Goal: Task Accomplishment & Management: Use online tool/utility

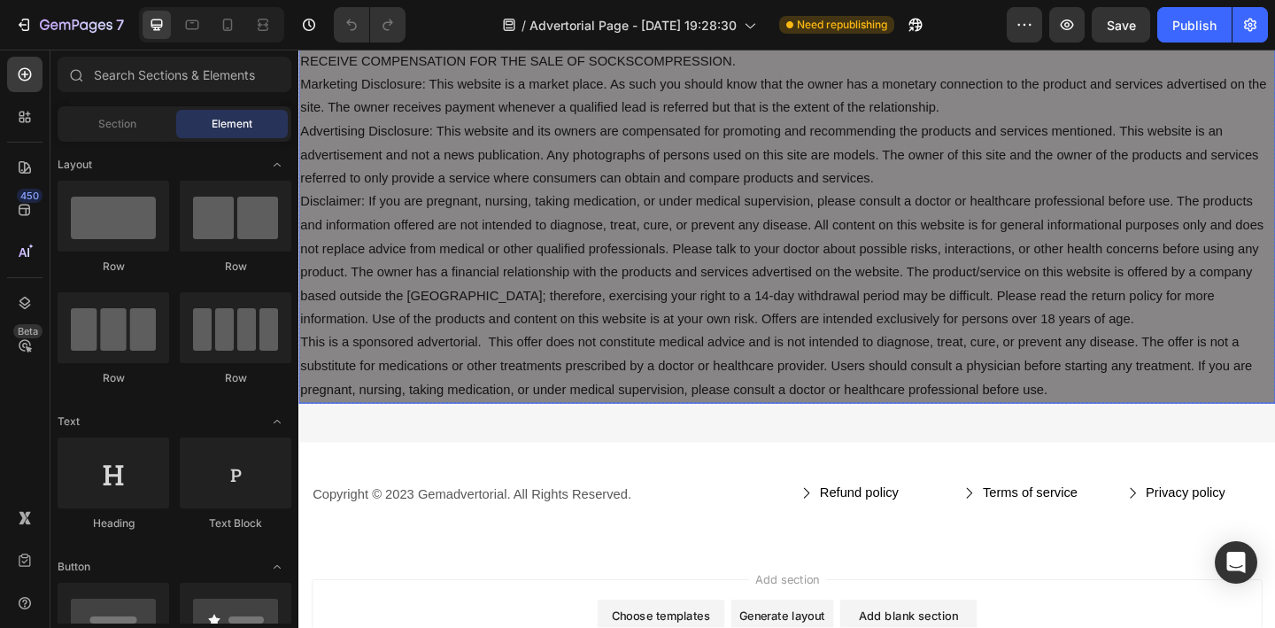
scroll to position [12440, 0]
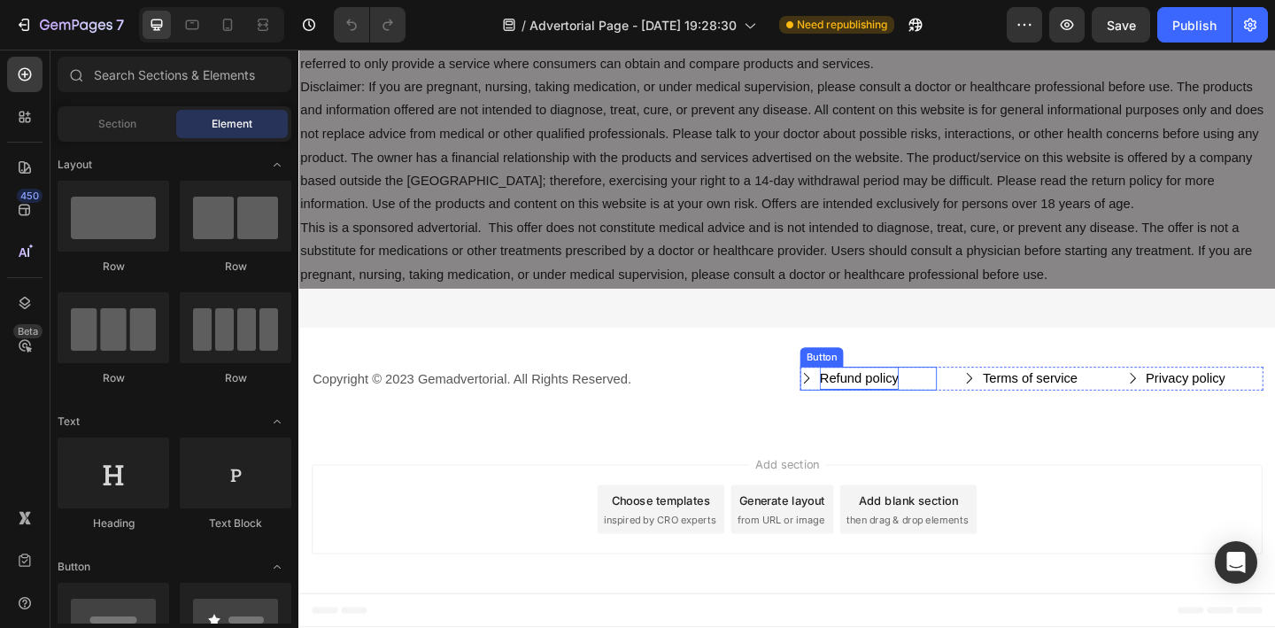
click at [905, 413] on div "Refund policy" at bounding box center [908, 408] width 86 height 26
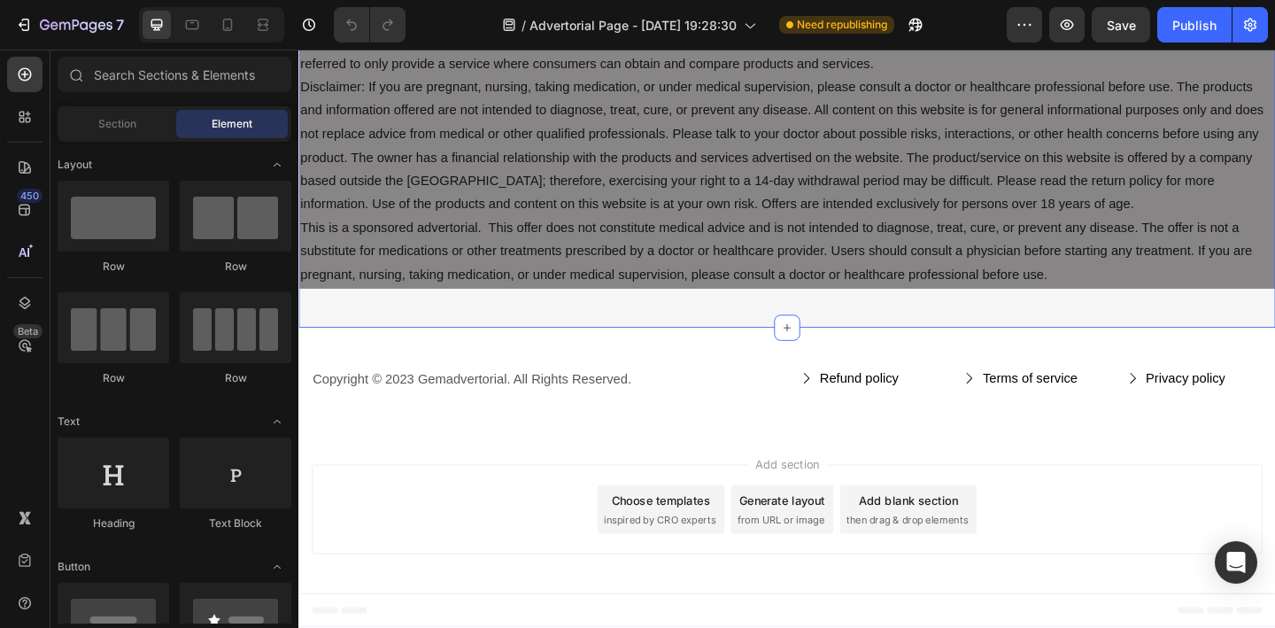
click at [752, 332] on div "Privacy & GDPR Disclosure: We sometimes collect personal information for market…" at bounding box center [829, 77] width 1062 height 547
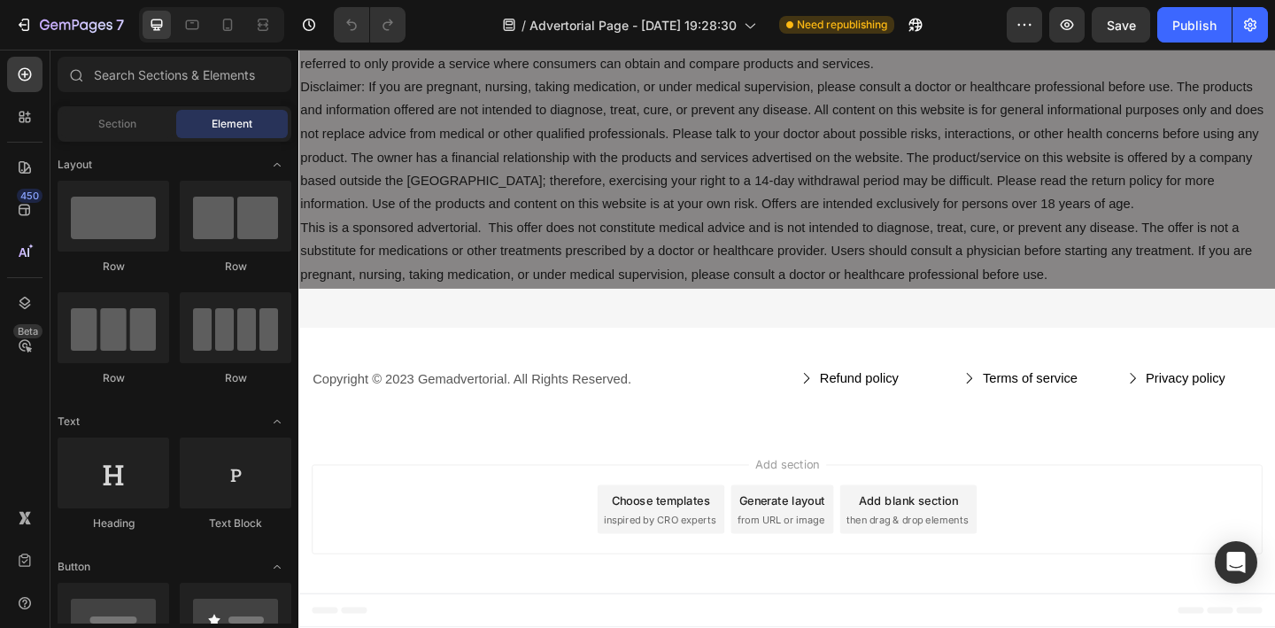
click at [550, 543] on div "Add section Choose templates inspired by CRO experts Generate layout from URL o…" at bounding box center [829, 549] width 1034 height 97
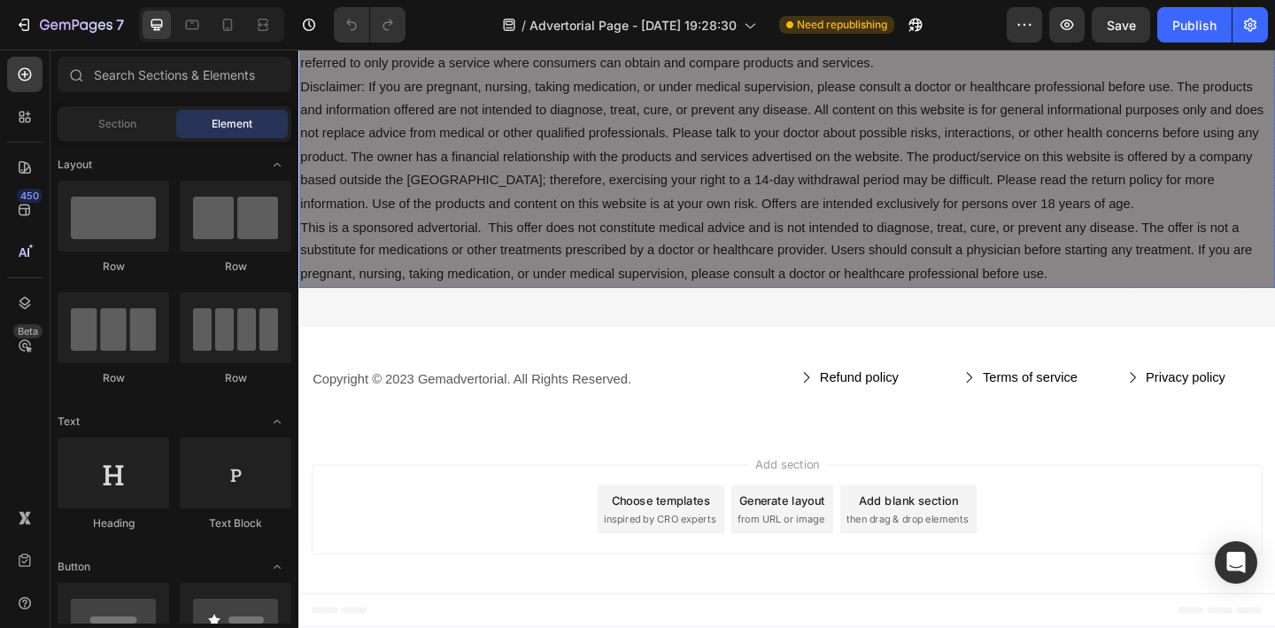
scroll to position [6143, 0]
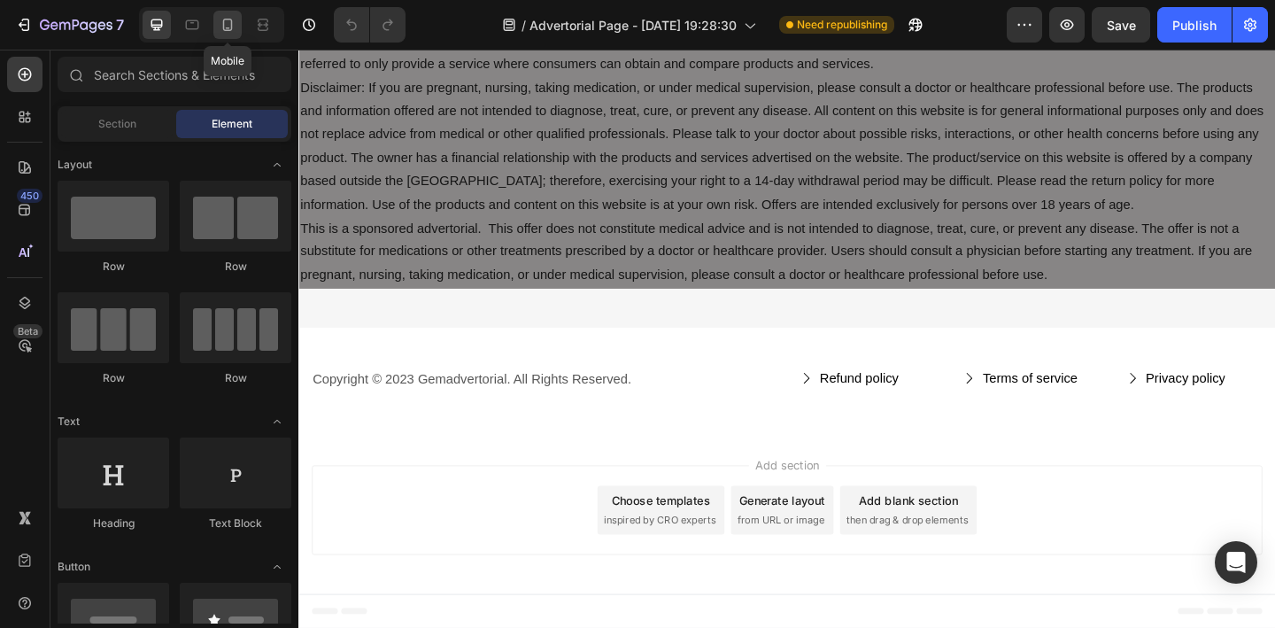
click at [234, 31] on icon at bounding box center [228, 25] width 18 height 18
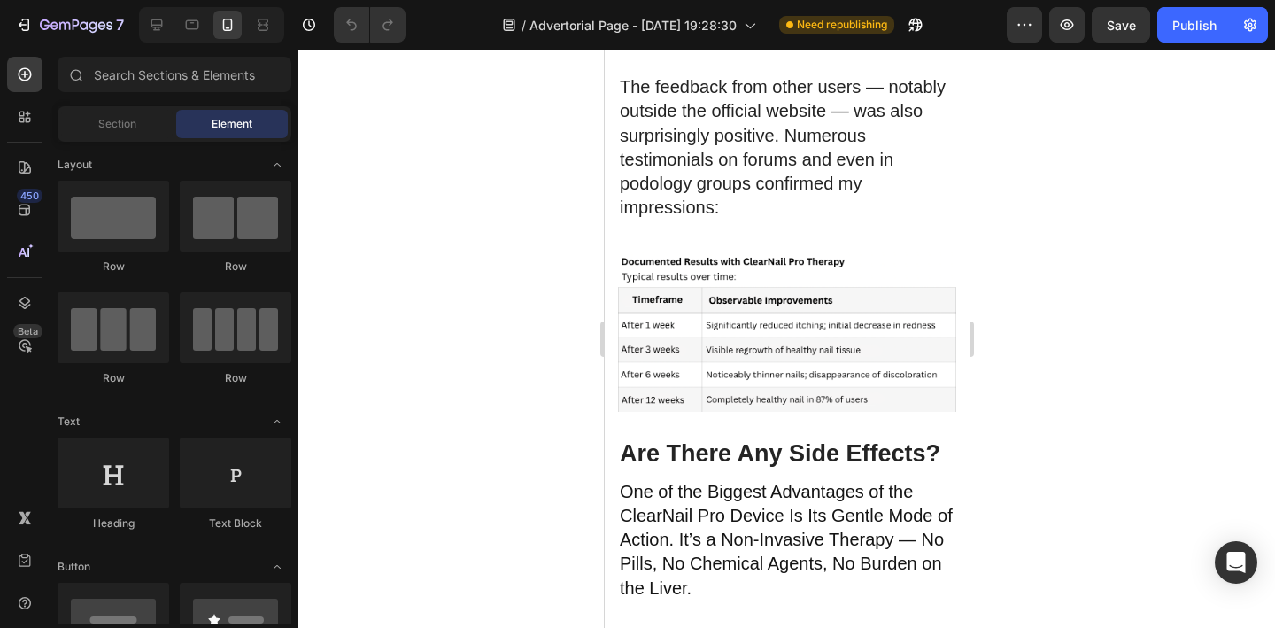
scroll to position [3286, 0]
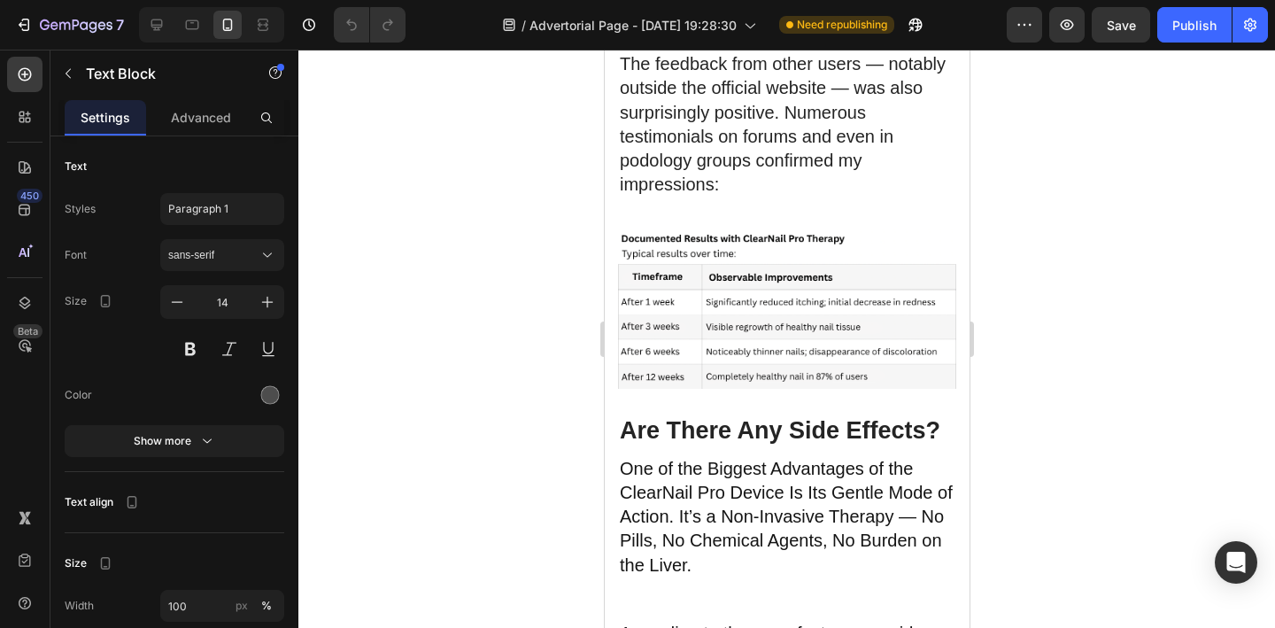
click at [477, 327] on div at bounding box center [786, 339] width 976 height 578
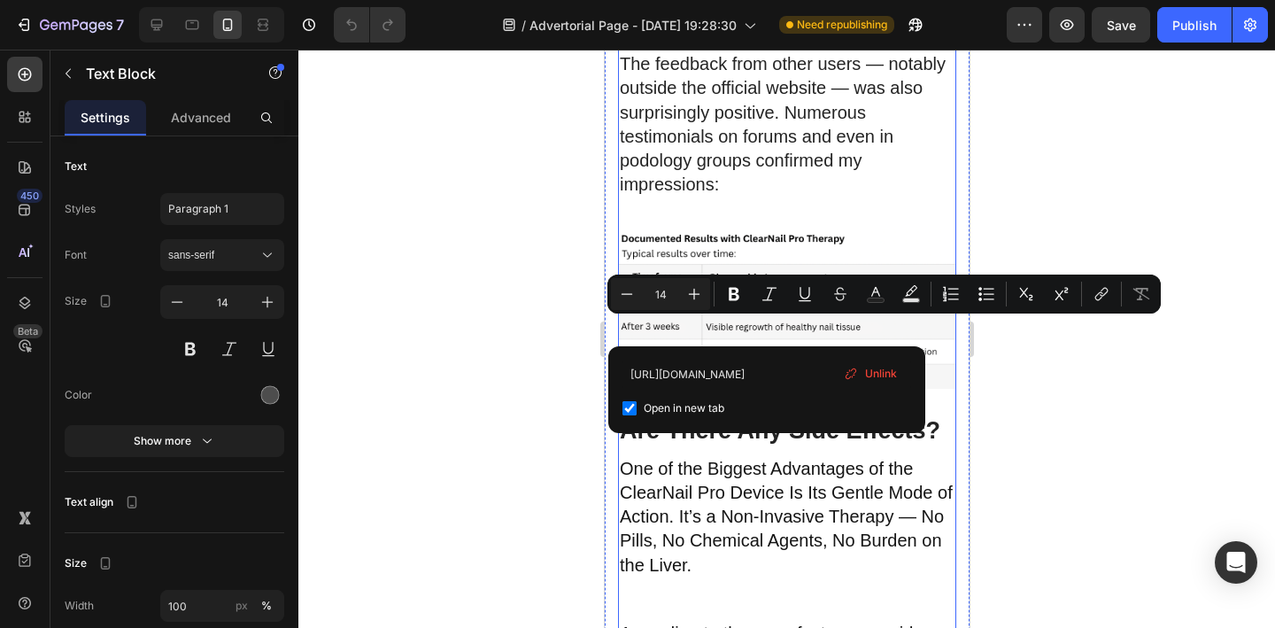
drag, startPoint x: 622, startPoint y: 329, endPoint x: 786, endPoint y: 379, distance: 171.1
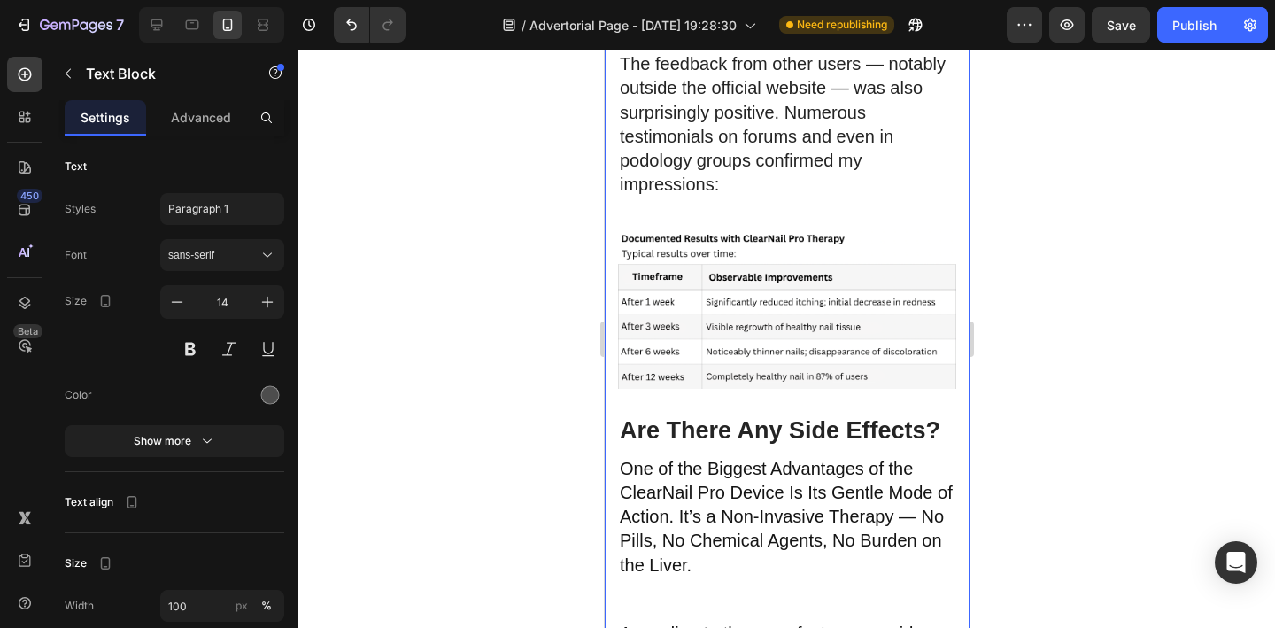
click at [538, 321] on div at bounding box center [786, 339] width 976 height 578
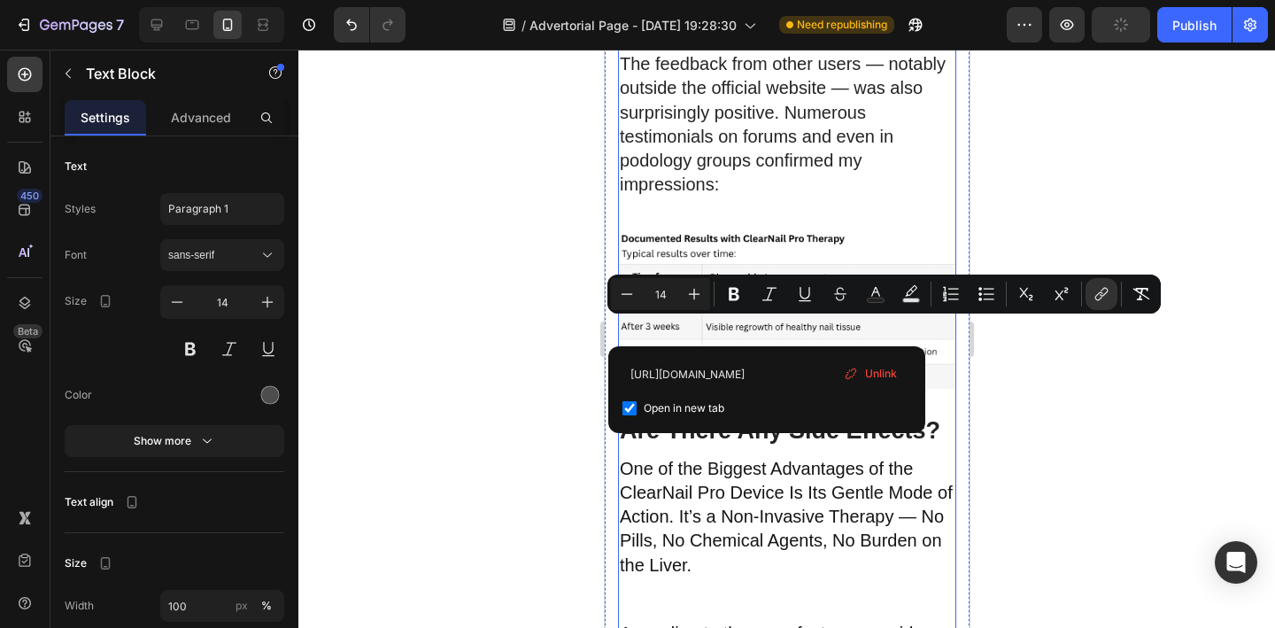
drag, startPoint x: 620, startPoint y: 328, endPoint x: 812, endPoint y: 376, distance: 197.1
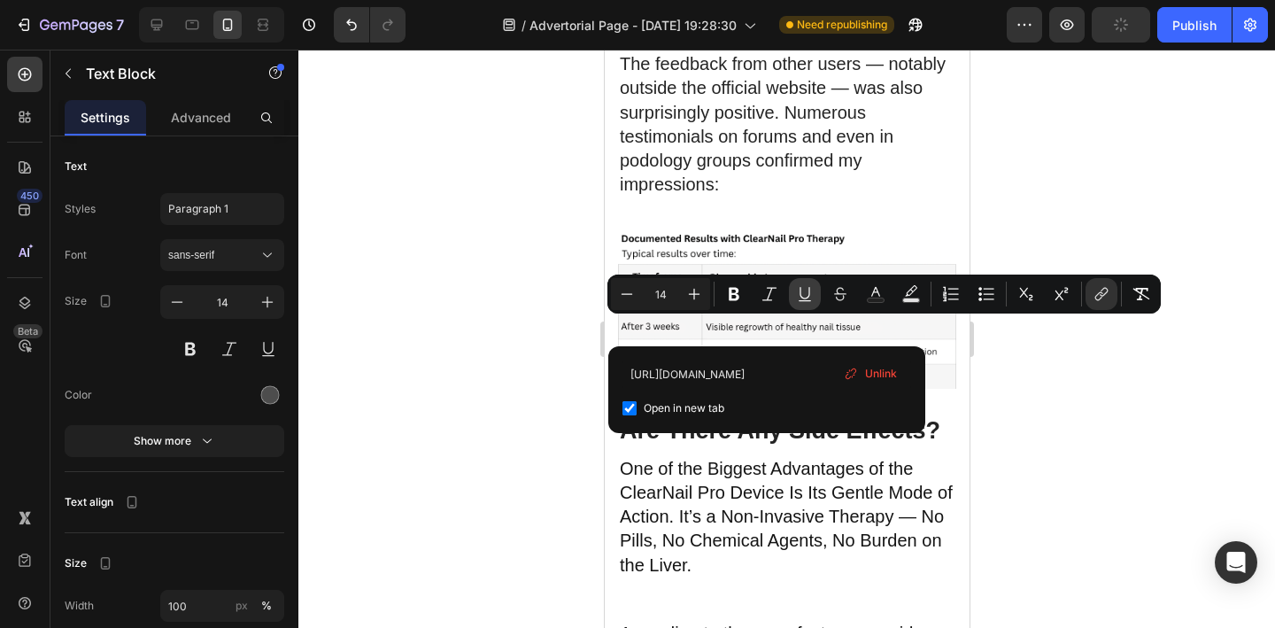
click at [809, 298] on icon "Editor contextual toolbar" at bounding box center [805, 294] width 18 height 18
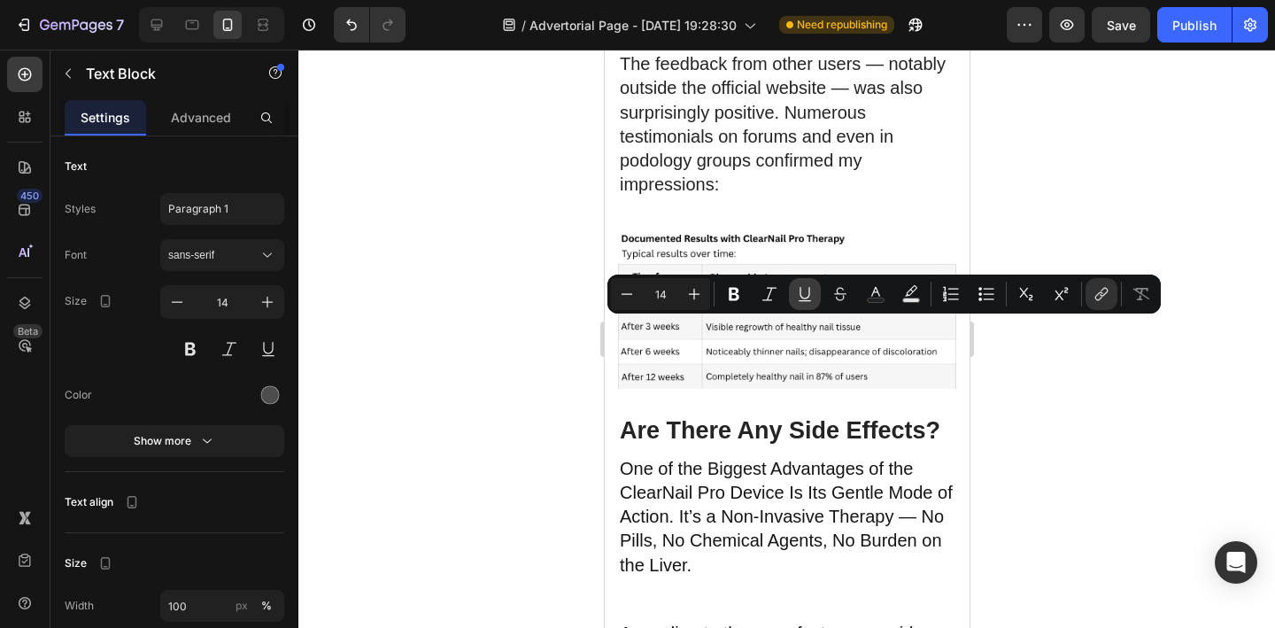
click at [809, 298] on icon "Editor contextual toolbar" at bounding box center [805, 294] width 18 height 18
click at [437, 328] on div at bounding box center [786, 339] width 976 height 578
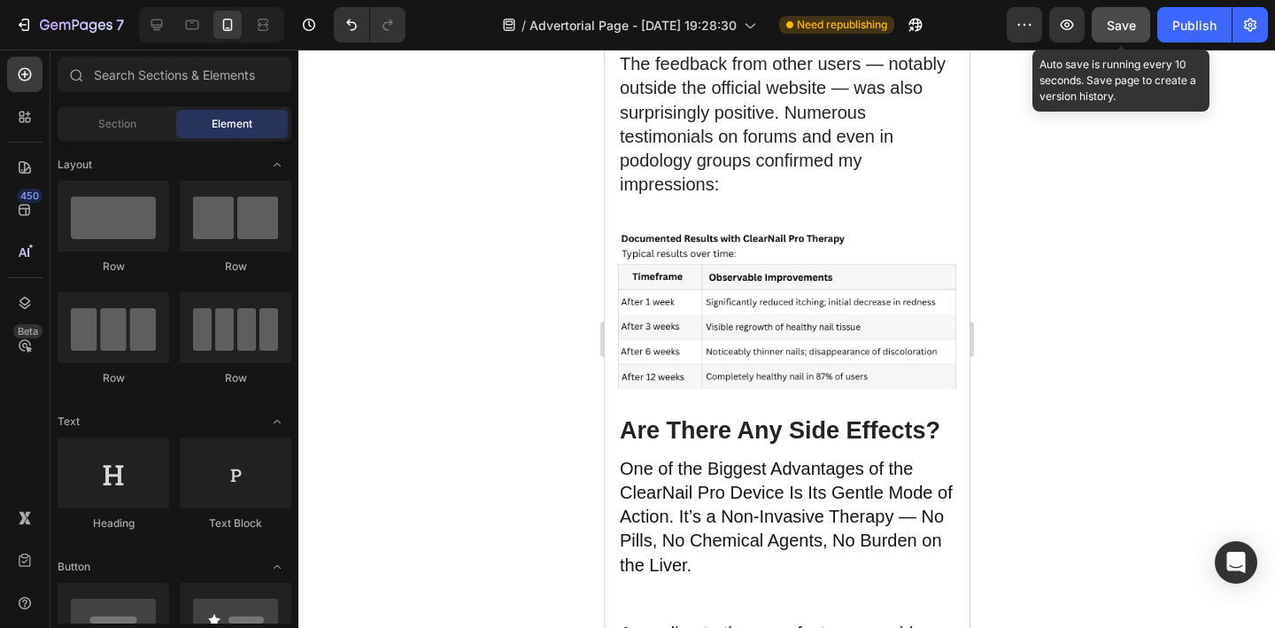
click at [1126, 20] on span "Save" at bounding box center [1120, 25] width 29 height 15
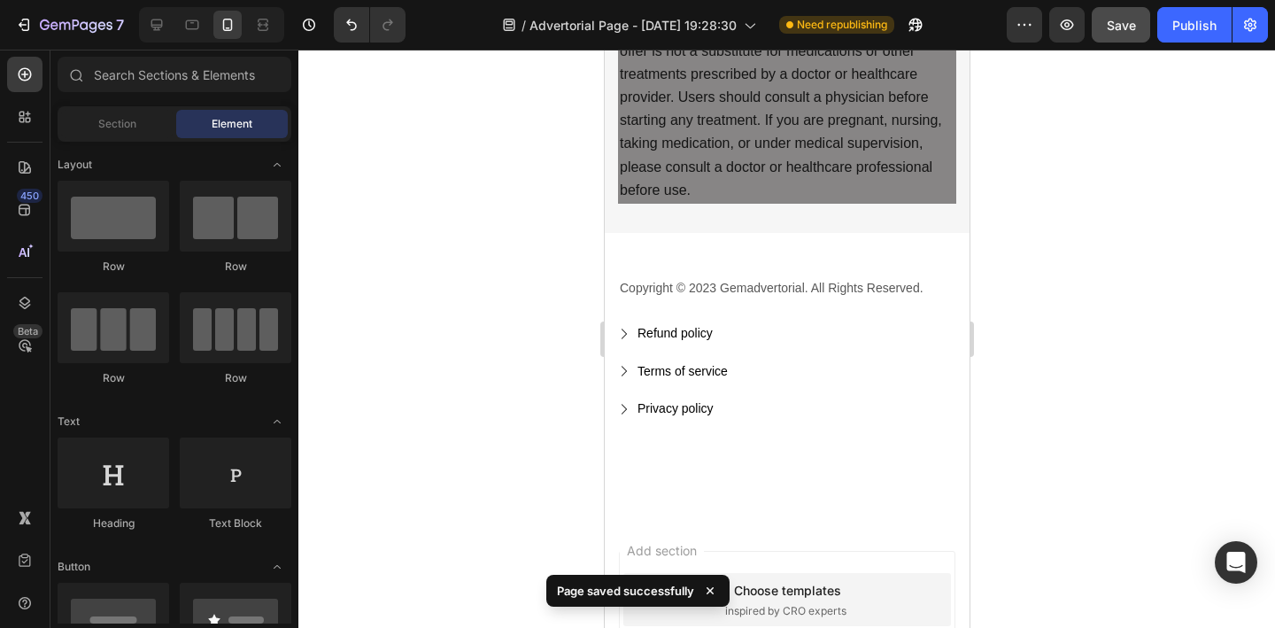
scroll to position [11358, 0]
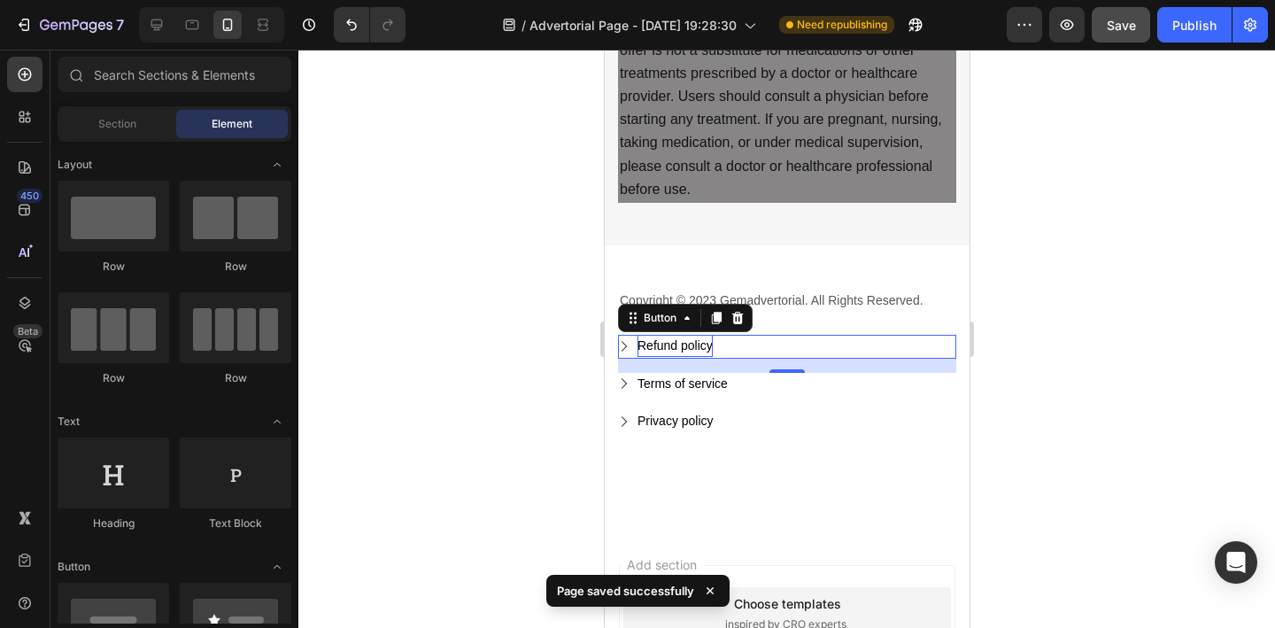
click at [682, 335] on div "Refund policy" at bounding box center [673, 346] width 75 height 22
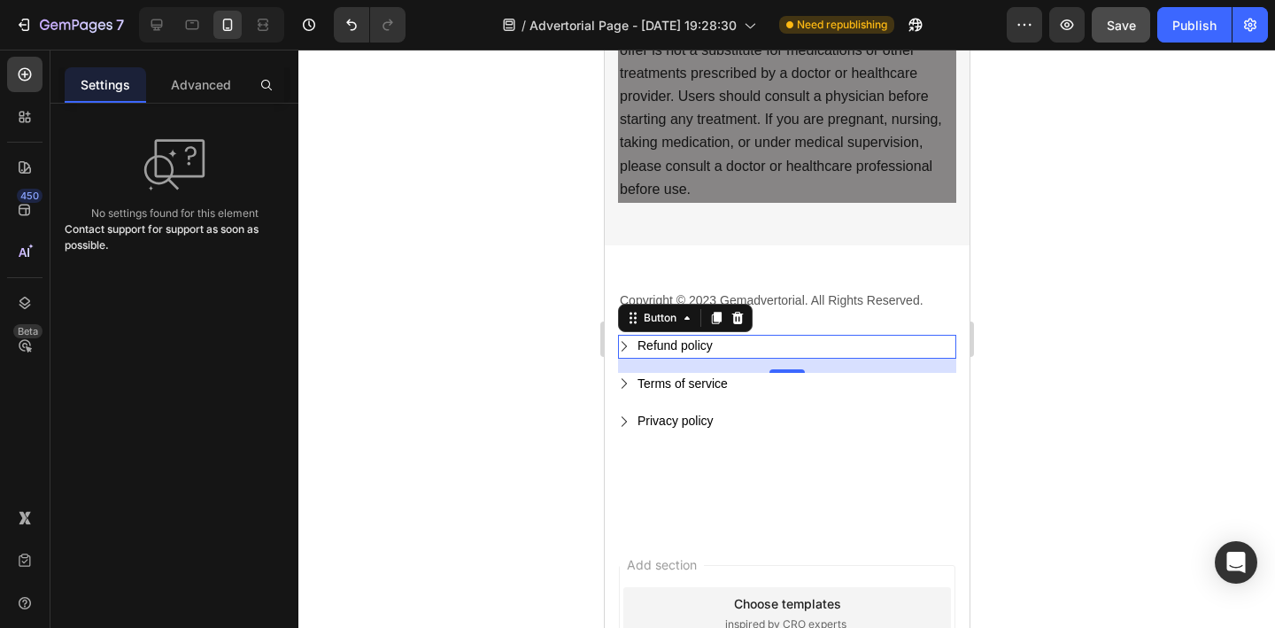
click at [625, 338] on span "Refund policy" at bounding box center [623, 346] width 12 height 22
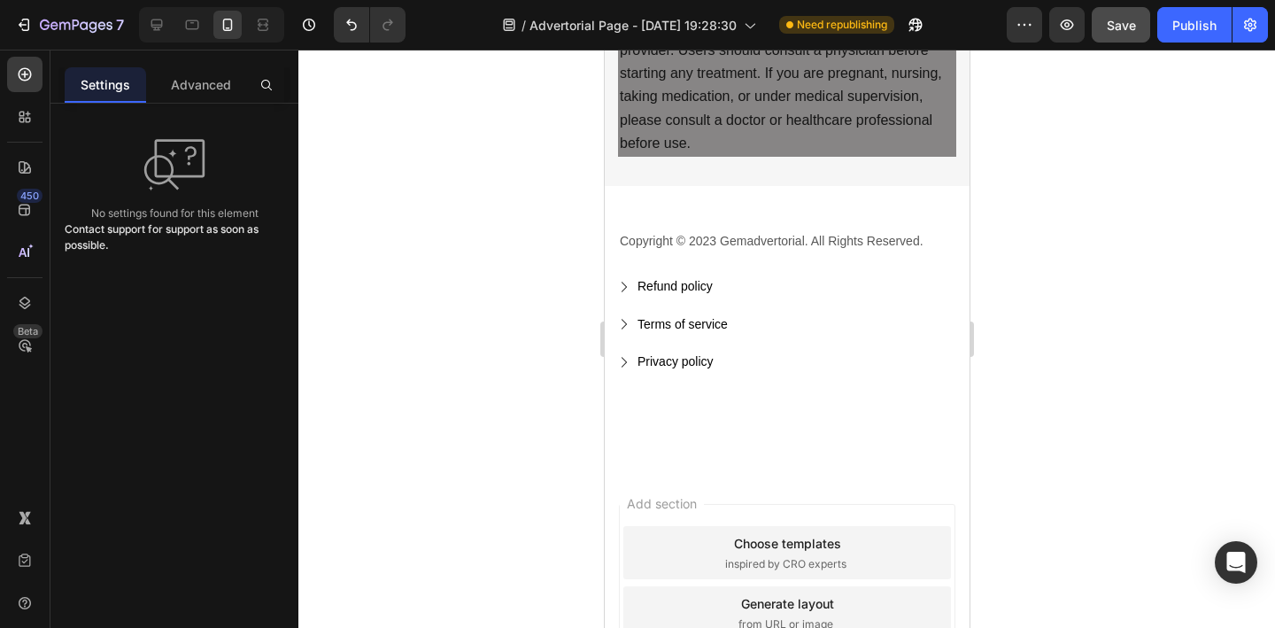
scroll to position [11402, 0]
click at [721, 289] on div "Refund policy Button" at bounding box center [786, 289] width 338 height 24
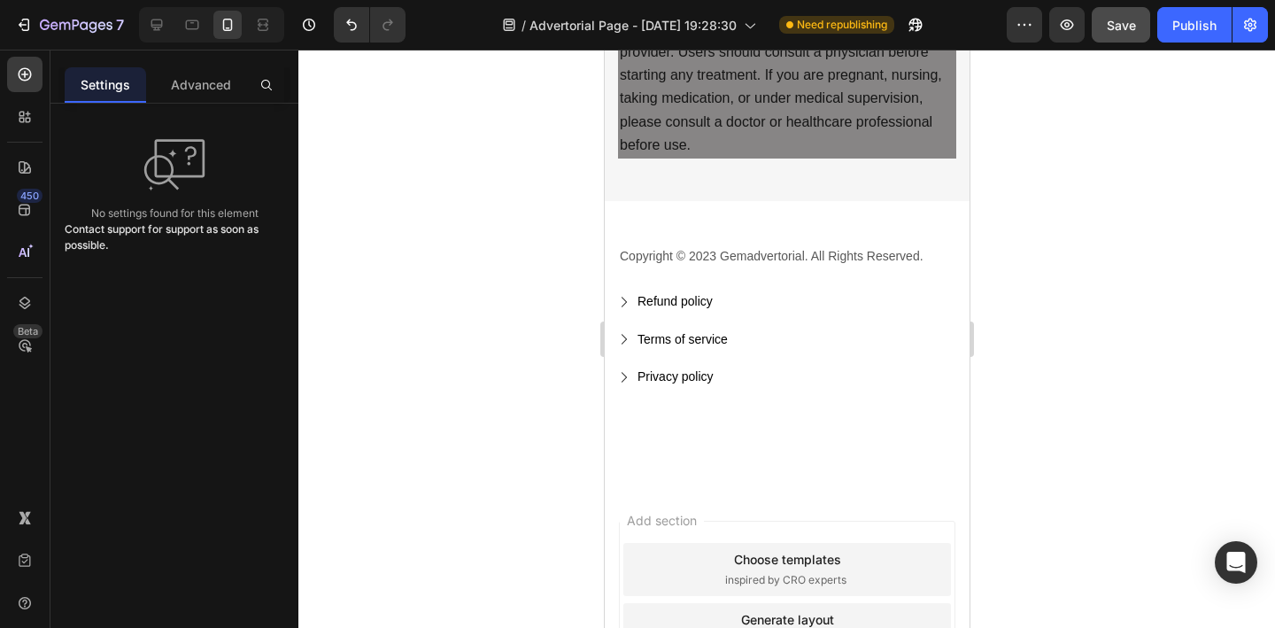
click at [789, 294] on div "Refund policy Button" at bounding box center [786, 302] width 338 height 24
click at [754, 366] on div "Privacy policy Button" at bounding box center [786, 378] width 338 height 24
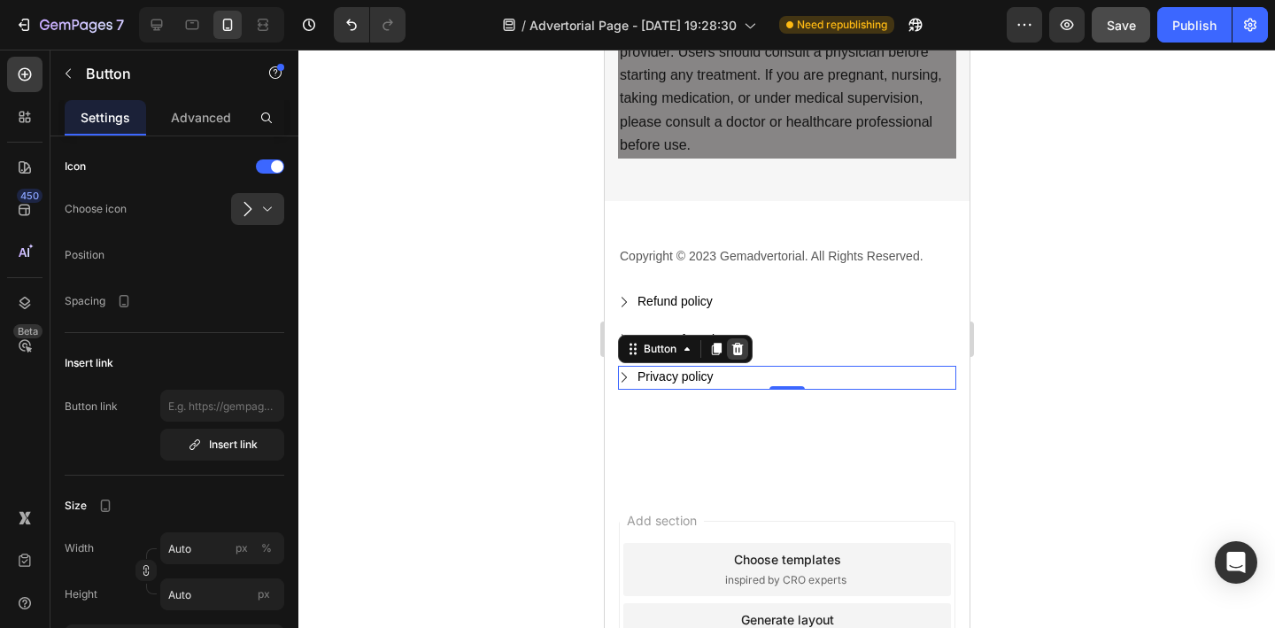
click at [744, 341] on div at bounding box center [736, 348] width 21 height 21
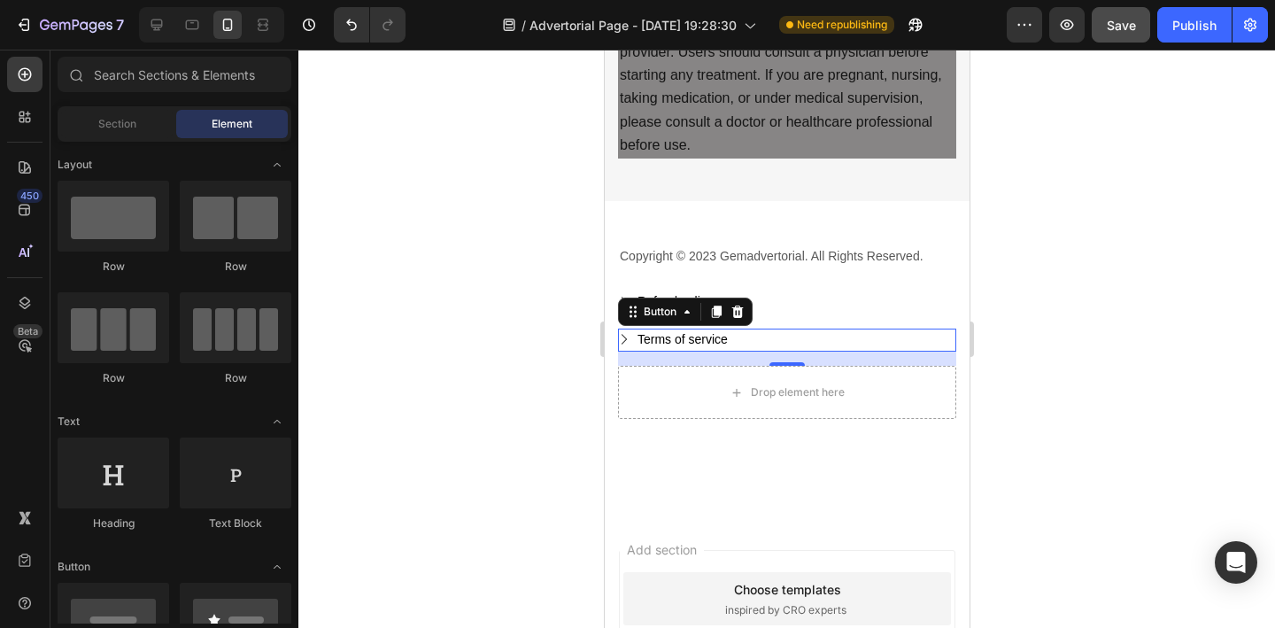
click at [753, 332] on div "Terms of service Button 0" at bounding box center [786, 340] width 338 height 24
click at [747, 299] on div "Button" at bounding box center [684, 311] width 135 height 28
click at [742, 304] on icon at bounding box center [736, 311] width 14 height 14
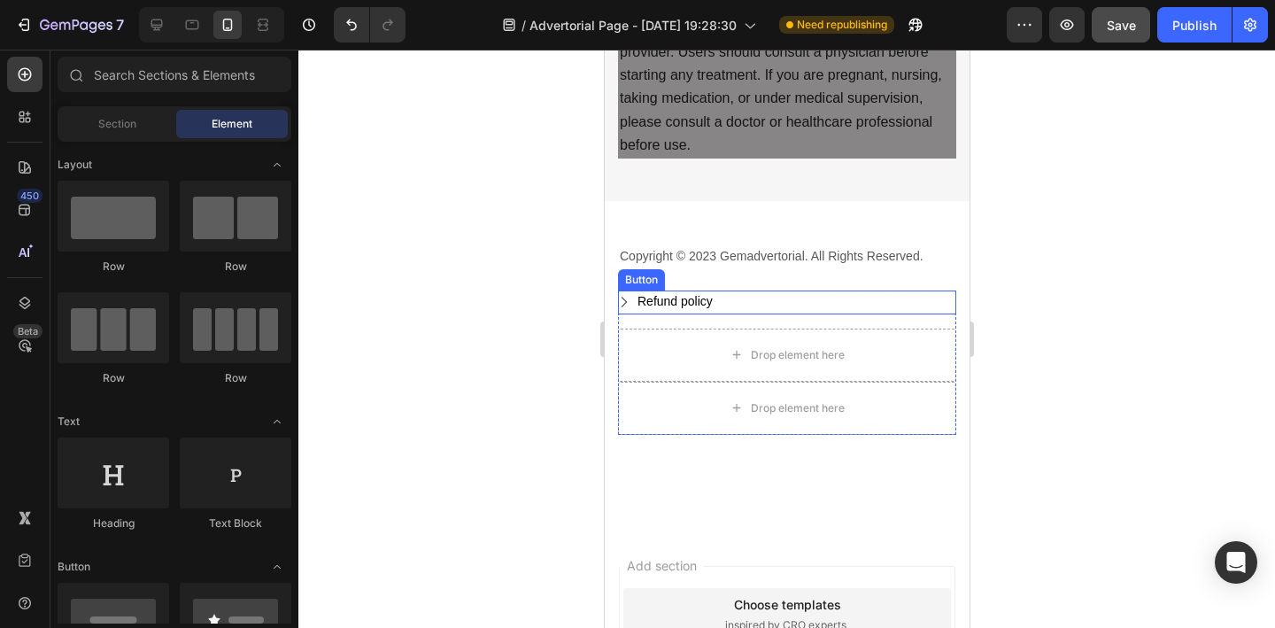
click at [736, 295] on div "Refund policy Button" at bounding box center [786, 302] width 338 height 24
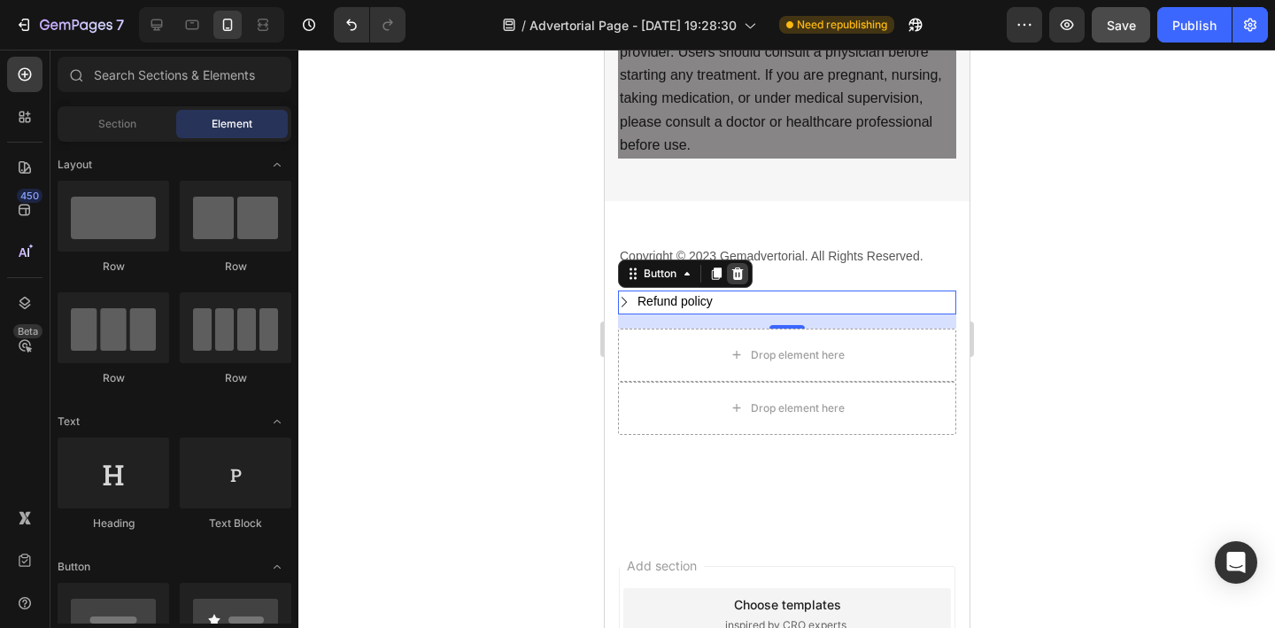
click at [737, 266] on div at bounding box center [736, 273] width 21 height 21
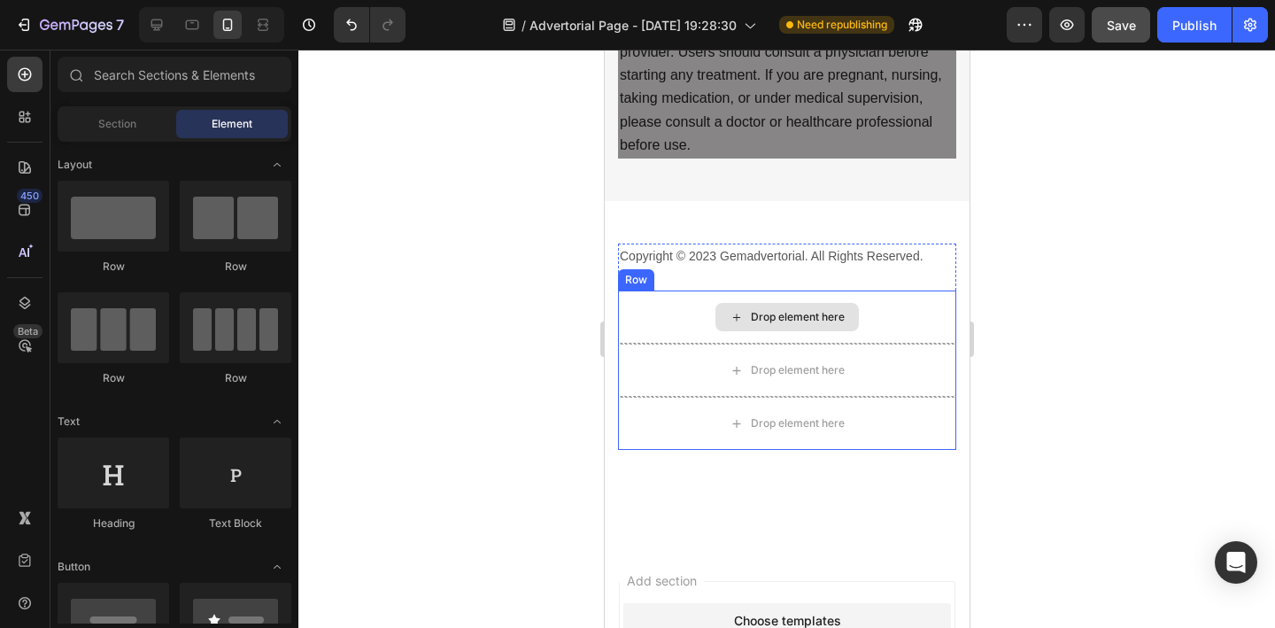
click at [742, 303] on div "Drop element here" at bounding box center [785, 317] width 143 height 28
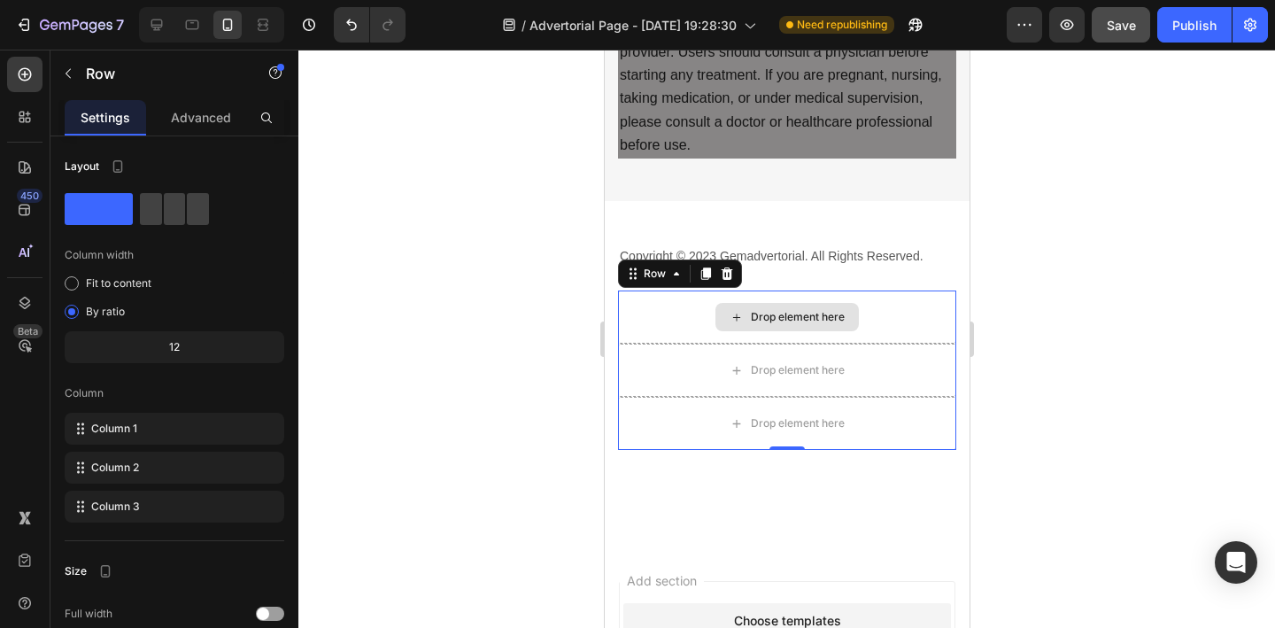
click at [657, 290] on div "Drop element here" at bounding box center [786, 316] width 338 height 53
click at [728, 267] on icon at bounding box center [726, 273] width 12 height 12
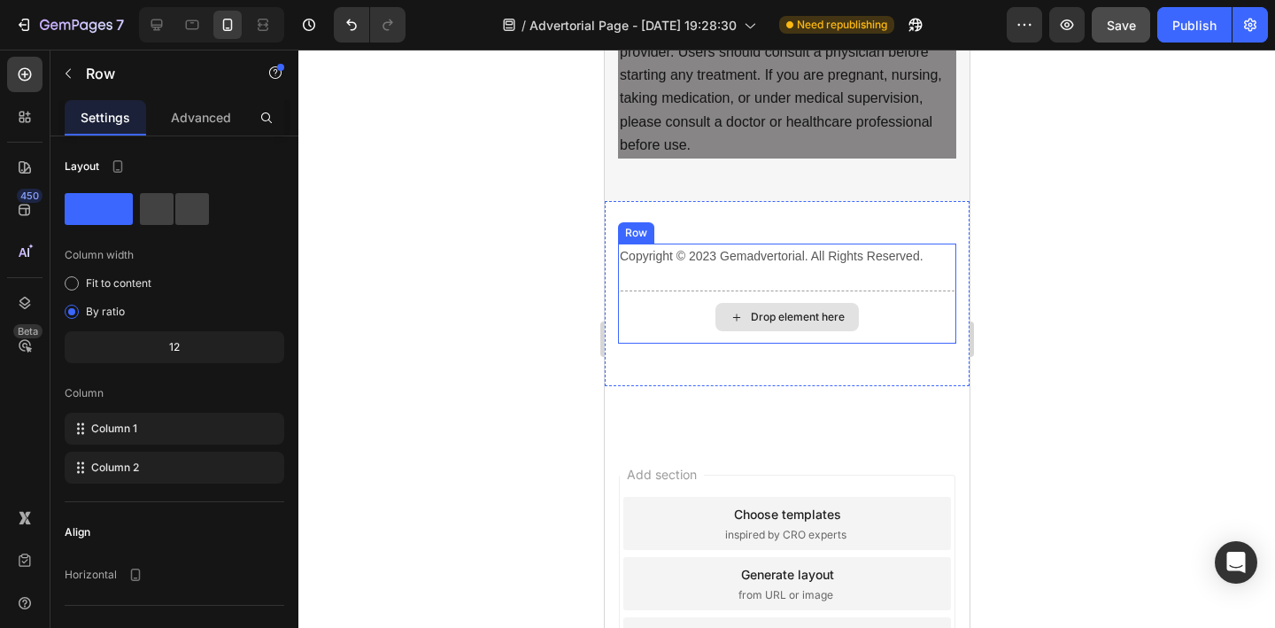
click at [686, 295] on div "Drop element here" at bounding box center [786, 316] width 338 height 53
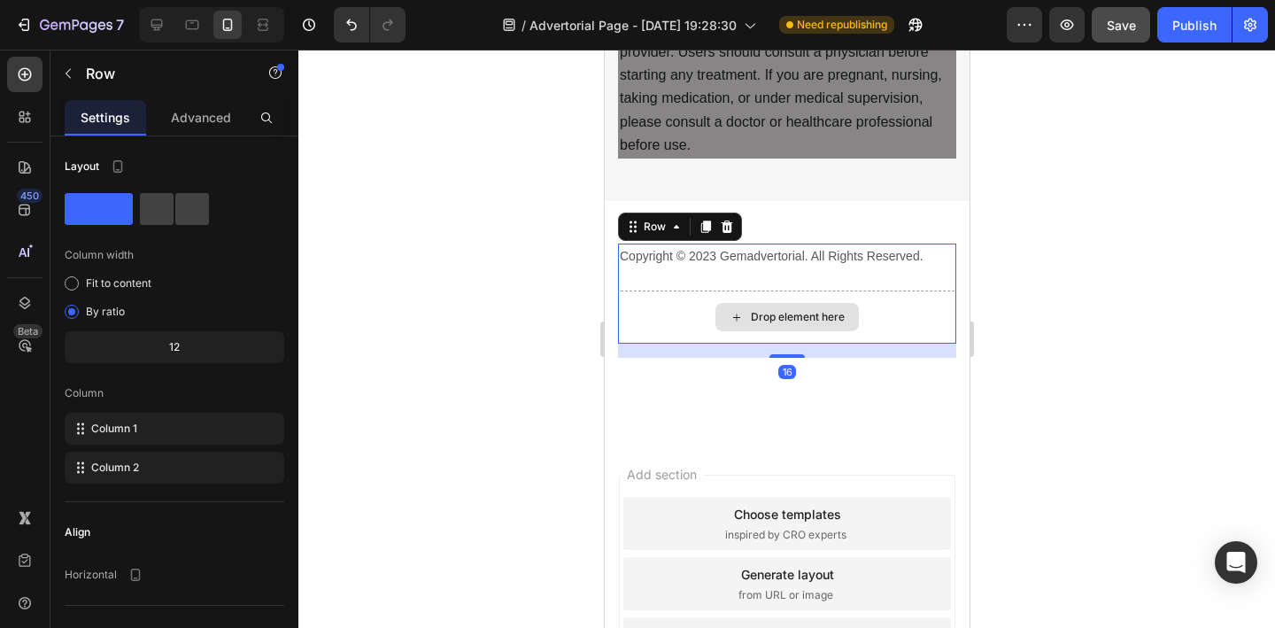
click at [666, 309] on div "Drop element here" at bounding box center [786, 316] width 338 height 53
click at [530, 305] on div at bounding box center [786, 339] width 976 height 578
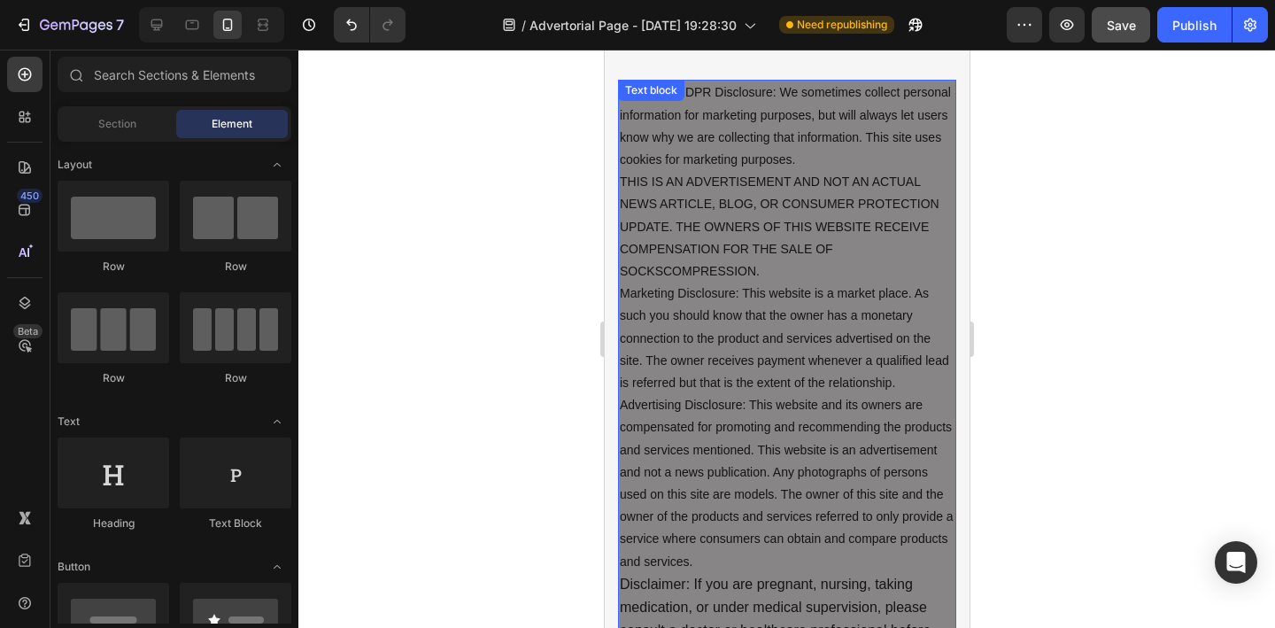
scroll to position [10157, 0]
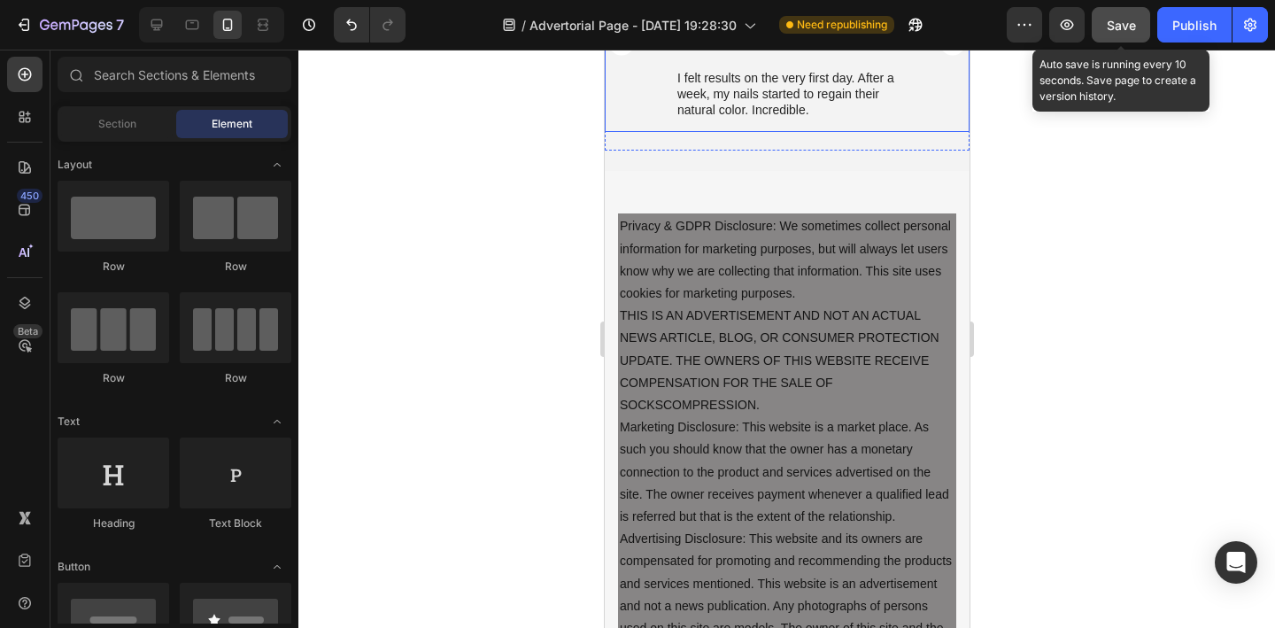
click at [1112, 28] on span "Save" at bounding box center [1120, 25] width 29 height 15
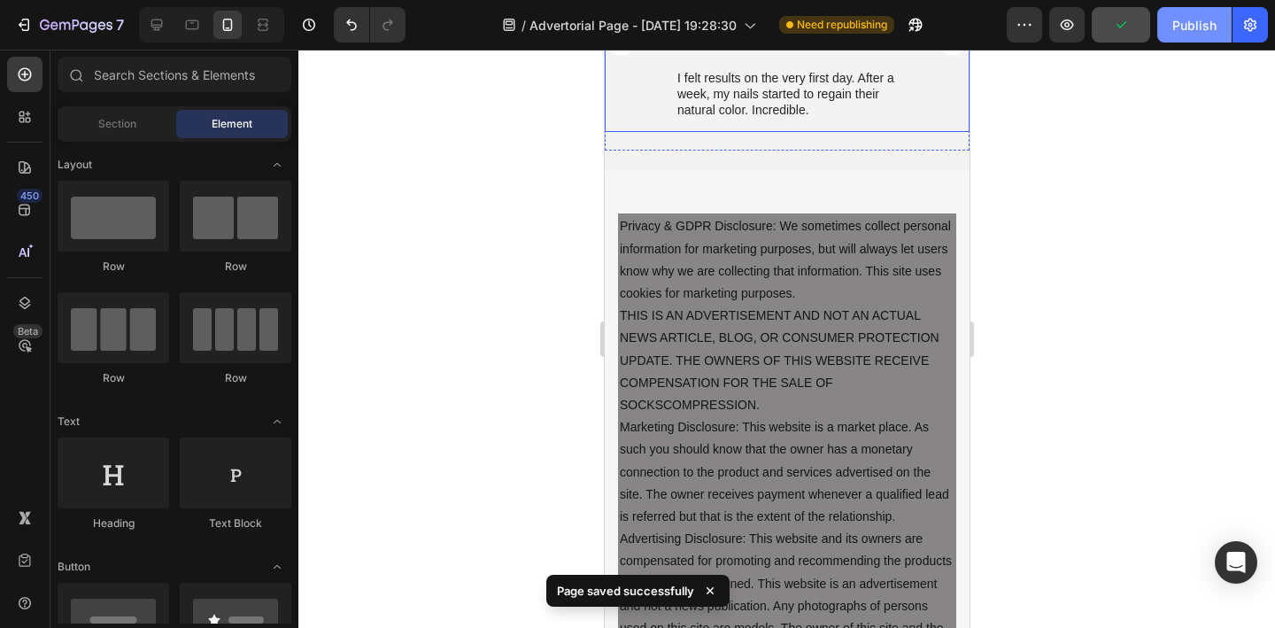
click at [1186, 30] on div "Publish" at bounding box center [1194, 25] width 44 height 19
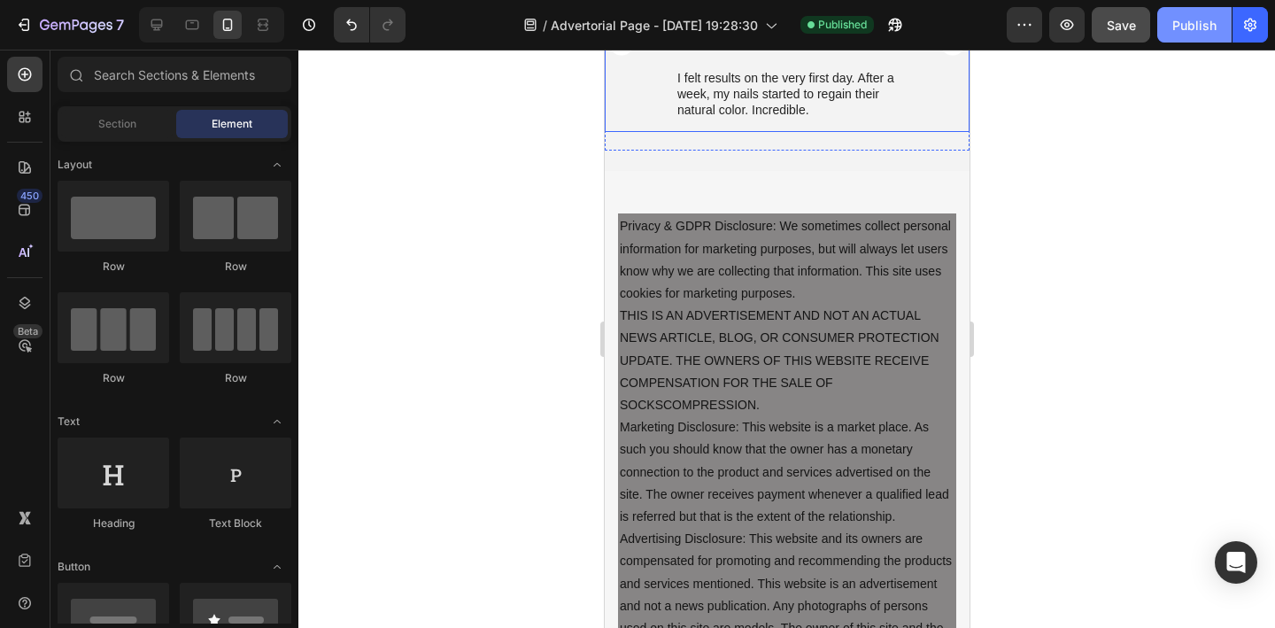
click at [1186, 31] on div "Publish" at bounding box center [1194, 25] width 44 height 19
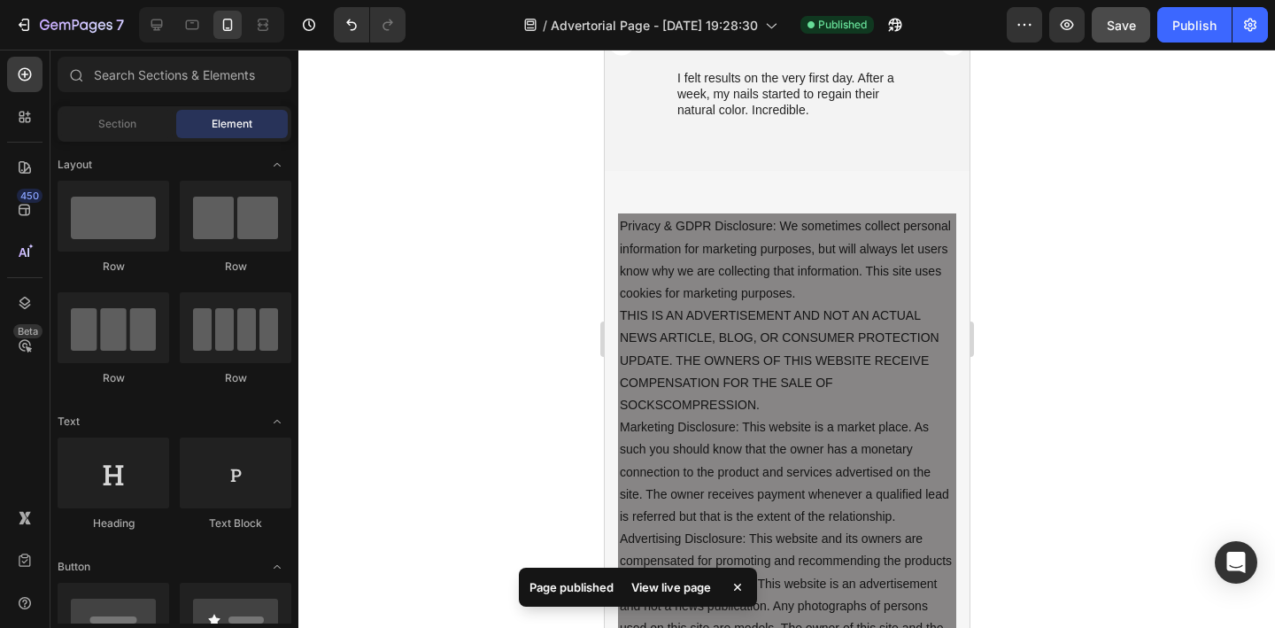
click at [697, 589] on div "View live page" at bounding box center [670, 586] width 101 height 25
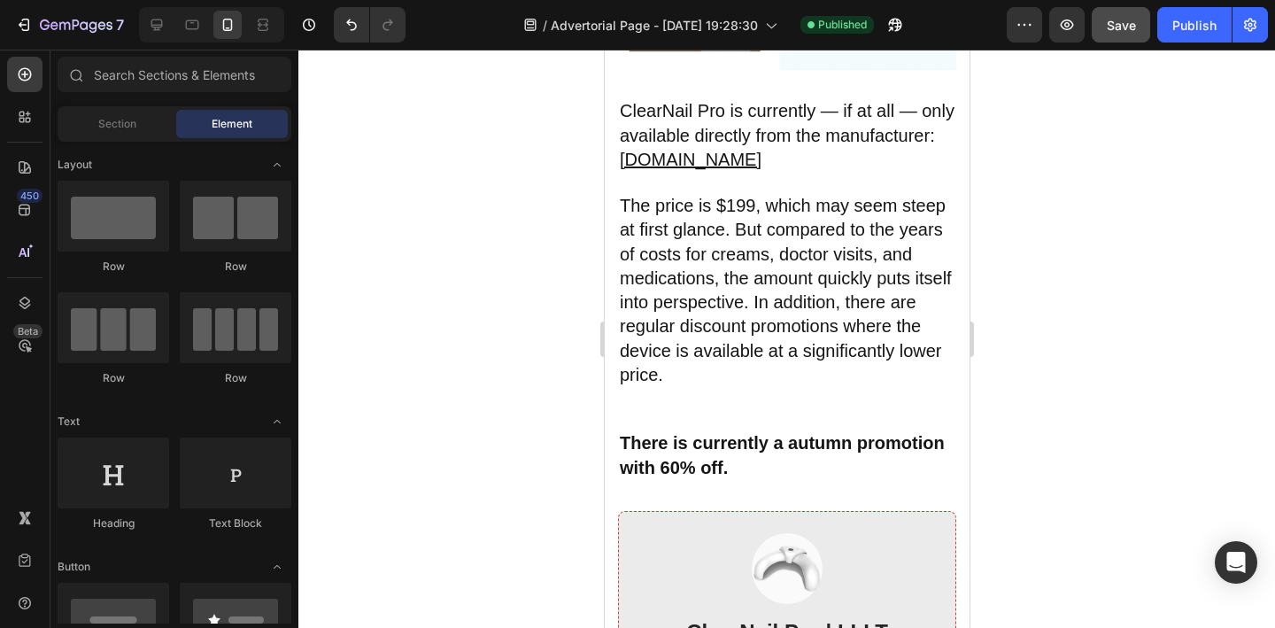
scroll to position [8823, 0]
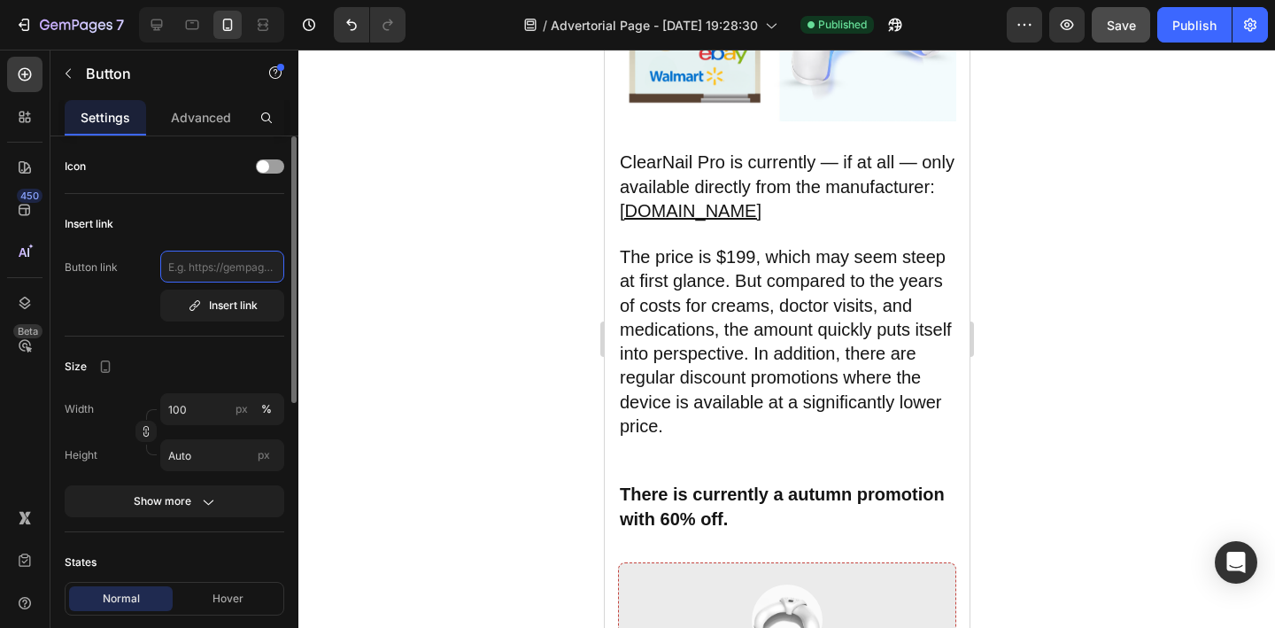
click at [215, 274] on input "text" at bounding box center [222, 266] width 124 height 32
click at [235, 313] on button "Insert link" at bounding box center [222, 305] width 124 height 32
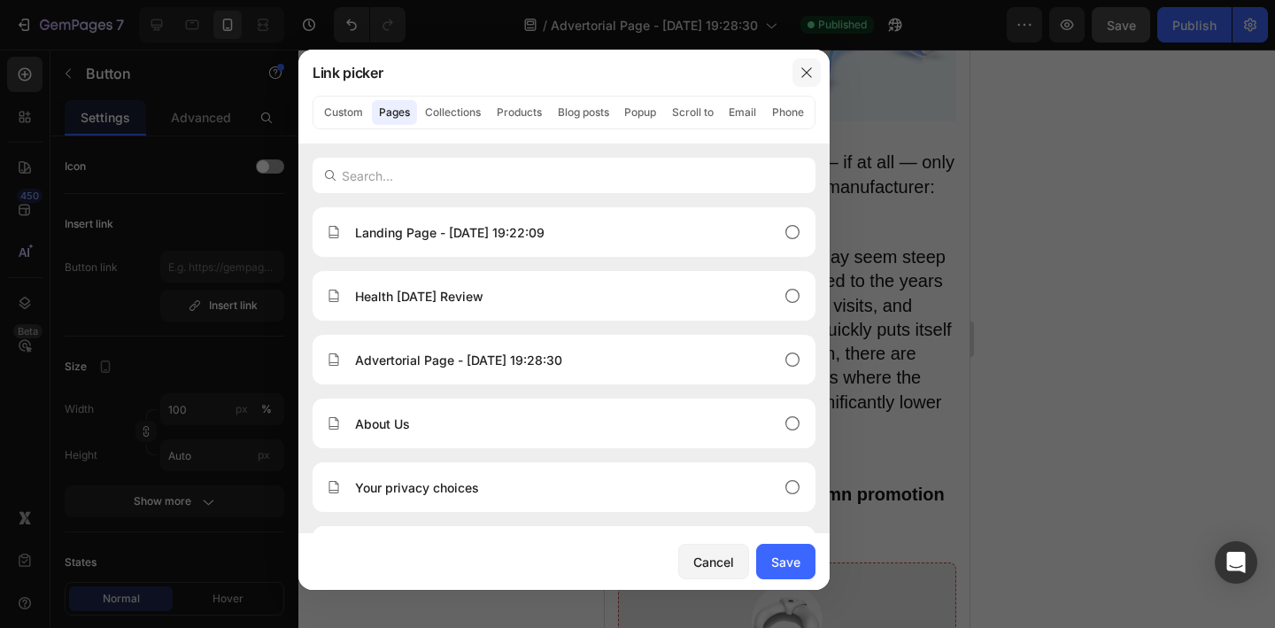
click at [809, 61] on button "button" at bounding box center [806, 72] width 28 height 28
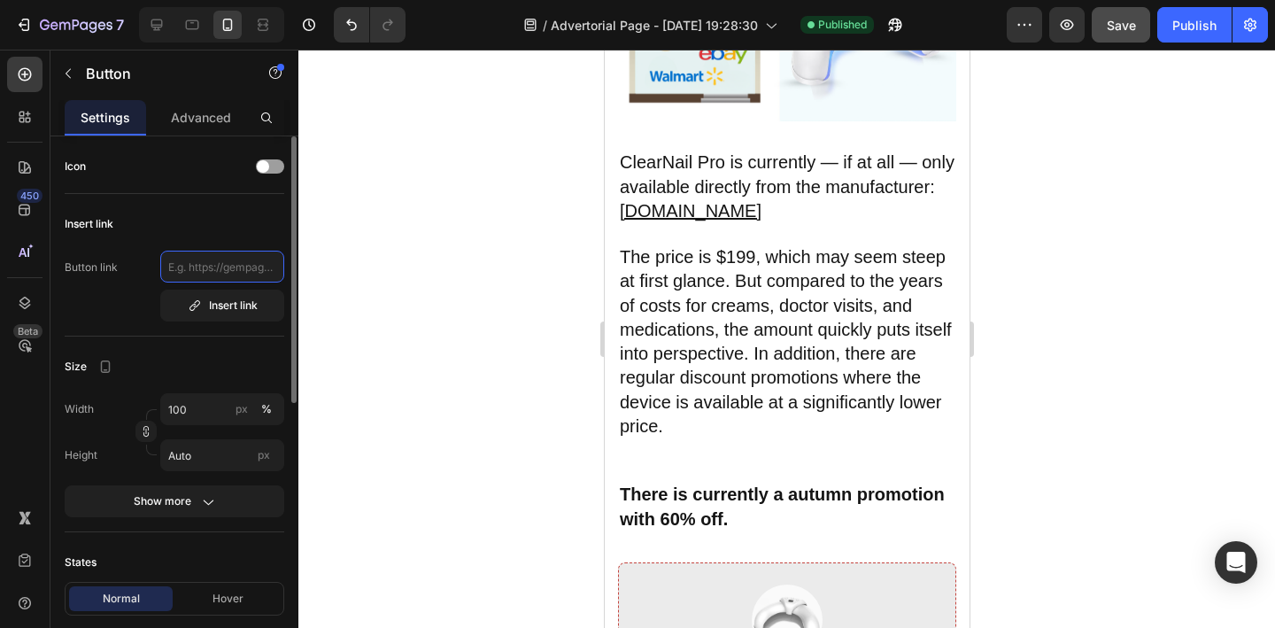
click at [253, 265] on input "text" at bounding box center [222, 266] width 124 height 32
paste input "[URL][DOMAIN_NAME][MEDICAL_DATA]"
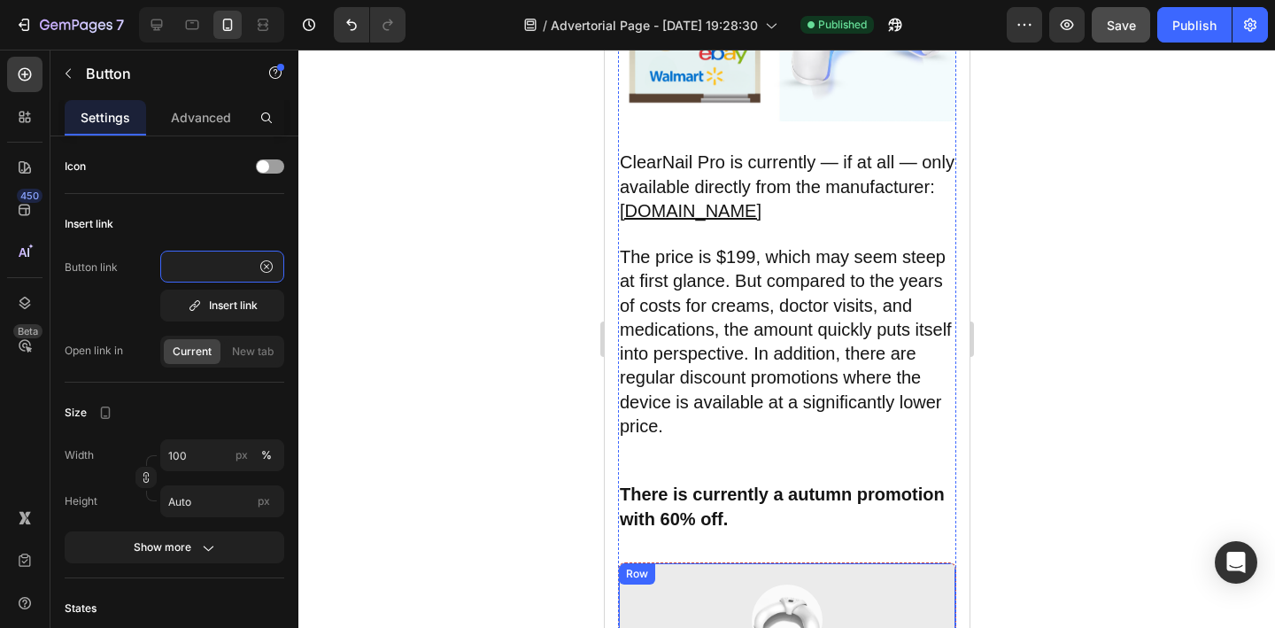
type input "[URL][DOMAIN_NAME][MEDICAL_DATA]"
click at [464, 351] on div at bounding box center [786, 339] width 976 height 578
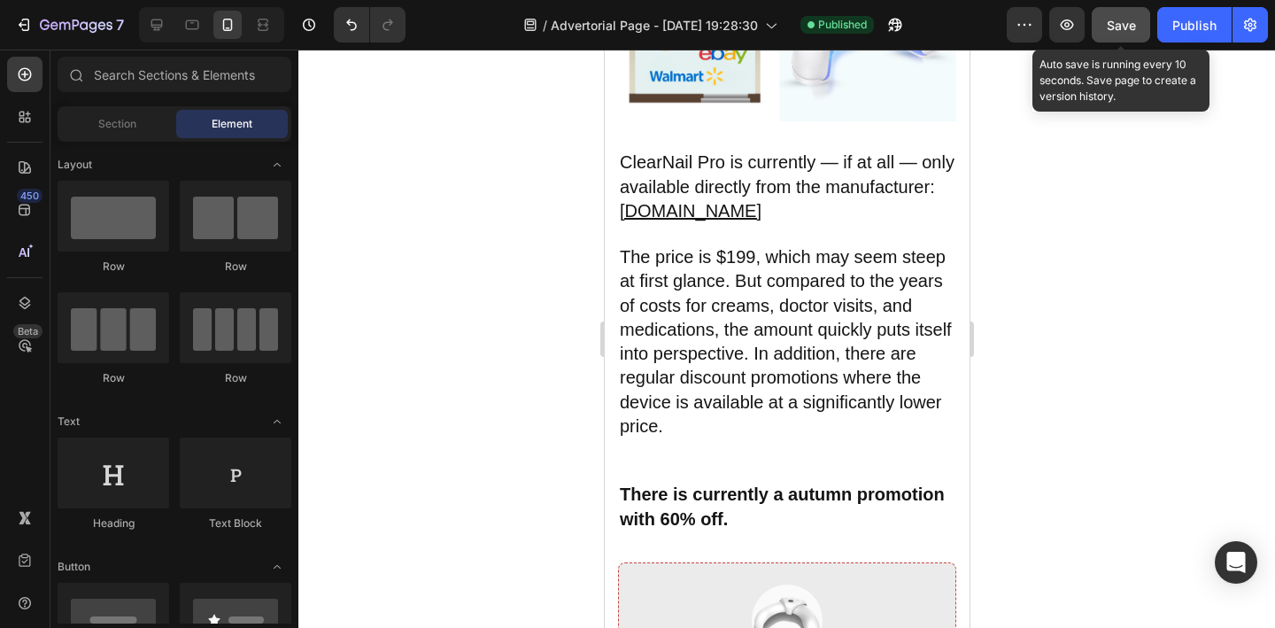
click at [1128, 38] on button "Save" at bounding box center [1120, 24] width 58 height 35
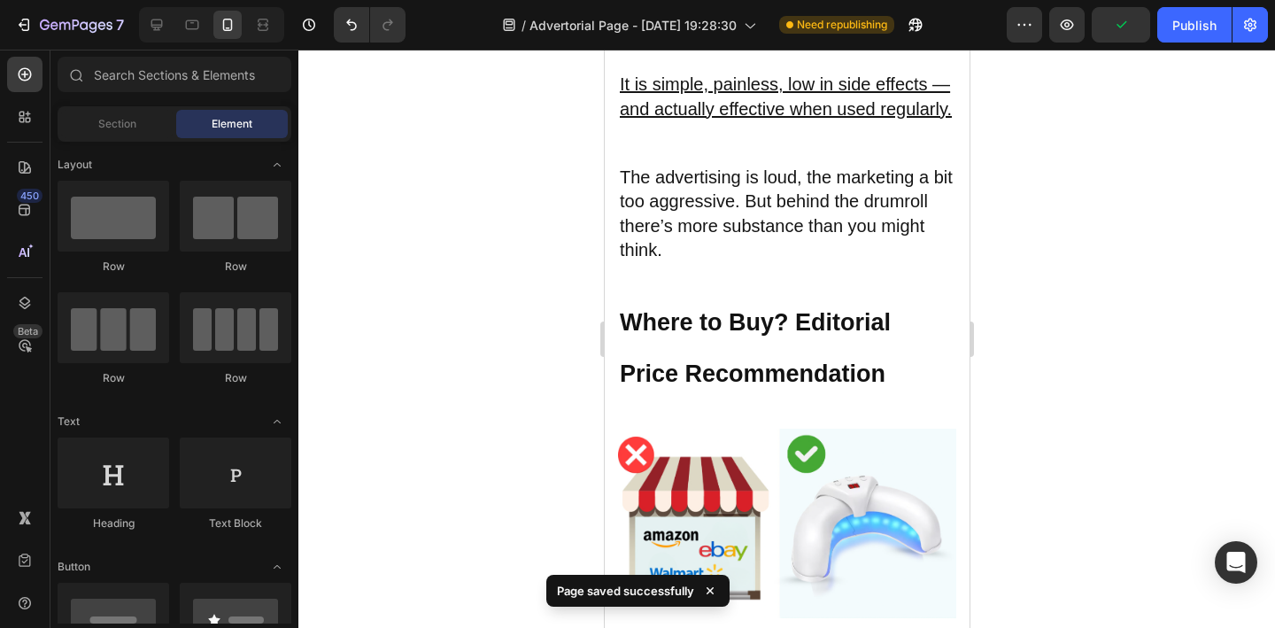
scroll to position [8321, 0]
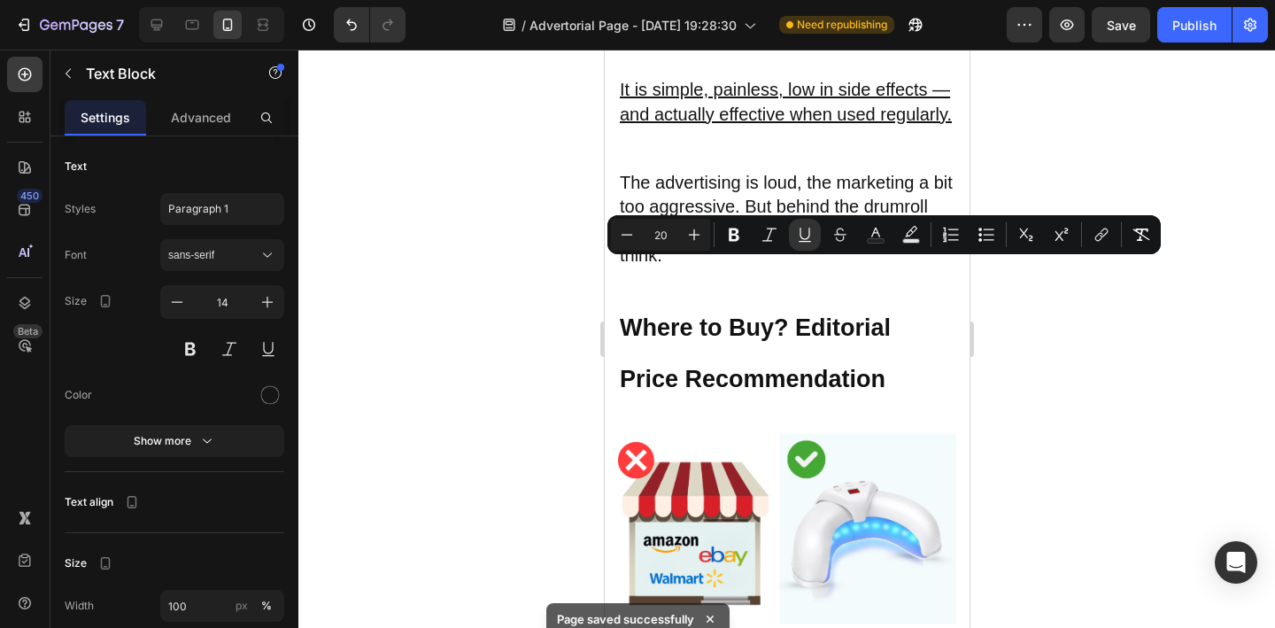
type input "14"
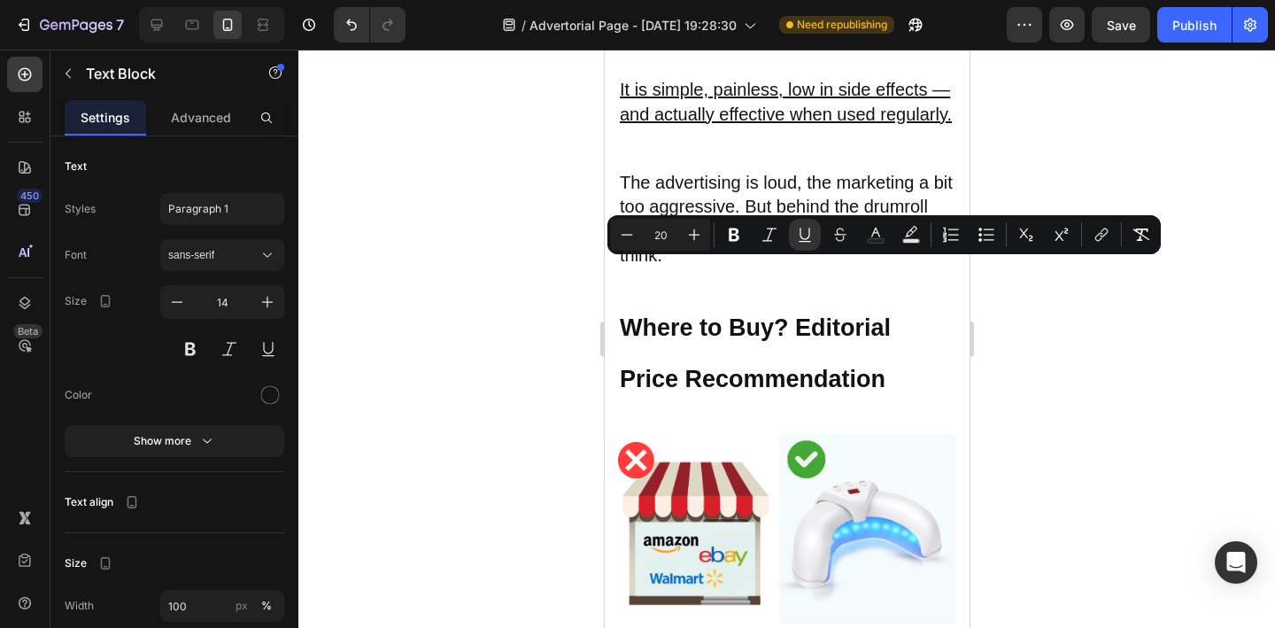
type input "14"
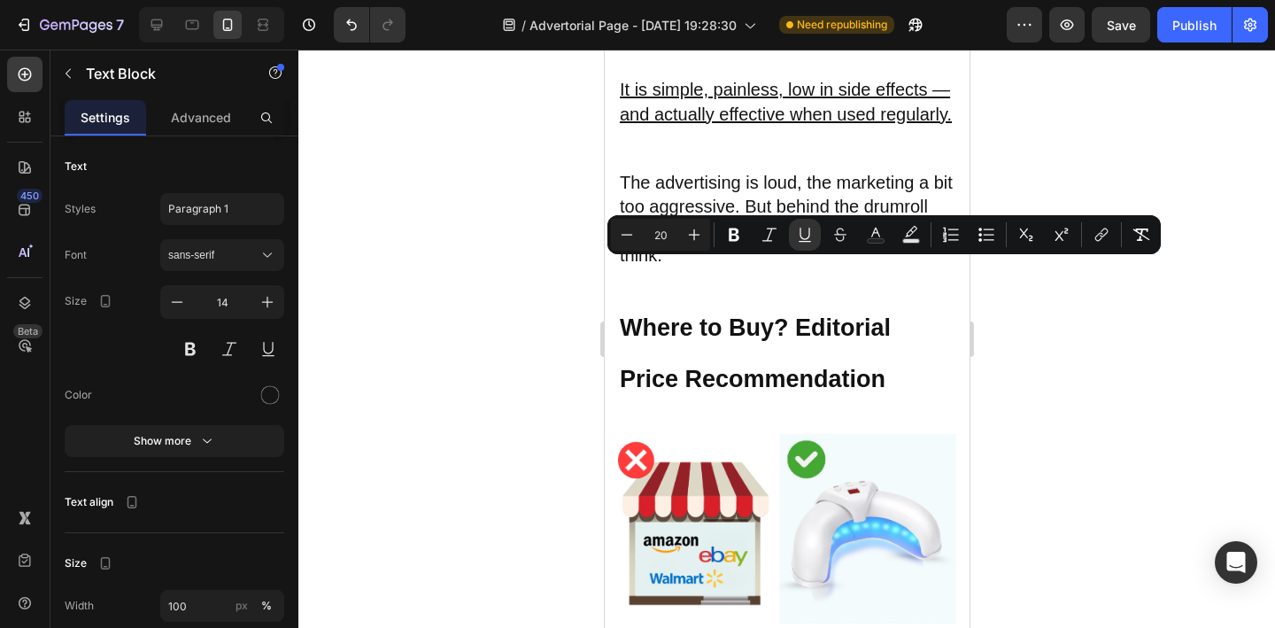
drag, startPoint x: 621, startPoint y: 274, endPoint x: 728, endPoint y: 276, distance: 106.2
click at [1105, 244] on button "link" at bounding box center [1101, 235] width 32 height 32
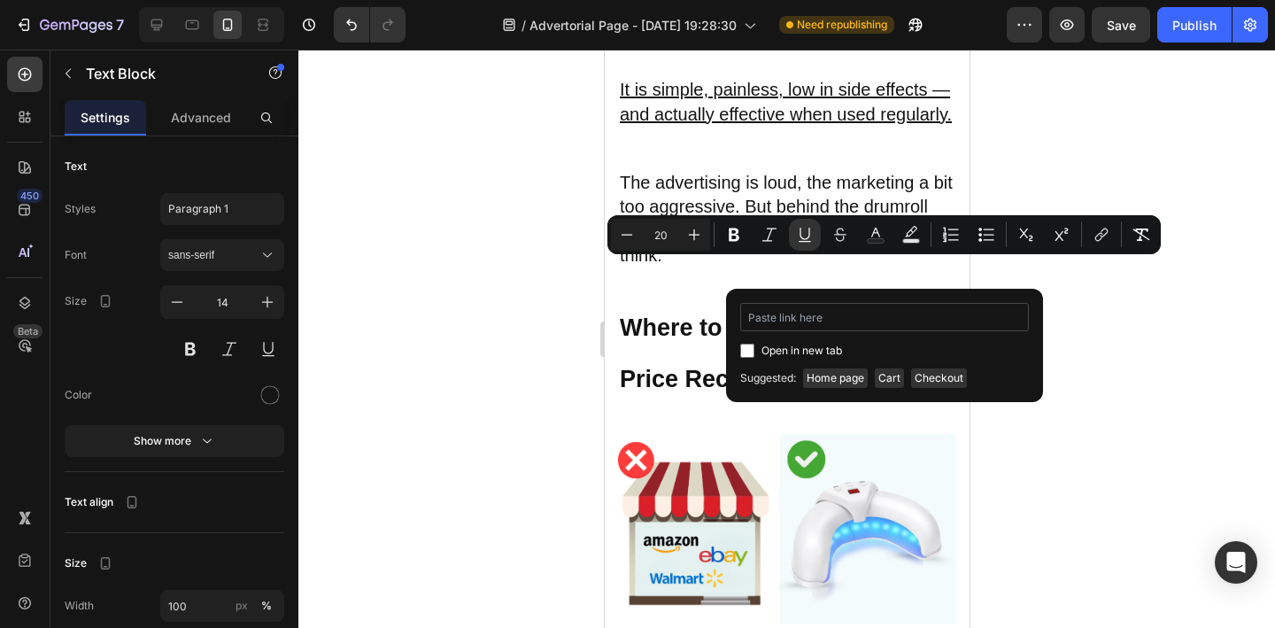
type input "[URL][DOMAIN_NAME][MEDICAL_DATA]"
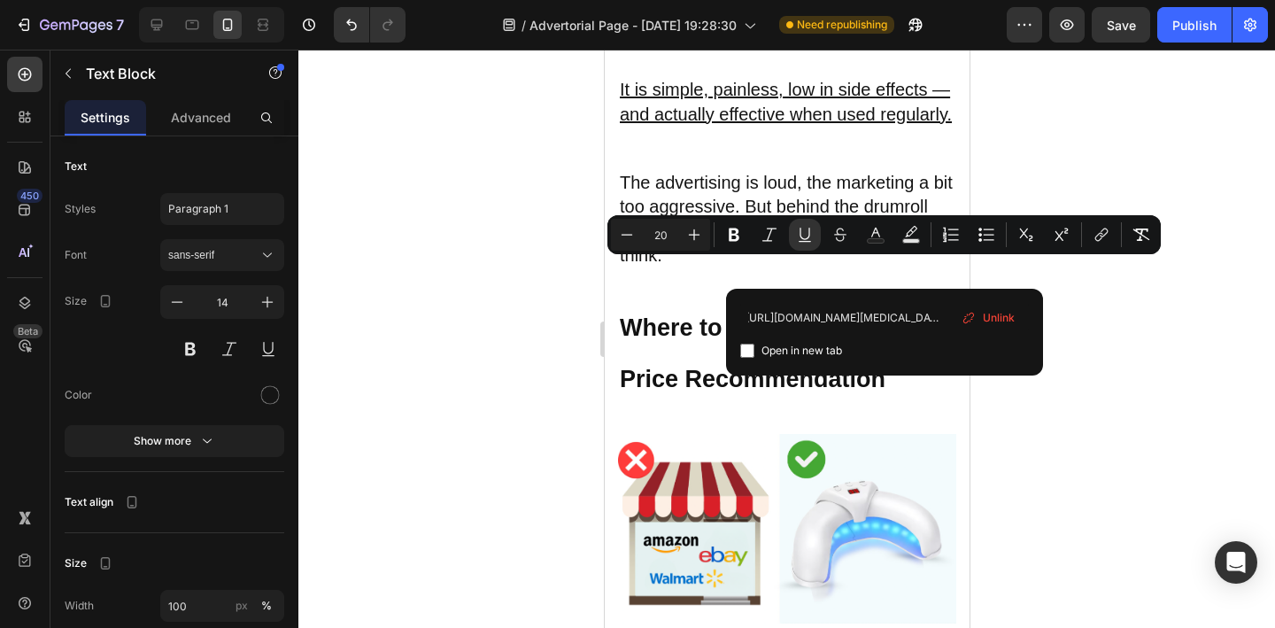
click at [1057, 411] on div at bounding box center [786, 339] width 976 height 578
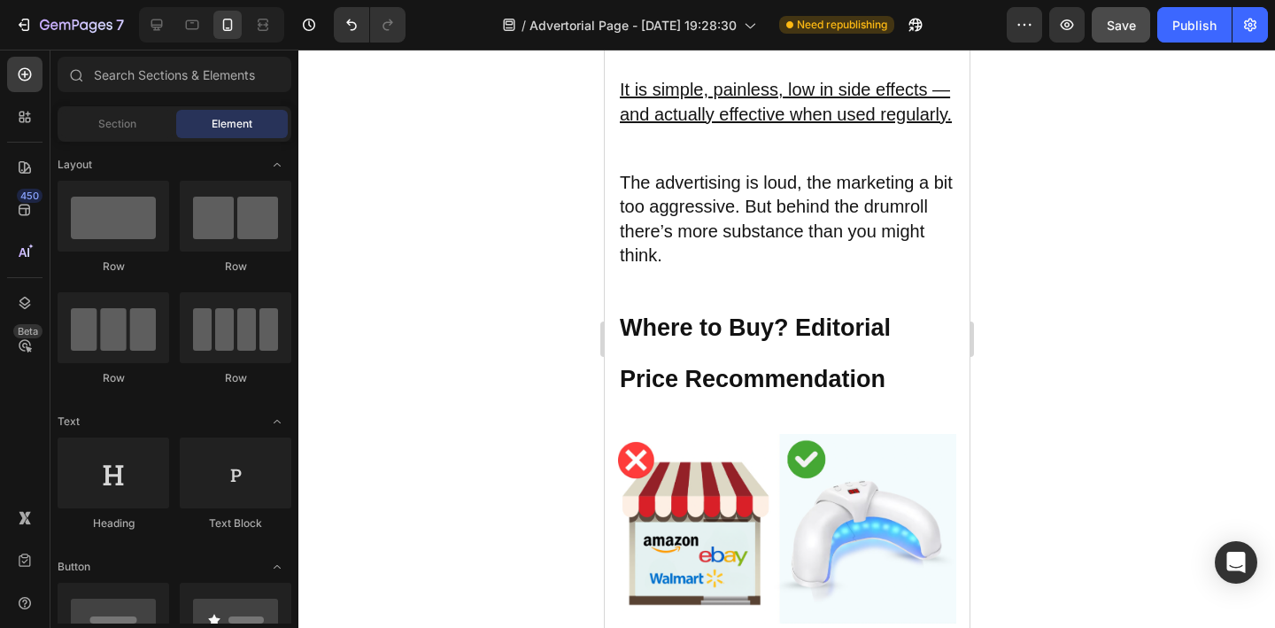
click at [1127, 12] on button "Save" at bounding box center [1120, 24] width 58 height 35
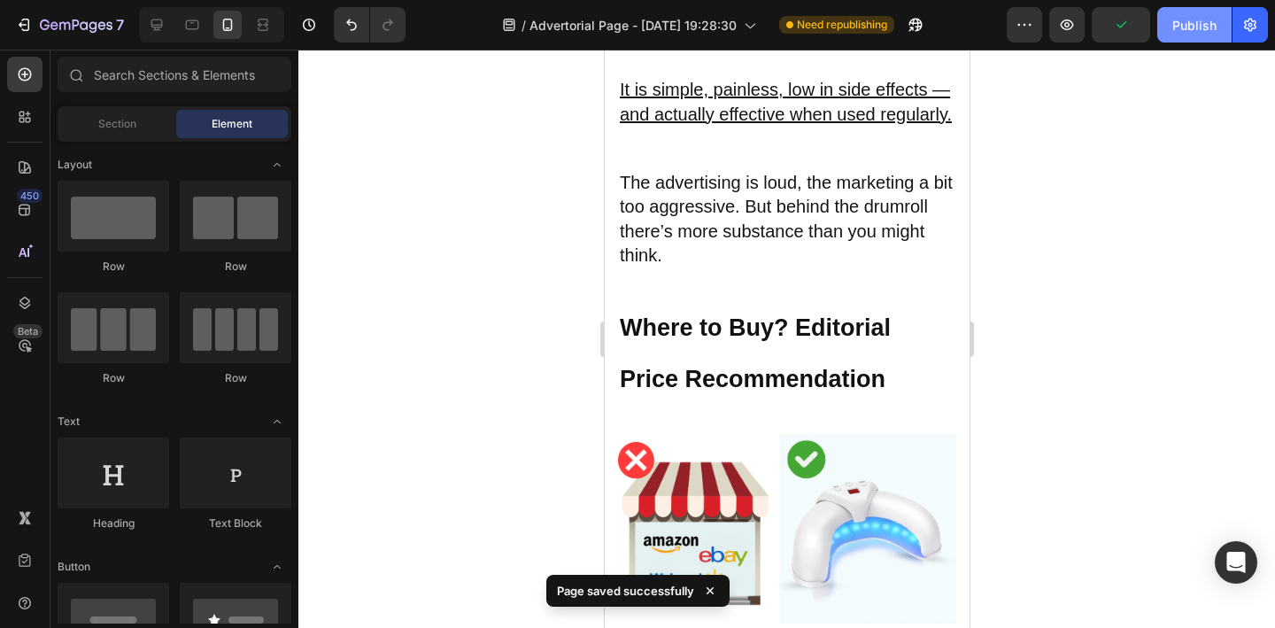
click at [1181, 30] on div "Publish" at bounding box center [1194, 25] width 44 height 19
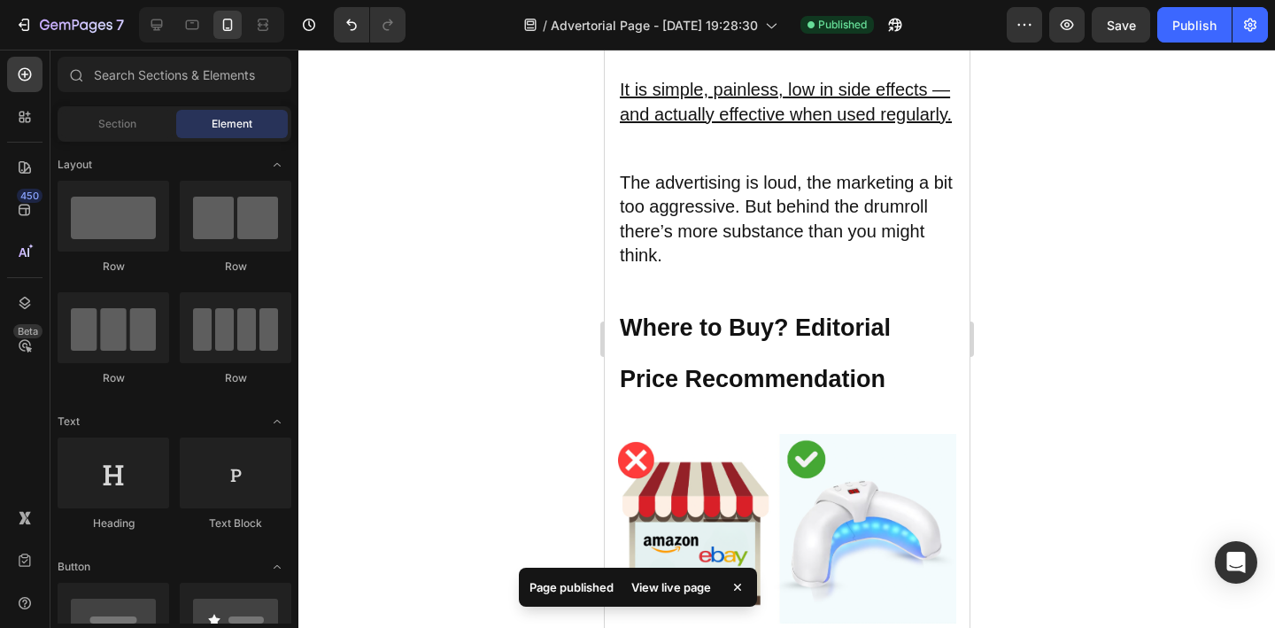
click at [672, 590] on div "View live page" at bounding box center [670, 586] width 101 height 25
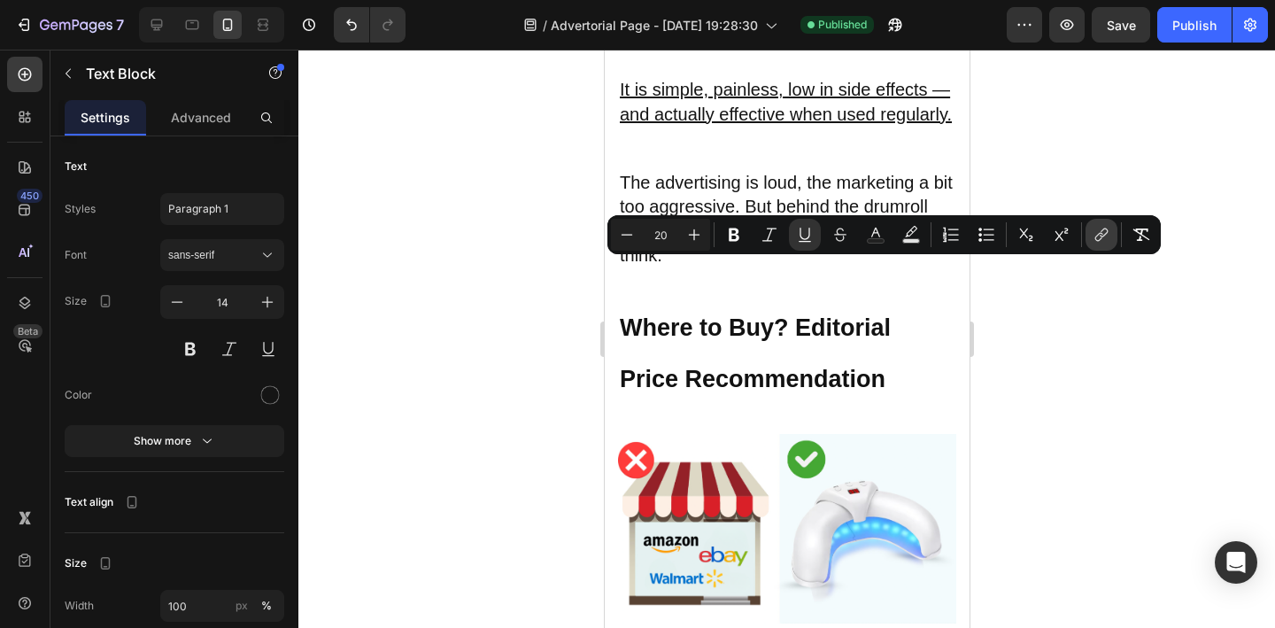
click at [1102, 243] on icon "Editor contextual toolbar" at bounding box center [1101, 235] width 18 height 18
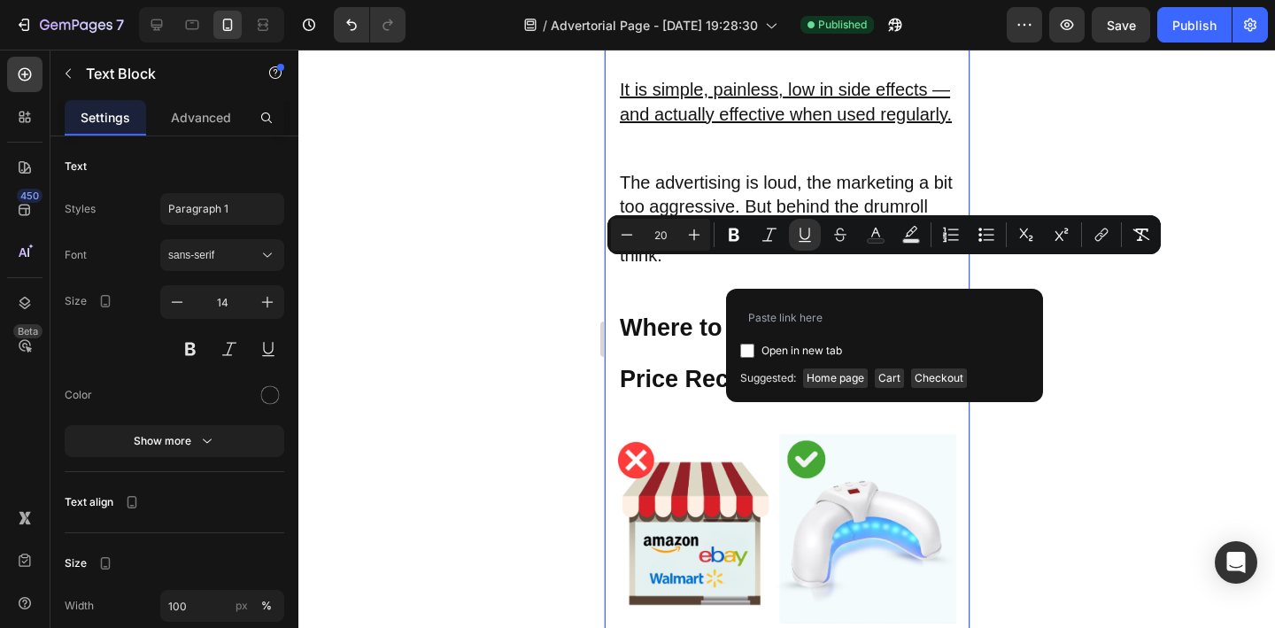
click at [521, 363] on div at bounding box center [786, 339] width 976 height 578
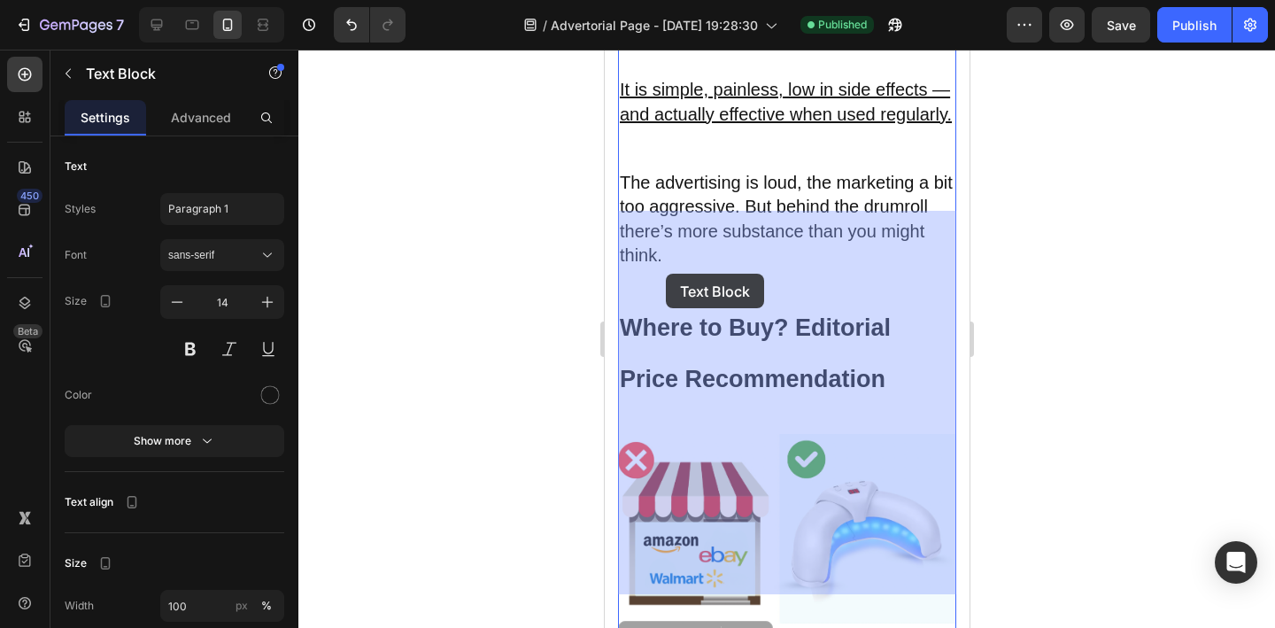
drag, startPoint x: 623, startPoint y: 267, endPoint x: 661, endPoint y: 272, distance: 38.3
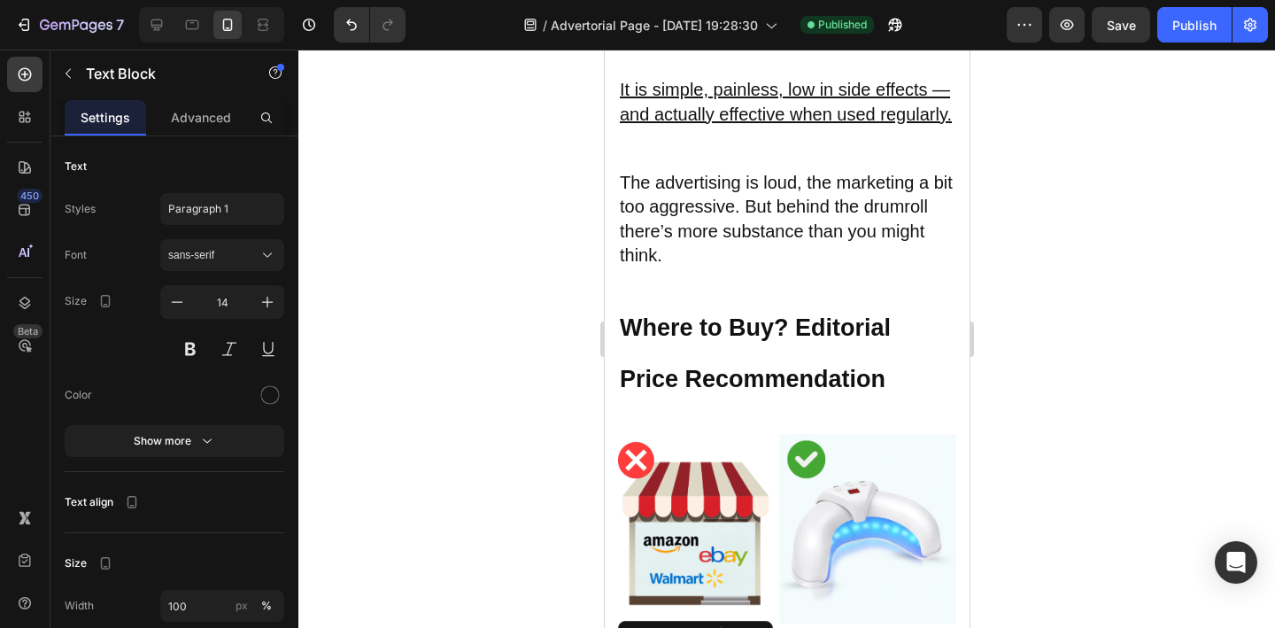
click at [475, 277] on div at bounding box center [786, 339] width 976 height 578
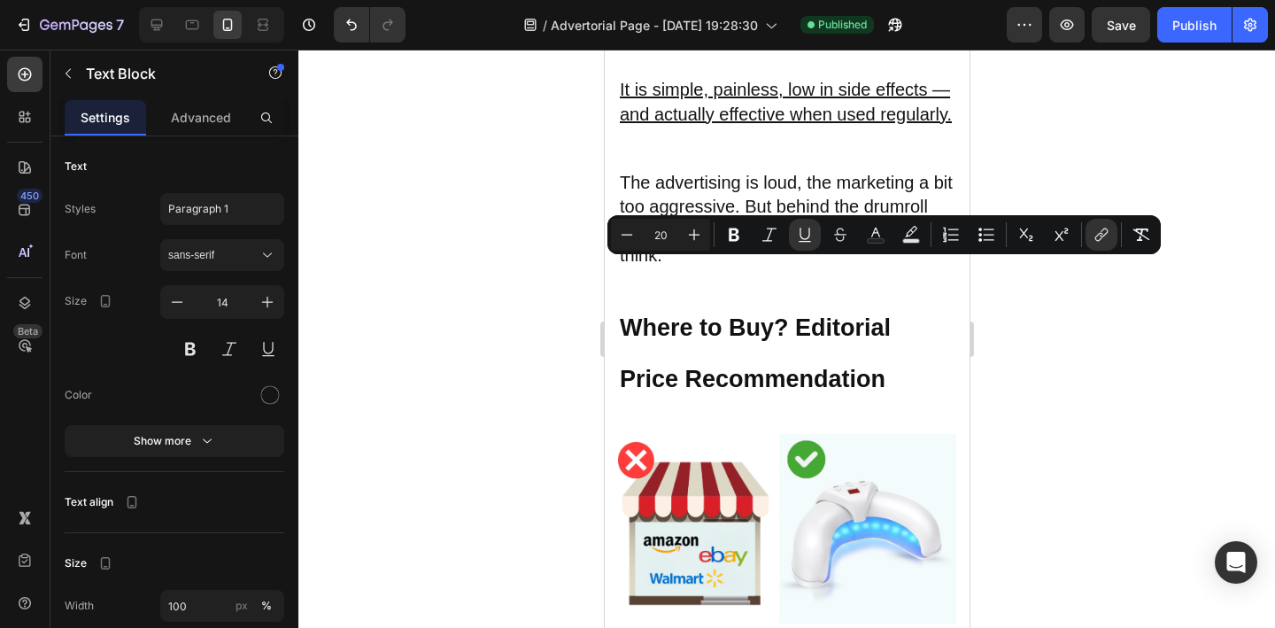
drag, startPoint x: 620, startPoint y: 275, endPoint x: 717, endPoint y: 281, distance: 96.6
click at [1096, 238] on icon "Editor contextual toolbar" at bounding box center [1101, 235] width 18 height 18
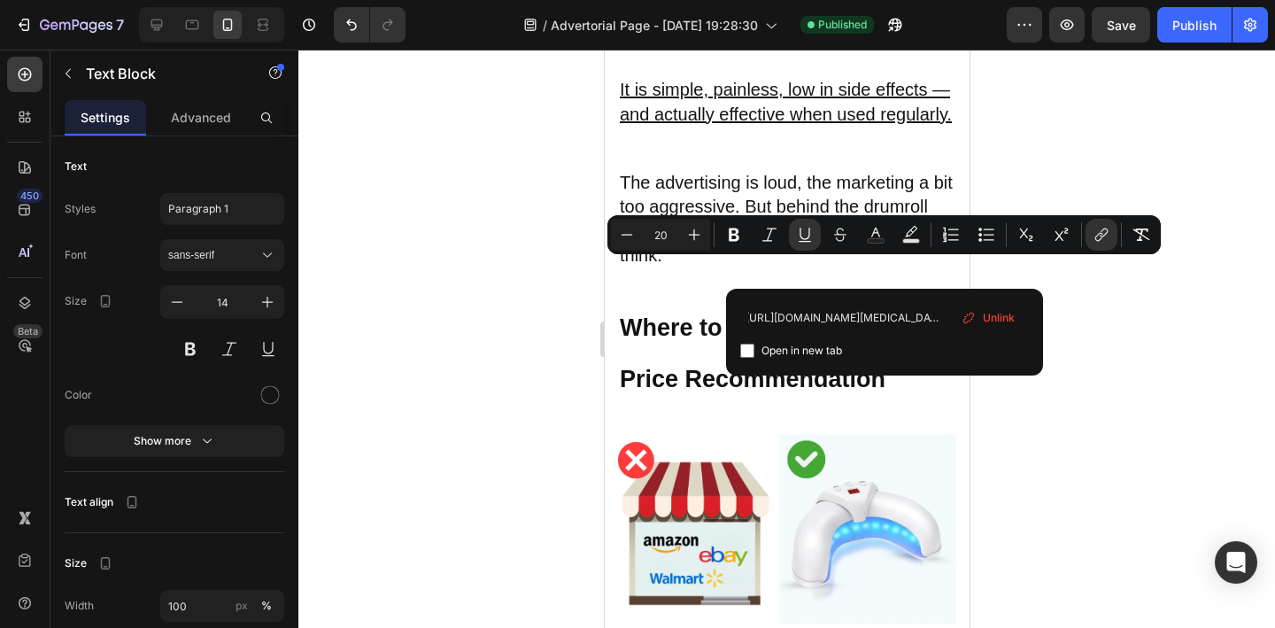
click at [749, 353] on input "Editor contextual toolbar" at bounding box center [747, 350] width 14 height 14
checkbox input "true"
click at [1084, 431] on div at bounding box center [786, 339] width 976 height 578
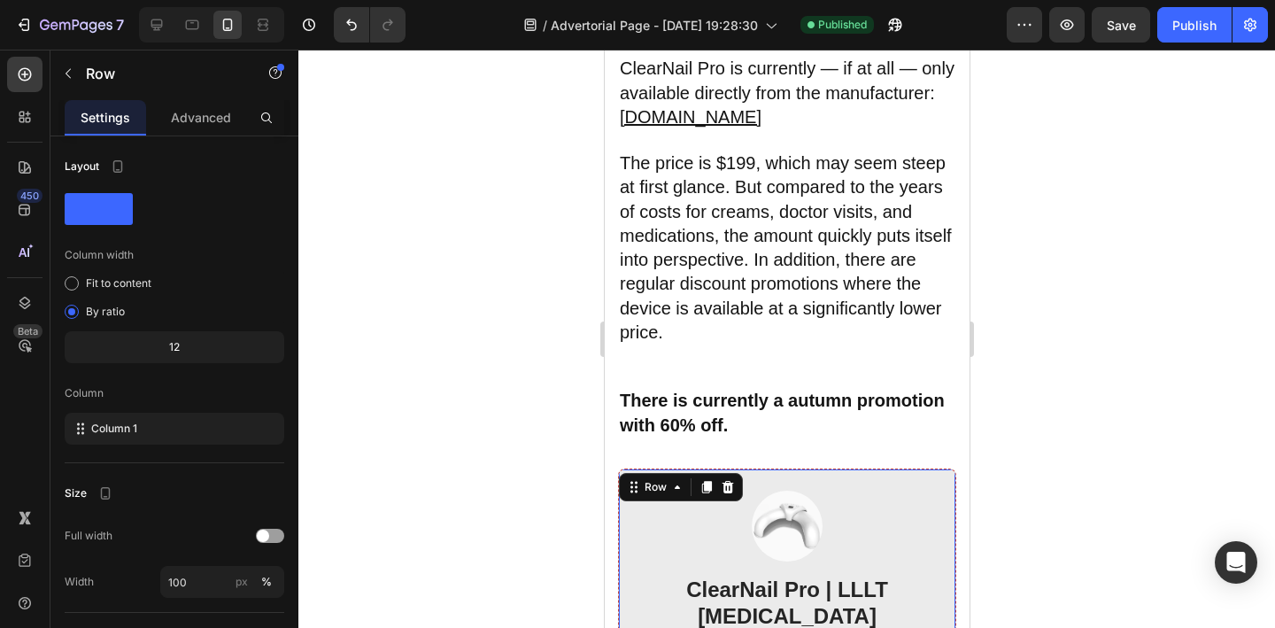
scroll to position [9054, 0]
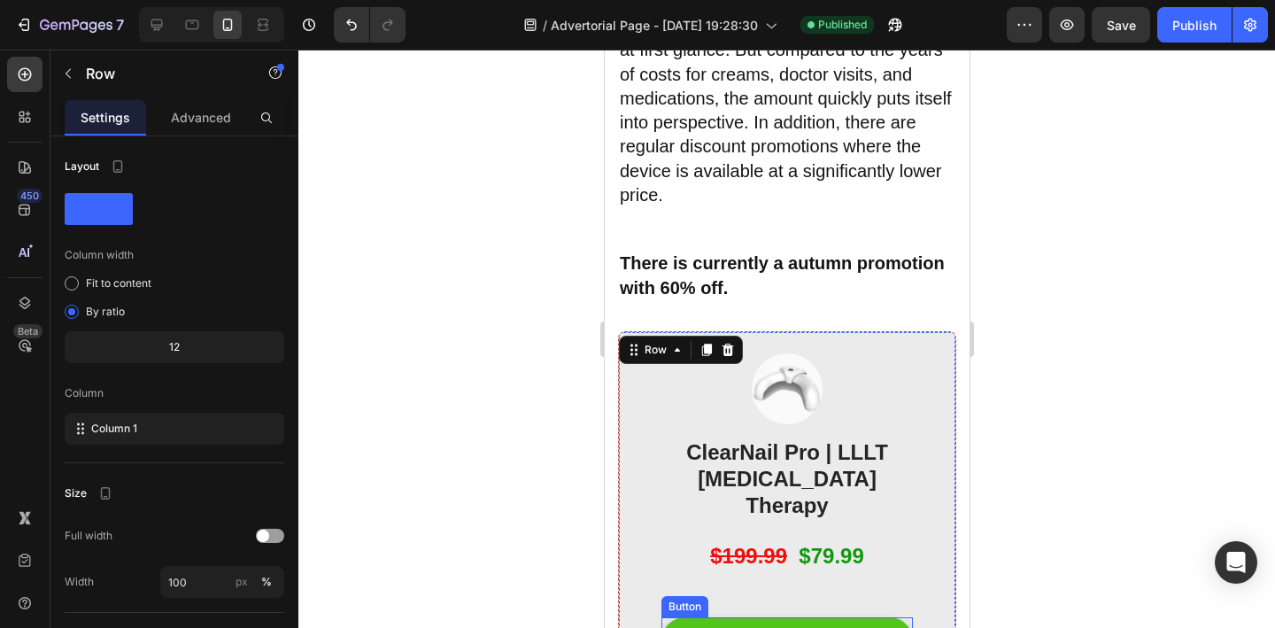
click at [856, 617] on button "CHECK AVAILABILITY" at bounding box center [785, 640] width 251 height 47
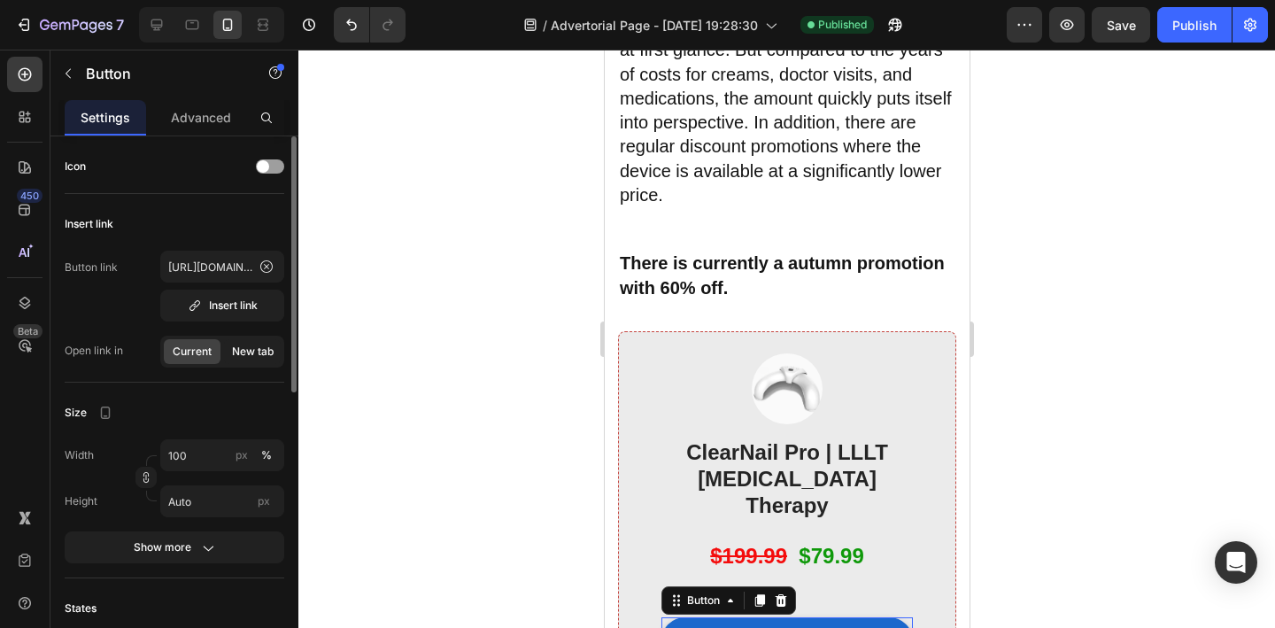
click at [258, 349] on span "New tab" at bounding box center [253, 351] width 42 height 16
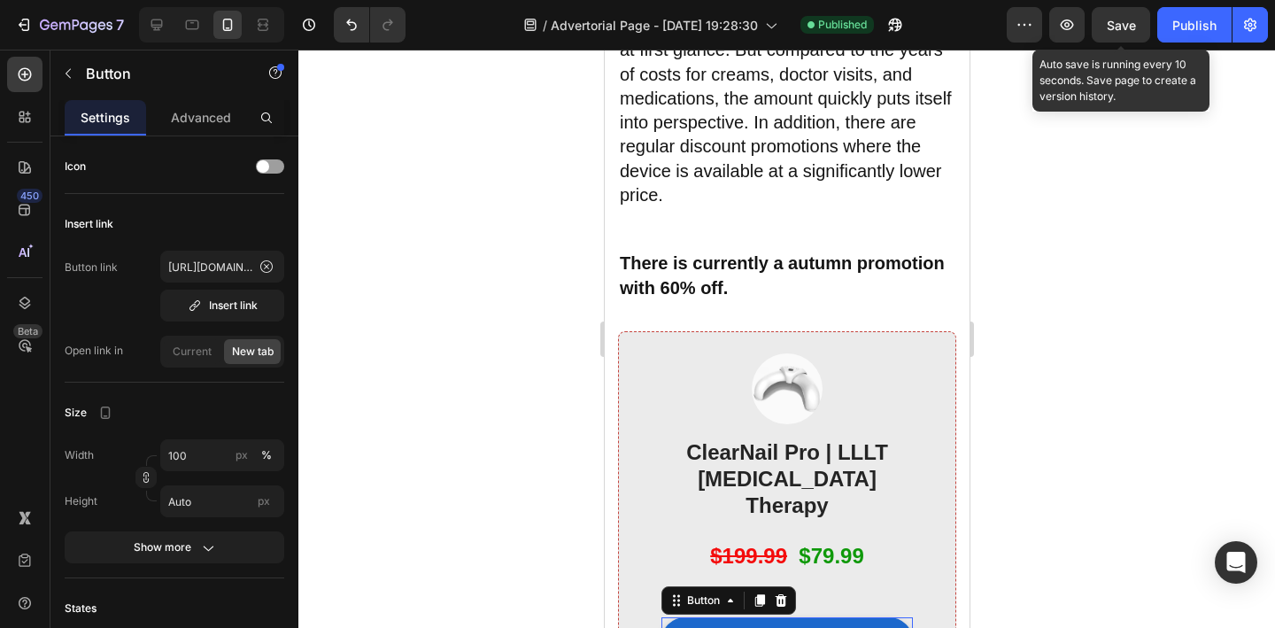
click at [1129, 25] on span "Save" at bounding box center [1120, 25] width 29 height 15
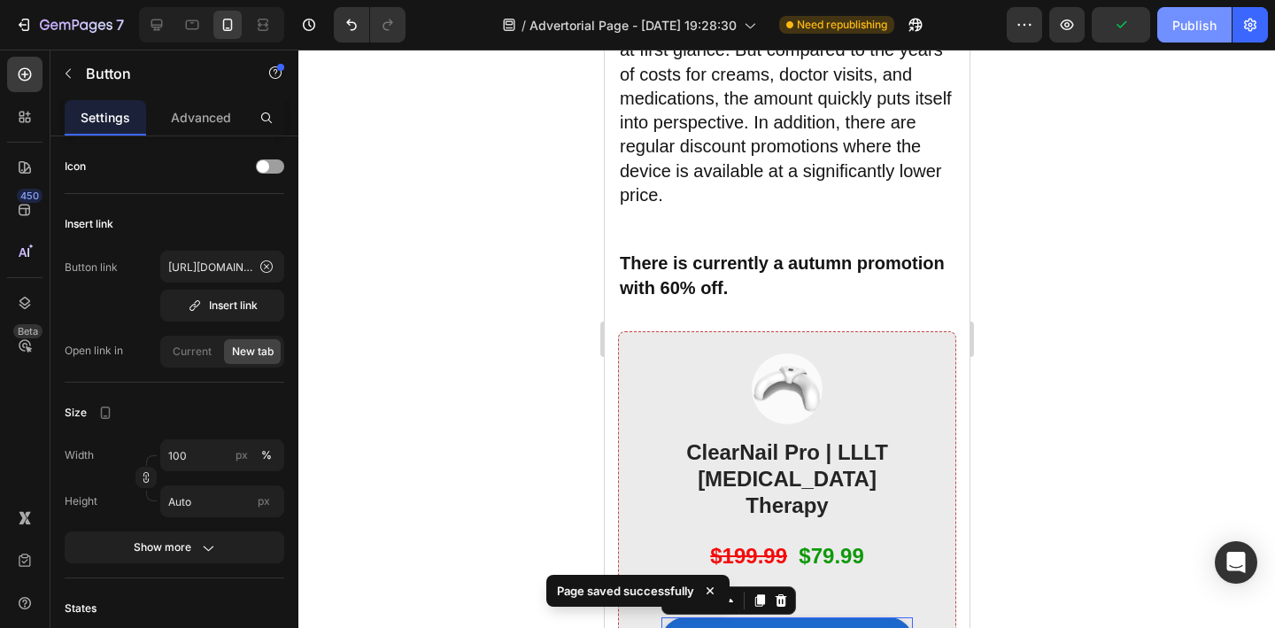
click at [1190, 22] on div "Publish" at bounding box center [1194, 25] width 44 height 19
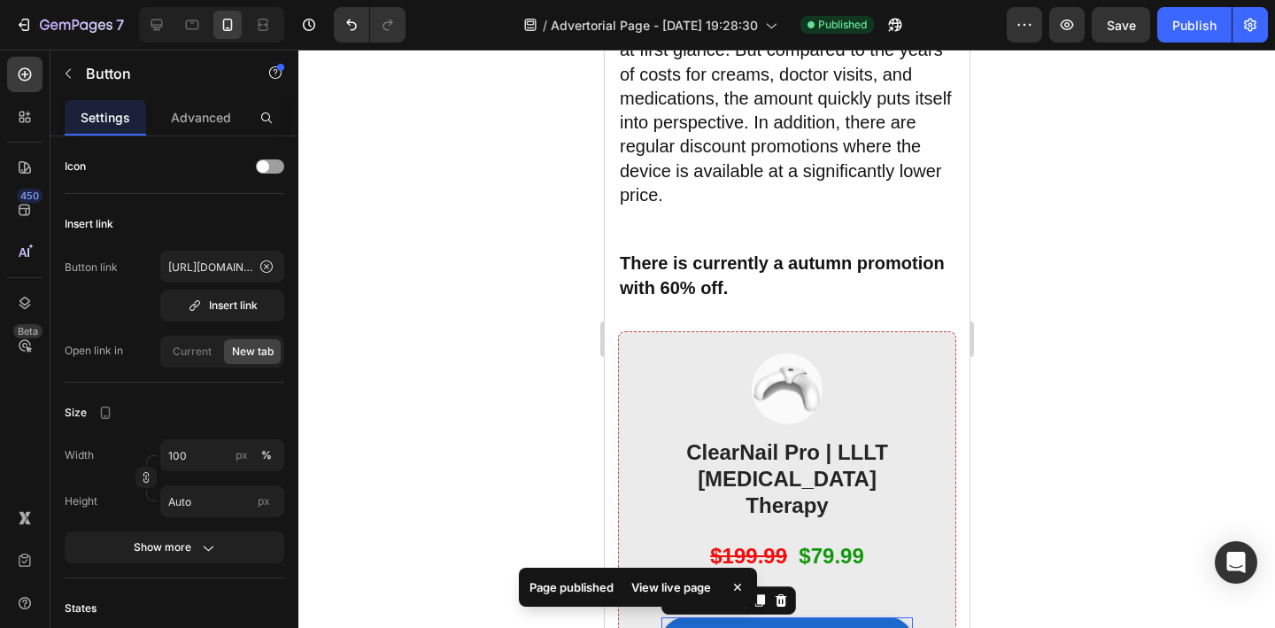
click at [683, 587] on div "View live page" at bounding box center [670, 586] width 101 height 25
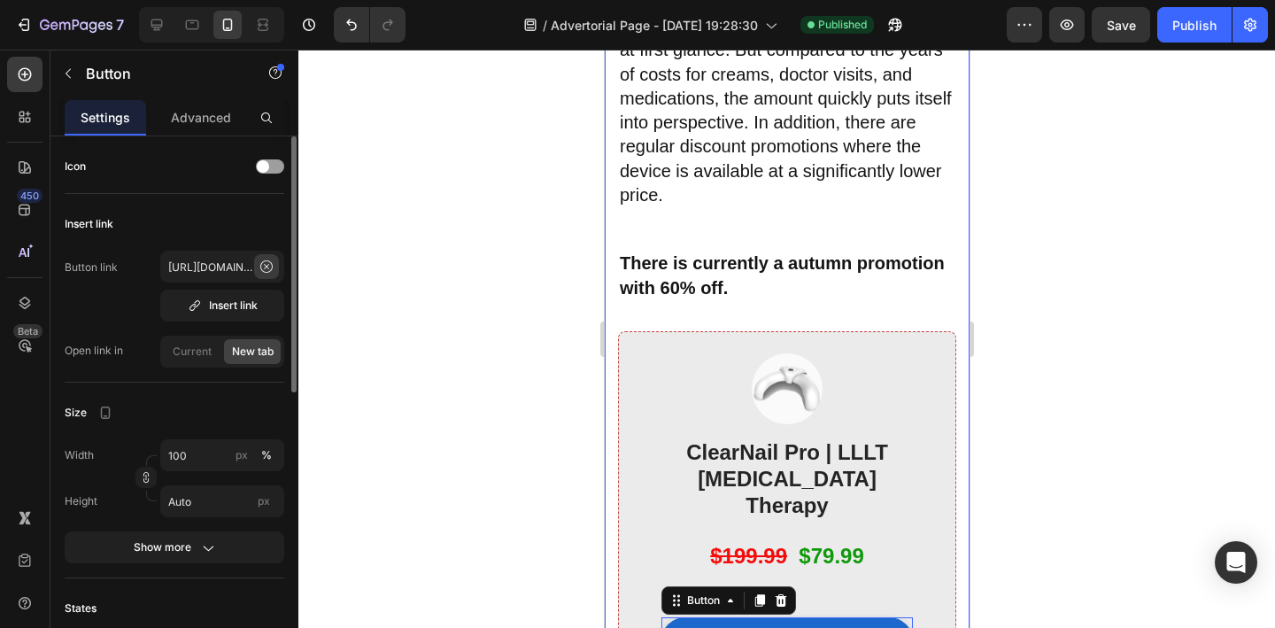
click at [267, 269] on icon at bounding box center [266, 266] width 14 height 14
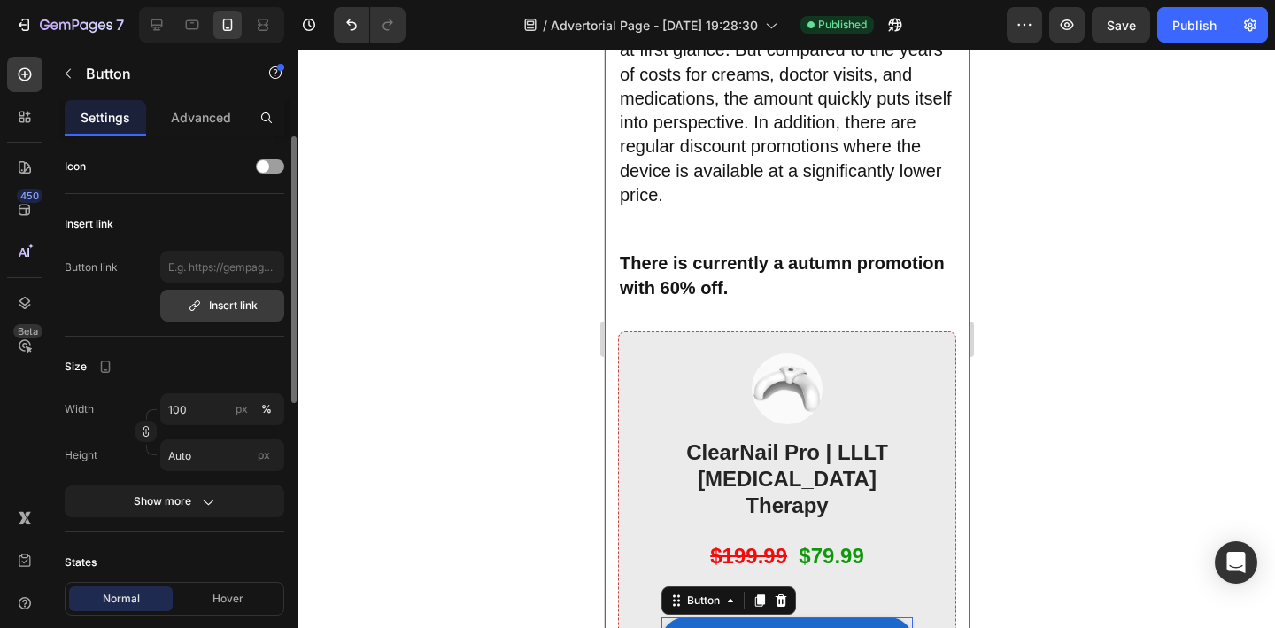
click at [247, 306] on div "Insert link" at bounding box center [223, 305] width 70 height 16
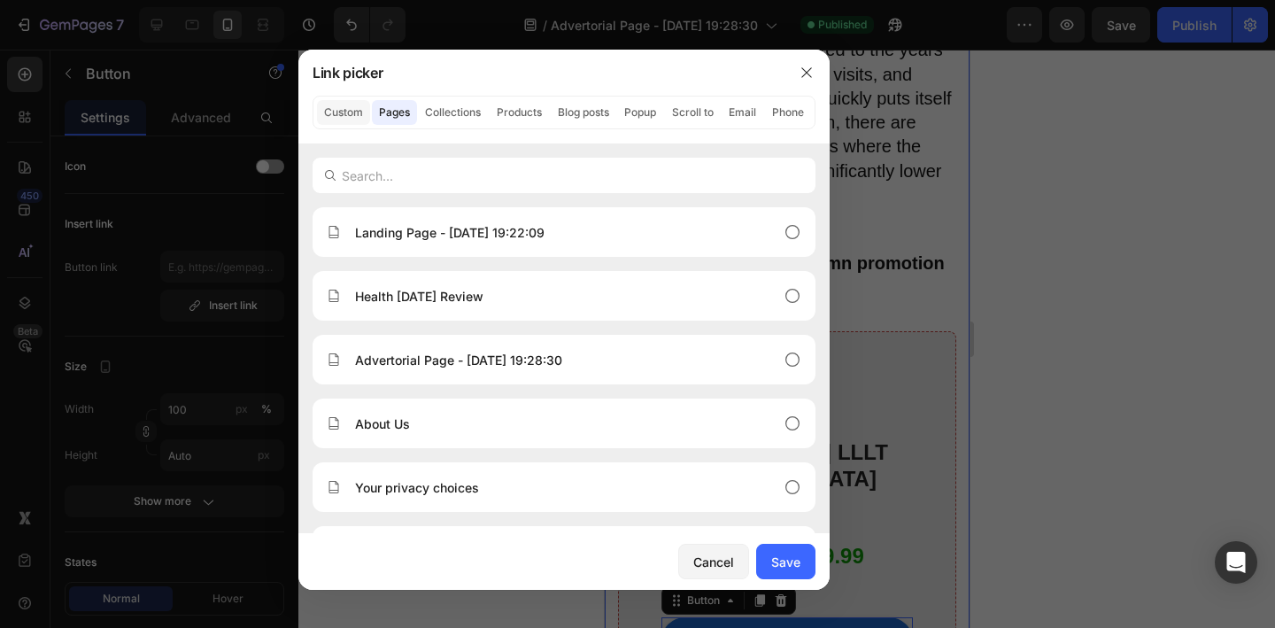
click at [346, 115] on button "Custom" at bounding box center [343, 112] width 53 height 25
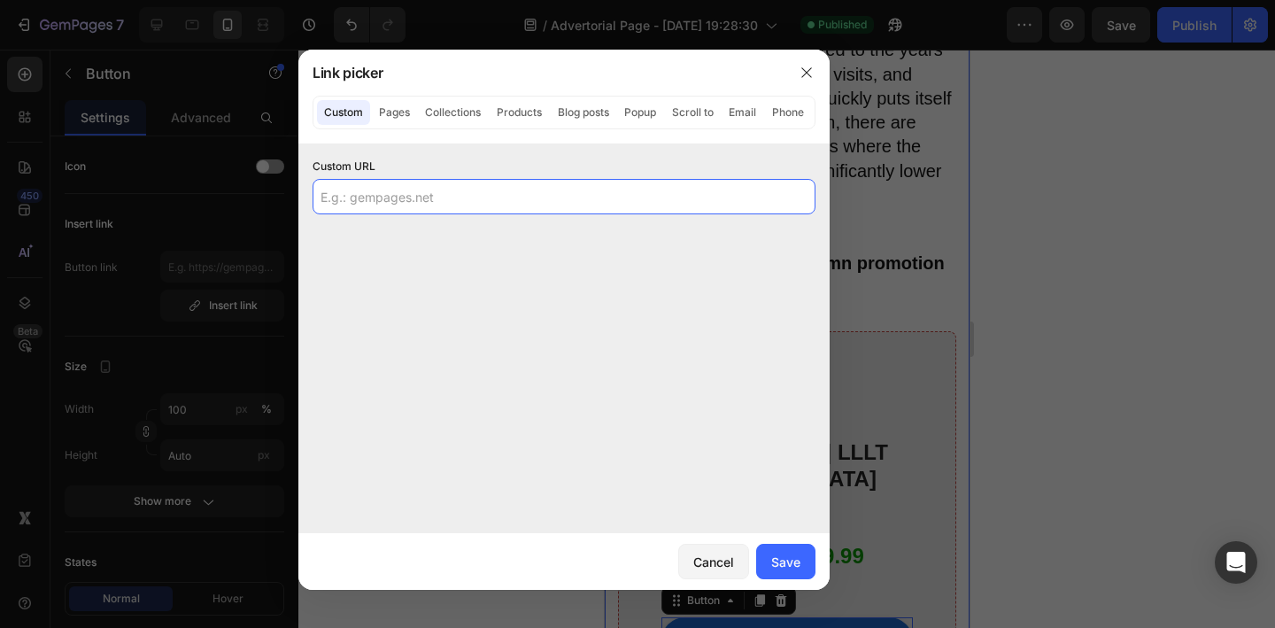
click at [448, 204] on input "text" at bounding box center [563, 196] width 503 height 35
paste input "[URL][DOMAIN_NAME][MEDICAL_DATA]"
type input "[URL][DOMAIN_NAME][MEDICAL_DATA]"
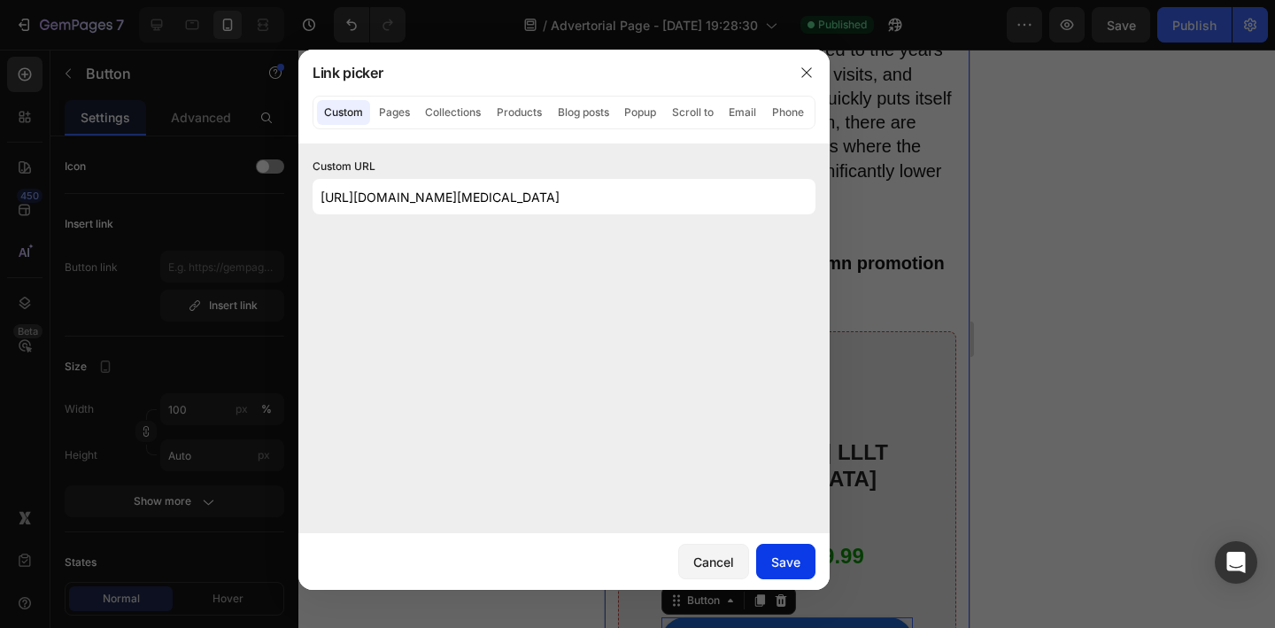
click at [797, 564] on div "Save" at bounding box center [785, 561] width 29 height 19
type input "[URL][DOMAIN_NAME][MEDICAL_DATA]"
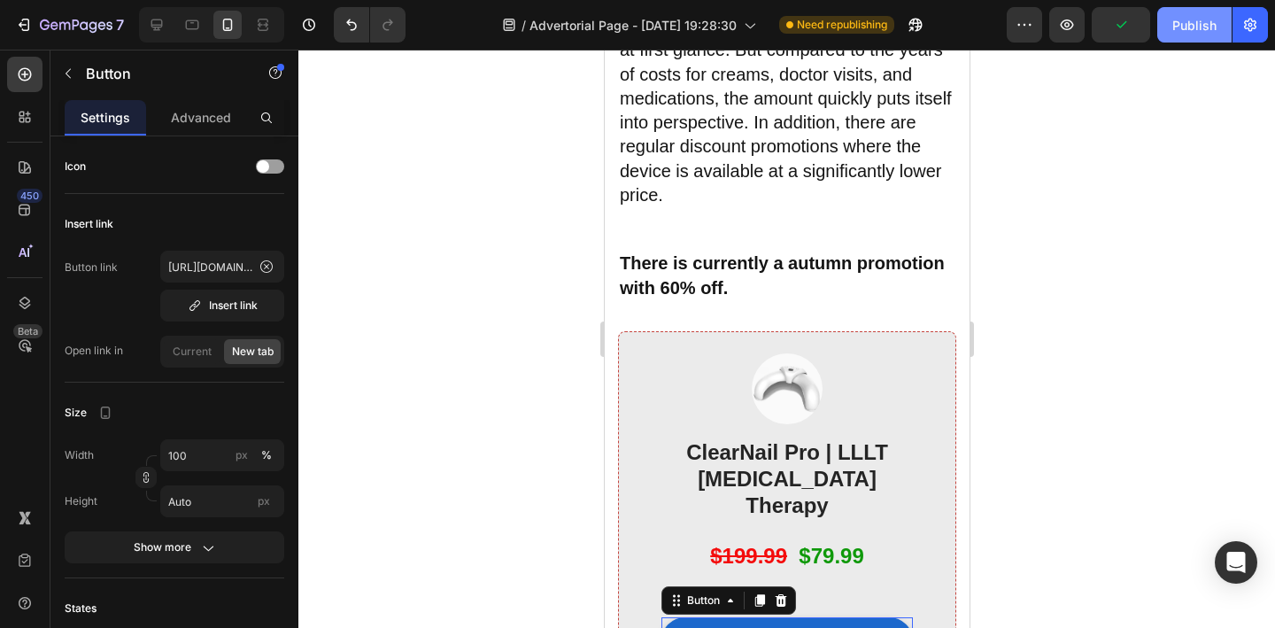
click at [1192, 39] on button "Publish" at bounding box center [1194, 24] width 74 height 35
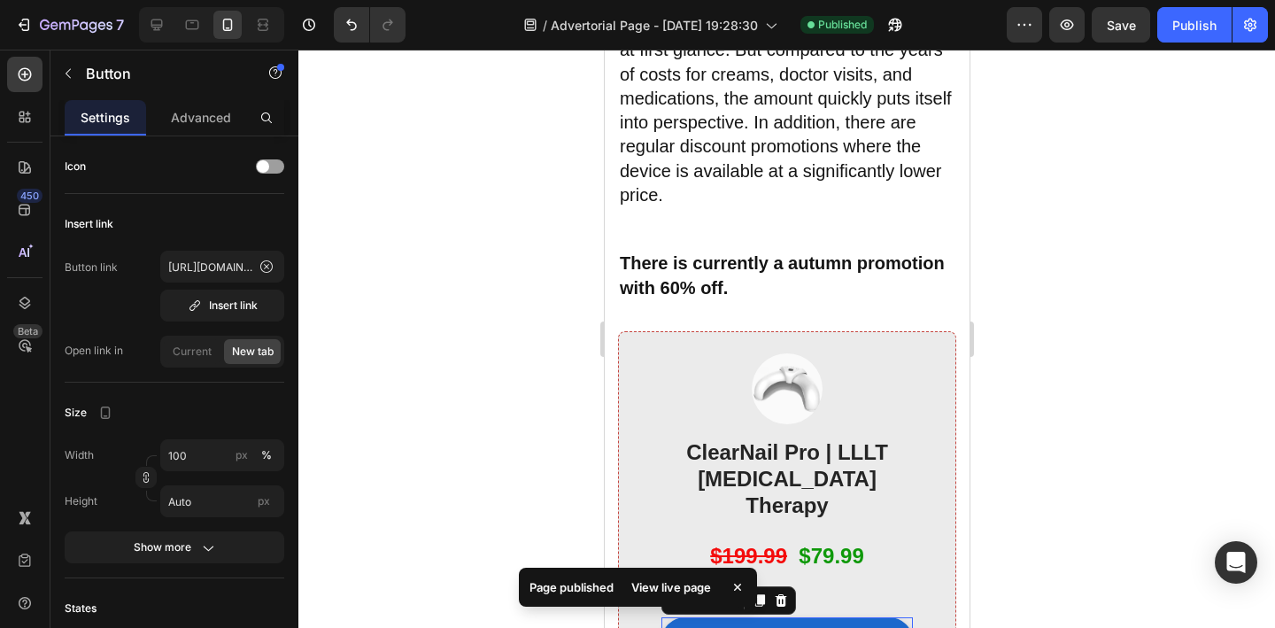
click at [677, 582] on div "View live page" at bounding box center [670, 586] width 101 height 25
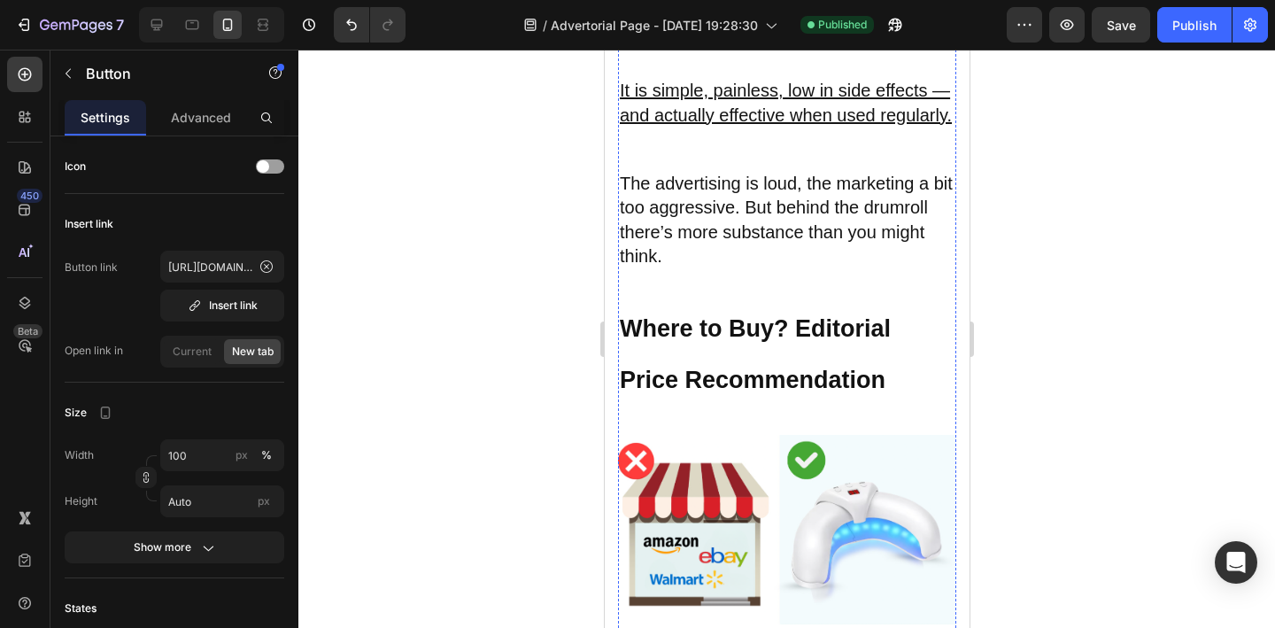
scroll to position [8324, 0]
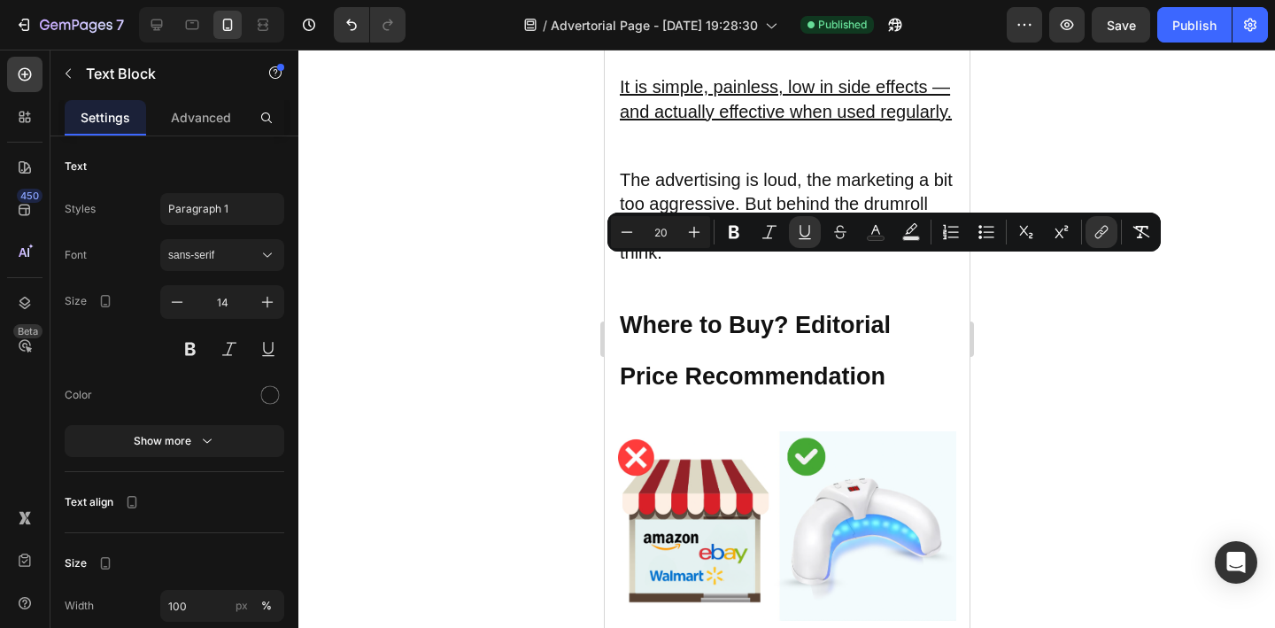
drag, startPoint x: 621, startPoint y: 269, endPoint x: 736, endPoint y: 277, distance: 114.5
click at [731, 223] on icon "Editor contextual toolbar" at bounding box center [734, 232] width 18 height 18
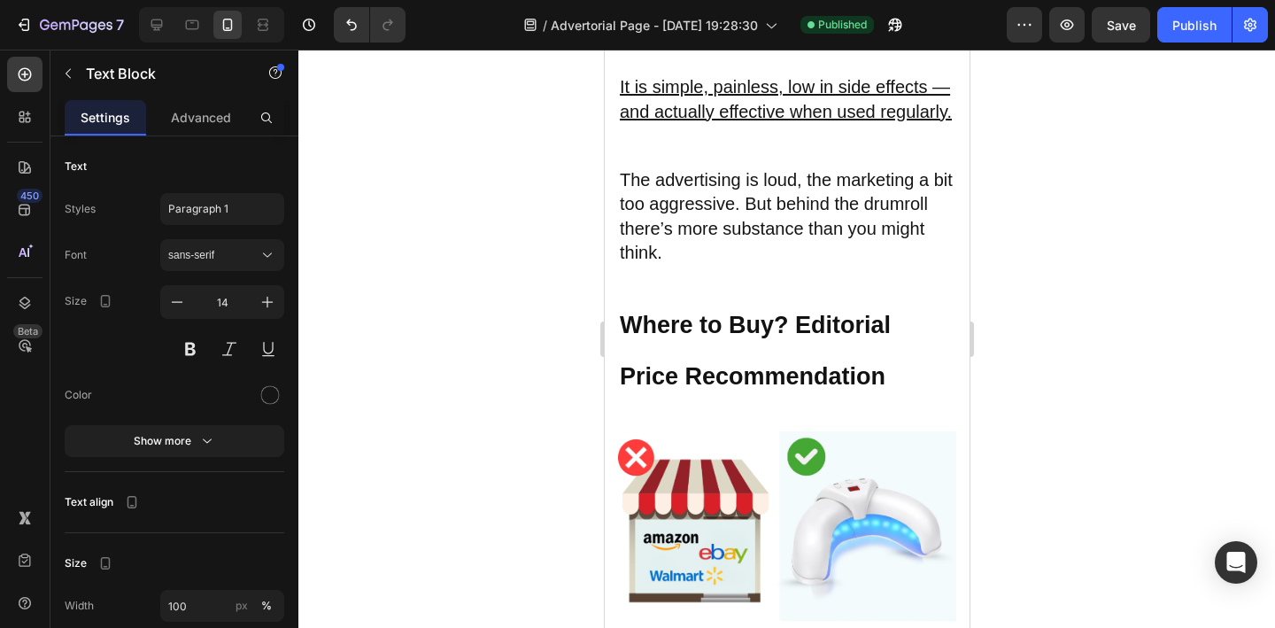
drag, startPoint x: 620, startPoint y: 269, endPoint x: 748, endPoint y: 277, distance: 128.6
drag, startPoint x: 621, startPoint y: 268, endPoint x: 753, endPoint y: 282, distance: 132.6
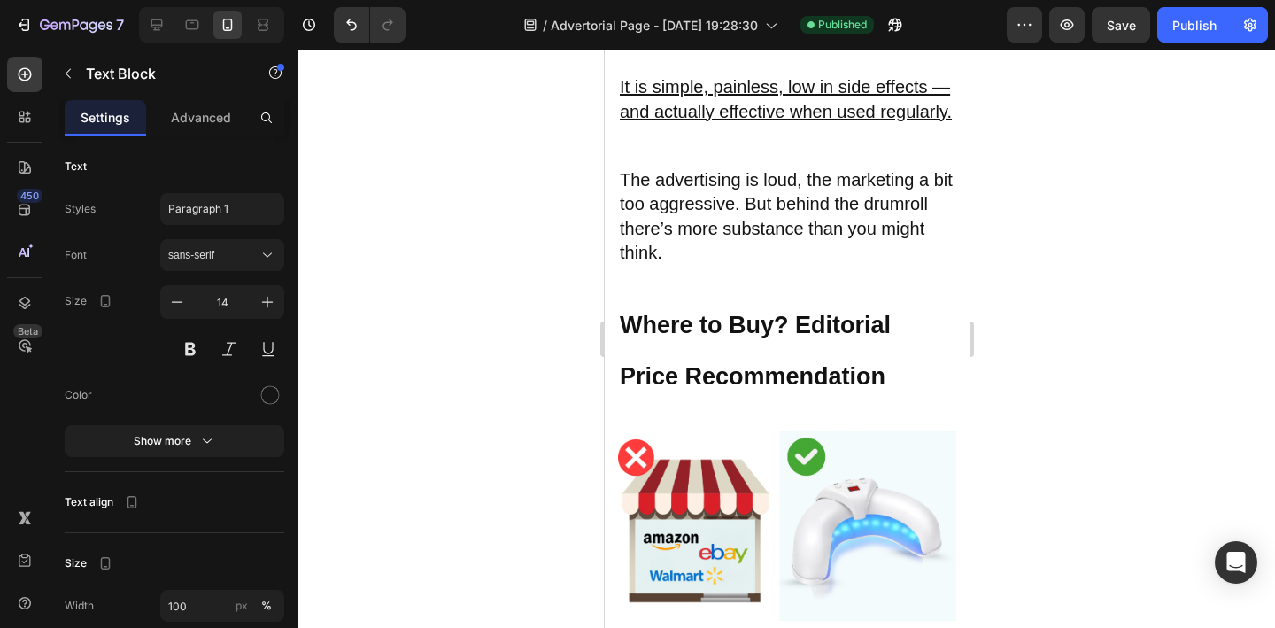
click at [560, 341] on div at bounding box center [786, 339] width 976 height 578
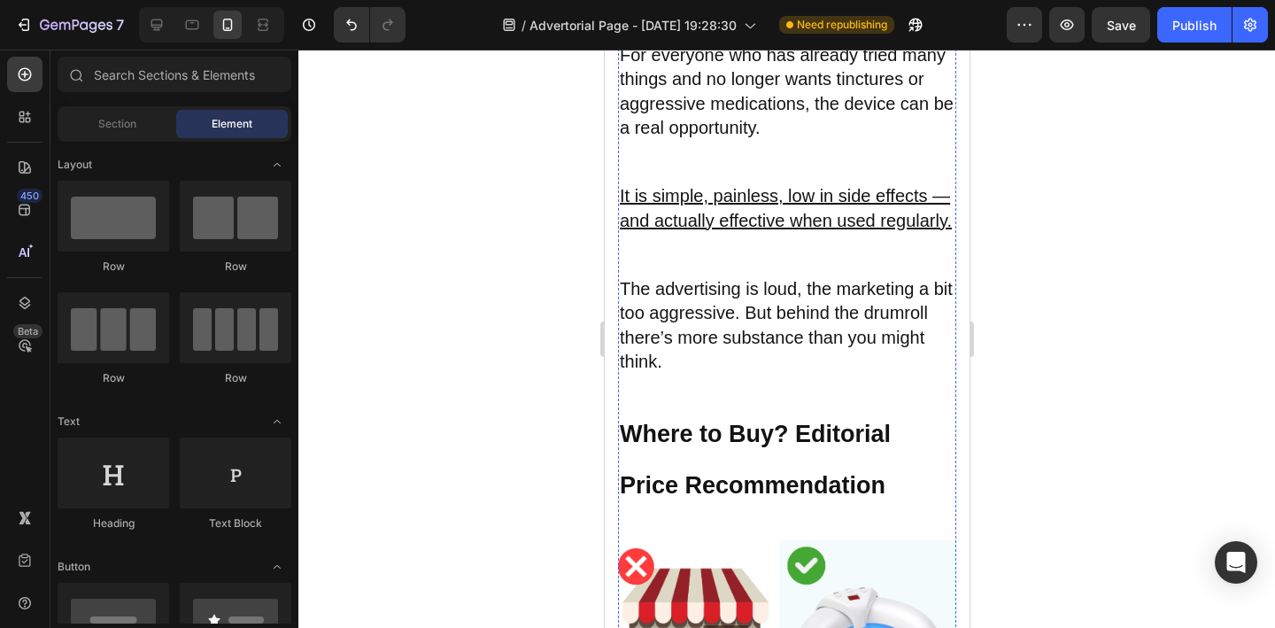
scroll to position [8207, 0]
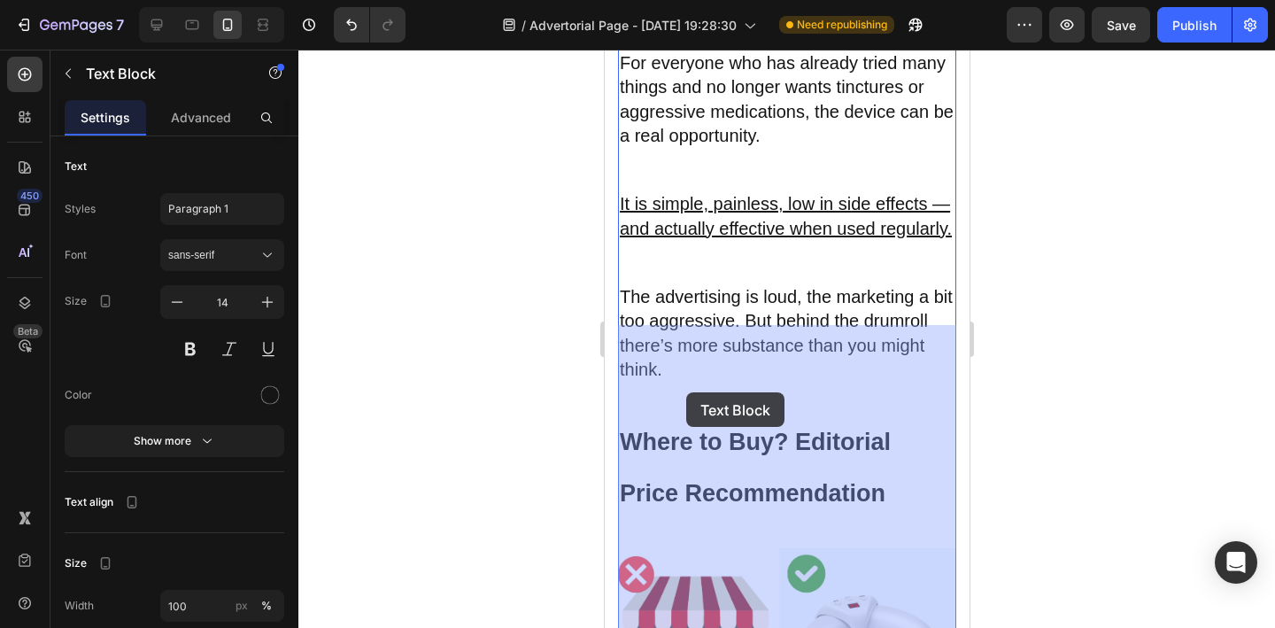
drag, startPoint x: 620, startPoint y: 389, endPoint x: 683, endPoint y: 392, distance: 63.8
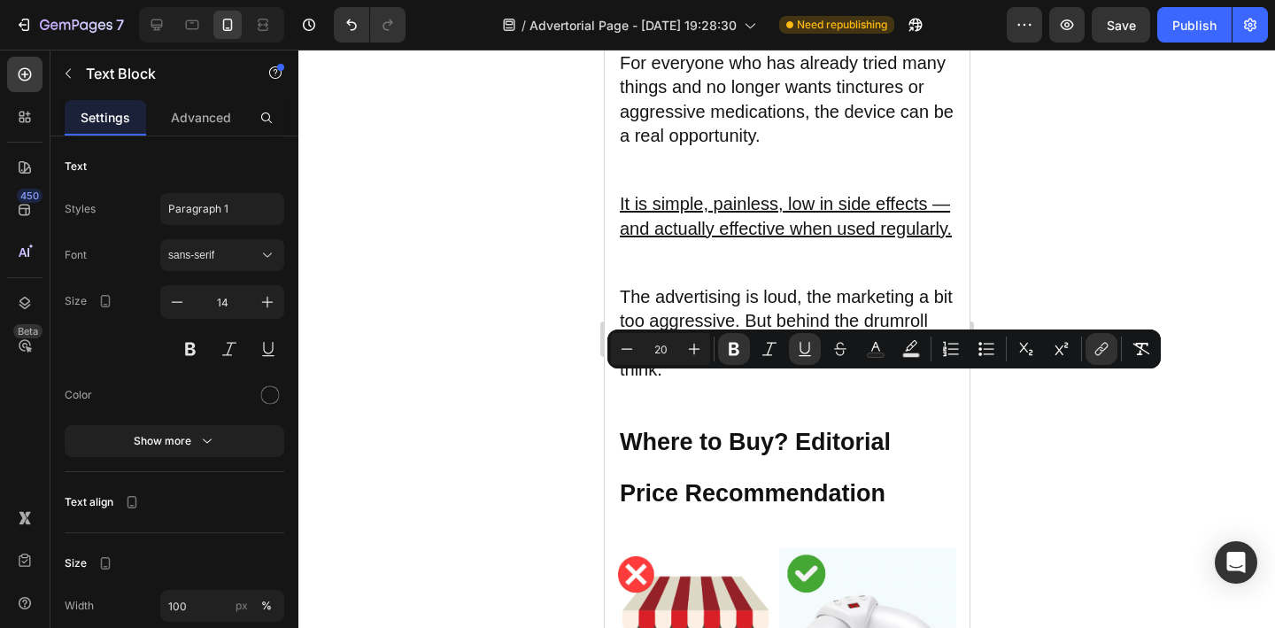
drag, startPoint x: 620, startPoint y: 389, endPoint x: 750, endPoint y: 395, distance: 129.4
click at [1096, 353] on icon "Editor contextual toolbar" at bounding box center [1099, 351] width 8 height 9
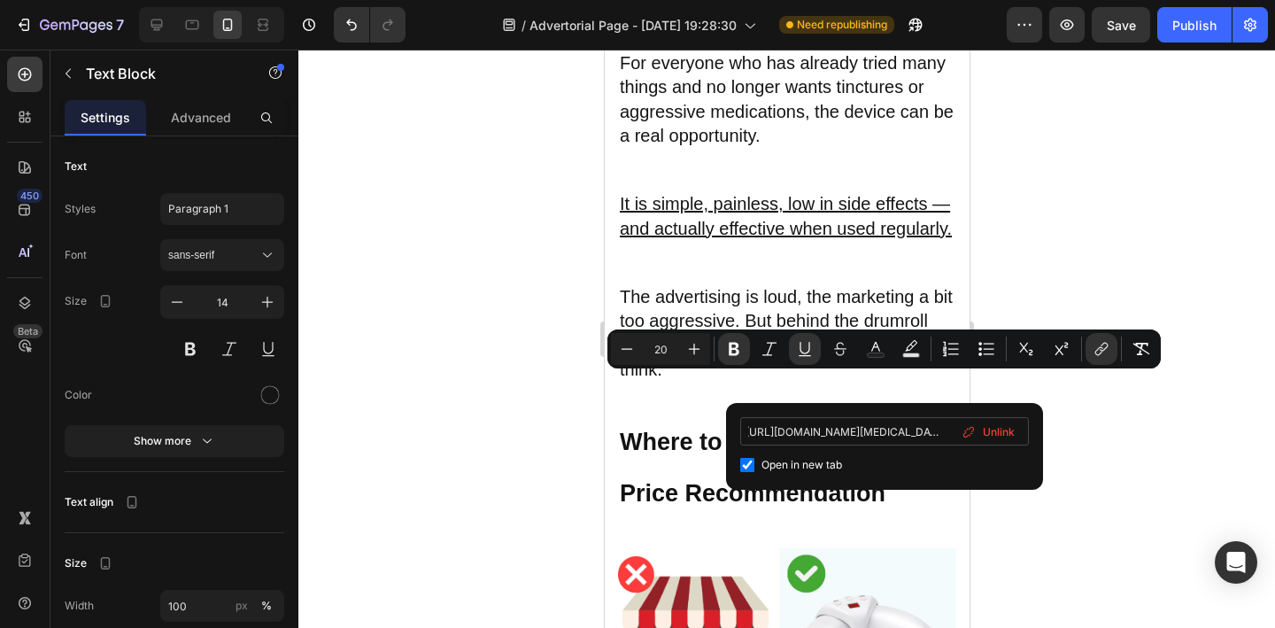
scroll to position [0, 0]
drag, startPoint x: 947, startPoint y: 435, endPoint x: 741, endPoint y: 428, distance: 206.3
click at [741, 428] on input "[URL][DOMAIN_NAME][MEDICAL_DATA]" at bounding box center [884, 431] width 289 height 28
click at [495, 417] on div at bounding box center [786, 339] width 976 height 578
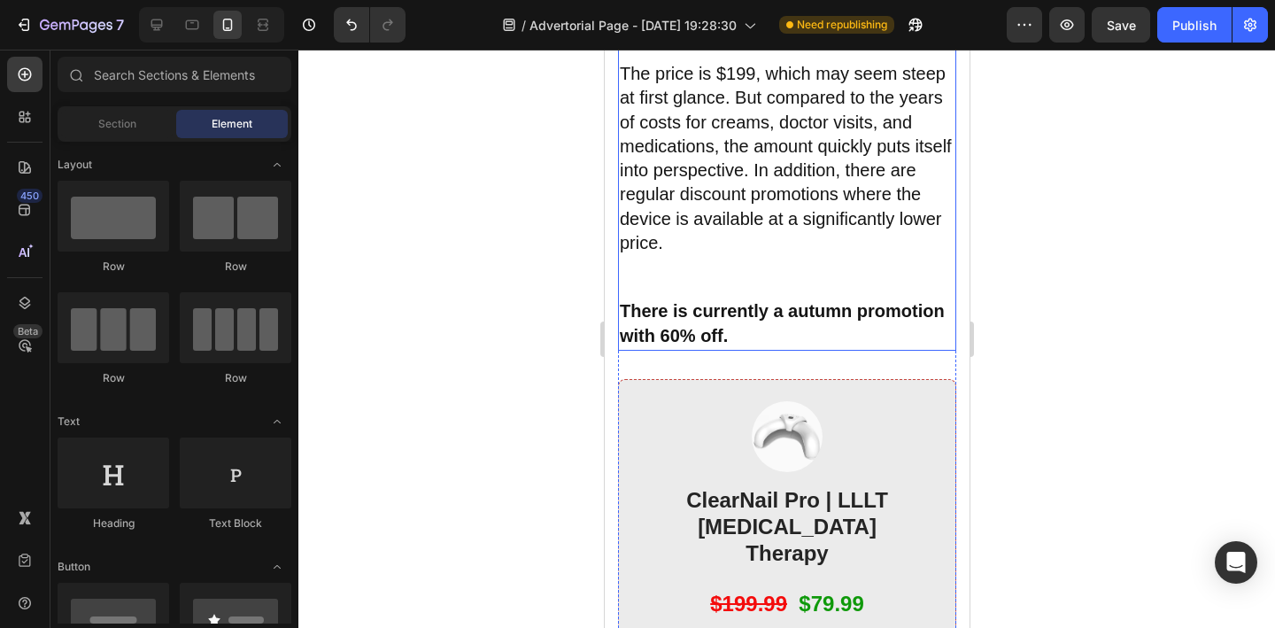
scroll to position [8958, 0]
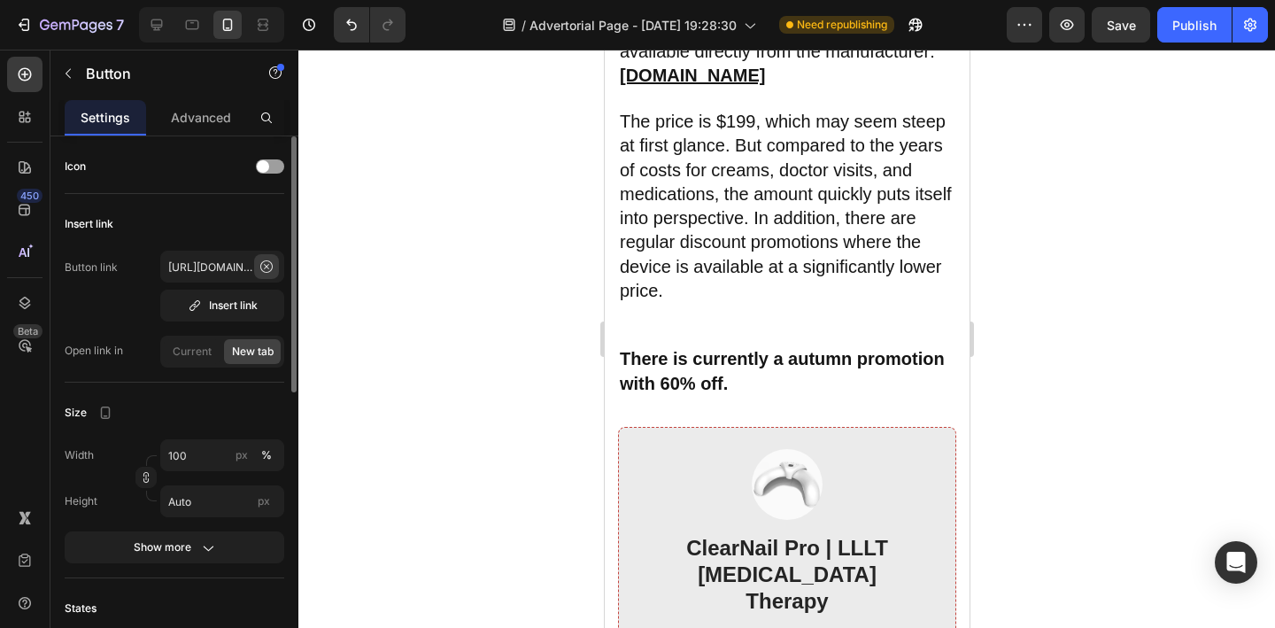
click at [265, 266] on icon at bounding box center [266, 266] width 14 height 14
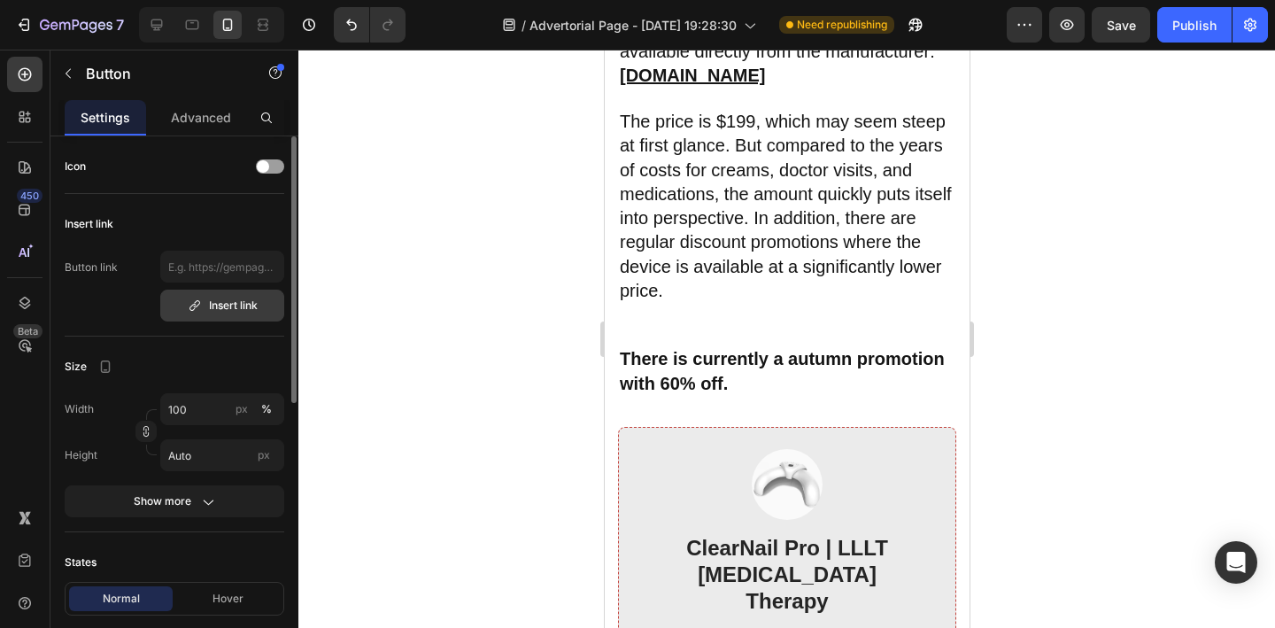
click at [249, 303] on div "Insert link" at bounding box center [223, 305] width 70 height 16
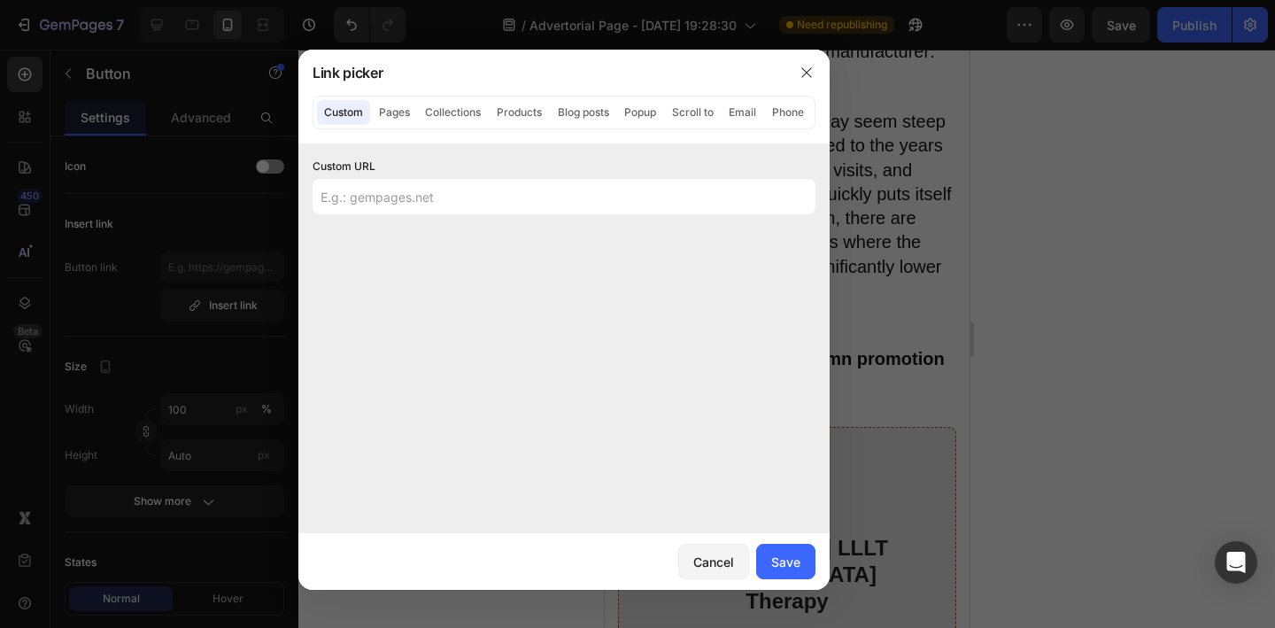
click at [342, 115] on button "Custom" at bounding box center [343, 112] width 53 height 25
click at [427, 208] on input "text" at bounding box center [563, 196] width 503 height 35
paste input "[URL][DOMAIN_NAME][MEDICAL_DATA]"
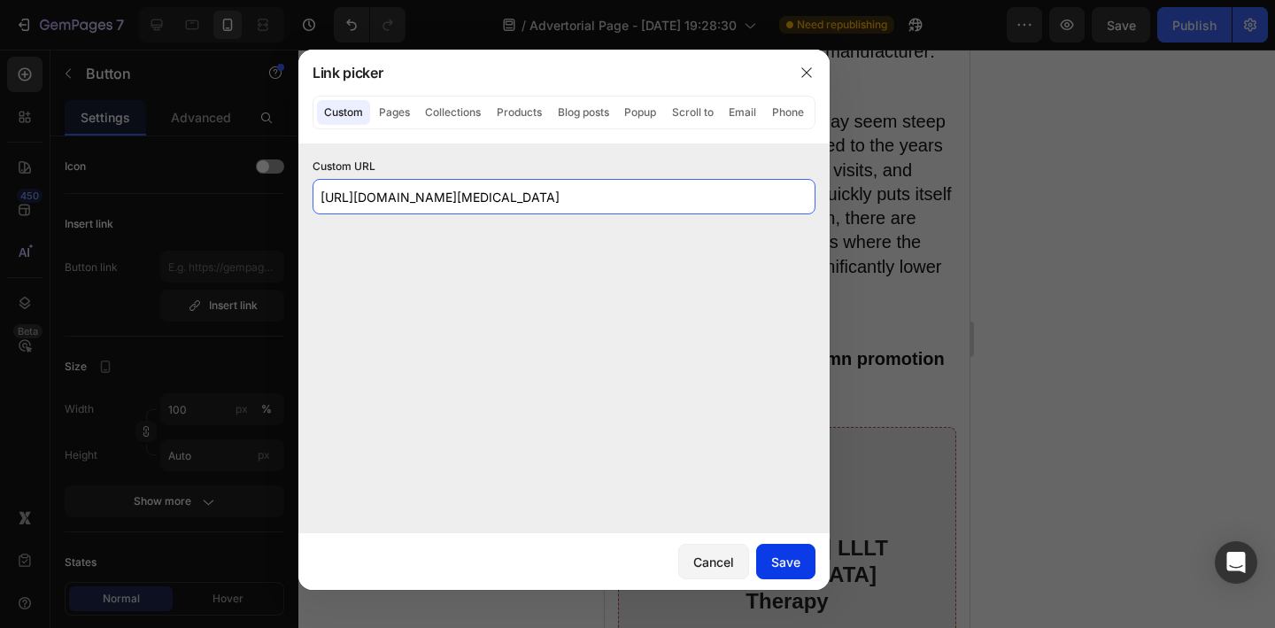
type input "[URL][DOMAIN_NAME][MEDICAL_DATA]"
click at [786, 559] on div "Save" at bounding box center [785, 561] width 29 height 19
type input "[URL][DOMAIN_NAME][MEDICAL_DATA]"
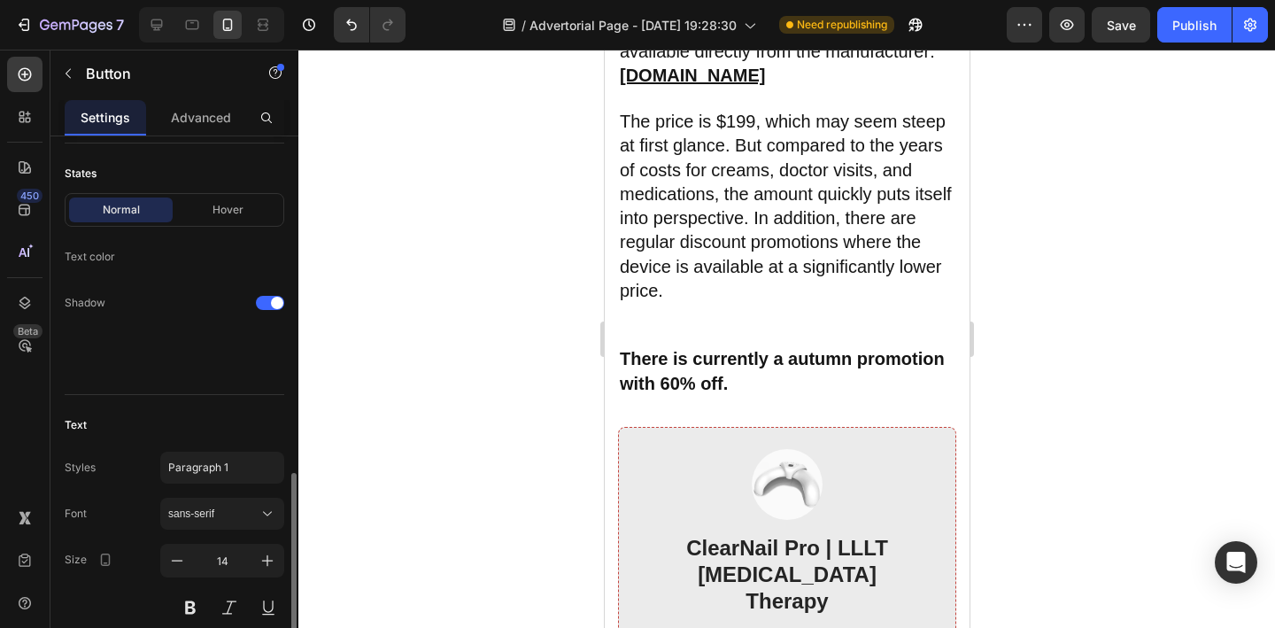
scroll to position [603, 0]
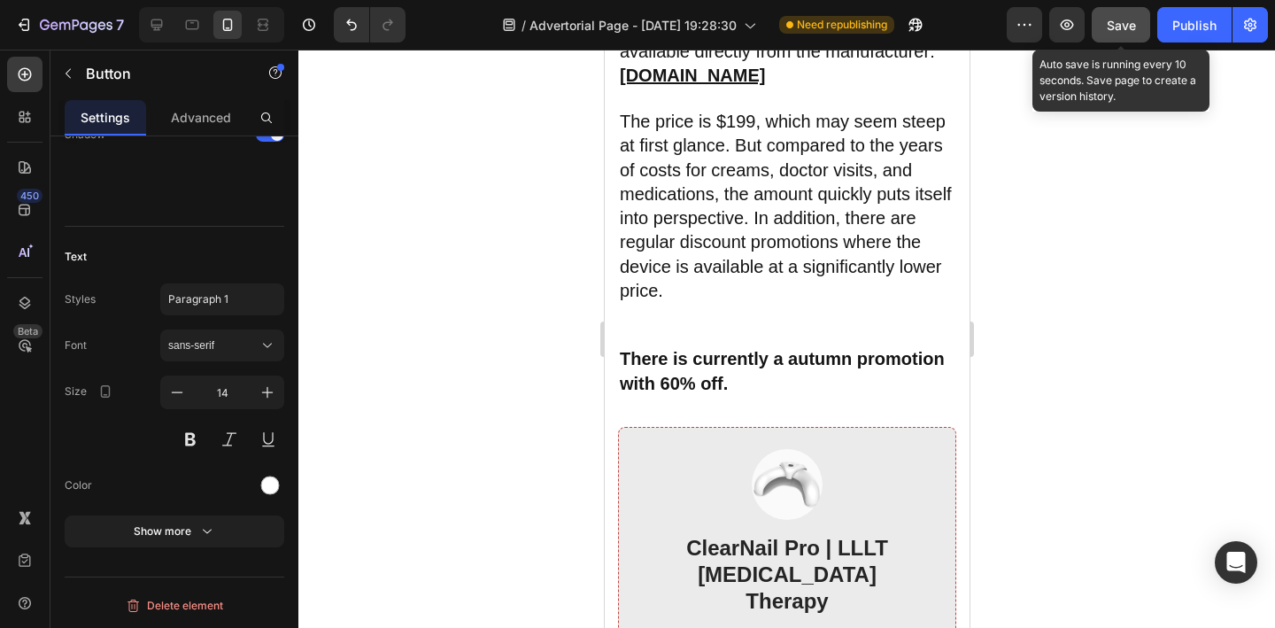
click at [1131, 35] on button "Save" at bounding box center [1120, 24] width 58 height 35
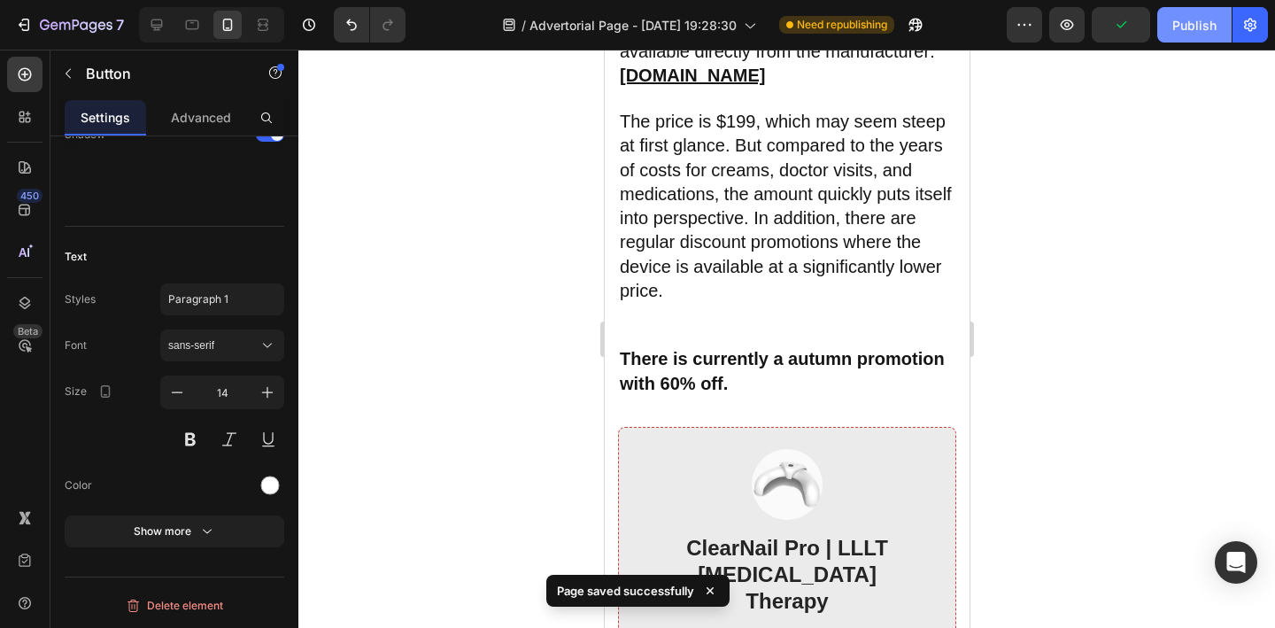
click at [1192, 29] on div "Publish" at bounding box center [1194, 25] width 44 height 19
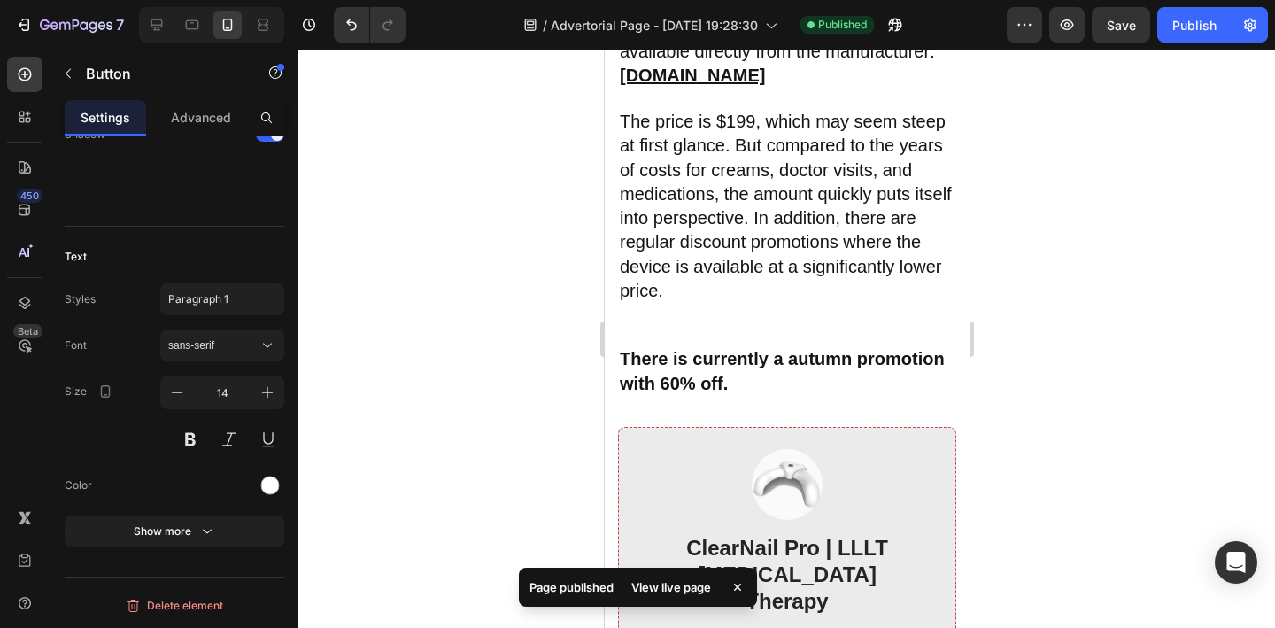
click at [674, 582] on div "View live page" at bounding box center [670, 586] width 101 height 25
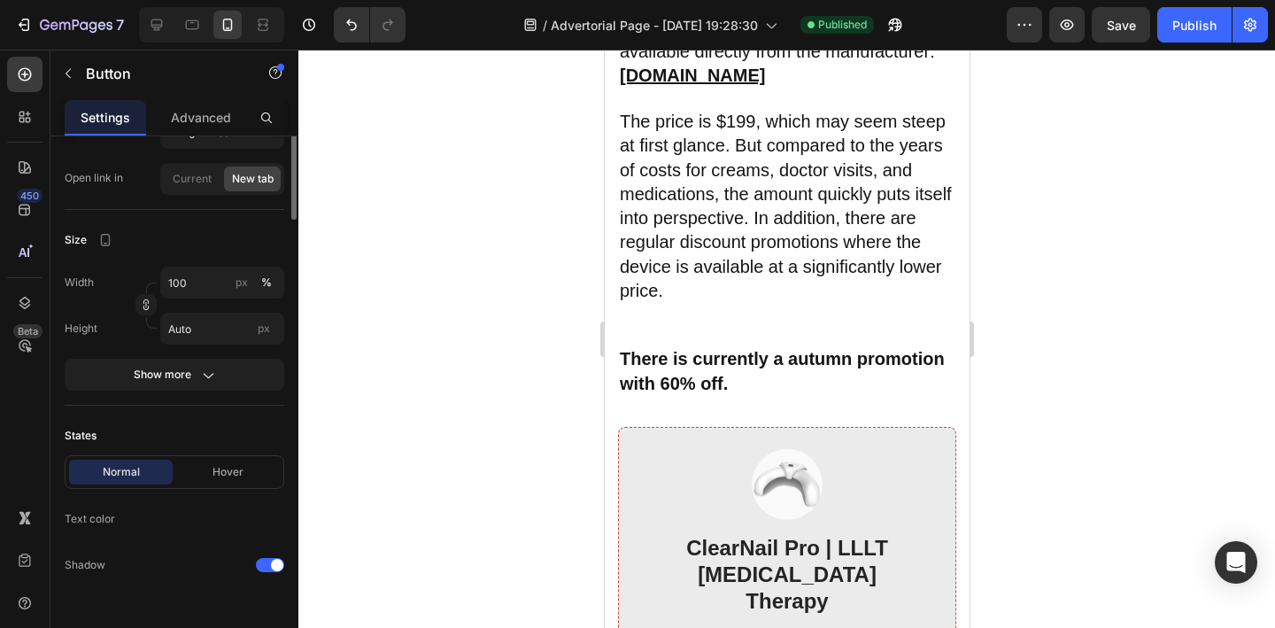
scroll to position [0, 0]
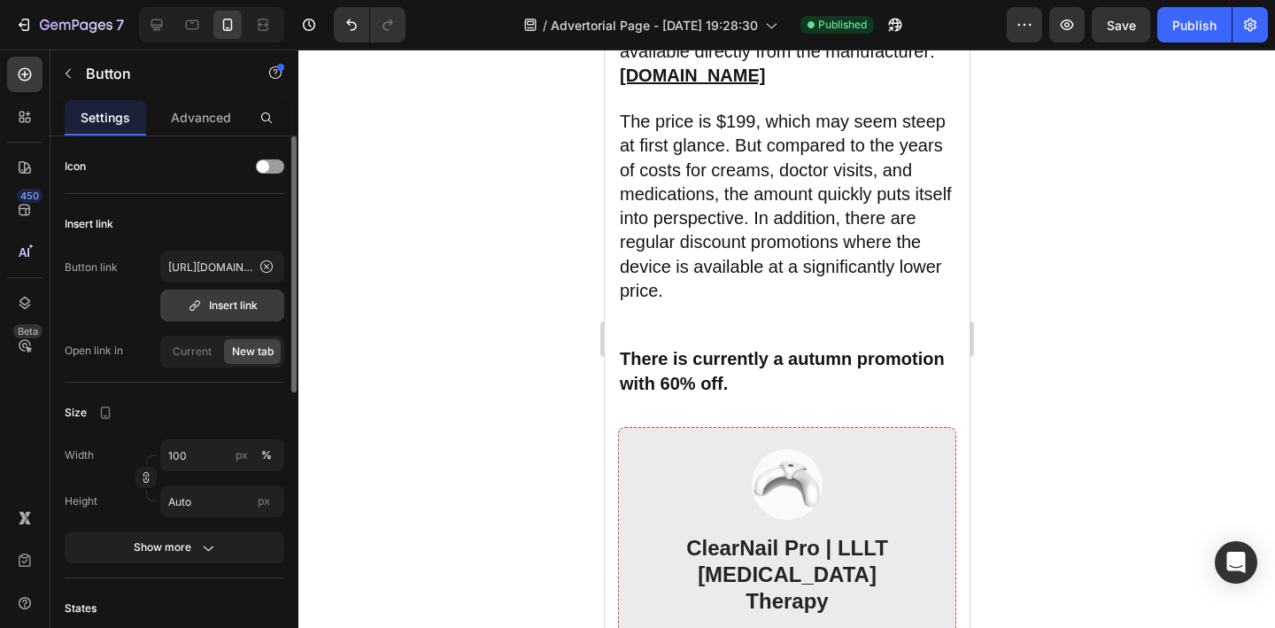
click at [241, 307] on div "Insert link" at bounding box center [223, 305] width 70 height 16
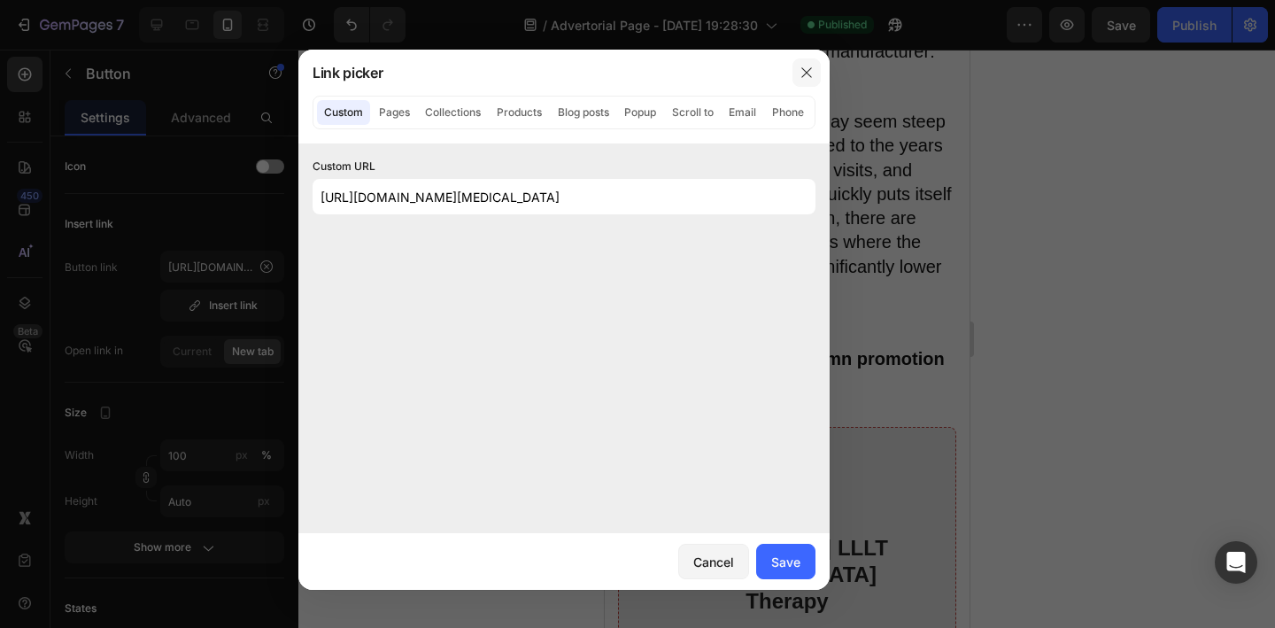
click at [807, 73] on icon "button" at bounding box center [806, 72] width 10 height 10
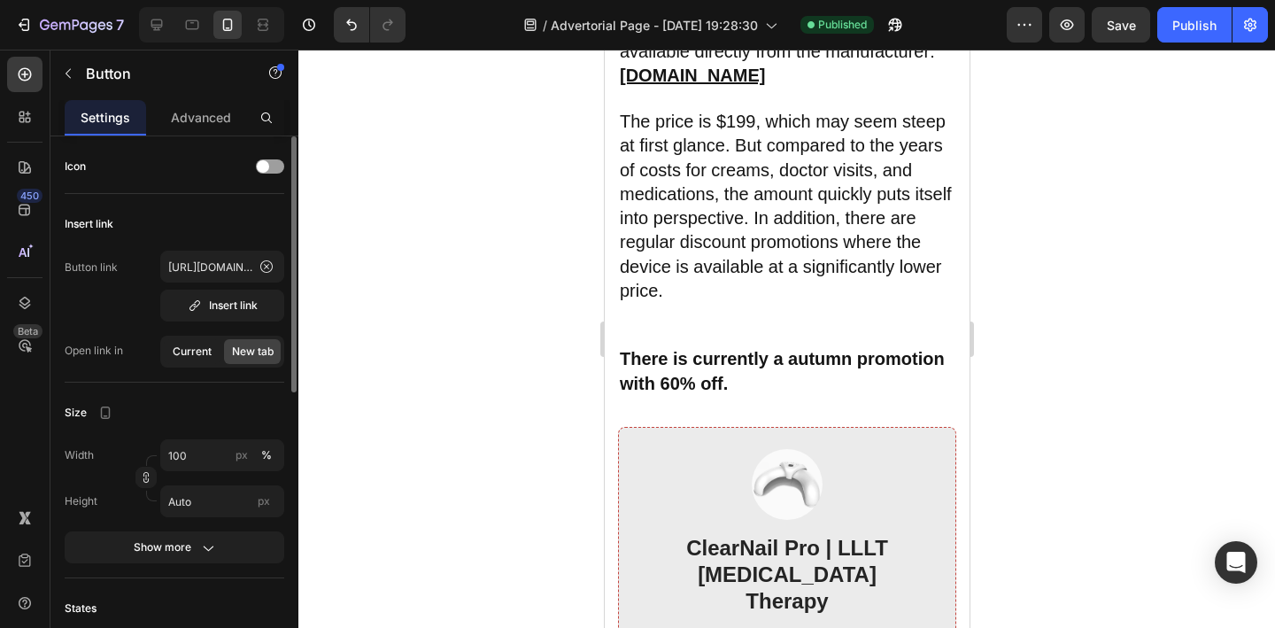
click at [201, 358] on span "Current" at bounding box center [192, 351] width 39 height 16
click at [250, 349] on span "New tab" at bounding box center [253, 351] width 42 height 16
click at [269, 265] on icon at bounding box center [266, 266] width 14 height 14
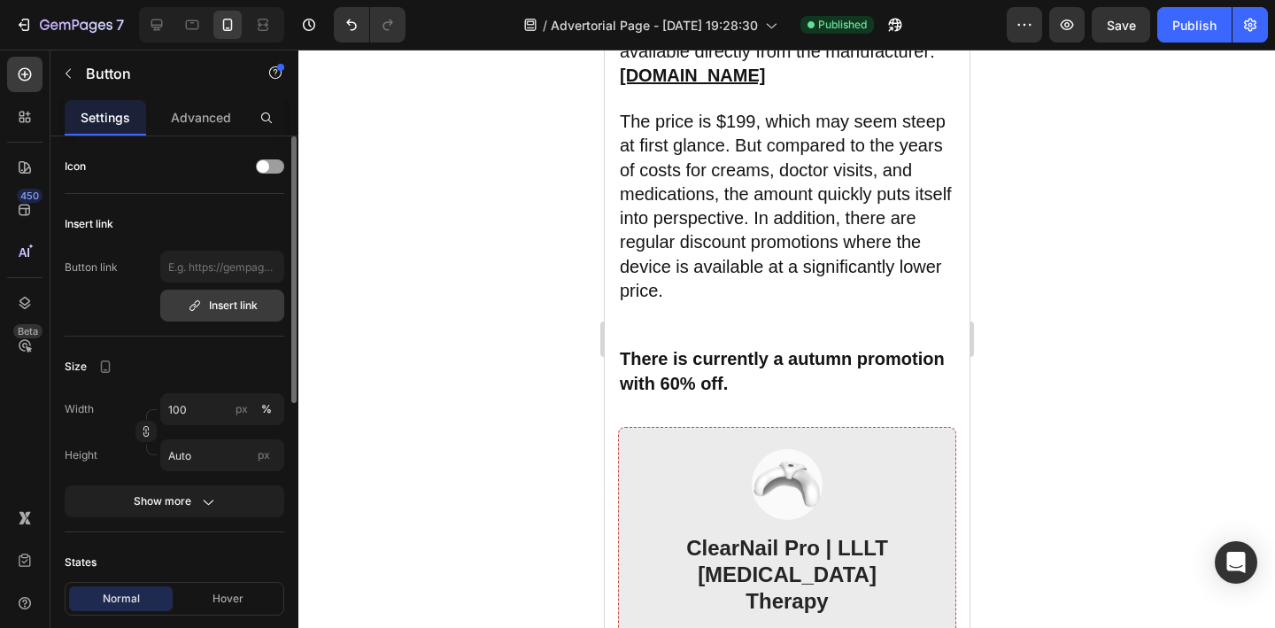
click at [227, 305] on div "Insert link" at bounding box center [223, 305] width 70 height 16
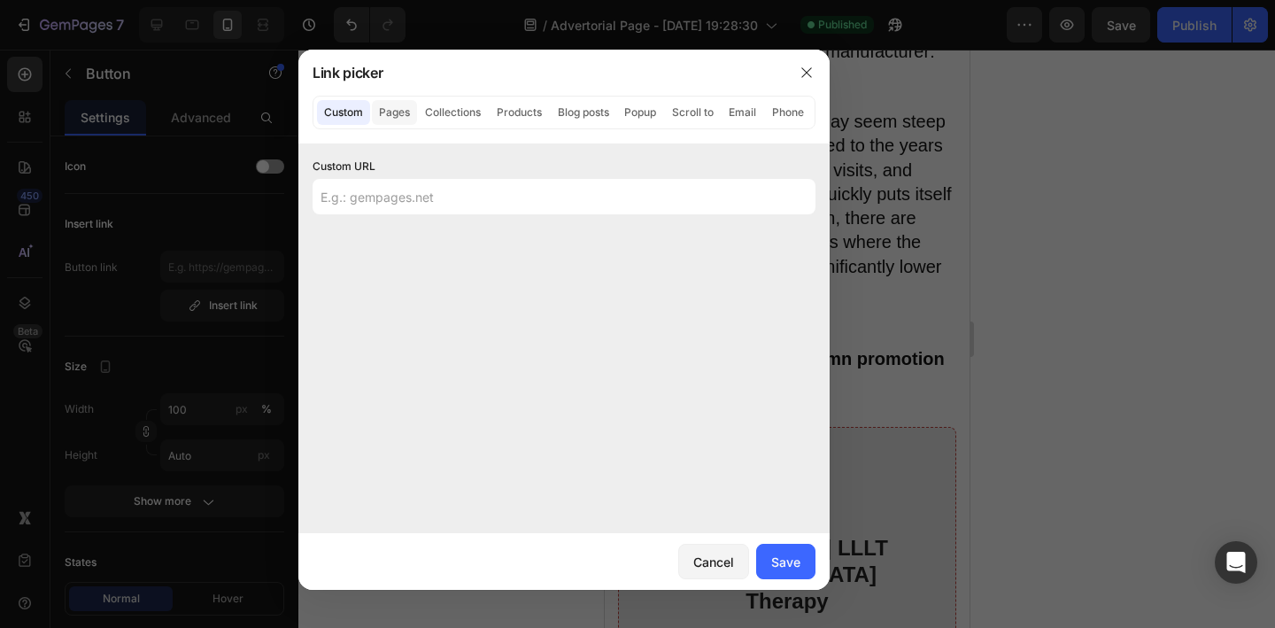
click at [401, 114] on button "Pages" at bounding box center [394, 112] width 45 height 25
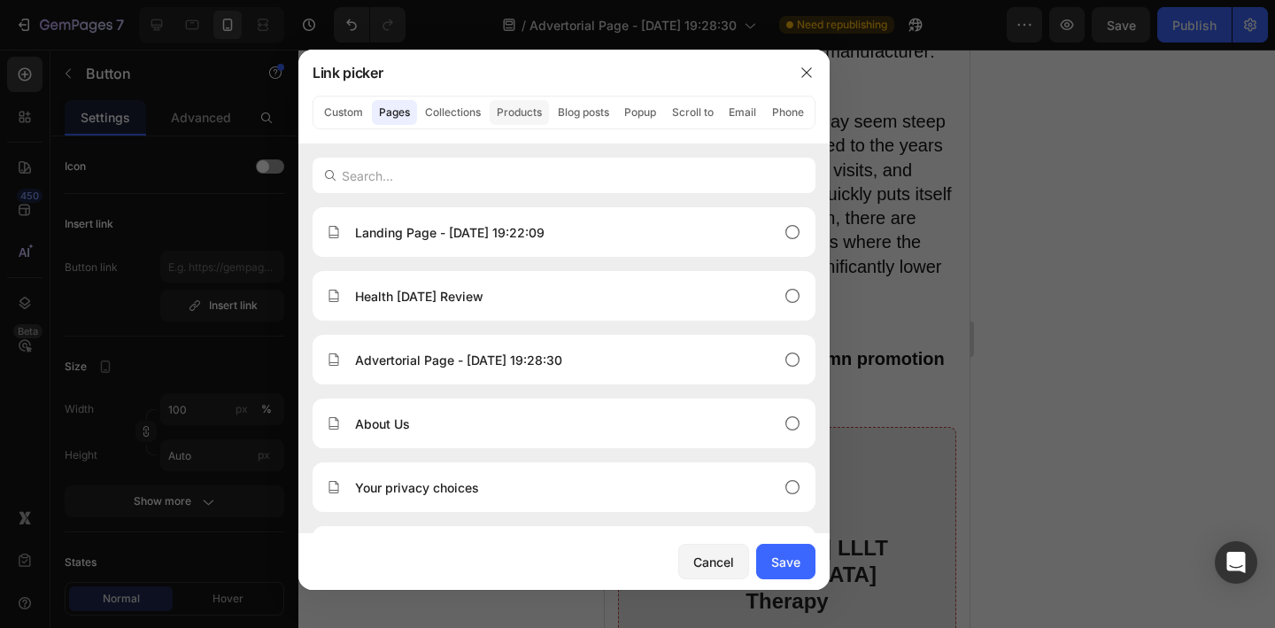
click at [533, 110] on button "Products" at bounding box center [518, 112] width 59 height 25
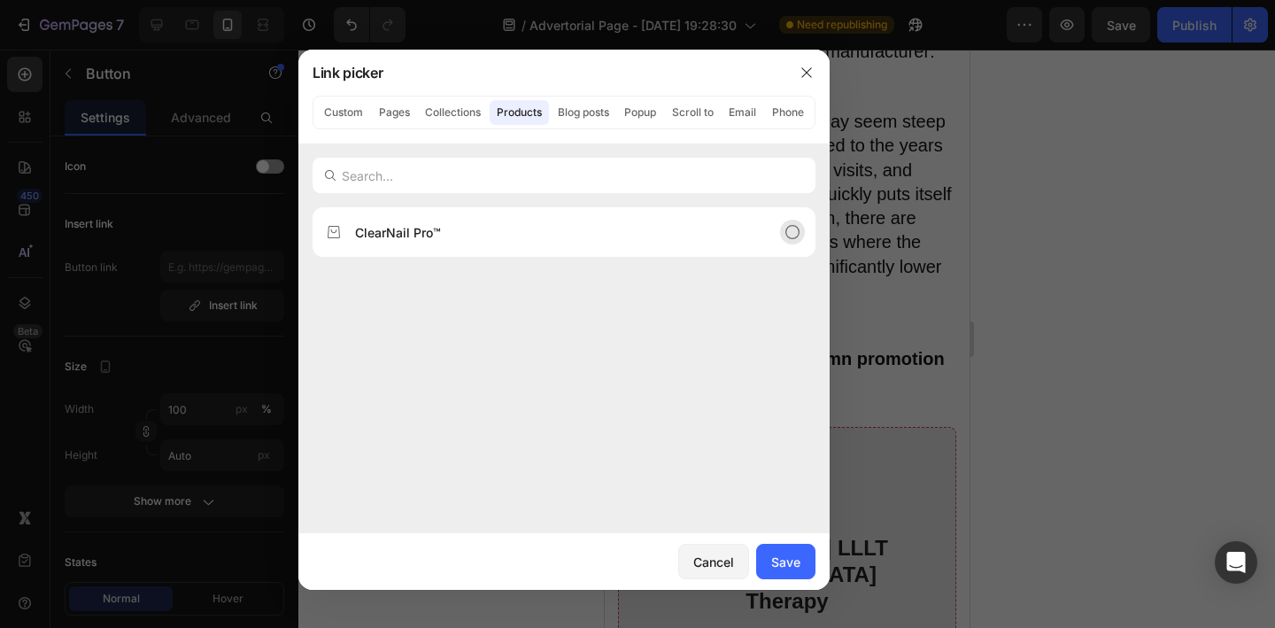
click at [594, 233] on div "ClearNail Pro™" at bounding box center [550, 232] width 446 height 19
click at [808, 559] on button "Save" at bounding box center [785, 560] width 59 height 35
type input "/products/clearnail-pro-lllt-[MEDICAL_DATA]-therapy"
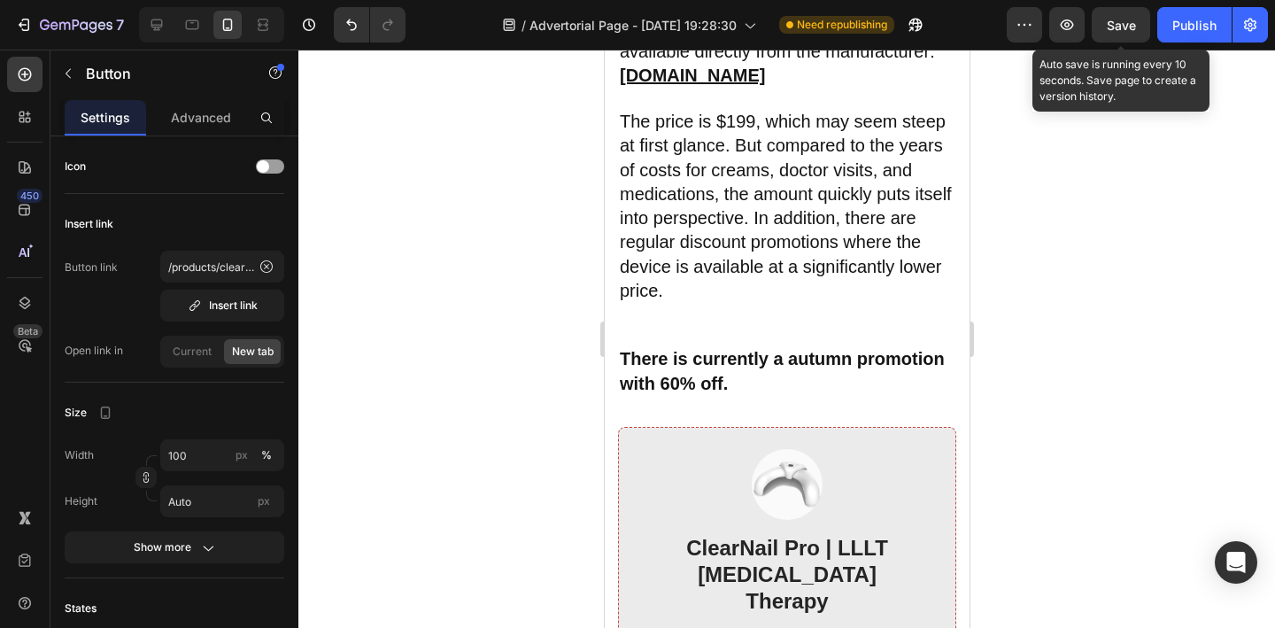
click at [1131, 26] on span "Save" at bounding box center [1120, 25] width 29 height 15
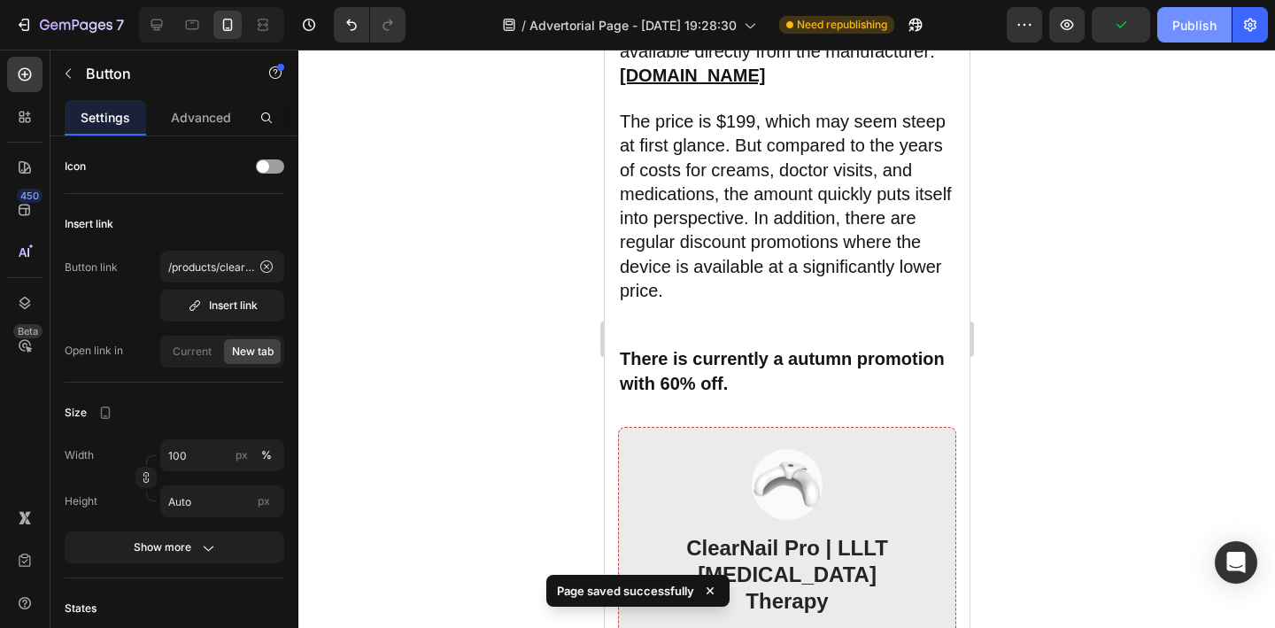
click at [1183, 36] on button "Publish" at bounding box center [1194, 24] width 74 height 35
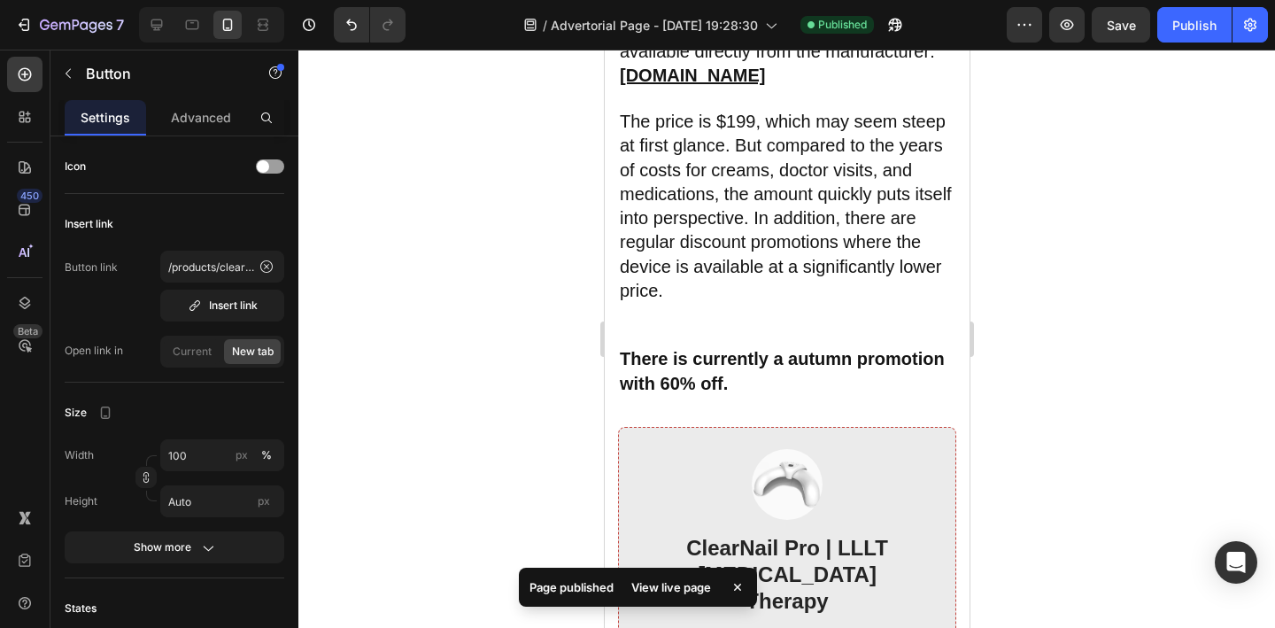
click at [679, 593] on div "View live page" at bounding box center [670, 586] width 101 height 25
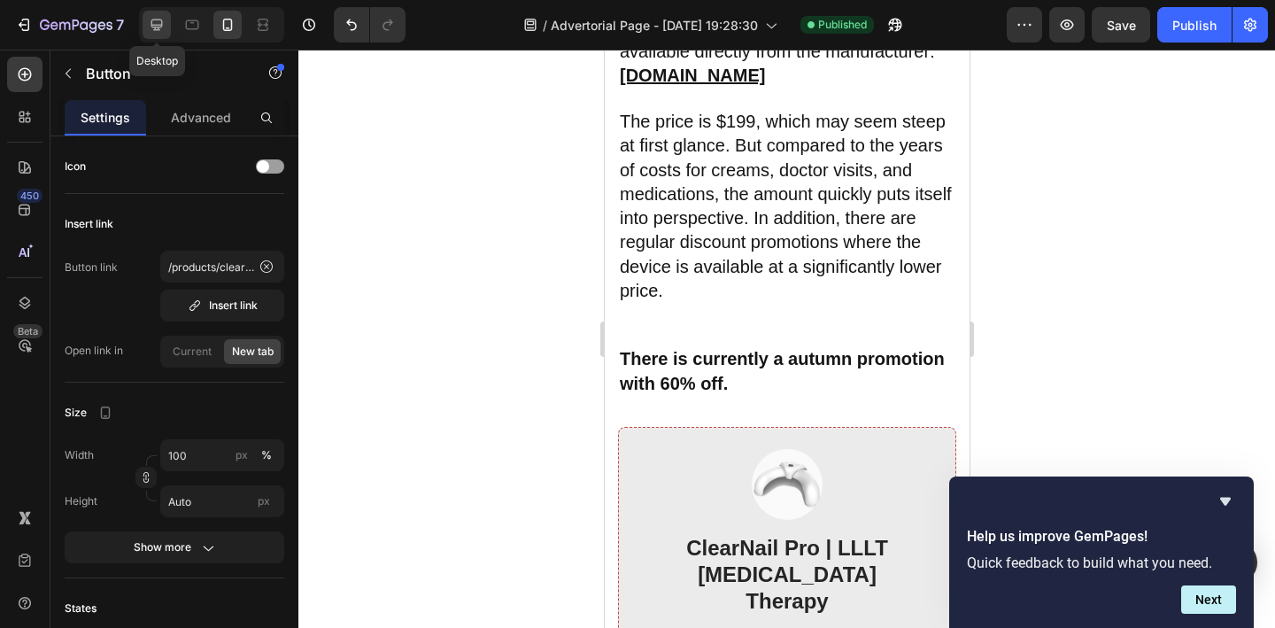
click at [150, 31] on icon at bounding box center [157, 25] width 18 height 18
type input "16"
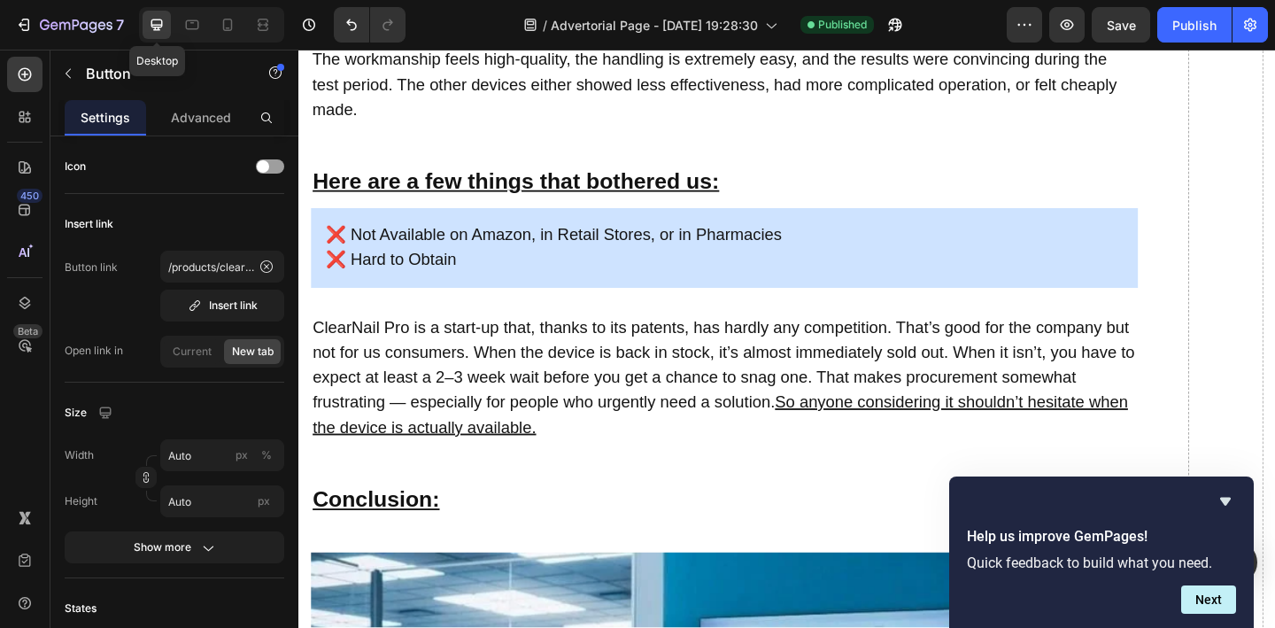
click at [160, 31] on icon at bounding box center [157, 25] width 18 height 18
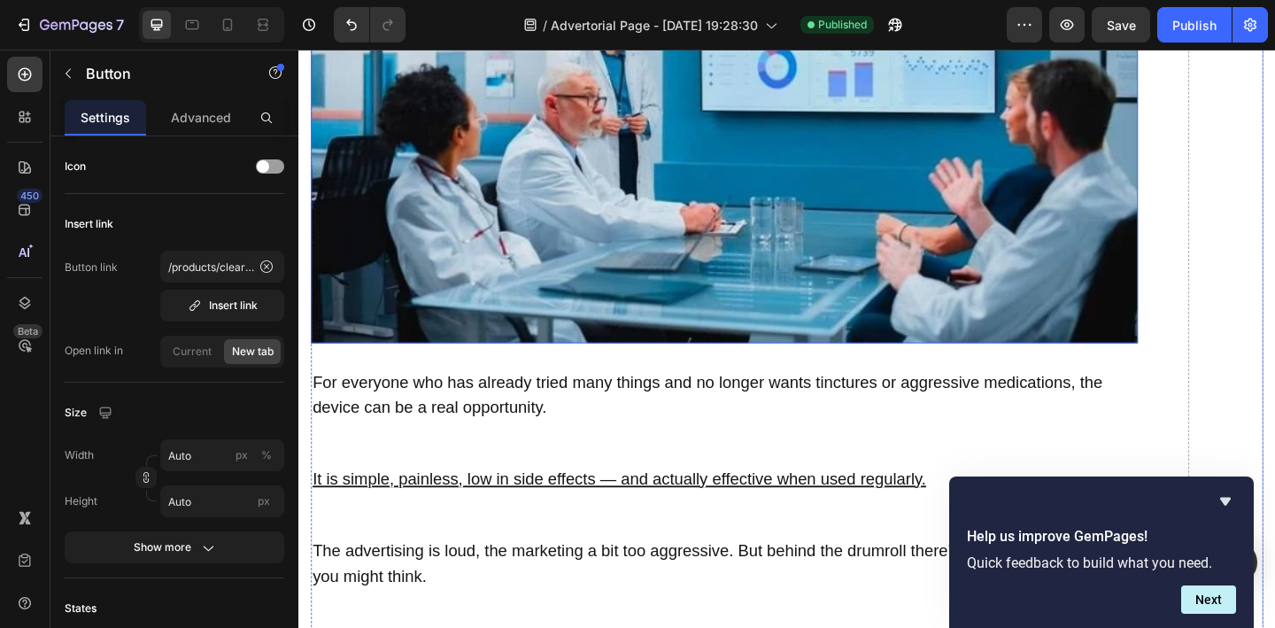
scroll to position [9732, 0]
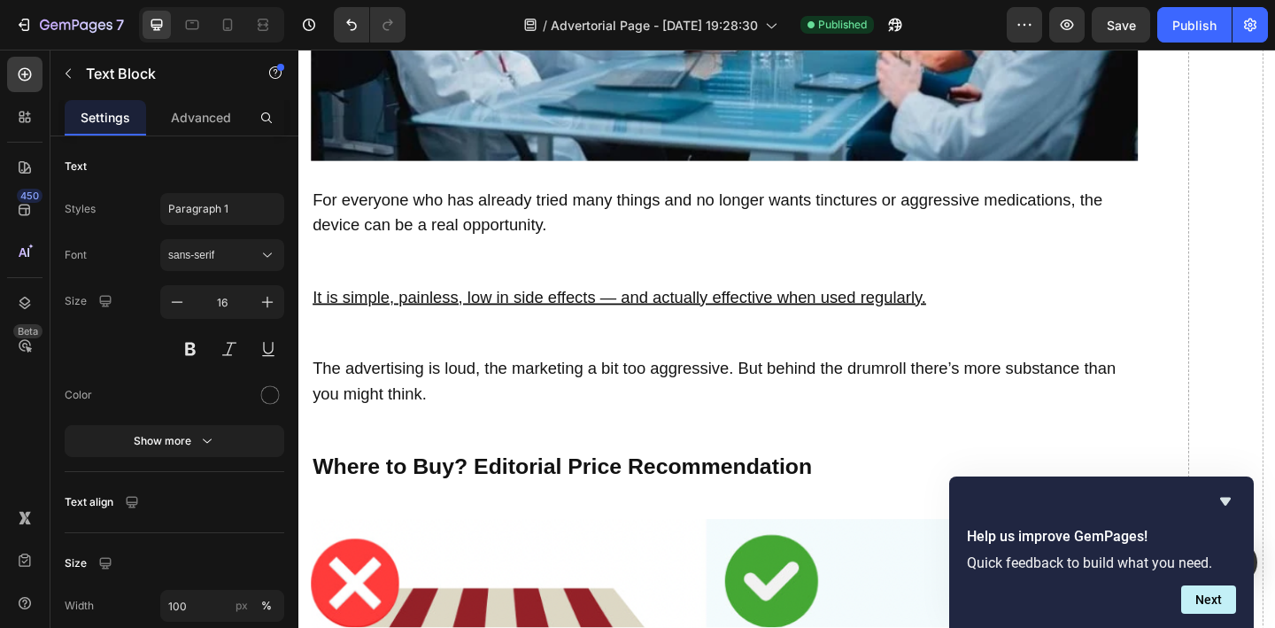
scroll to position [9933, 0]
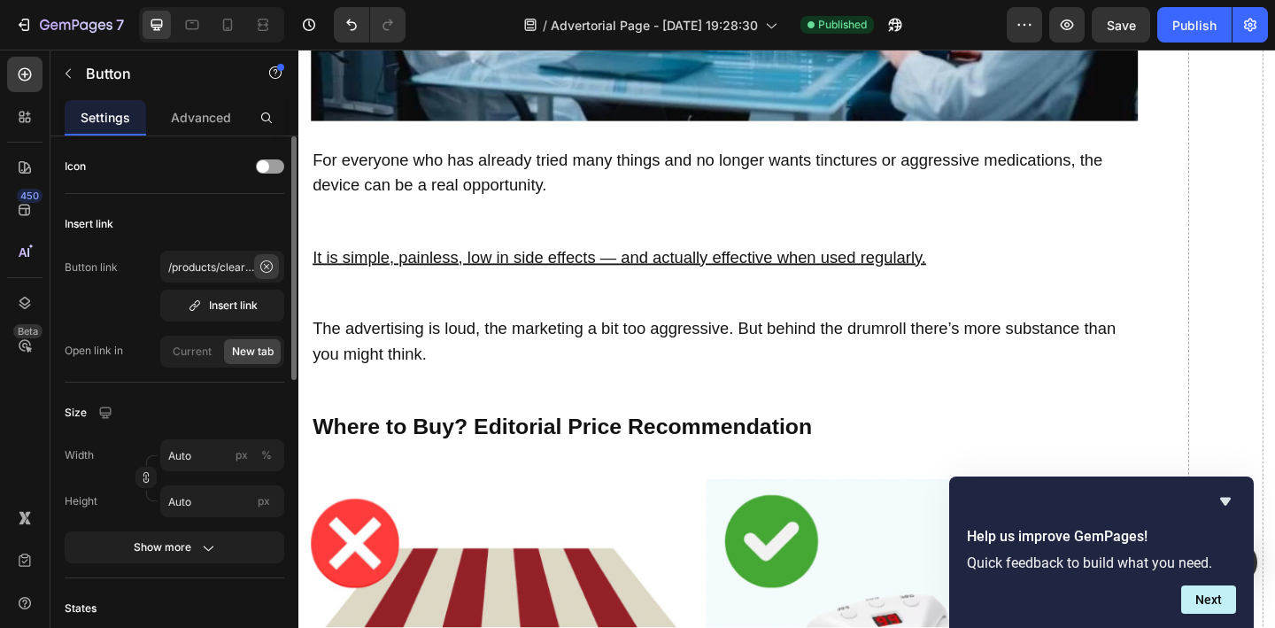
click at [266, 269] on icon at bounding box center [266, 266] width 14 height 14
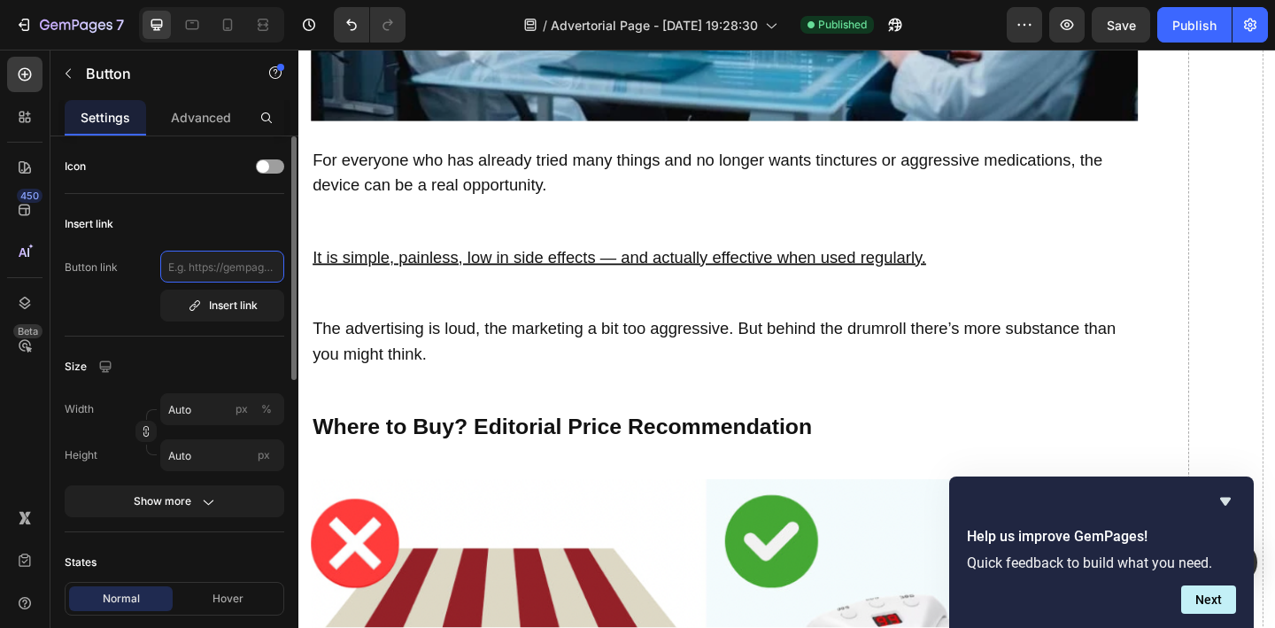
scroll to position [0, 0]
click at [243, 300] on div "Insert link" at bounding box center [223, 305] width 70 height 16
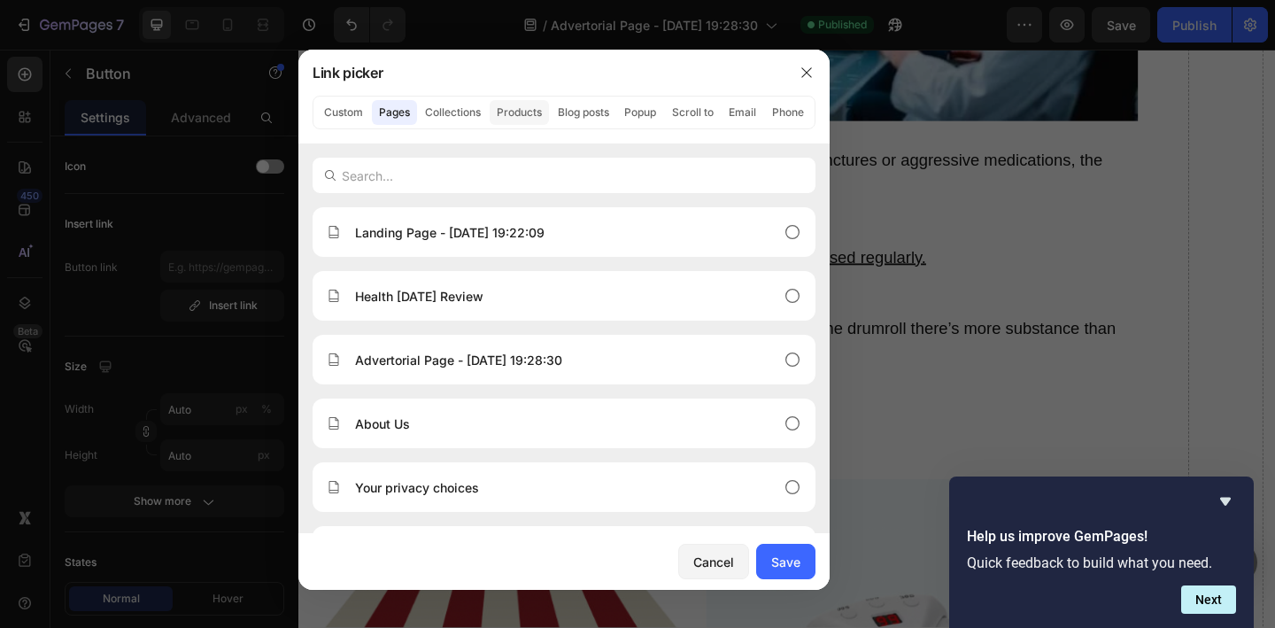
click at [524, 104] on button "Products" at bounding box center [518, 112] width 59 height 25
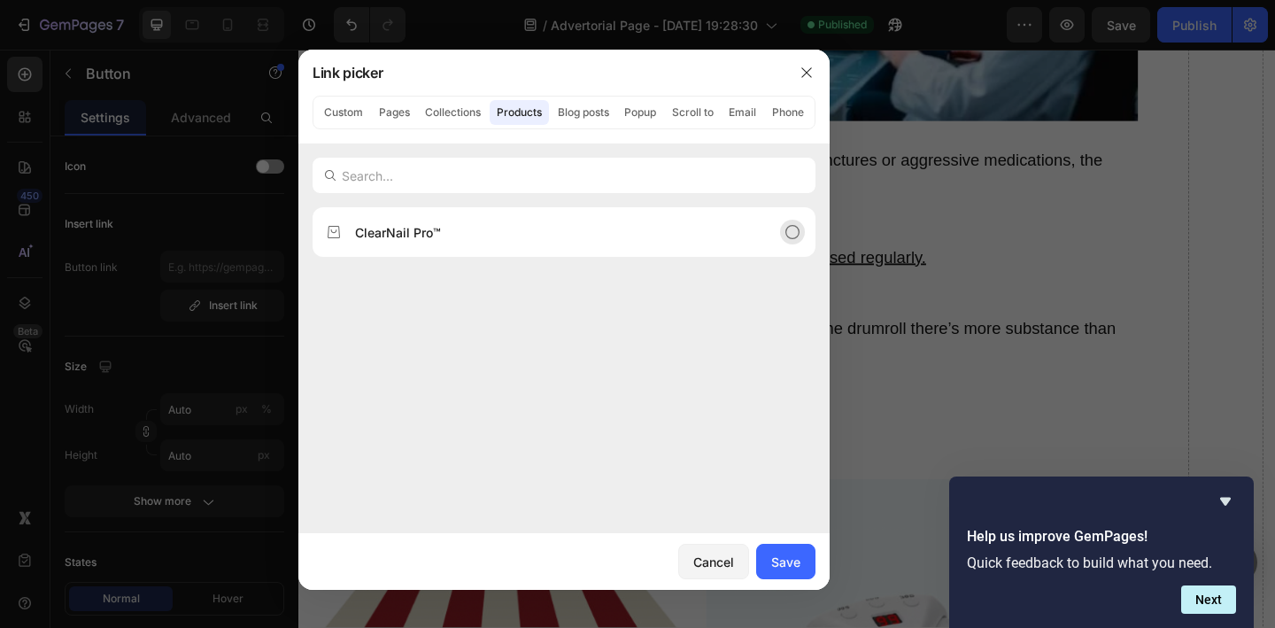
click at [540, 240] on div "ClearNail Pro™" at bounding box center [550, 232] width 446 height 19
click at [786, 567] on div "Save" at bounding box center [785, 561] width 29 height 19
type input "/products/clearnail-pro-lllt-[MEDICAL_DATA]-therapy"
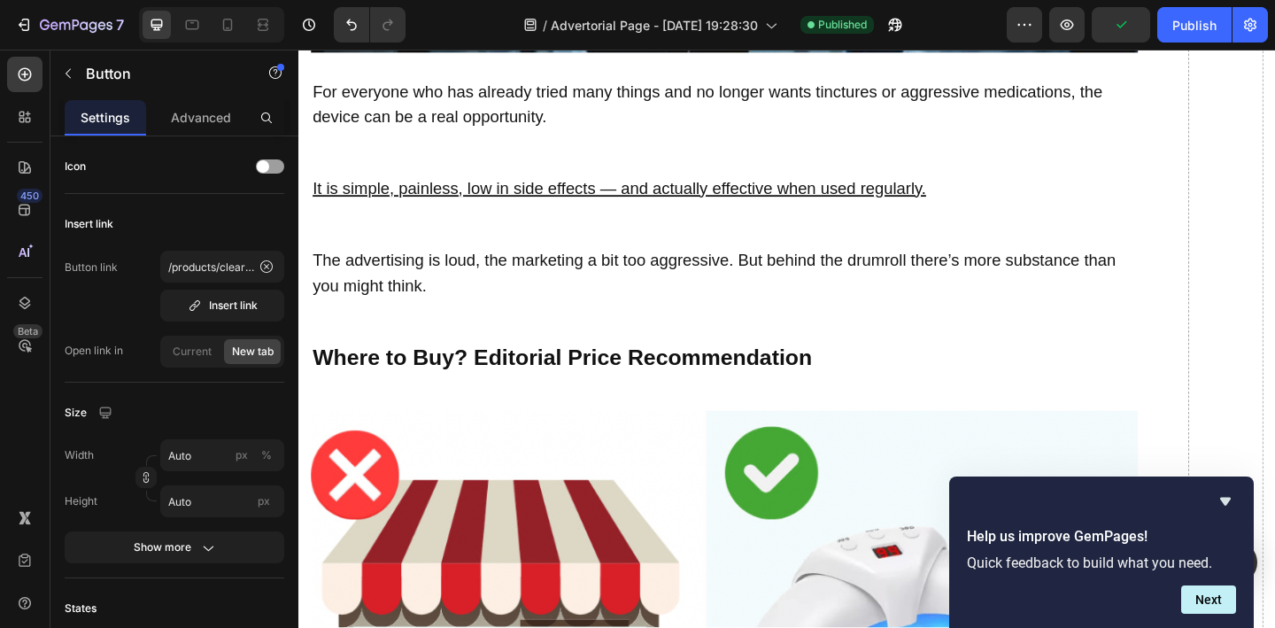
scroll to position [10016, 0]
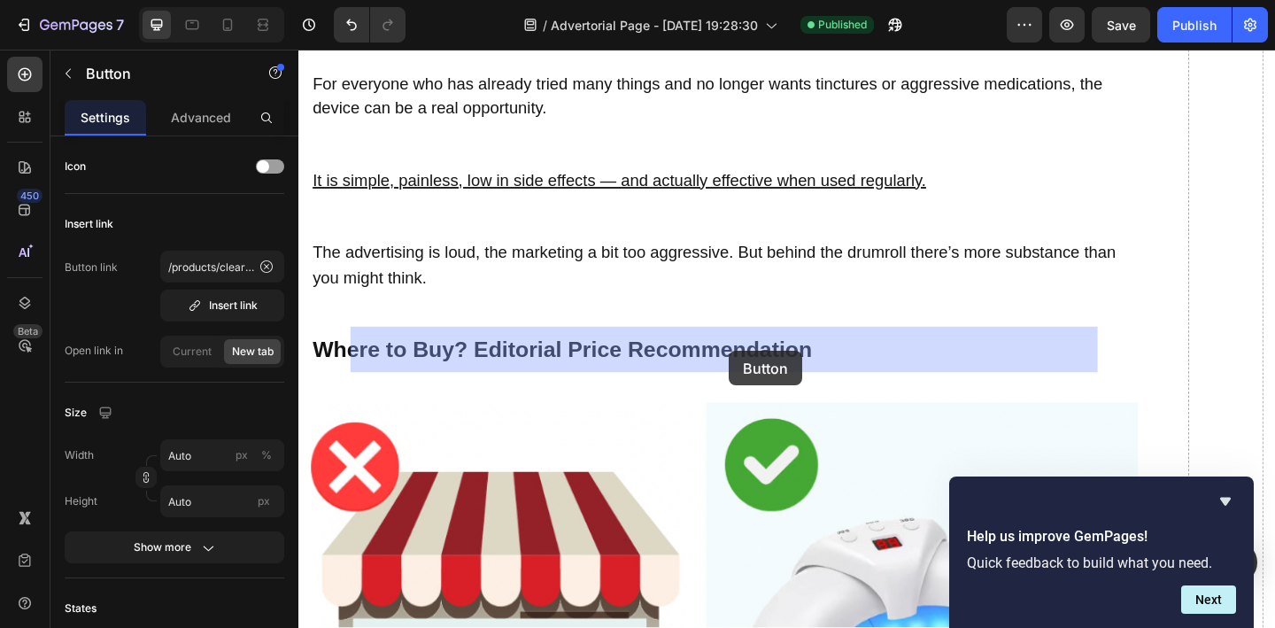
drag, startPoint x: 693, startPoint y: 373, endPoint x: 764, endPoint y: 376, distance: 70.9
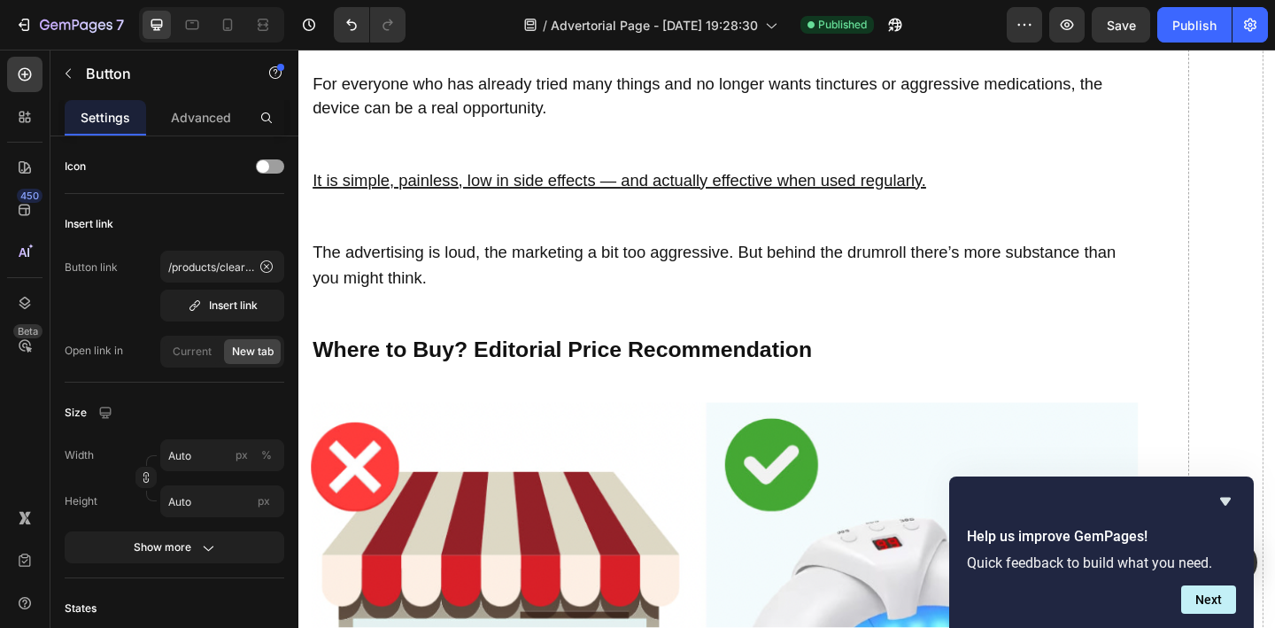
drag, startPoint x: 689, startPoint y: 376, endPoint x: 728, endPoint y: 379, distance: 39.9
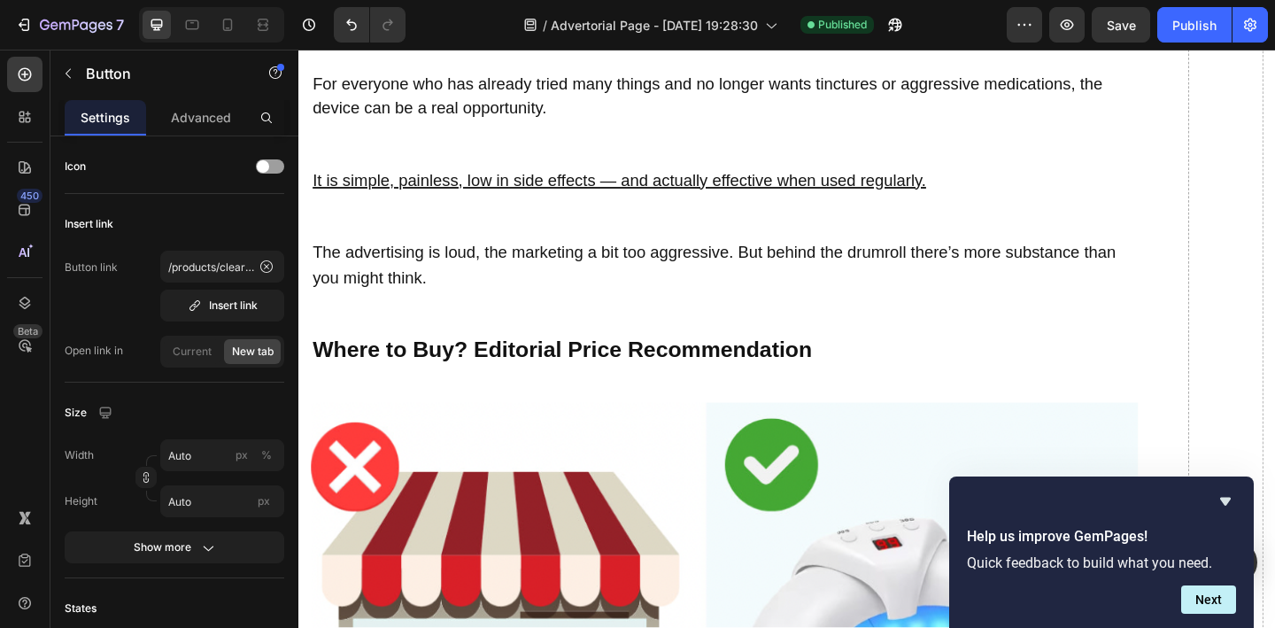
drag, startPoint x: 692, startPoint y: 375, endPoint x: 701, endPoint y: 377, distance: 9.0
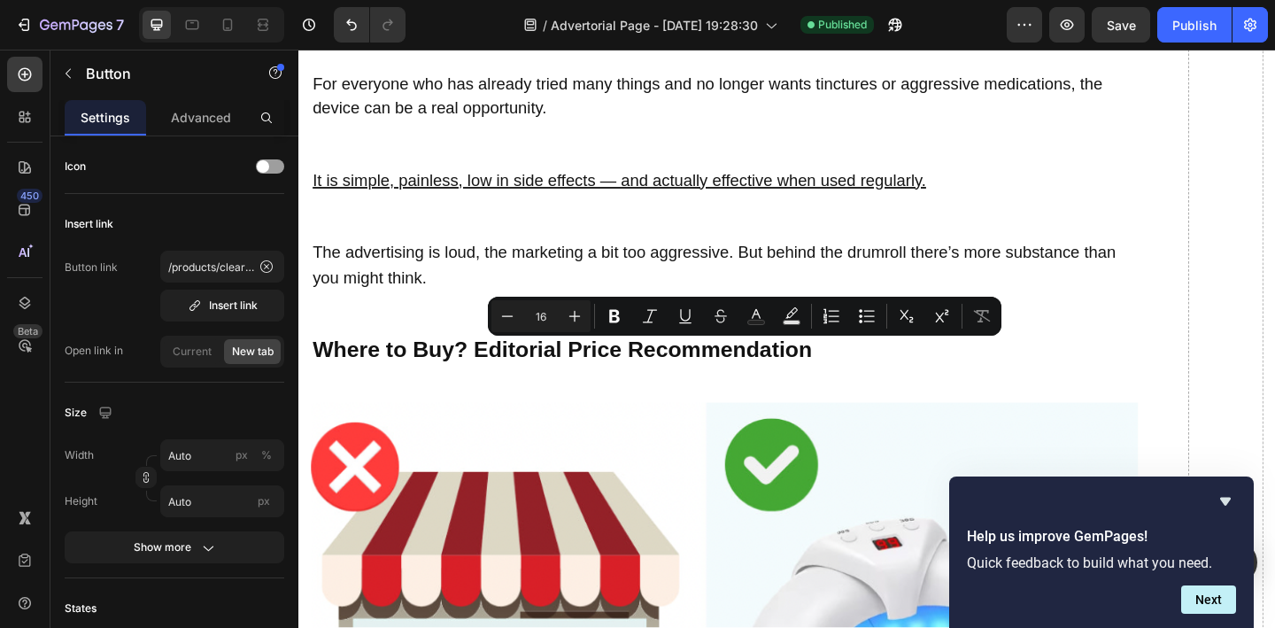
drag, startPoint x: 689, startPoint y: 376, endPoint x: 834, endPoint y: 381, distance: 145.2
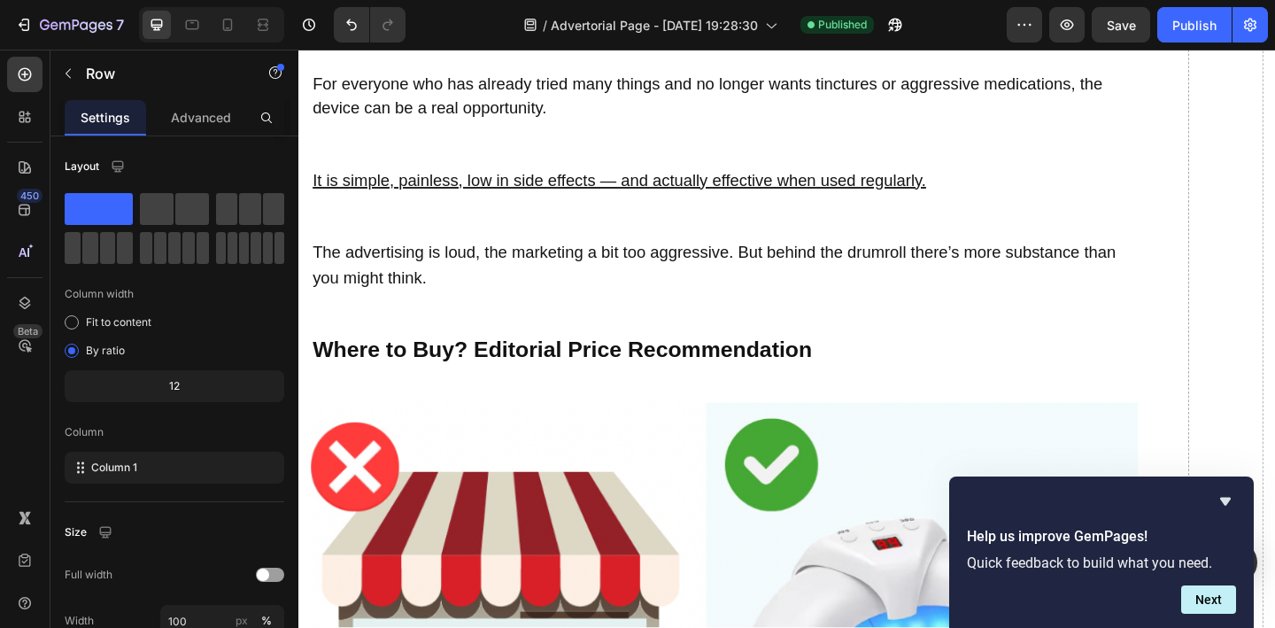
click at [1179, 27] on div "Publish" at bounding box center [1194, 25] width 44 height 19
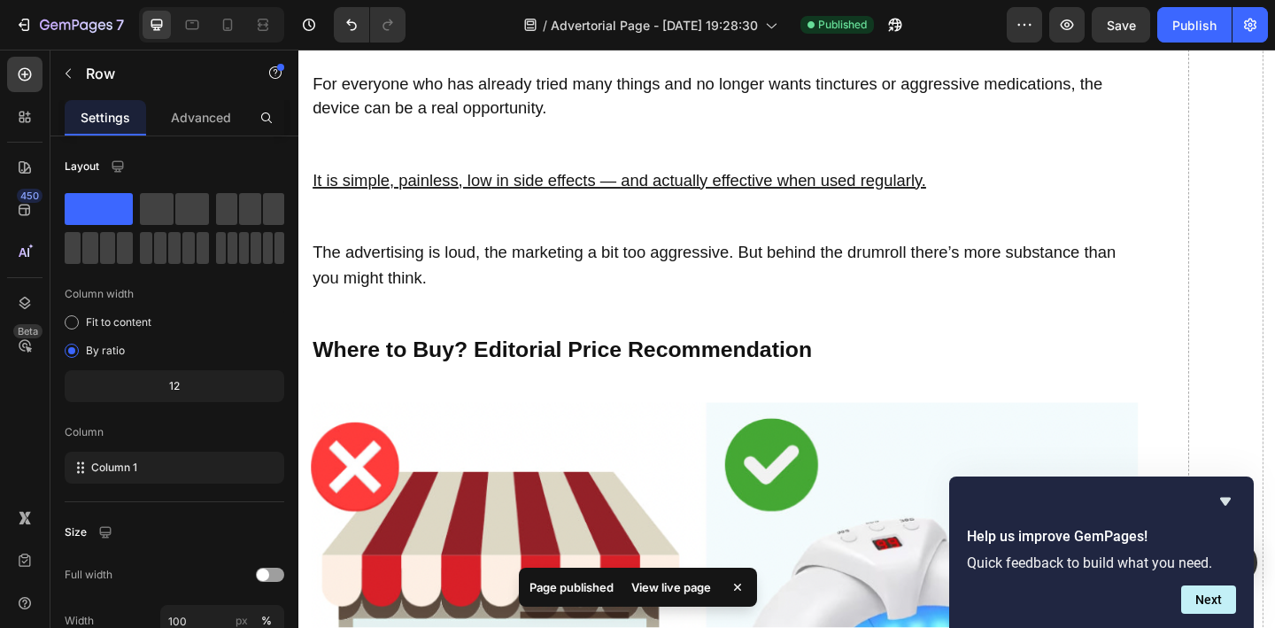
click at [667, 584] on div "View live page" at bounding box center [670, 586] width 101 height 25
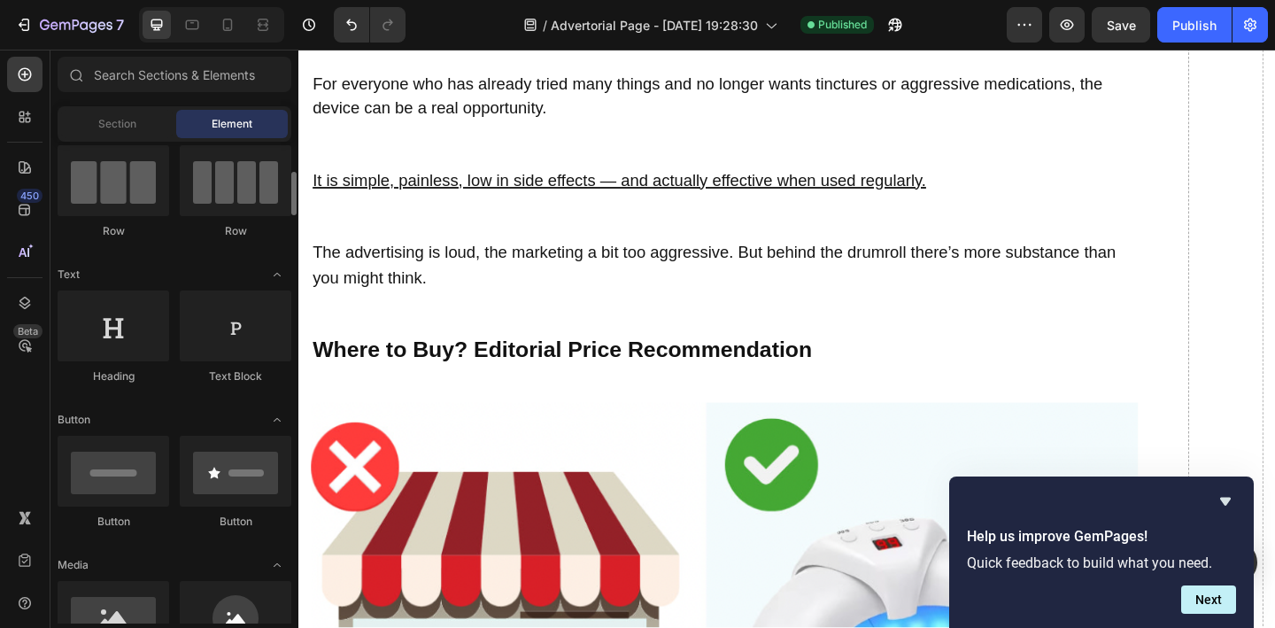
scroll to position [166, 0]
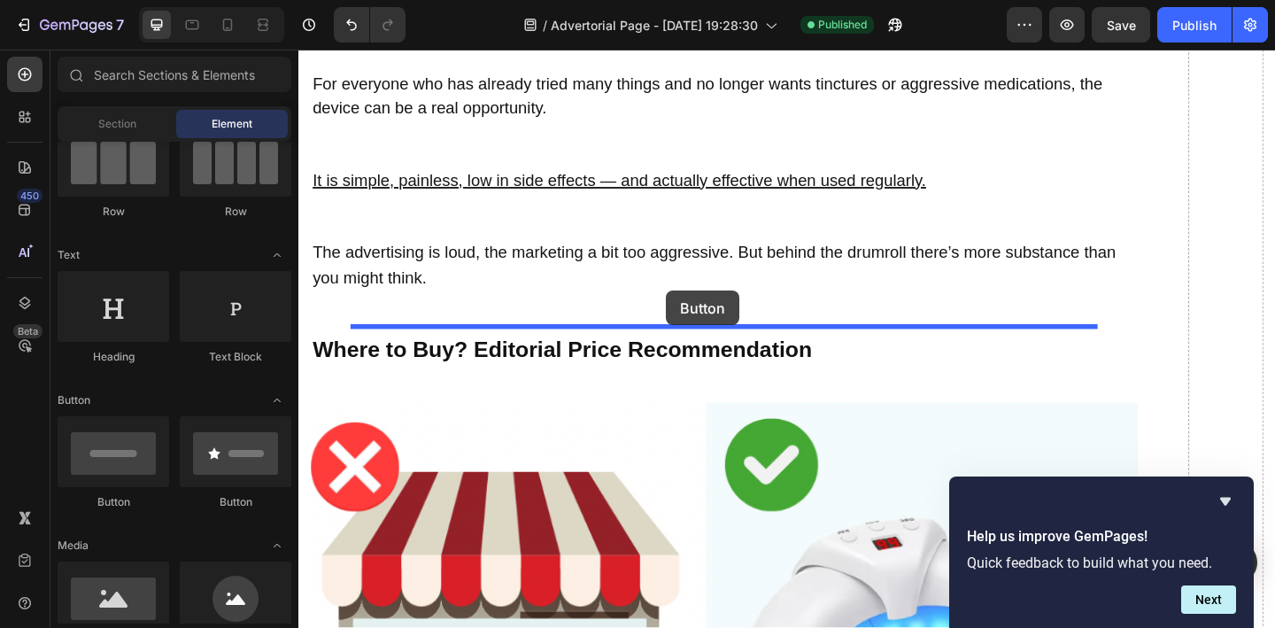
drag, startPoint x: 429, startPoint y: 512, endPoint x: 698, endPoint y: 313, distance: 334.8
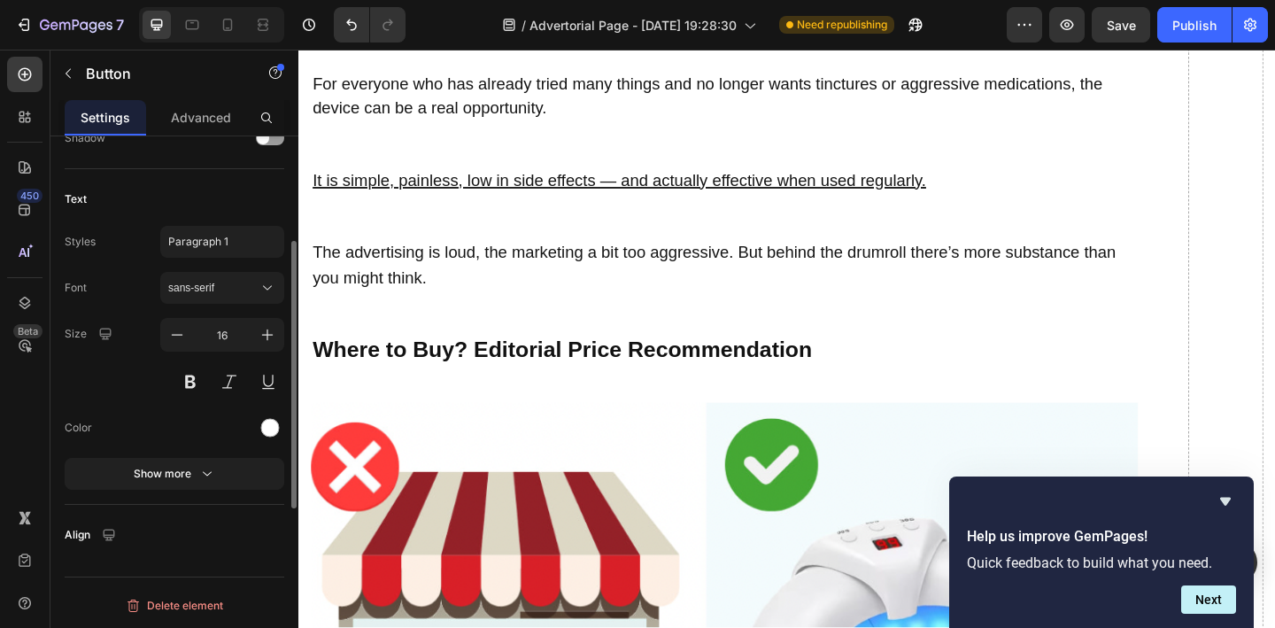
scroll to position [0, 0]
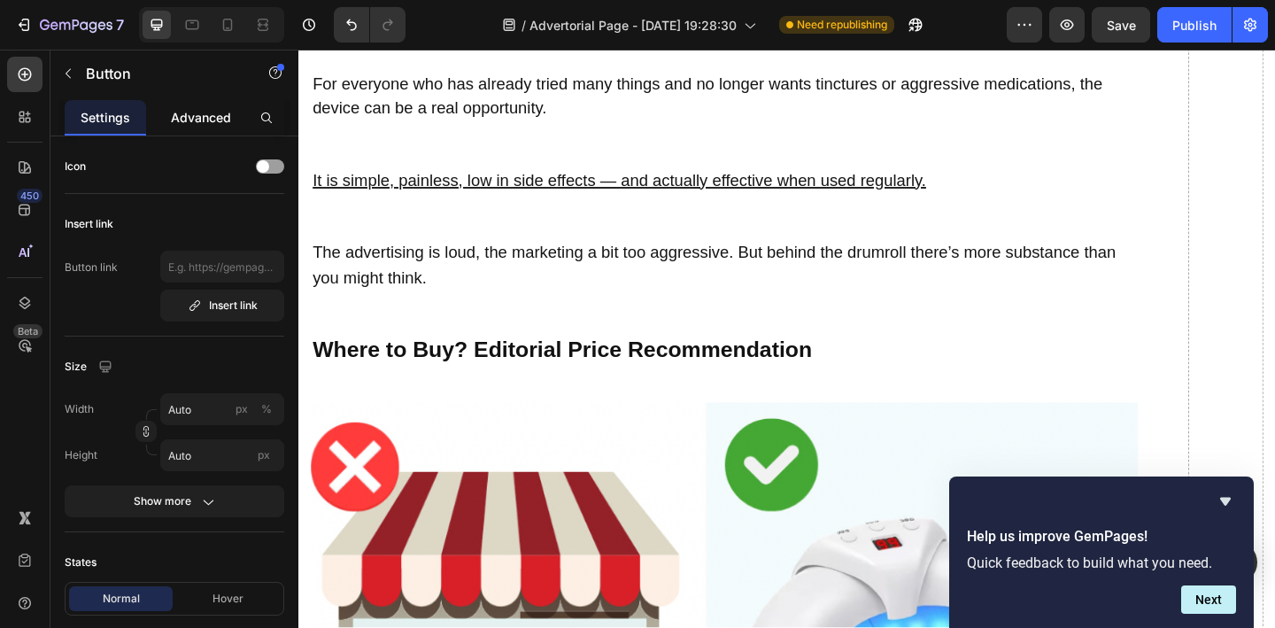
click at [212, 118] on p "Advanced" at bounding box center [201, 117] width 60 height 19
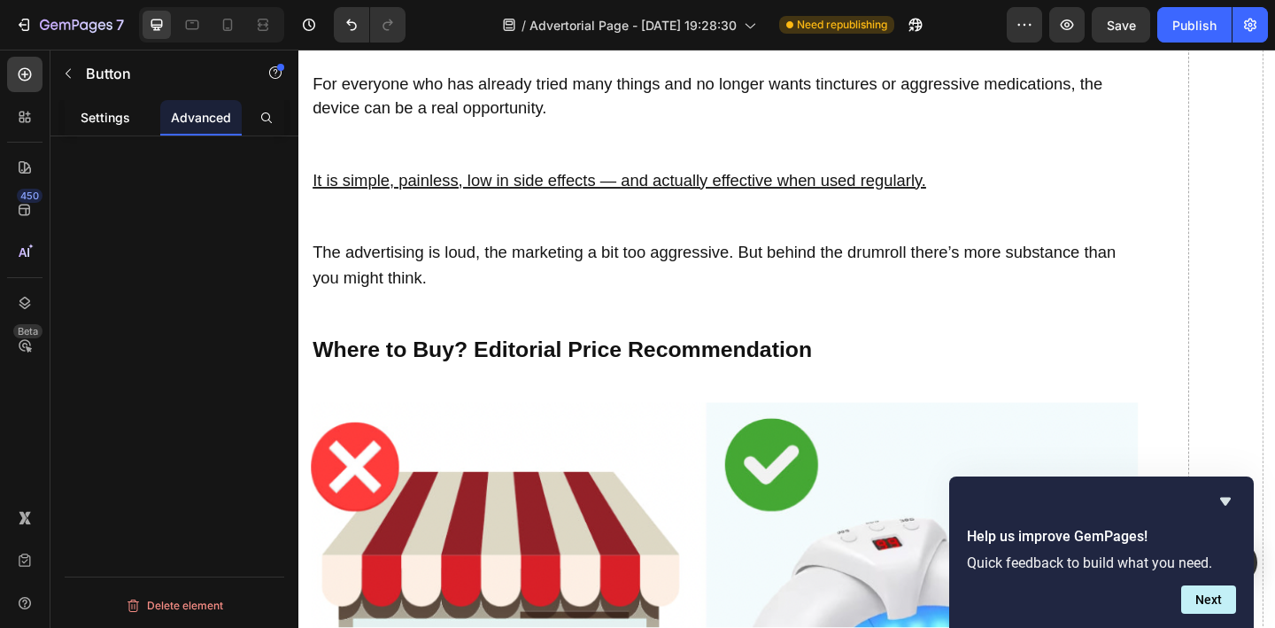
click at [133, 127] on div "Settings" at bounding box center [105, 117] width 81 height 35
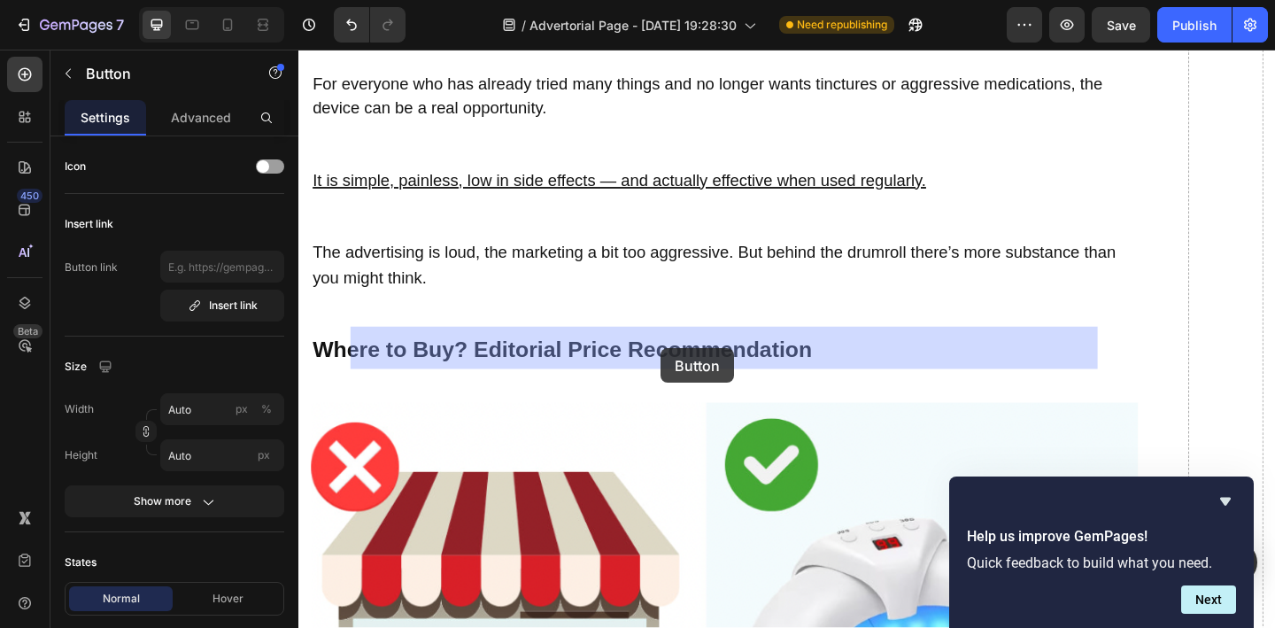
drag, startPoint x: 417, startPoint y: 366, endPoint x: 692, endPoint y: 374, distance: 275.4
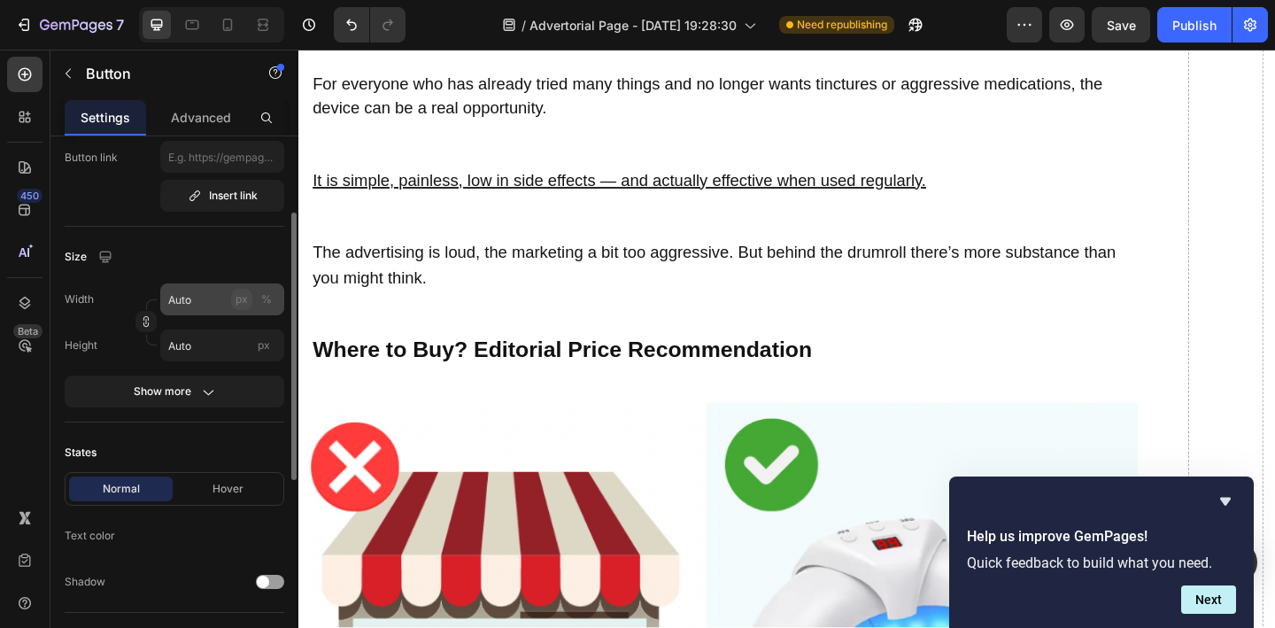
scroll to position [125, 0]
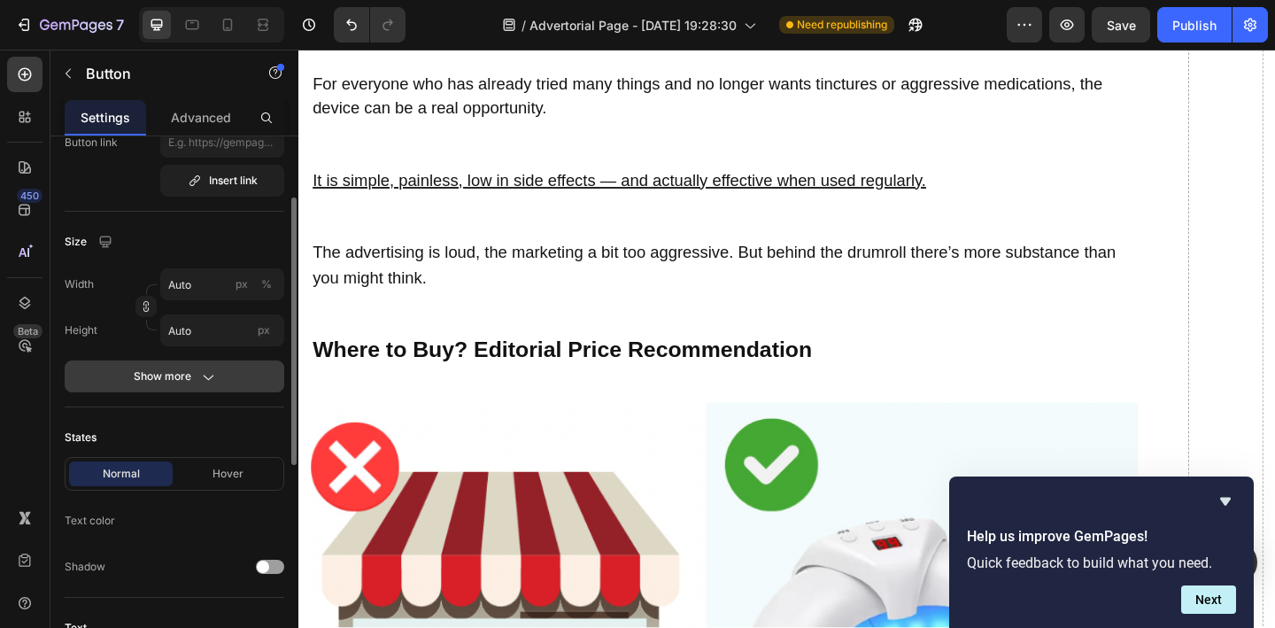
click at [204, 387] on button "Show more" at bounding box center [175, 376] width 220 height 32
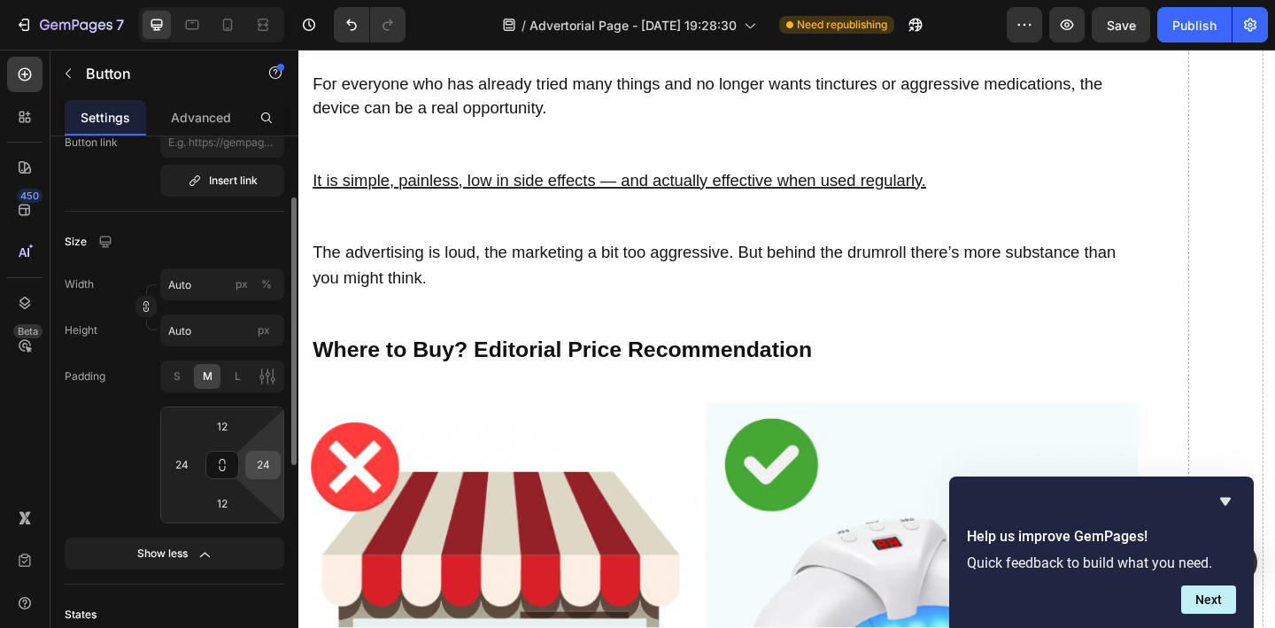
click at [271, 477] on div "24" at bounding box center [262, 465] width 35 height 28
click at [266, 474] on input "24" at bounding box center [263, 464] width 27 height 27
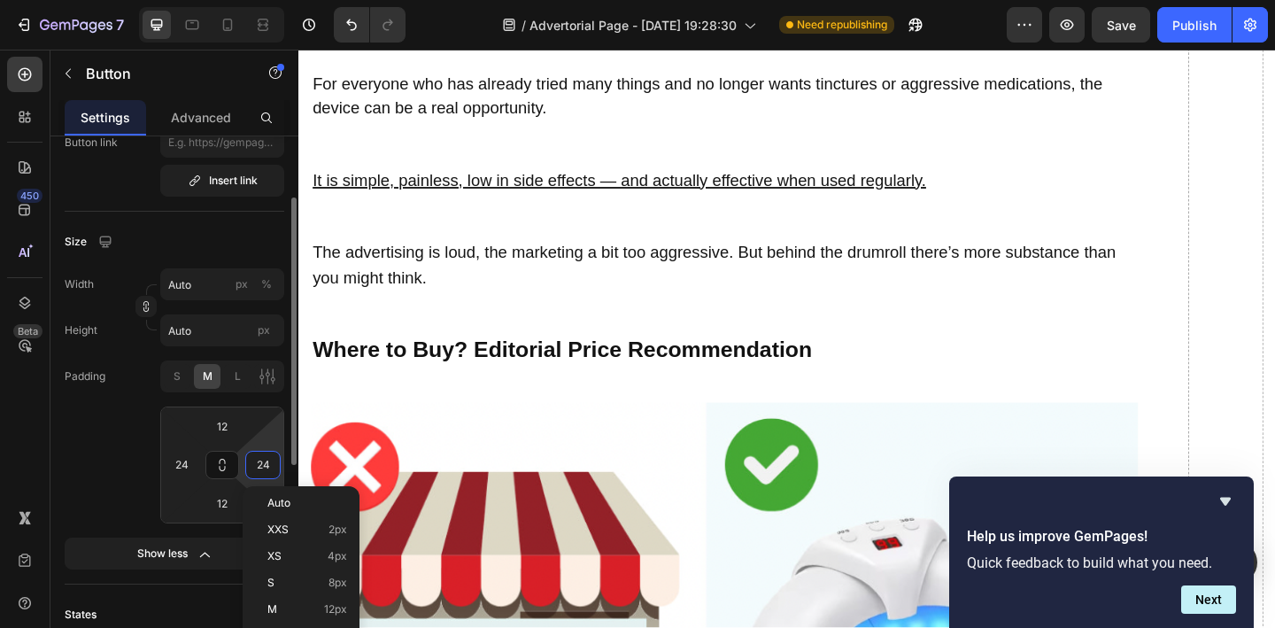
click at [266, 474] on input "24" at bounding box center [263, 464] width 27 height 27
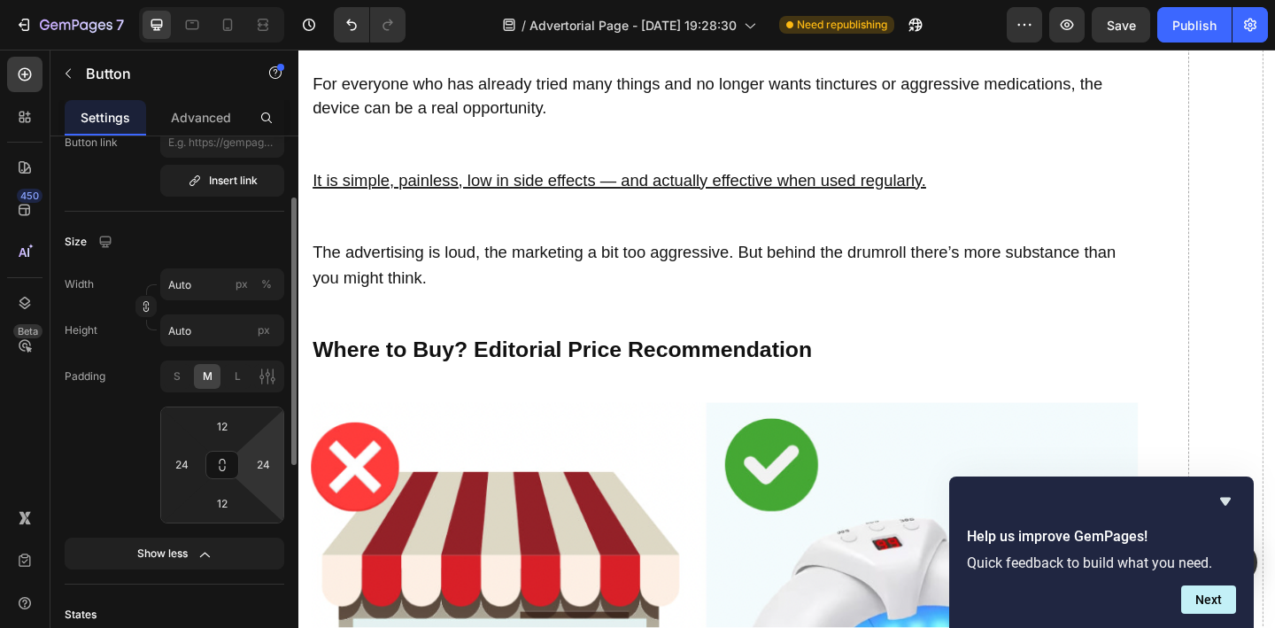
click at [102, 404] on div "Padding S M L 12 24 12 24" at bounding box center [175, 441] width 220 height 163
click at [235, 377] on span "L" at bounding box center [238, 376] width 6 height 16
type input "32"
click at [273, 384] on icon at bounding box center [267, 376] width 18 height 18
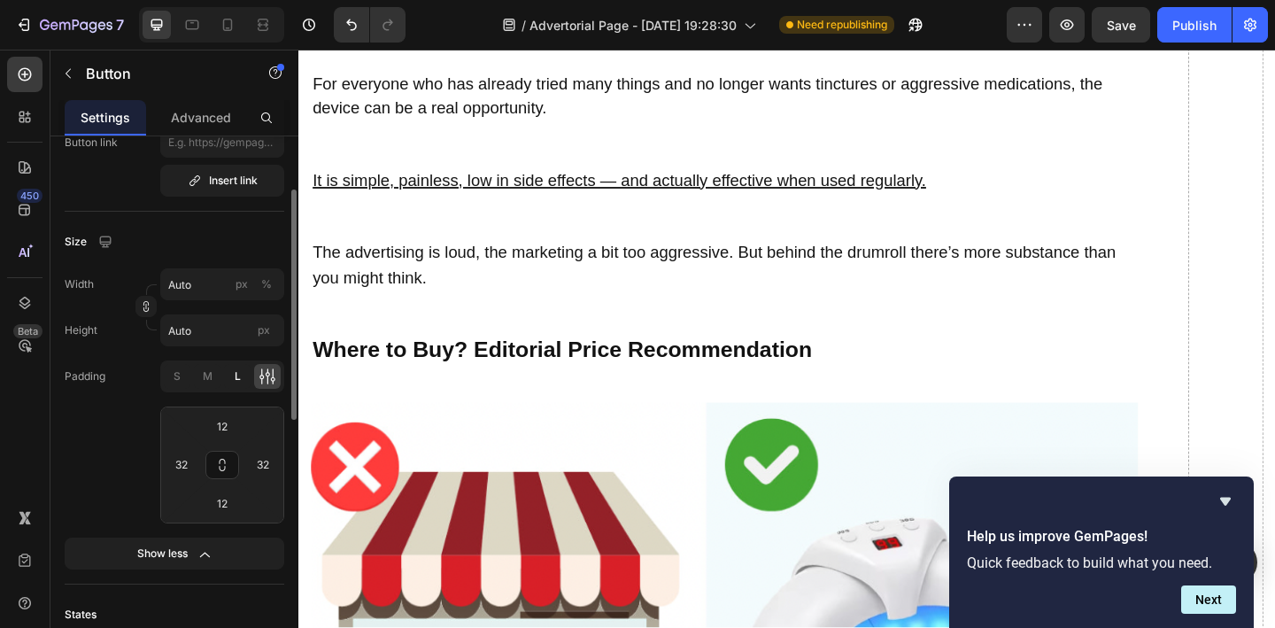
click at [228, 381] on div "L" at bounding box center [237, 376] width 27 height 25
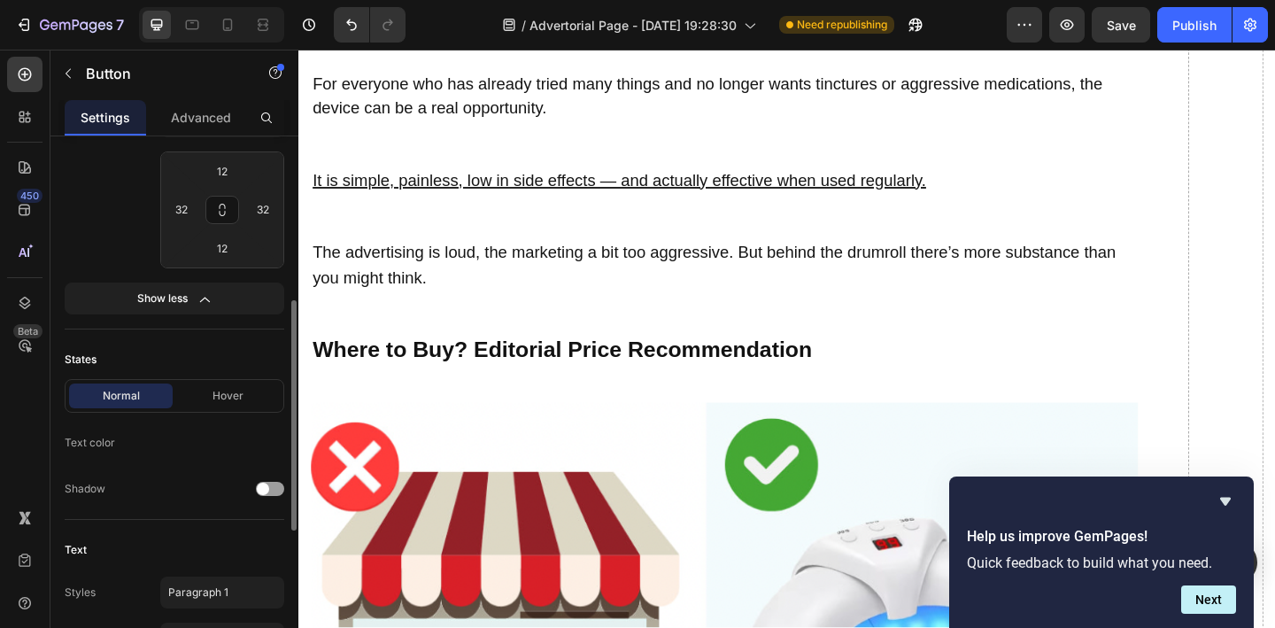
scroll to position [381, 0]
click at [247, 390] on p "Hover" at bounding box center [228, 394] width 104 height 16
click at [142, 395] on p "Normal" at bounding box center [121, 394] width 104 height 16
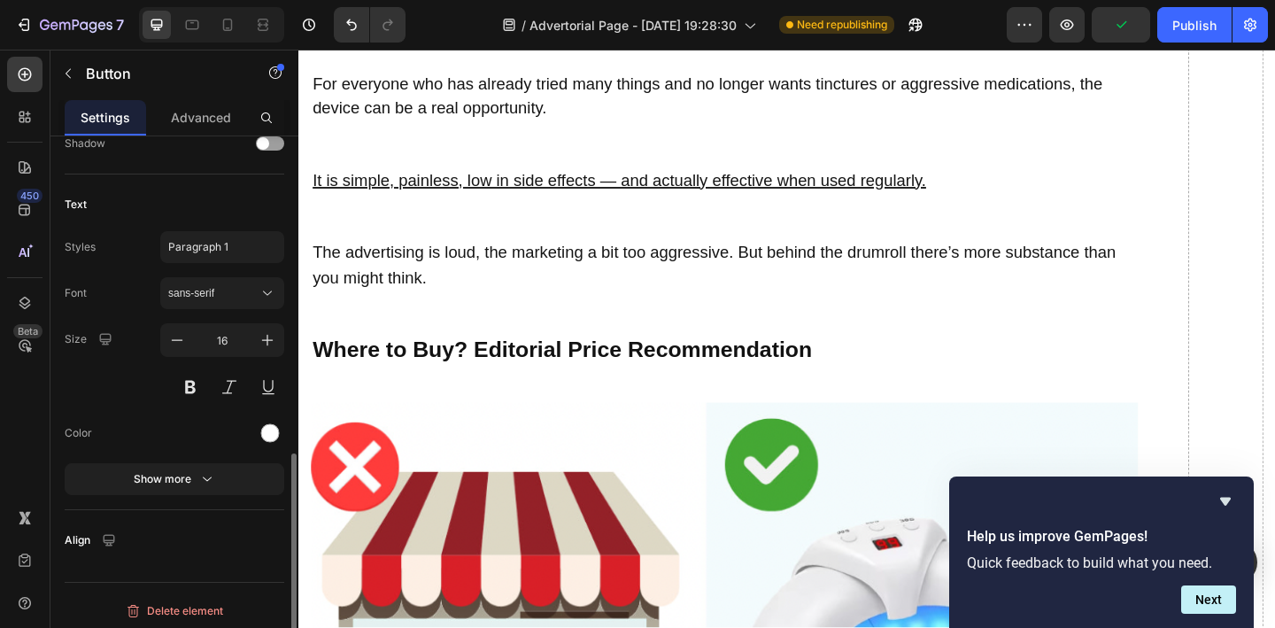
scroll to position [730, 0]
click at [74, 542] on p "Align" at bounding box center [78, 535] width 26 height 16
click at [100, 540] on icon "button" at bounding box center [109, 535] width 18 height 18
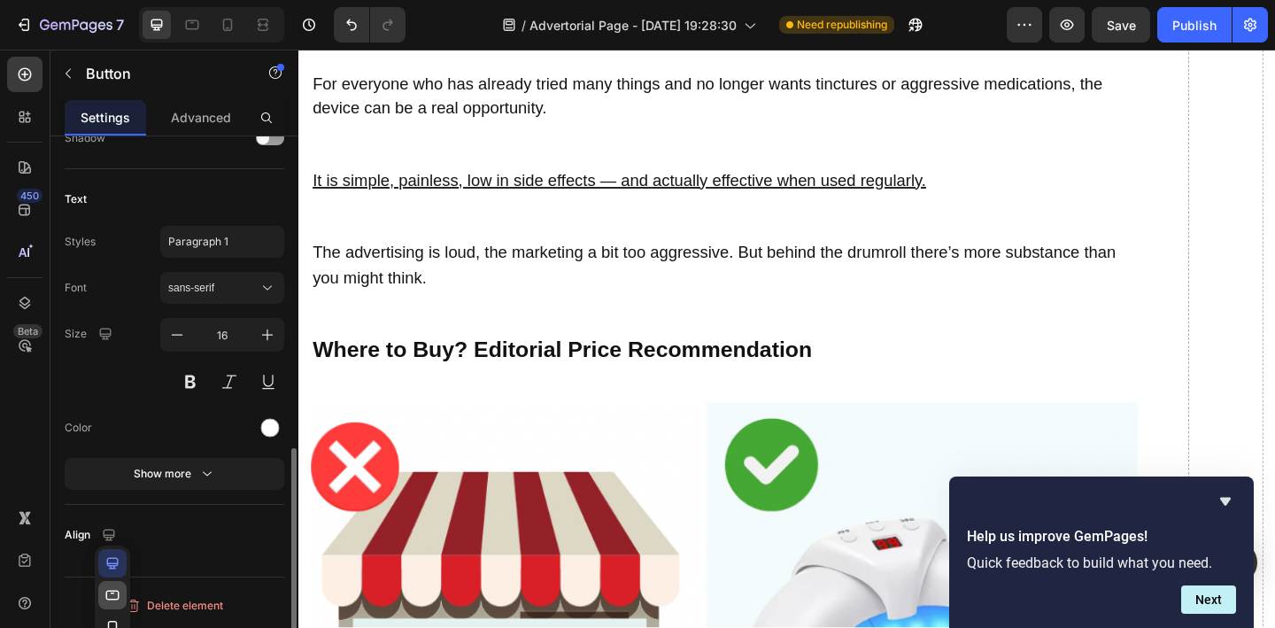
click at [119, 586] on icon "button" at bounding box center [113, 595] width 18 height 18
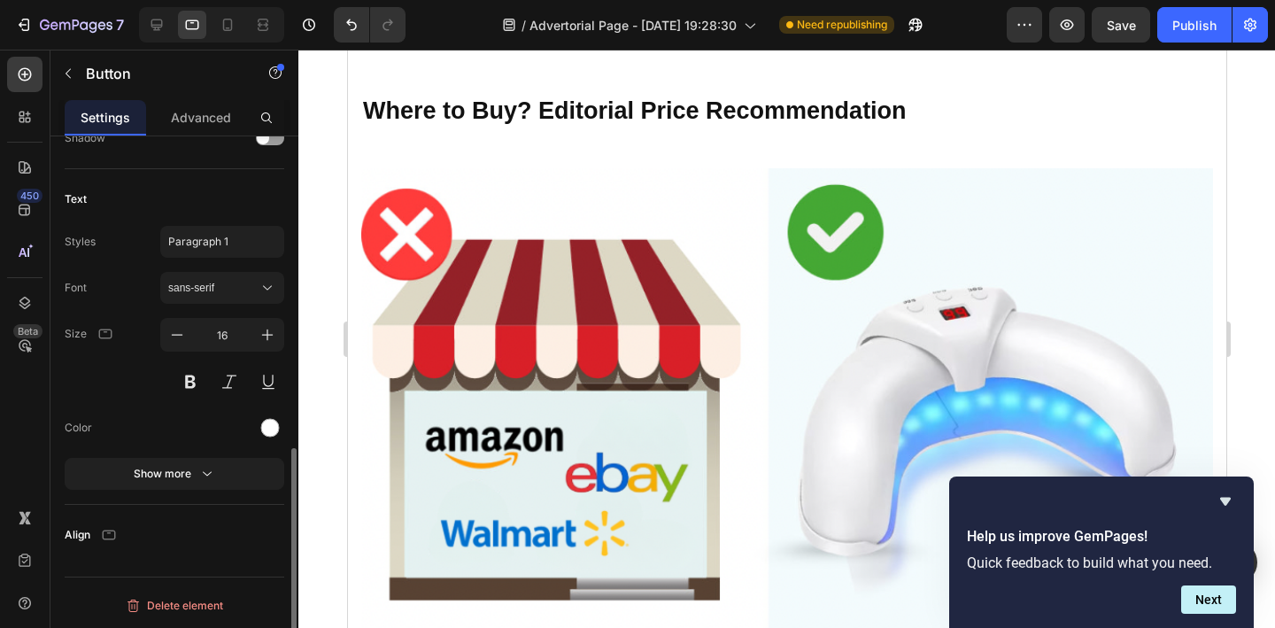
scroll to position [10004, 0]
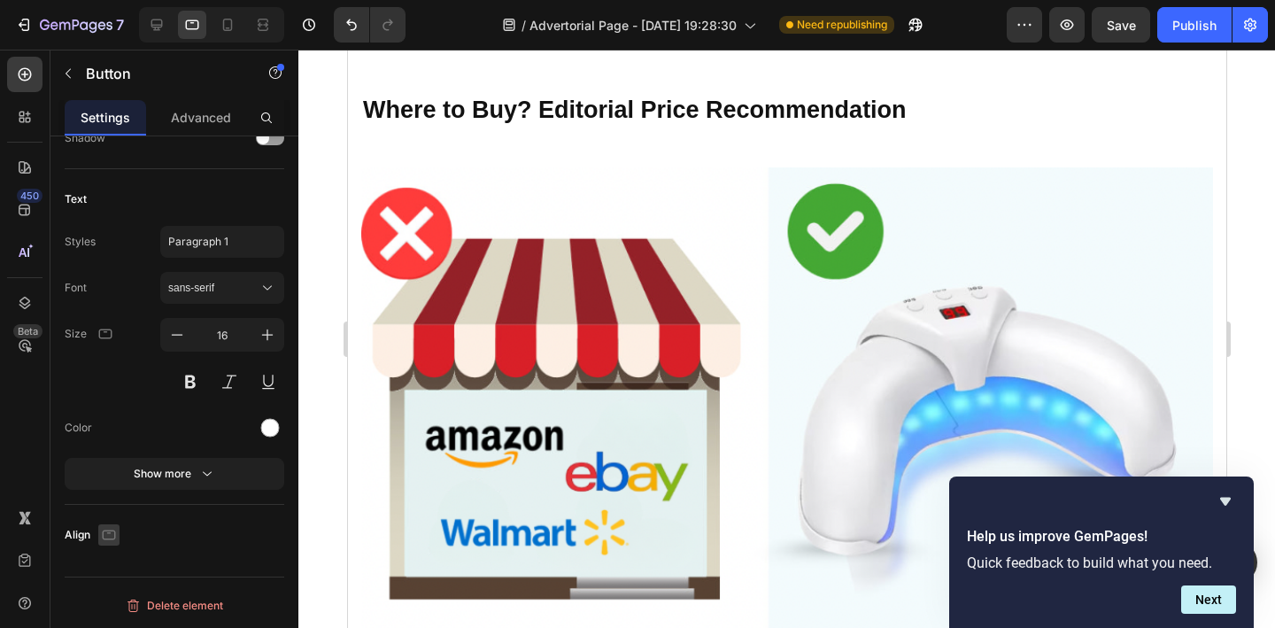
click at [112, 544] on button "button" at bounding box center [108, 534] width 21 height 21
click at [116, 559] on icon "button" at bounding box center [113, 563] width 18 height 18
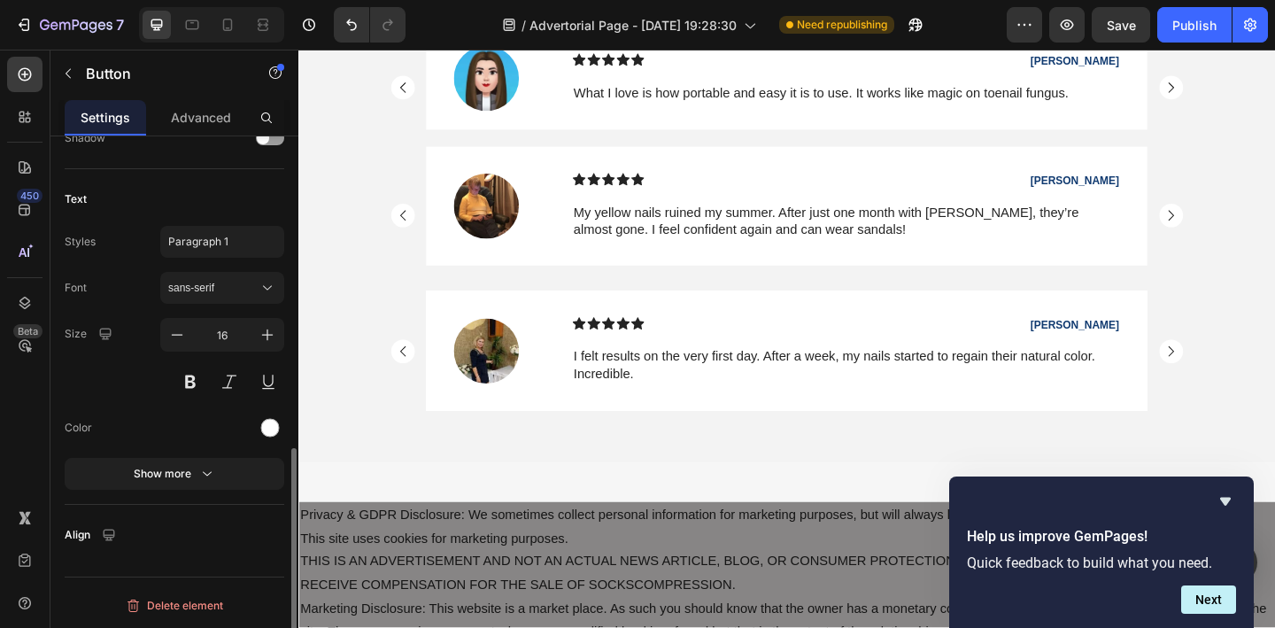
scroll to position [10077, 0]
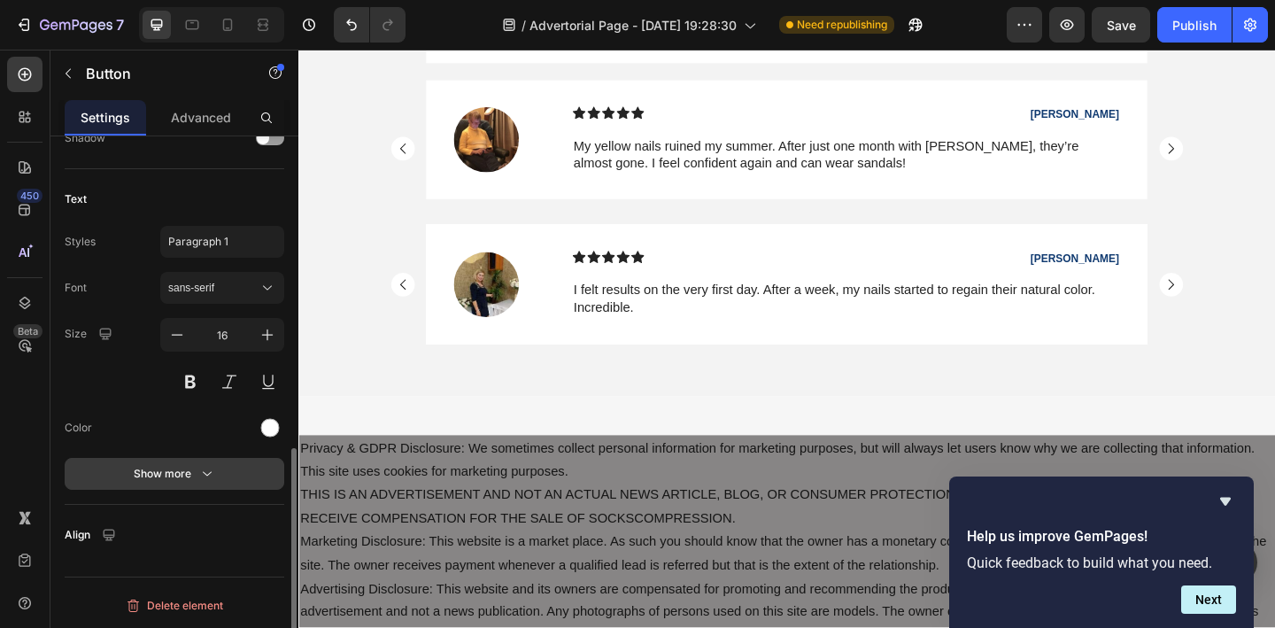
click at [189, 484] on button "Show more" at bounding box center [175, 474] width 220 height 32
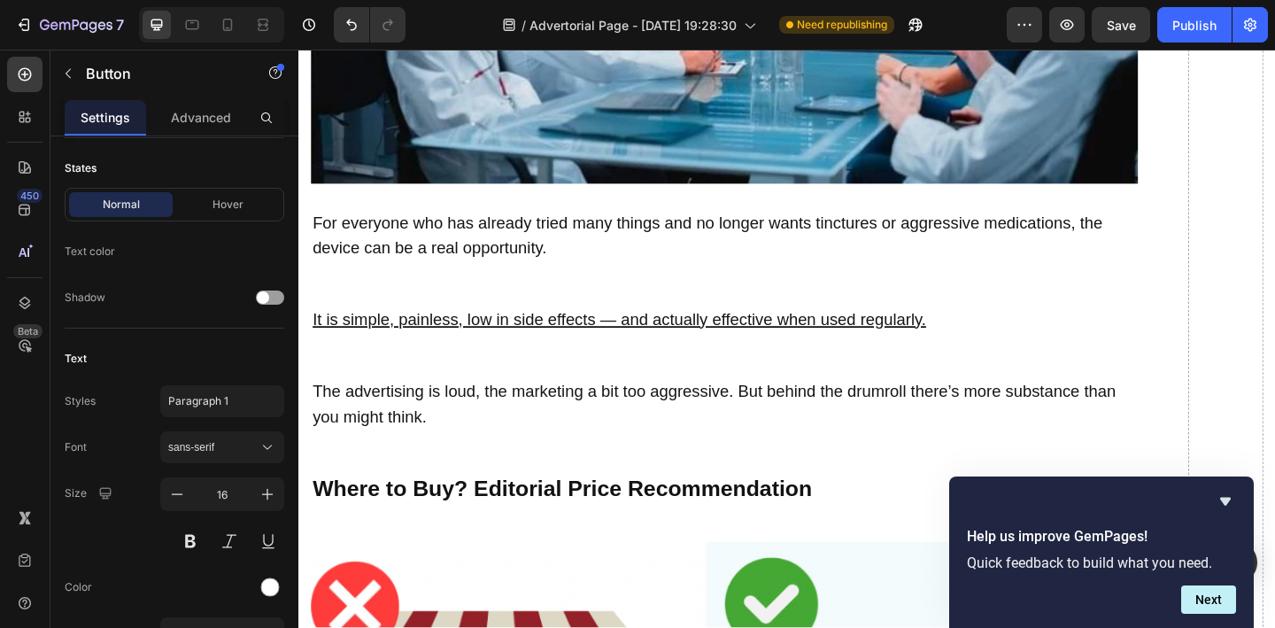
scroll to position [10030, 0]
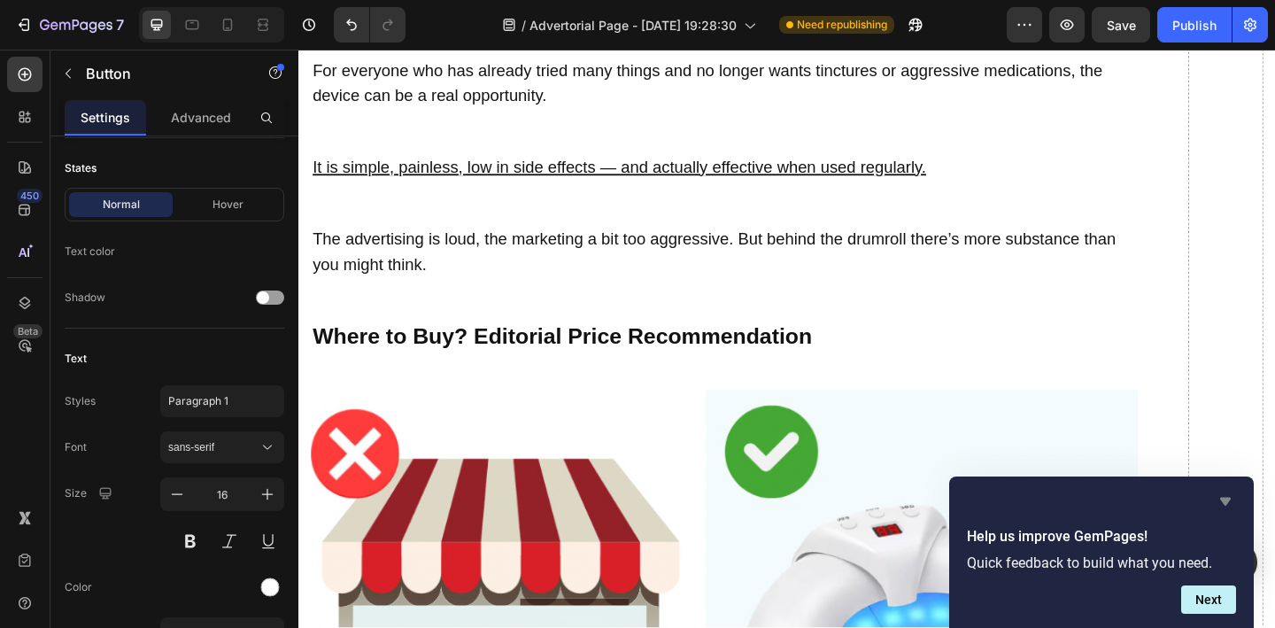
click at [1230, 503] on icon "Hide survey" at bounding box center [1224, 500] width 21 height 21
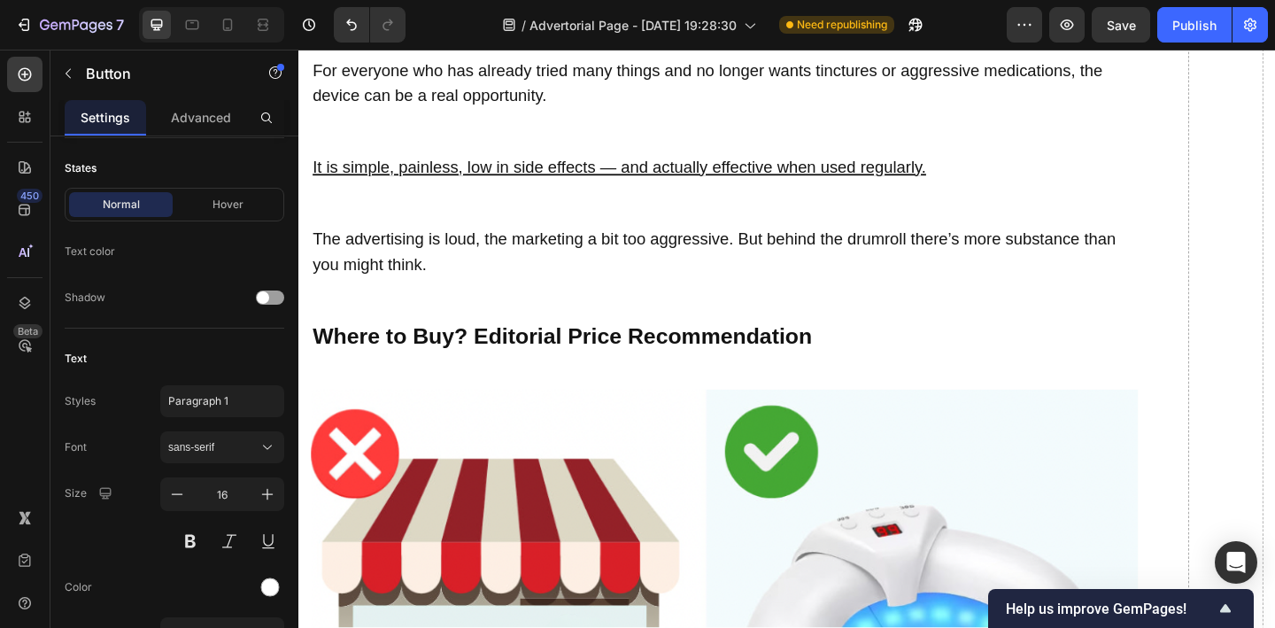
click at [75, 67] on button "button" at bounding box center [68, 73] width 28 height 28
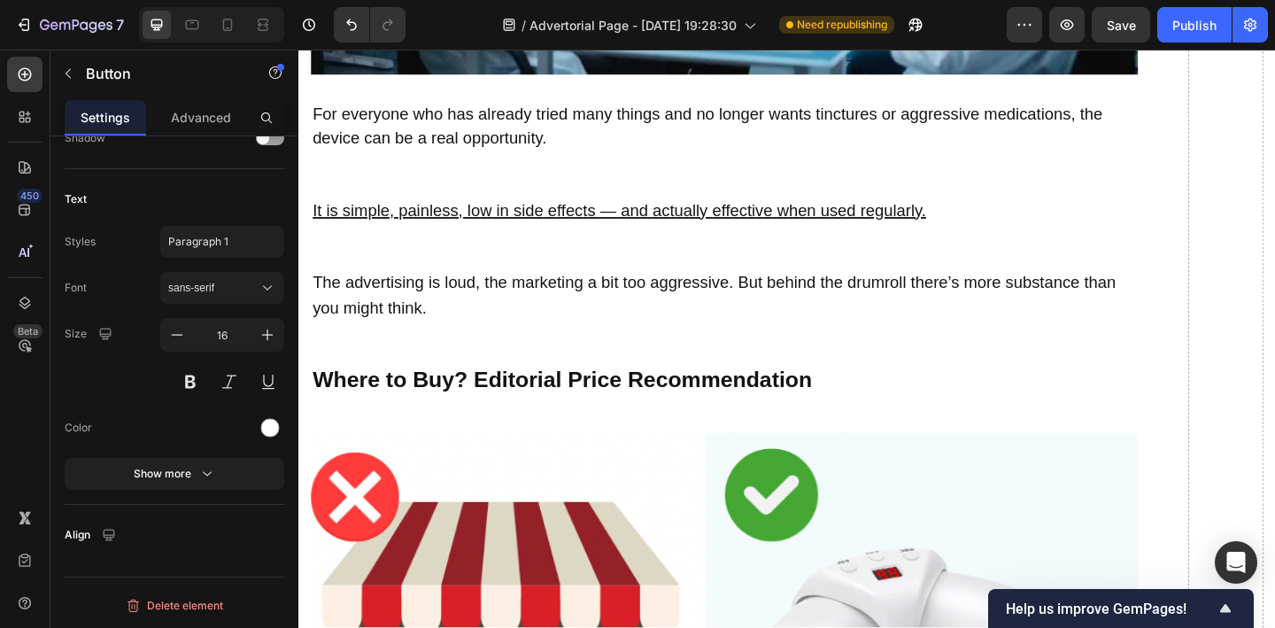
scroll to position [9981, 0]
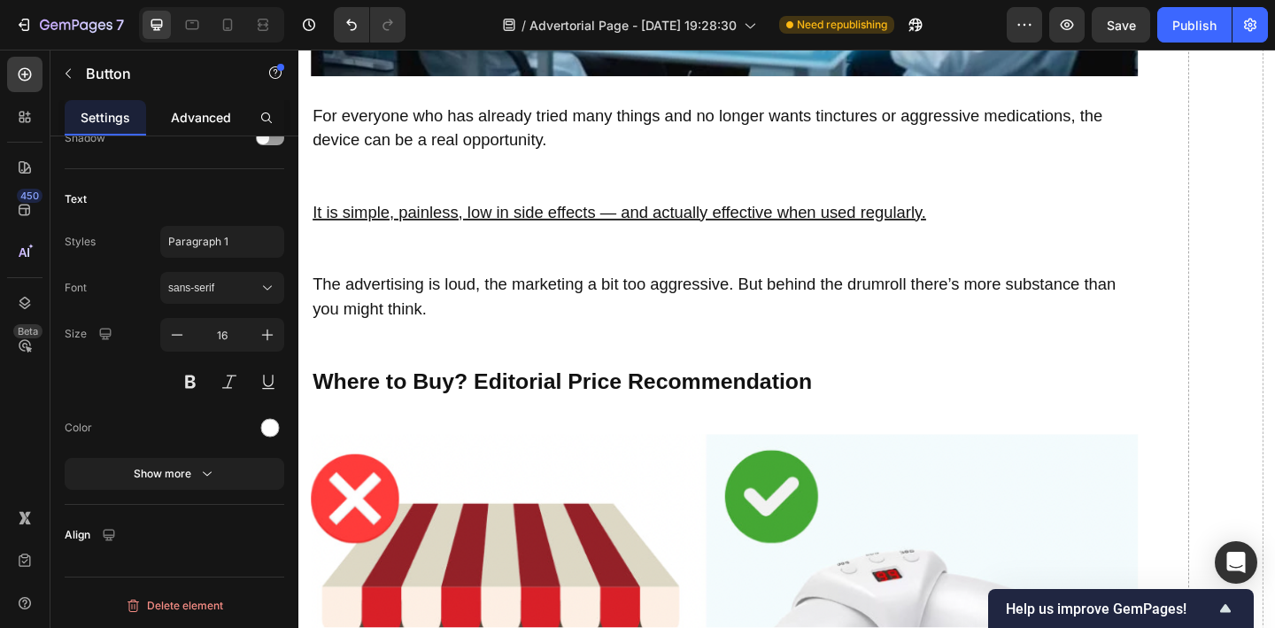
click at [214, 123] on p "Advanced" at bounding box center [201, 117] width 60 height 19
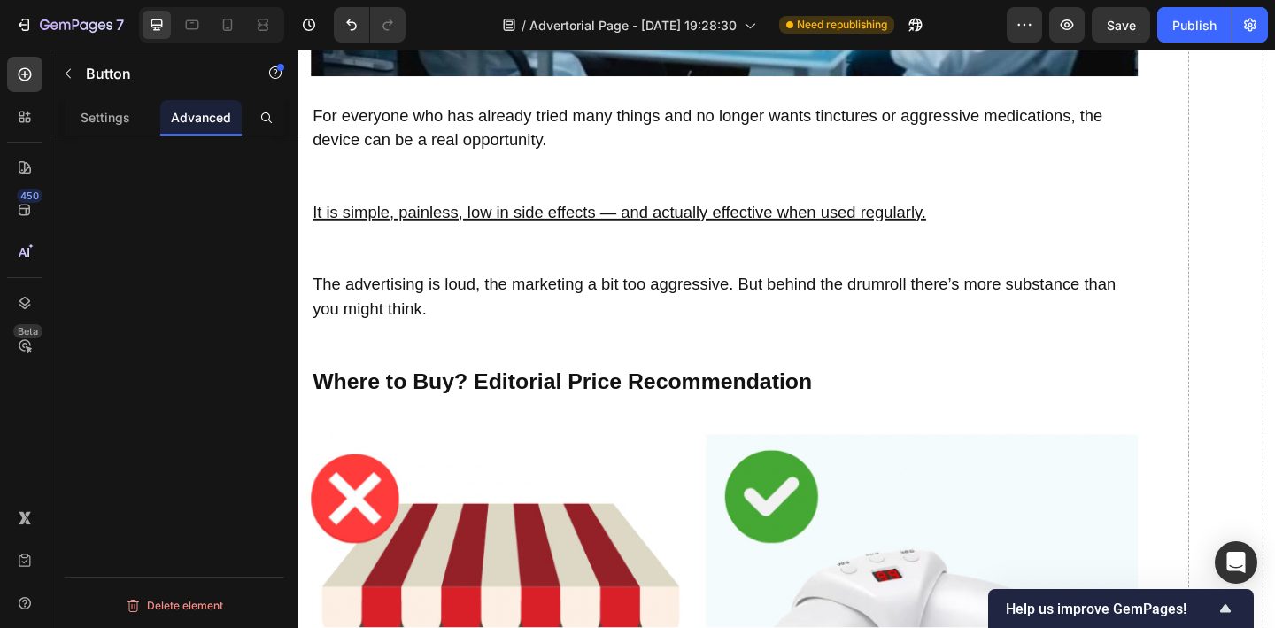
scroll to position [0, 0]
click at [106, 108] on p "Settings" at bounding box center [106, 117] width 50 height 19
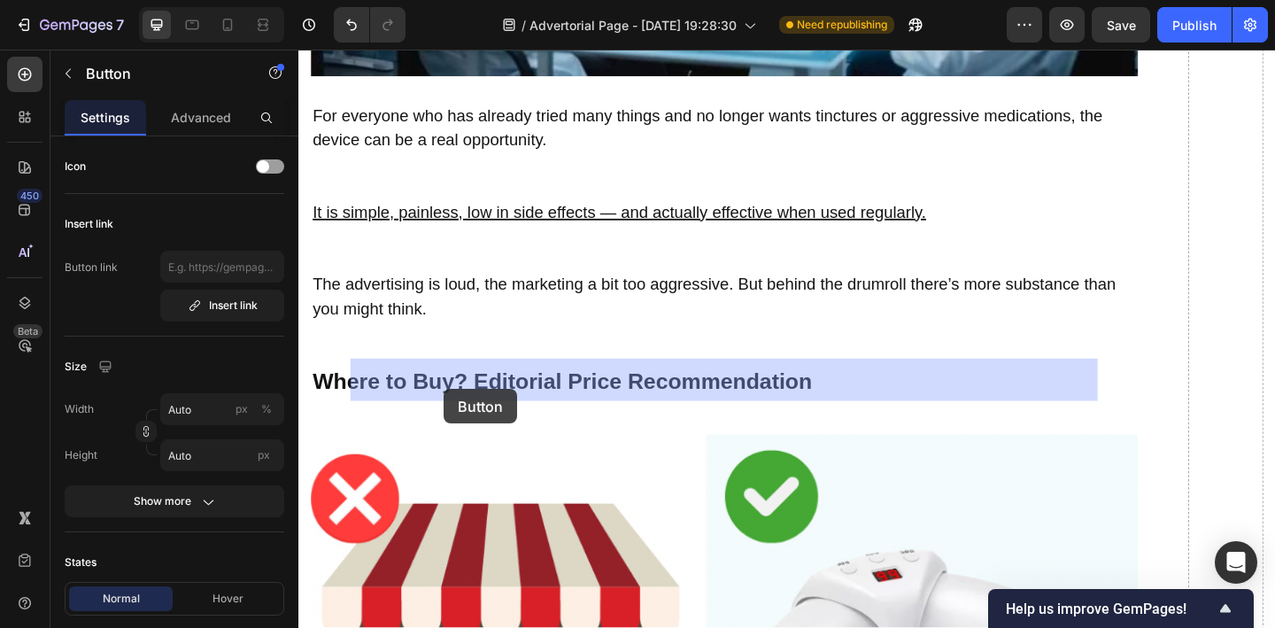
drag, startPoint x: 426, startPoint y: 420, endPoint x: 456, endPoint y: 419, distance: 30.1
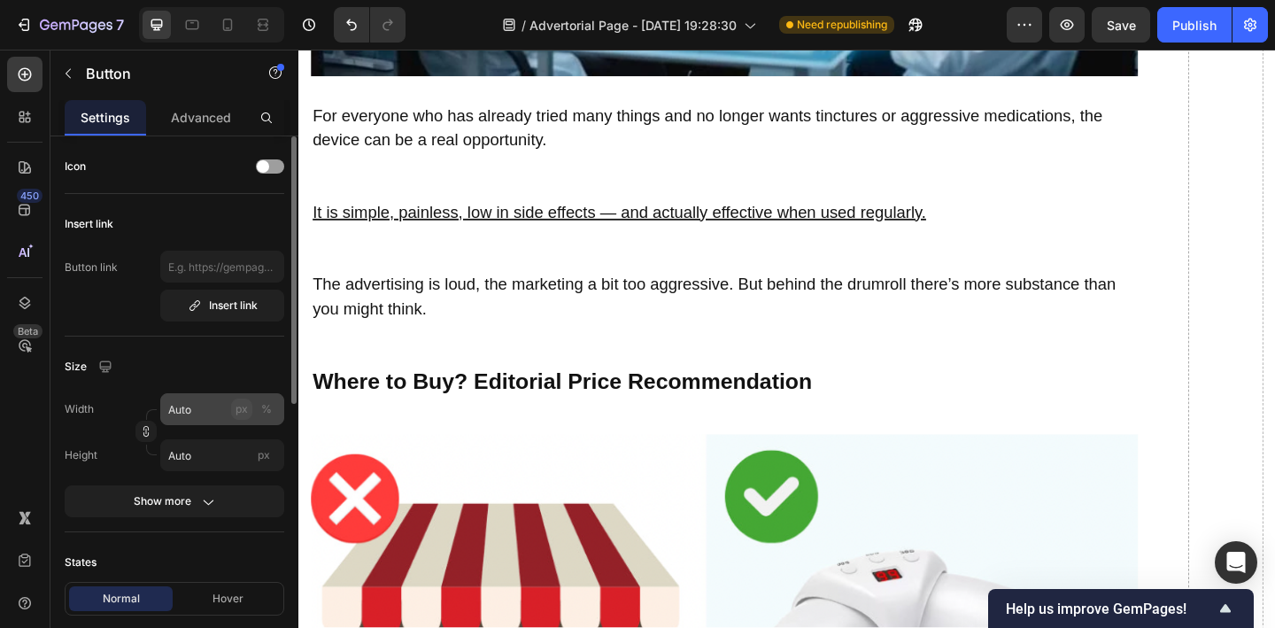
click at [234, 411] on button "px" at bounding box center [241, 408] width 21 height 21
type input "1"
click at [143, 430] on icon "button" at bounding box center [146, 431] width 12 height 12
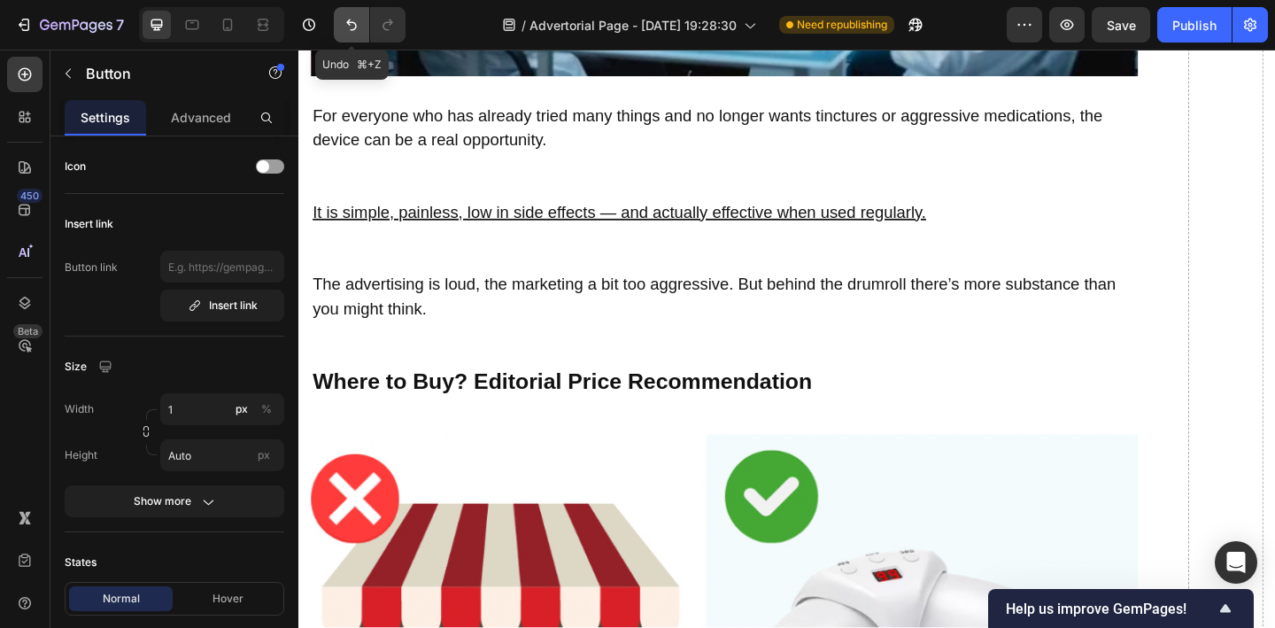
click at [349, 30] on icon "Undo/Redo" at bounding box center [352, 25] width 18 height 18
click at [352, 31] on icon "Undo/Redo" at bounding box center [352, 25] width 18 height 18
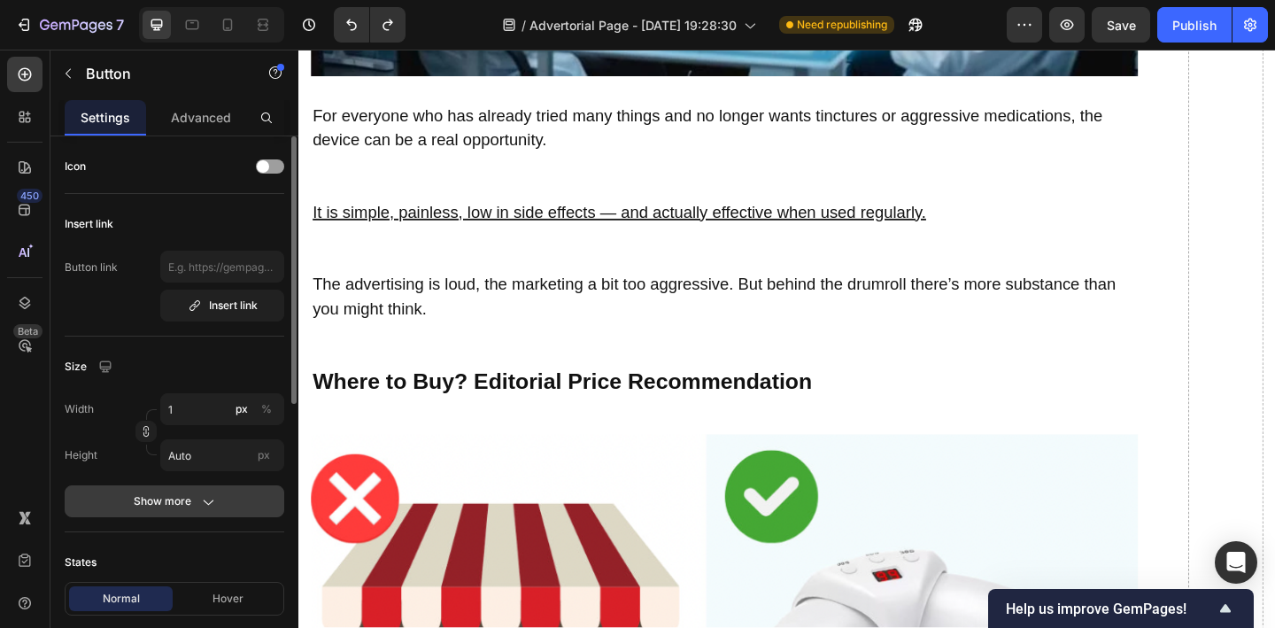
click at [198, 497] on icon "button" at bounding box center [207, 501] width 18 height 18
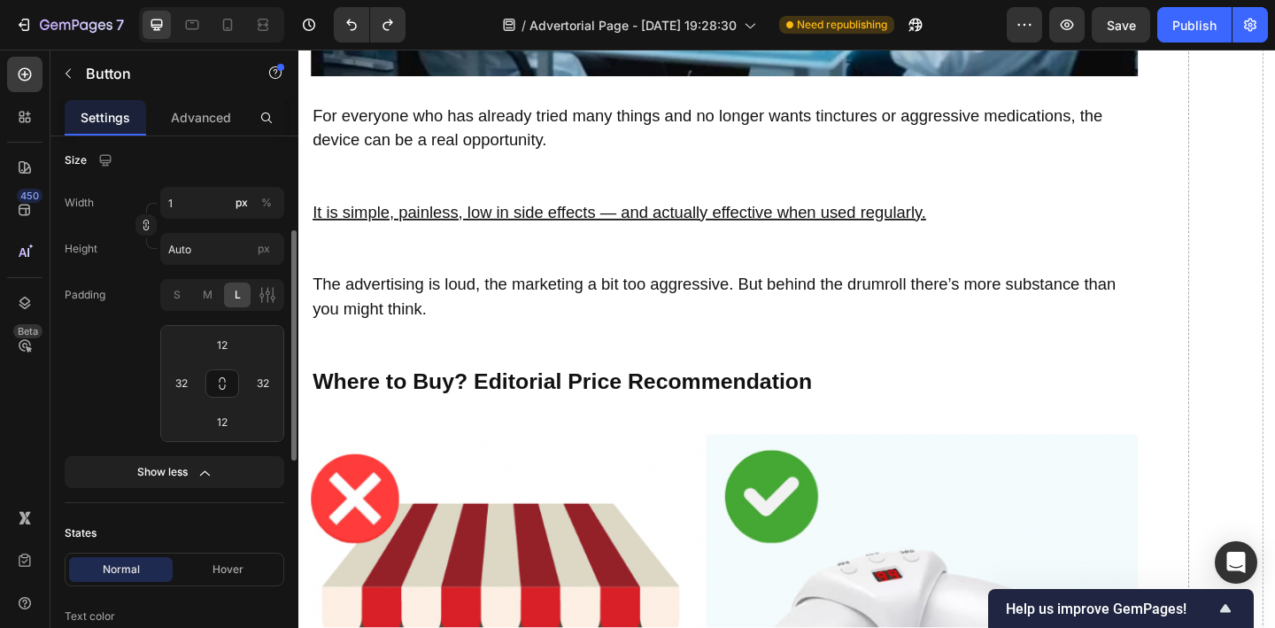
scroll to position [216, 0]
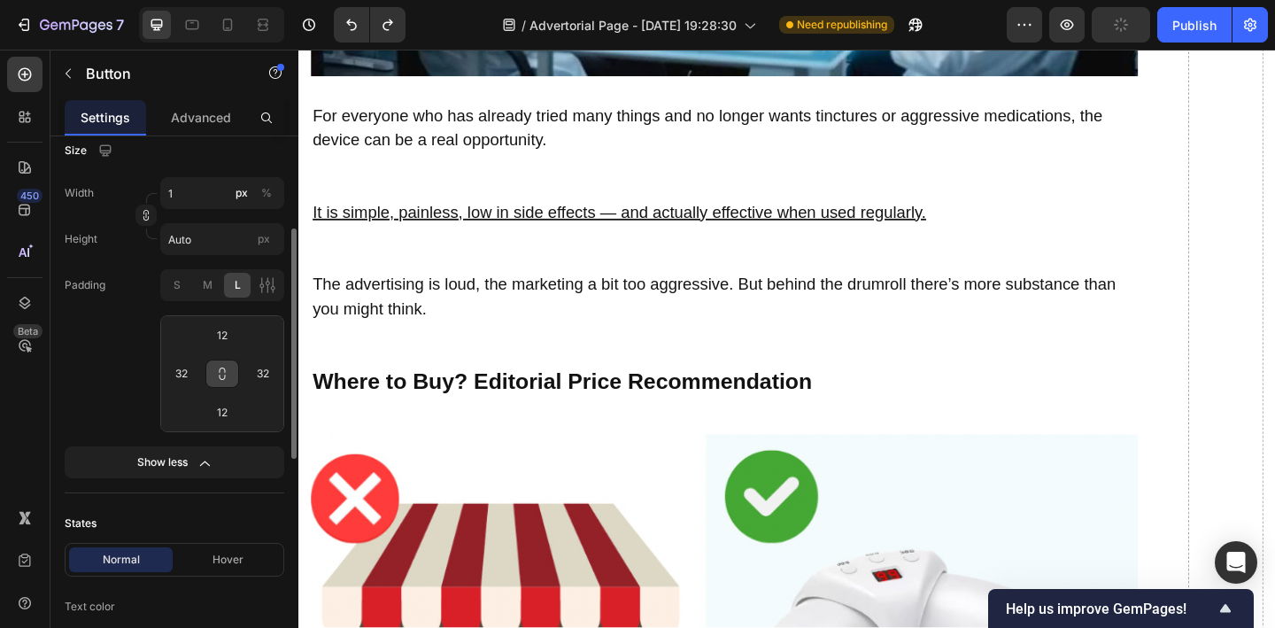
click at [226, 380] on icon at bounding box center [222, 373] width 14 height 14
click at [252, 373] on input "32" at bounding box center [263, 373] width 27 height 27
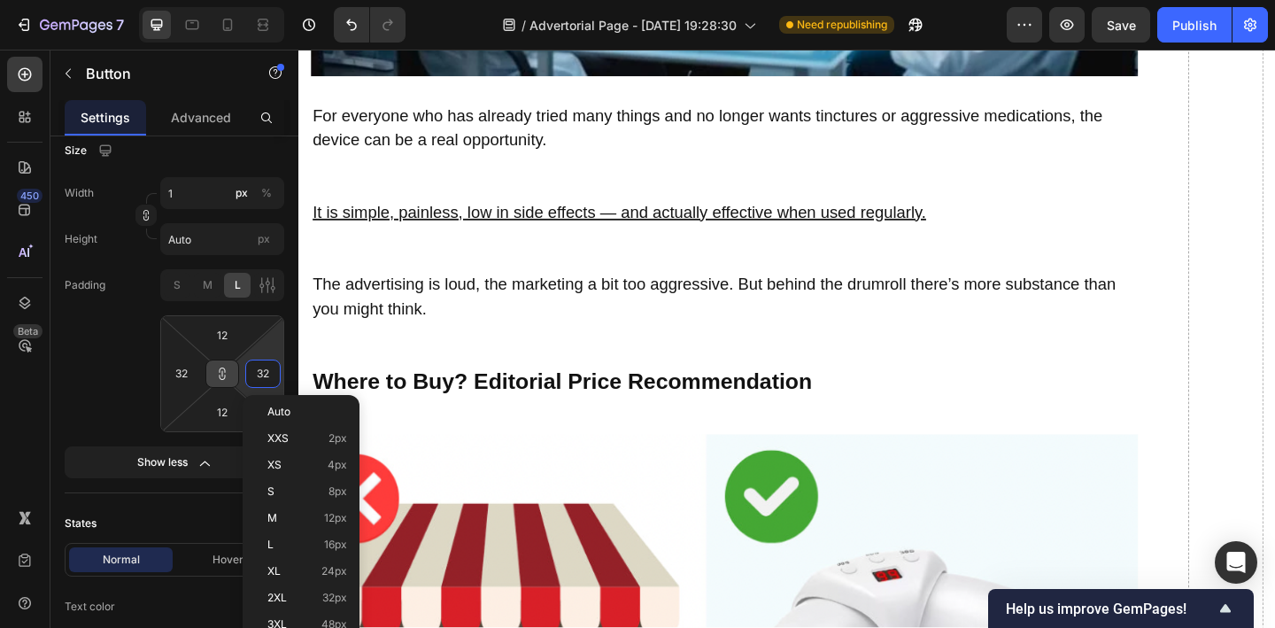
click at [230, 374] on button at bounding box center [222, 373] width 34 height 28
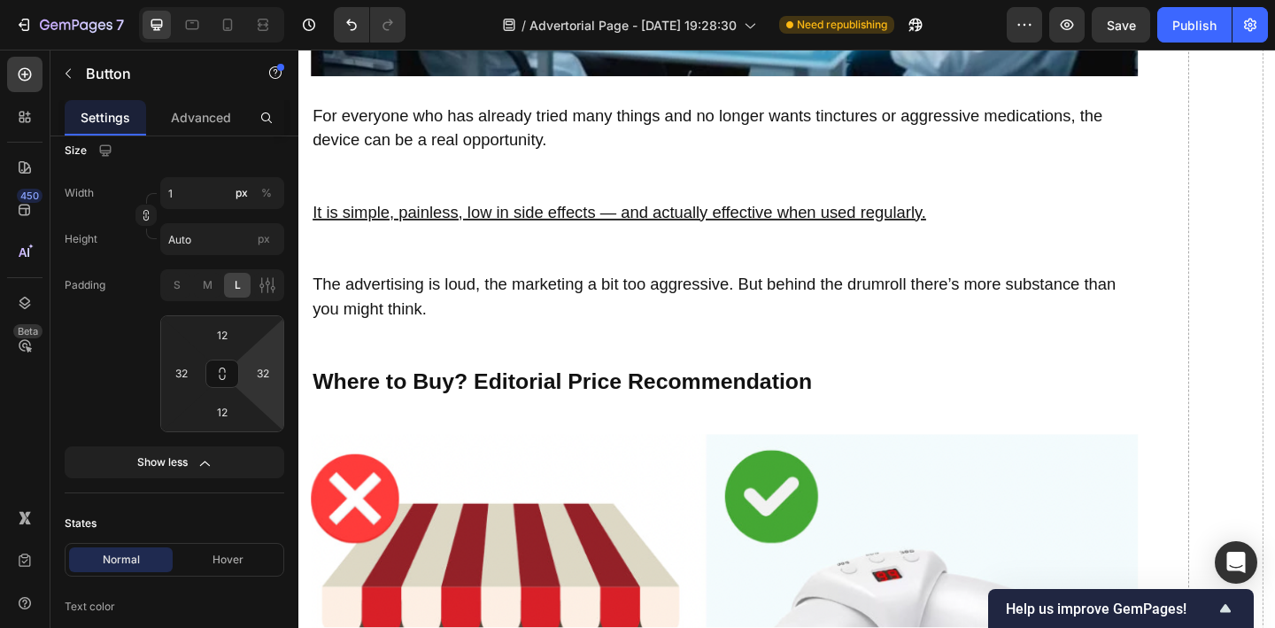
click at [106, 352] on div "Padding S M L 12 32 12 32" at bounding box center [175, 350] width 220 height 163
click at [272, 295] on div at bounding box center [267, 285] width 27 height 25
click at [266, 372] on input "32" at bounding box center [263, 373] width 27 height 27
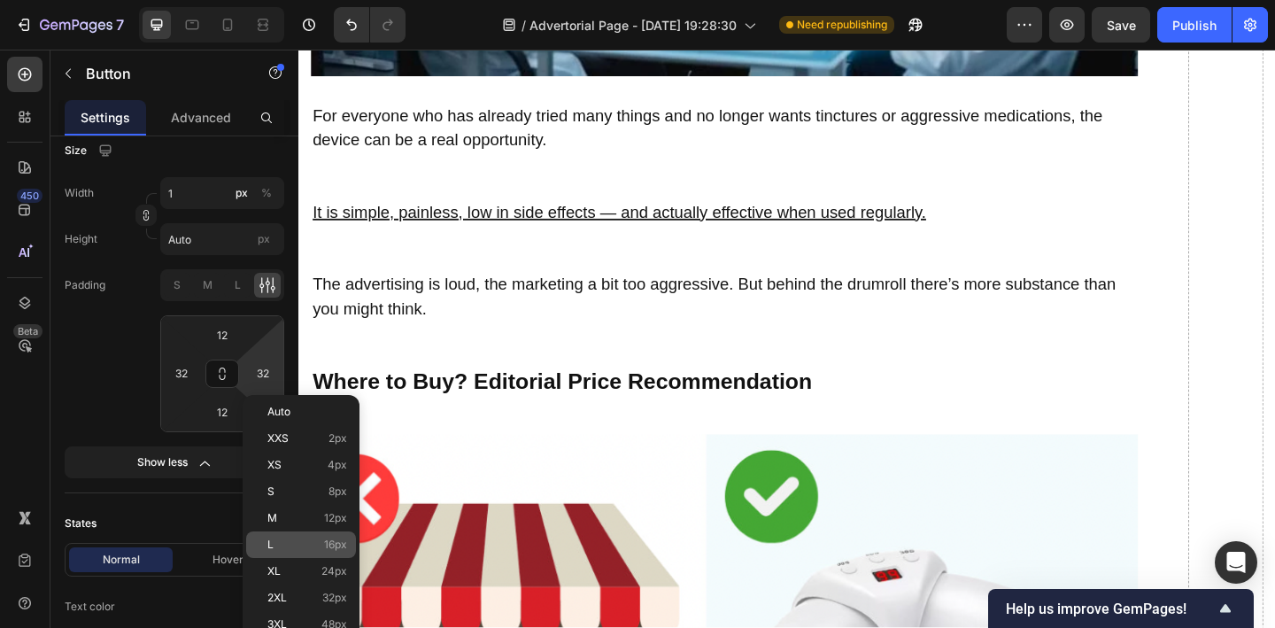
click at [308, 533] on div "L 16px" at bounding box center [301, 544] width 110 height 27
type input "16"
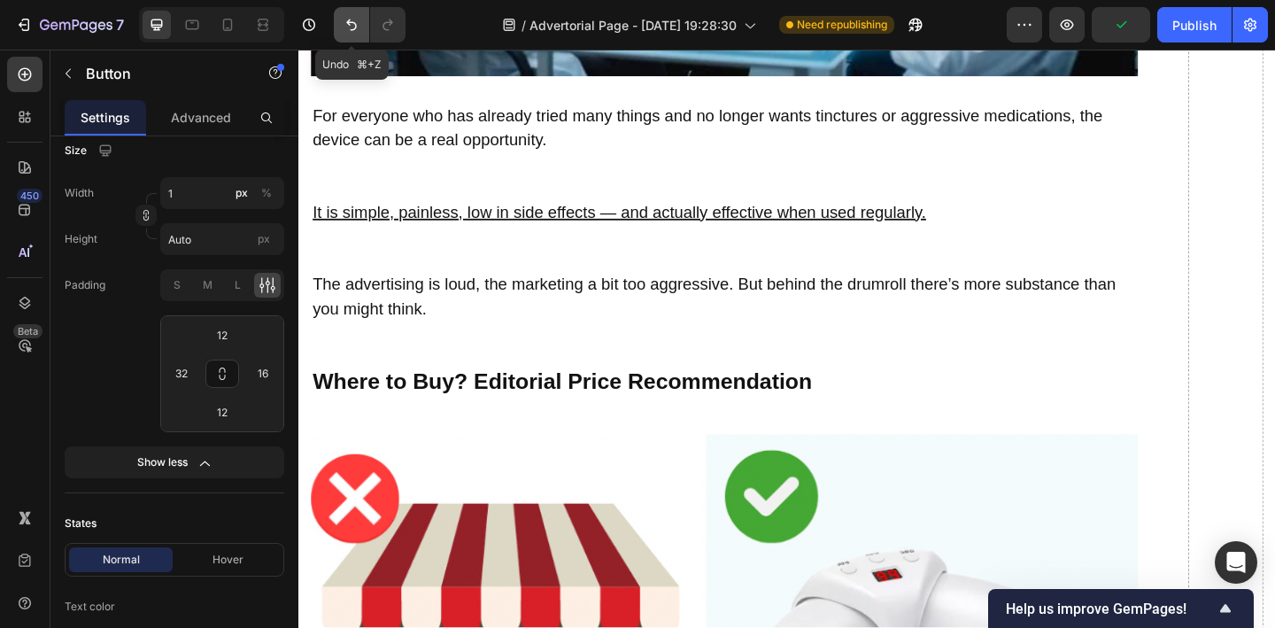
click at [353, 22] on icon "Undo/Redo" at bounding box center [351, 25] width 11 height 12
type input "Auto"
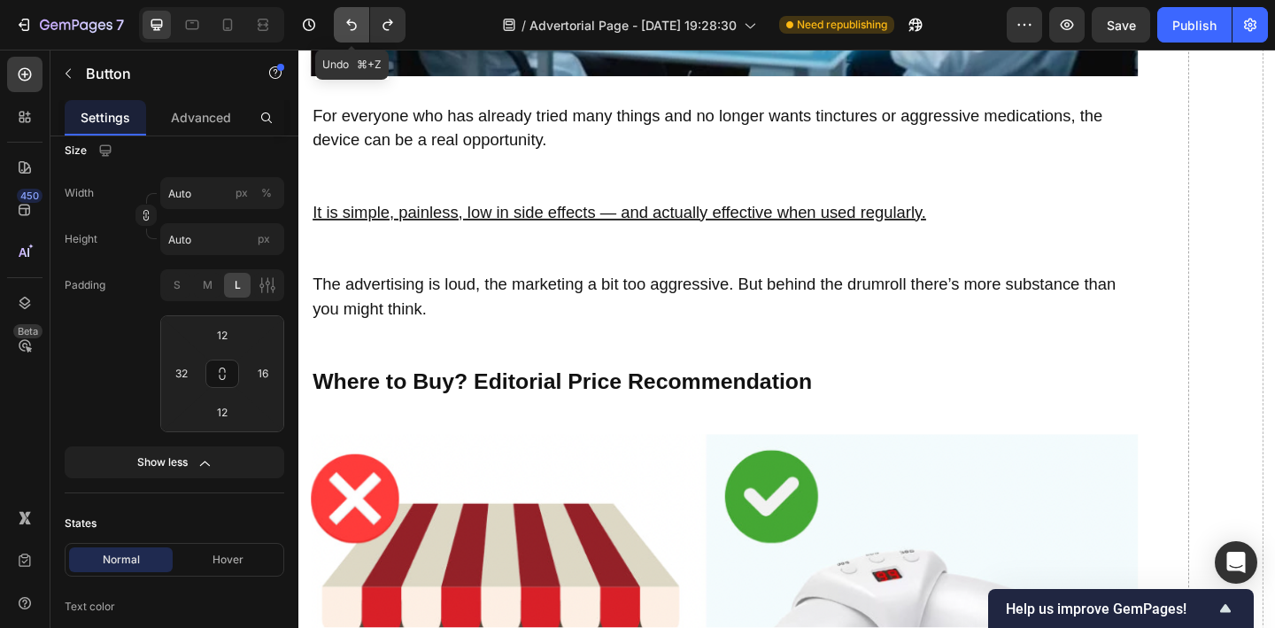
click at [353, 22] on icon "Undo/Redo" at bounding box center [351, 25] width 11 height 12
type input "24"
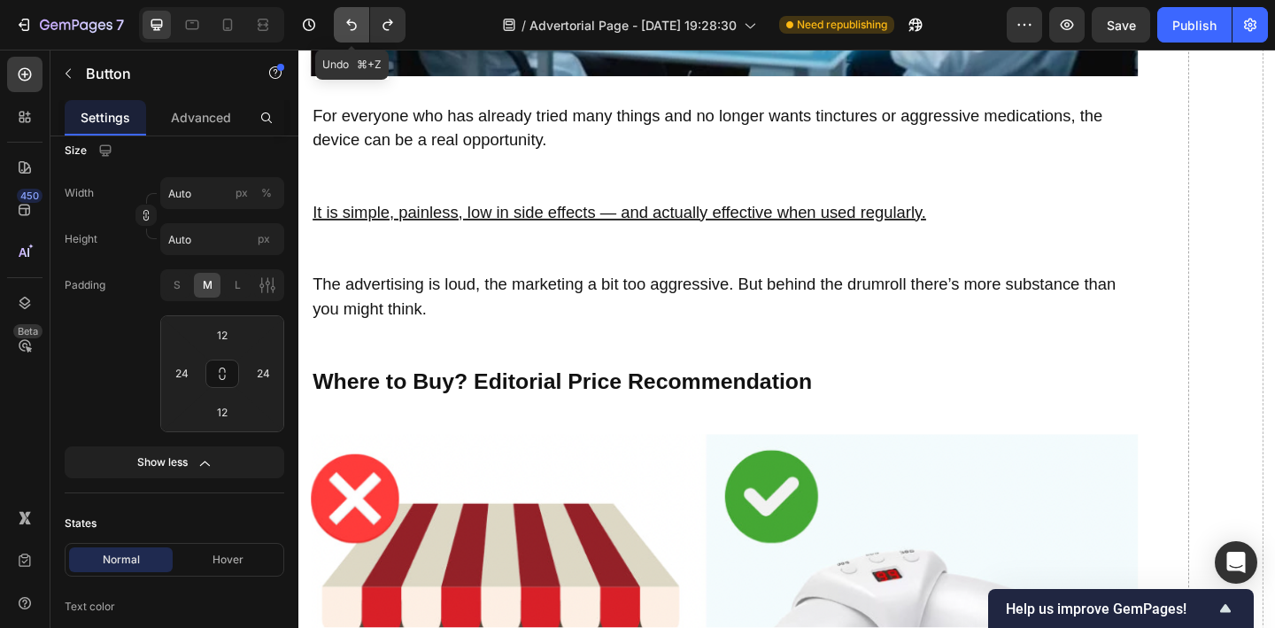
click at [353, 22] on icon "Undo/Redo" at bounding box center [351, 25] width 11 height 12
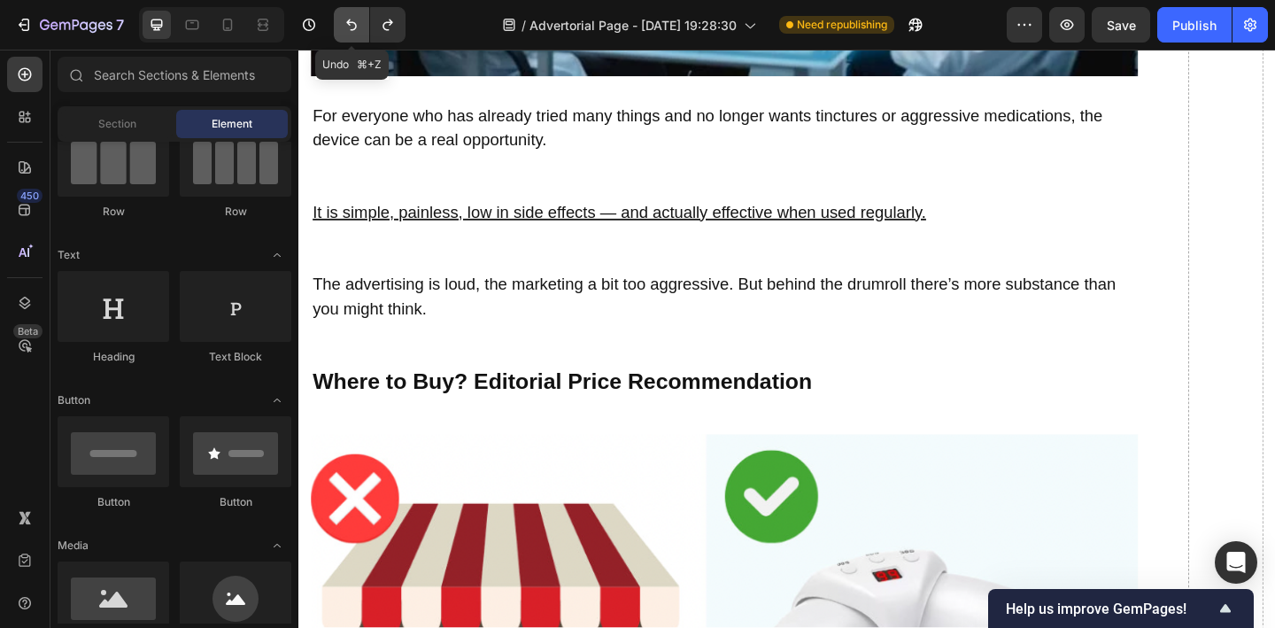
click at [353, 22] on icon "Undo/Redo" at bounding box center [351, 25] width 11 height 12
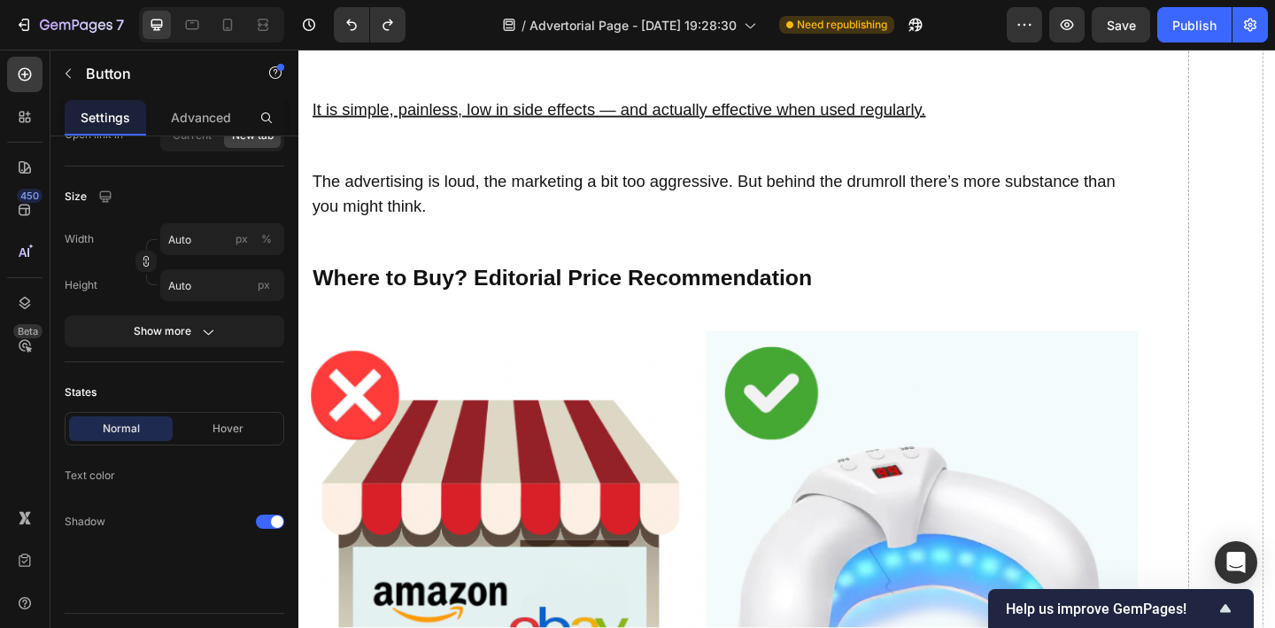
scroll to position [10093, 0]
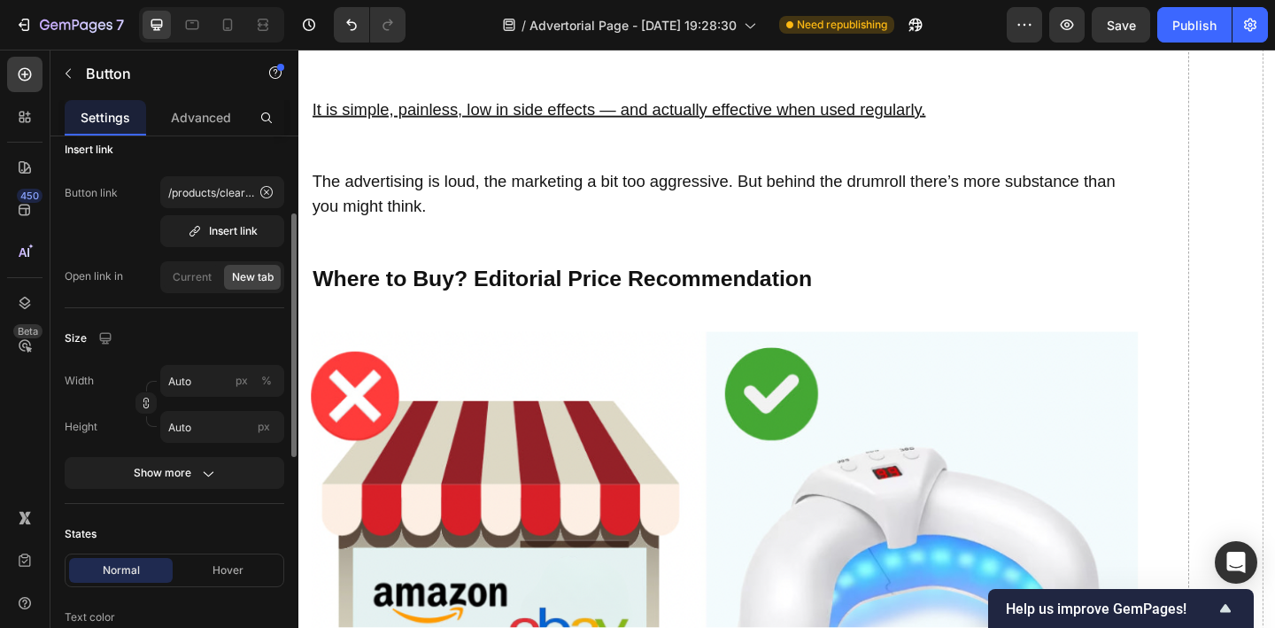
scroll to position [0, 0]
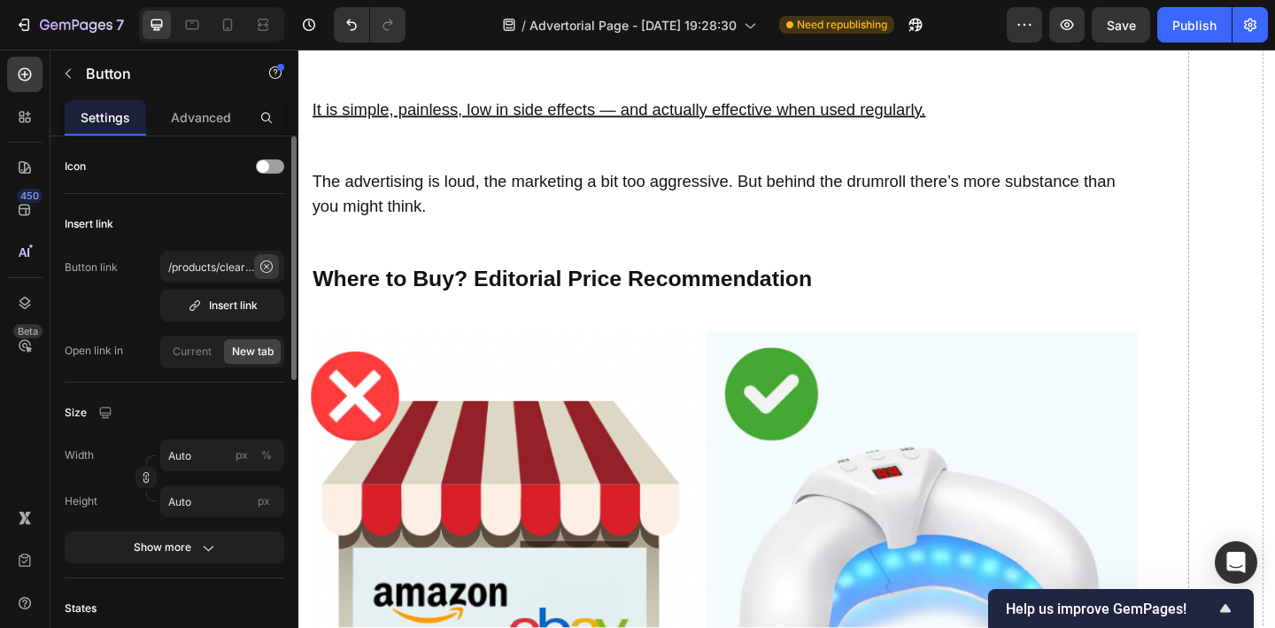
click at [272, 265] on icon at bounding box center [266, 266] width 12 height 12
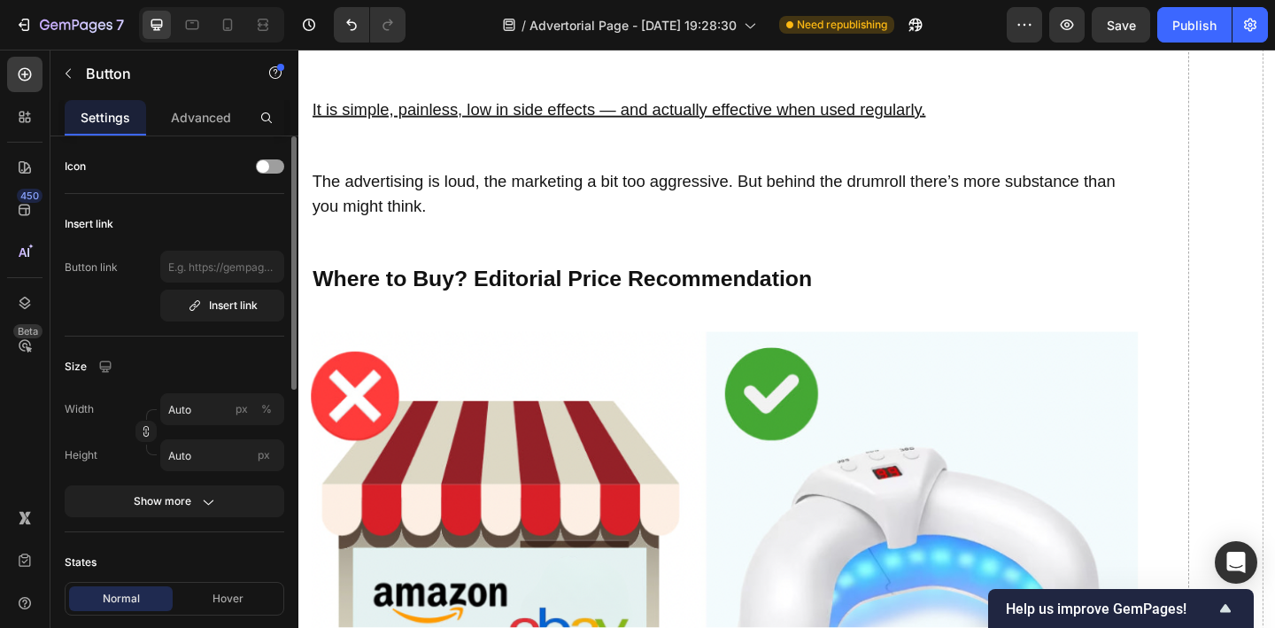
click at [81, 72] on button "button" at bounding box center [68, 73] width 28 height 28
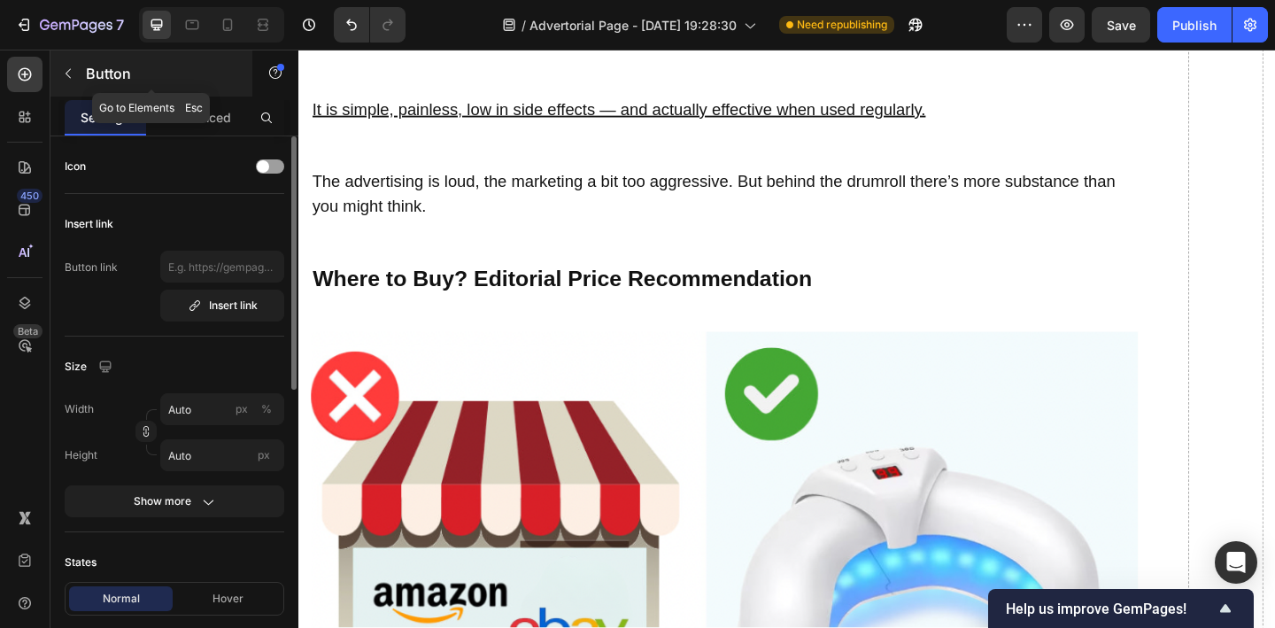
click at [67, 73] on icon "button" at bounding box center [68, 73] width 14 height 14
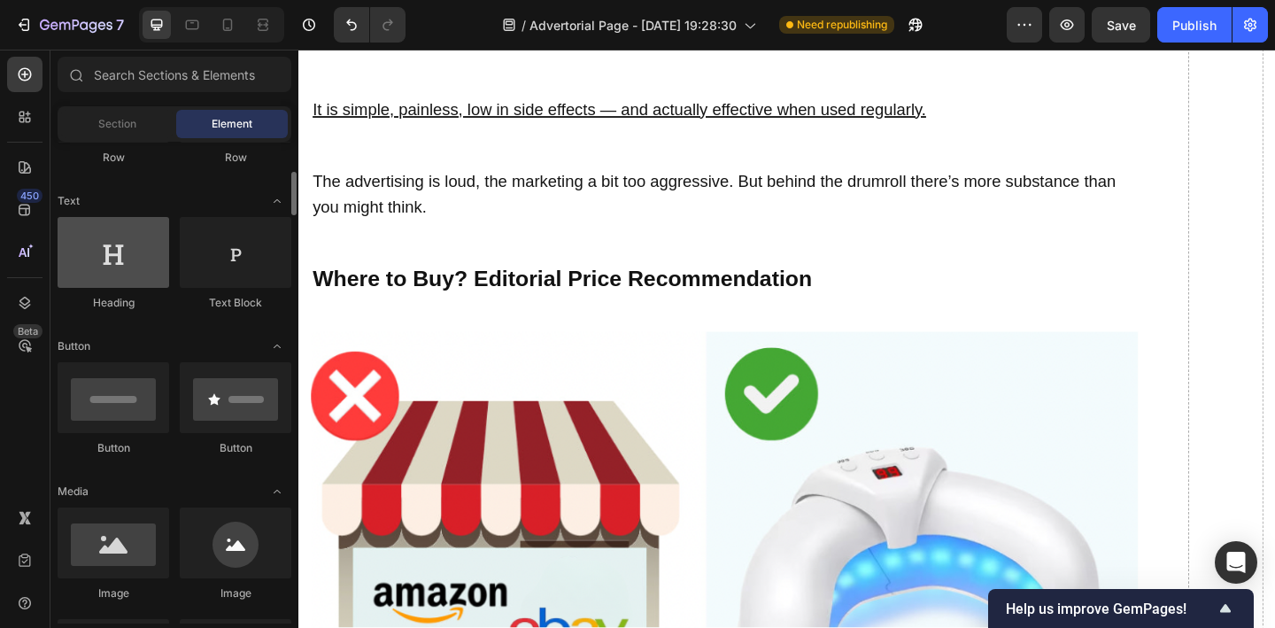
scroll to position [230, 0]
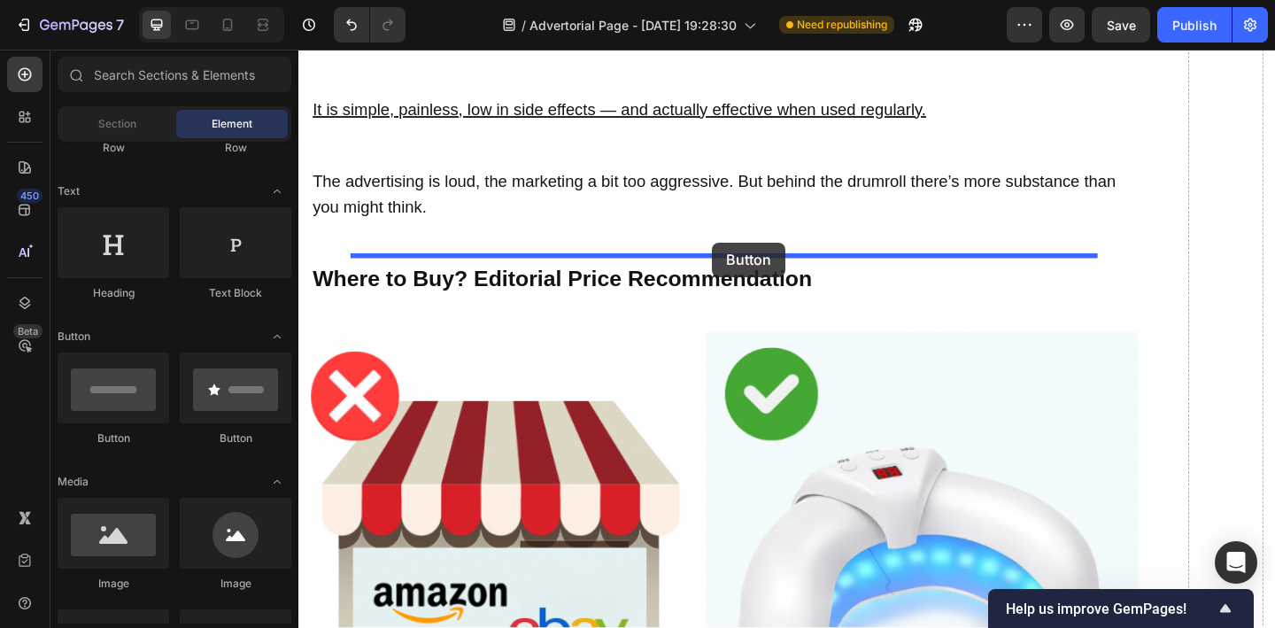
drag, startPoint x: 542, startPoint y: 466, endPoint x: 749, endPoint y: 258, distance: 292.9
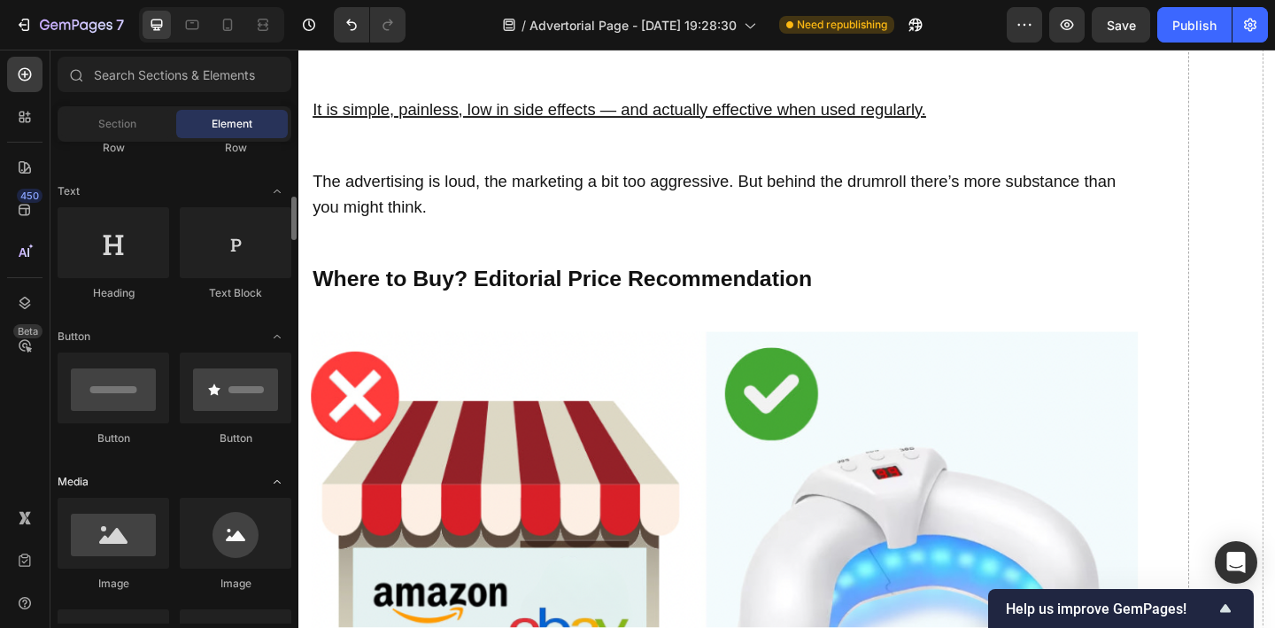
scroll to position [358, 0]
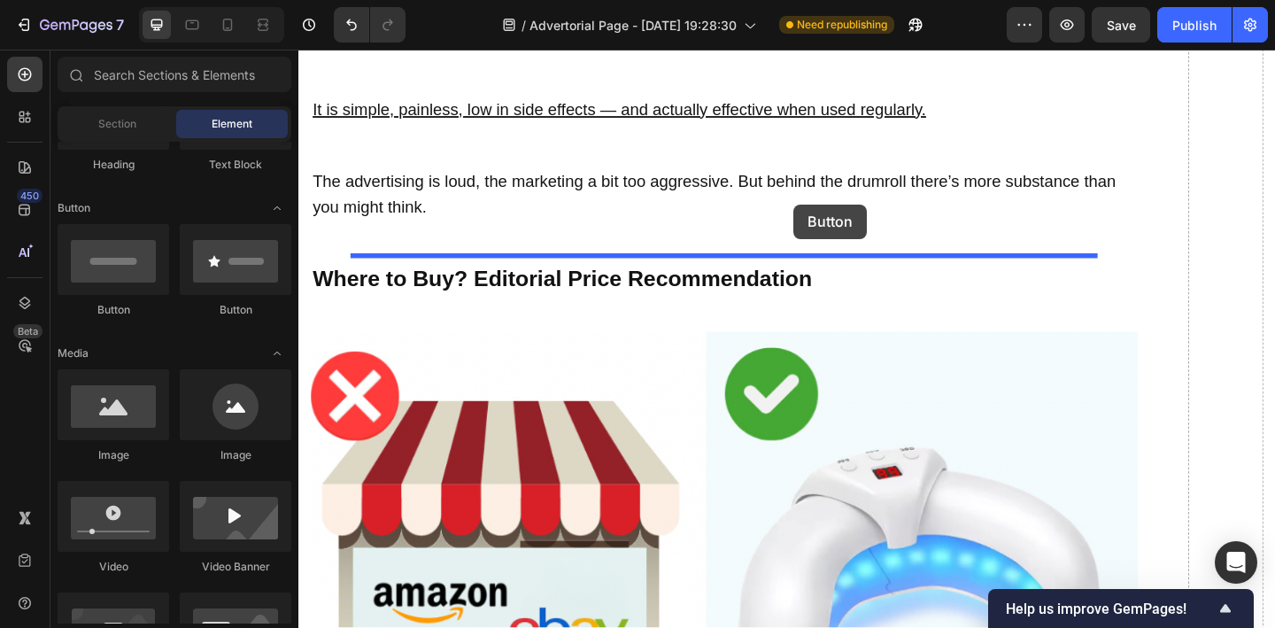
drag, startPoint x: 429, startPoint y: 332, endPoint x: 840, endPoint y: 217, distance: 426.5
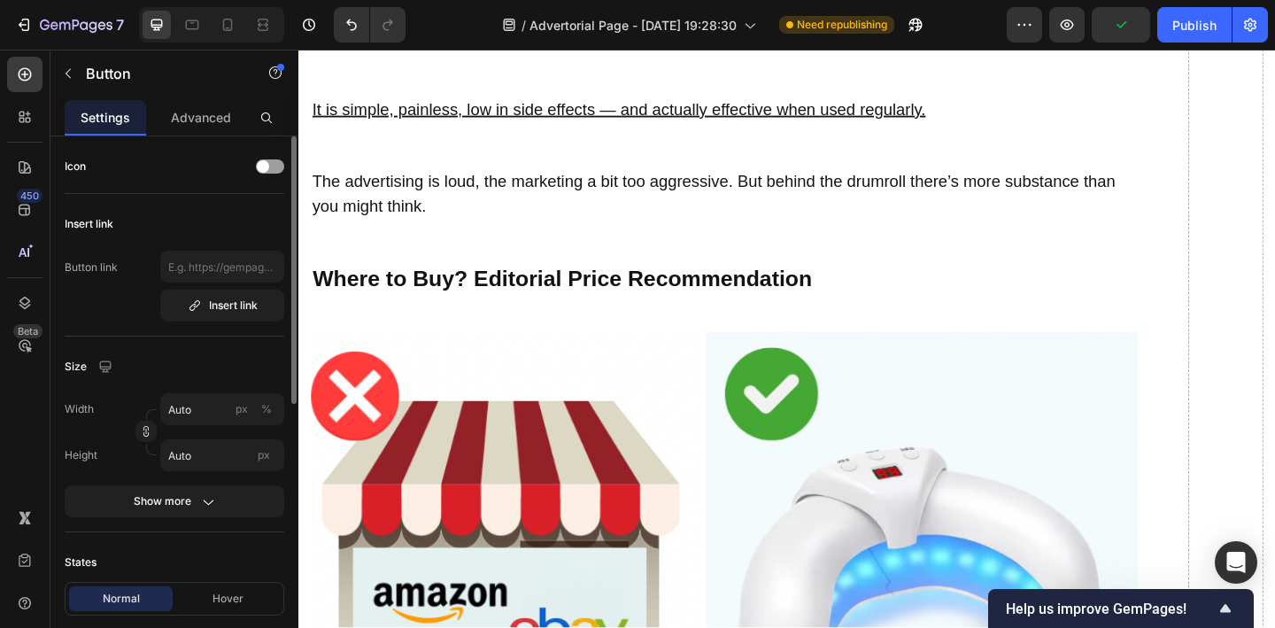
click at [208, 511] on button "Show more" at bounding box center [175, 501] width 220 height 32
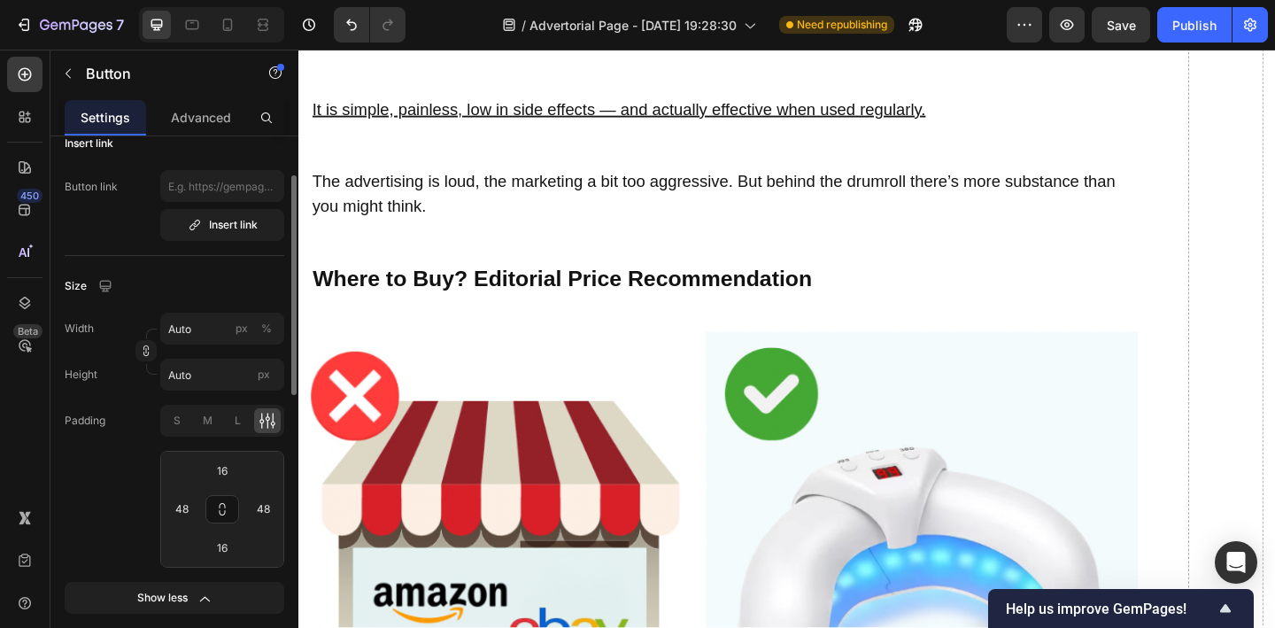
scroll to position [87, 0]
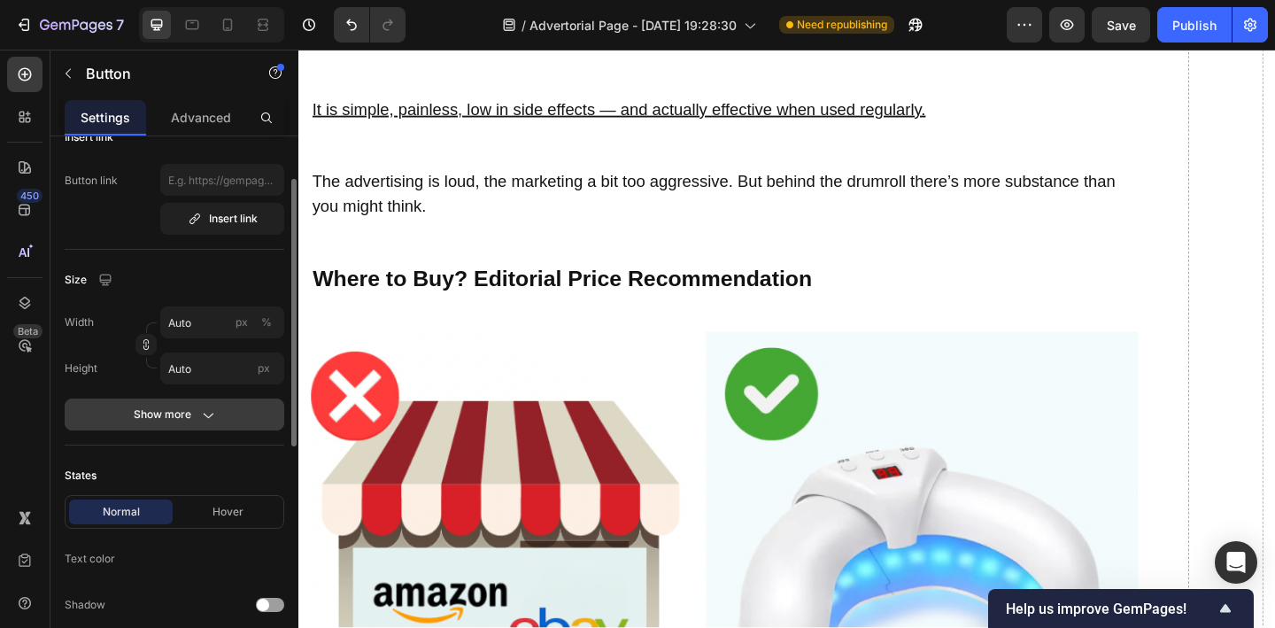
click at [204, 414] on icon "button" at bounding box center [207, 414] width 18 height 18
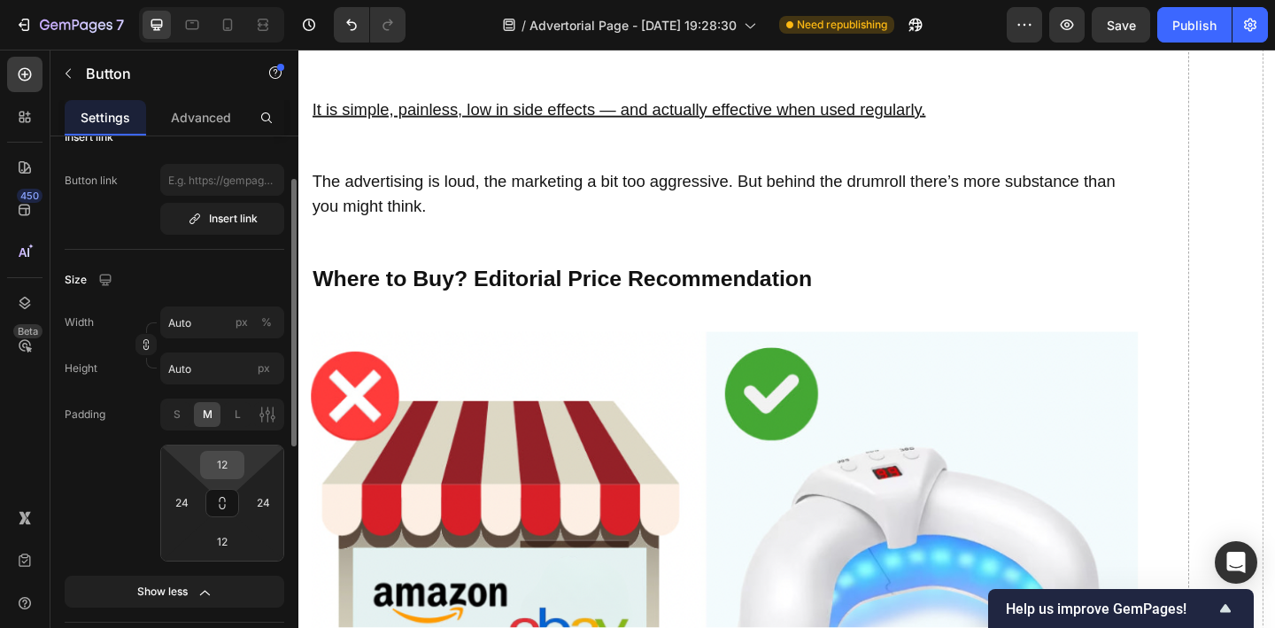
click at [236, 466] on input "12" at bounding box center [221, 464] width 35 height 27
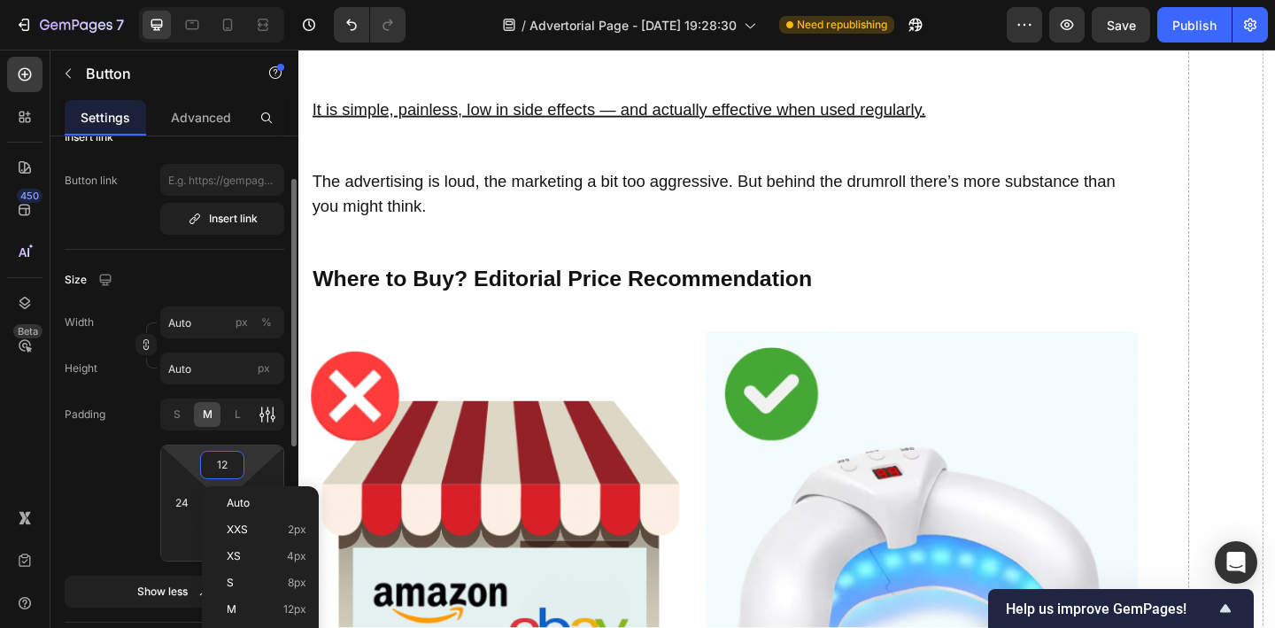
click at [269, 423] on div at bounding box center [267, 414] width 27 height 25
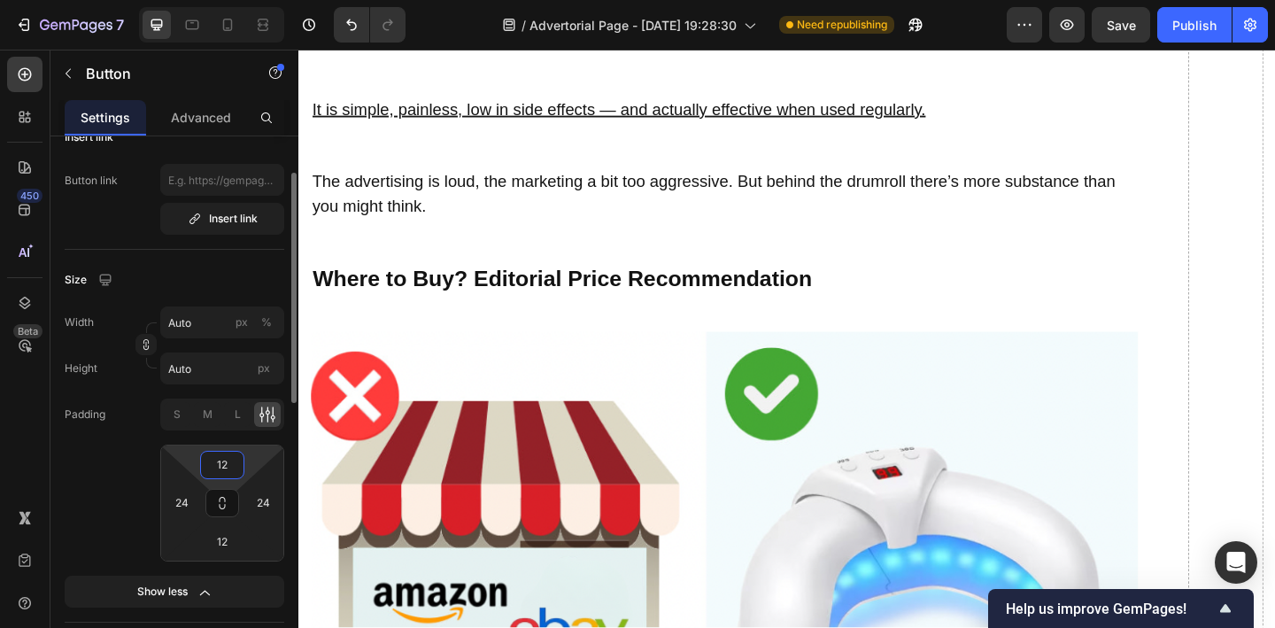
click at [235, 456] on input "12" at bounding box center [221, 464] width 35 height 27
type input "16"
click at [221, 546] on input "12" at bounding box center [221, 541] width 35 height 27
type input "16"
click at [261, 511] on input "24" at bounding box center [263, 502] width 27 height 27
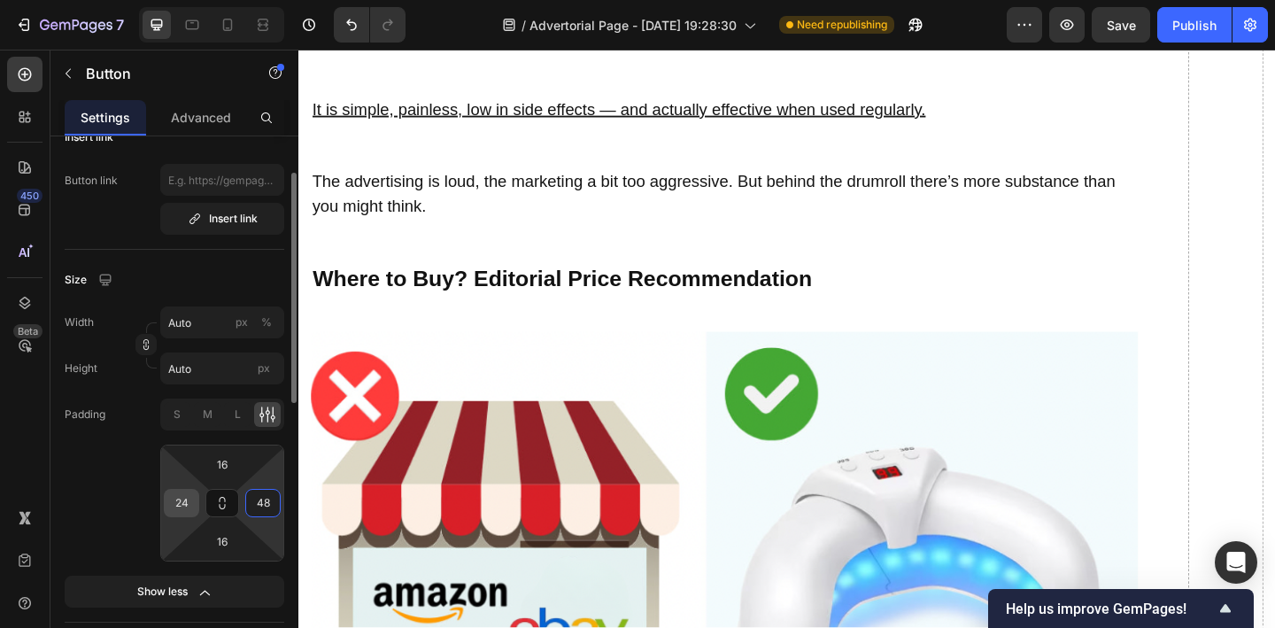
type input "48"
click at [174, 512] on input "24" at bounding box center [181, 502] width 27 height 27
type input "48"
click at [226, 504] on icon at bounding box center [222, 503] width 14 height 14
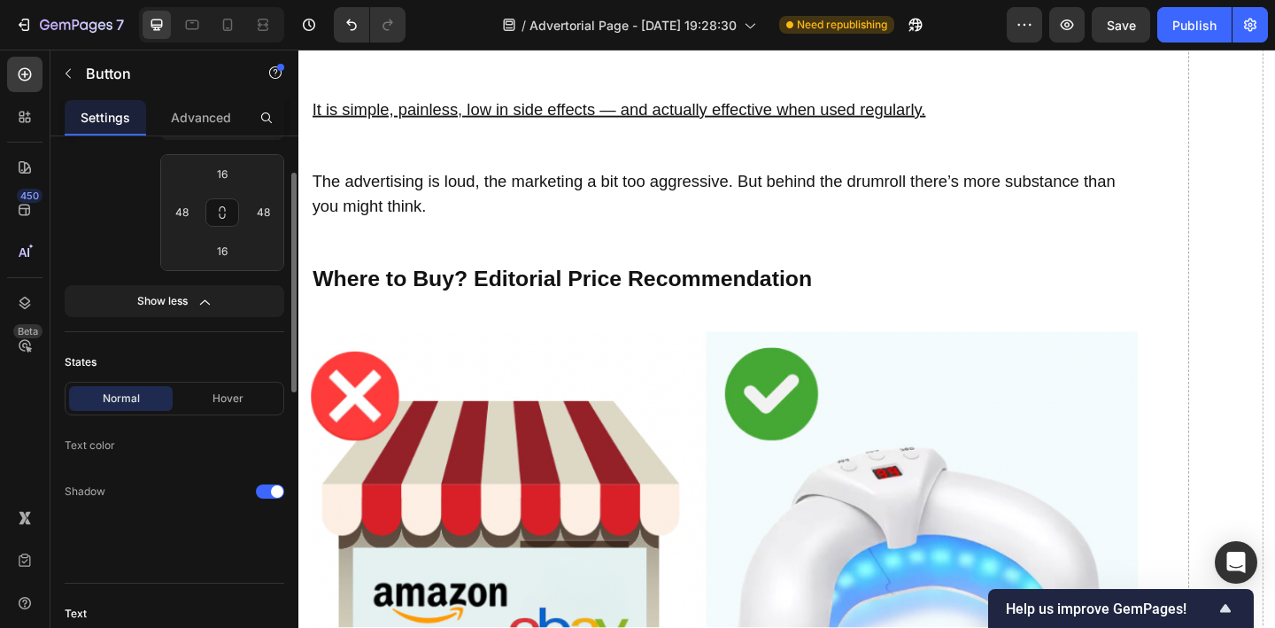
scroll to position [381, 0]
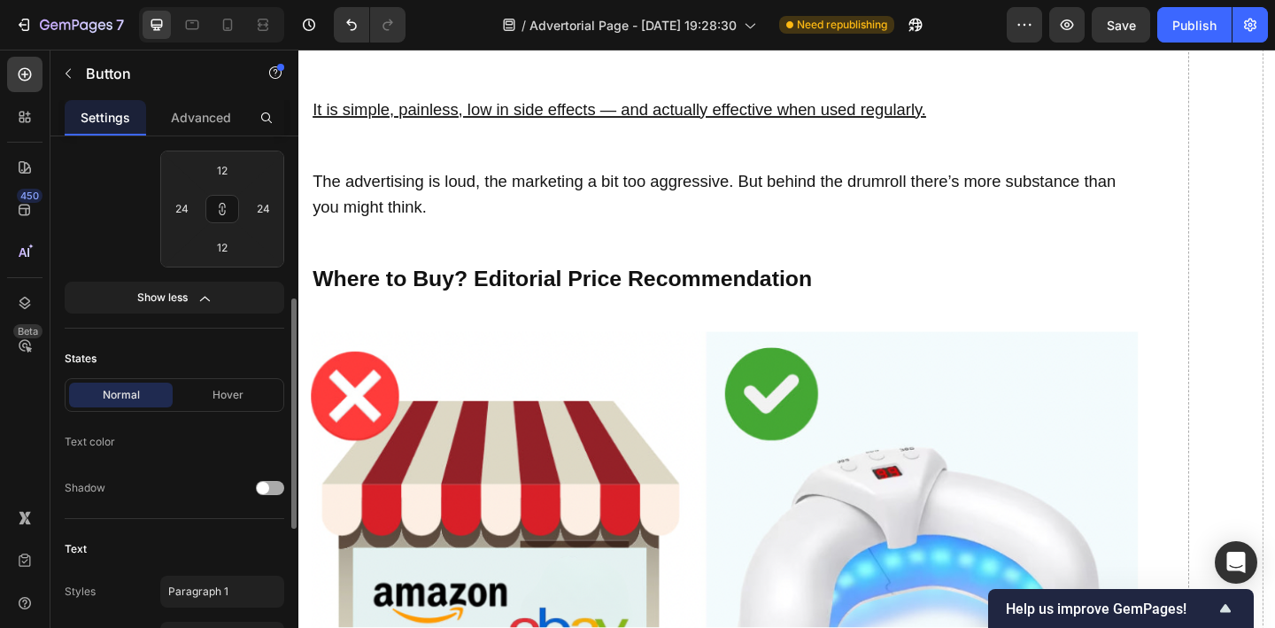
click at [267, 484] on span at bounding box center [263, 488] width 12 height 12
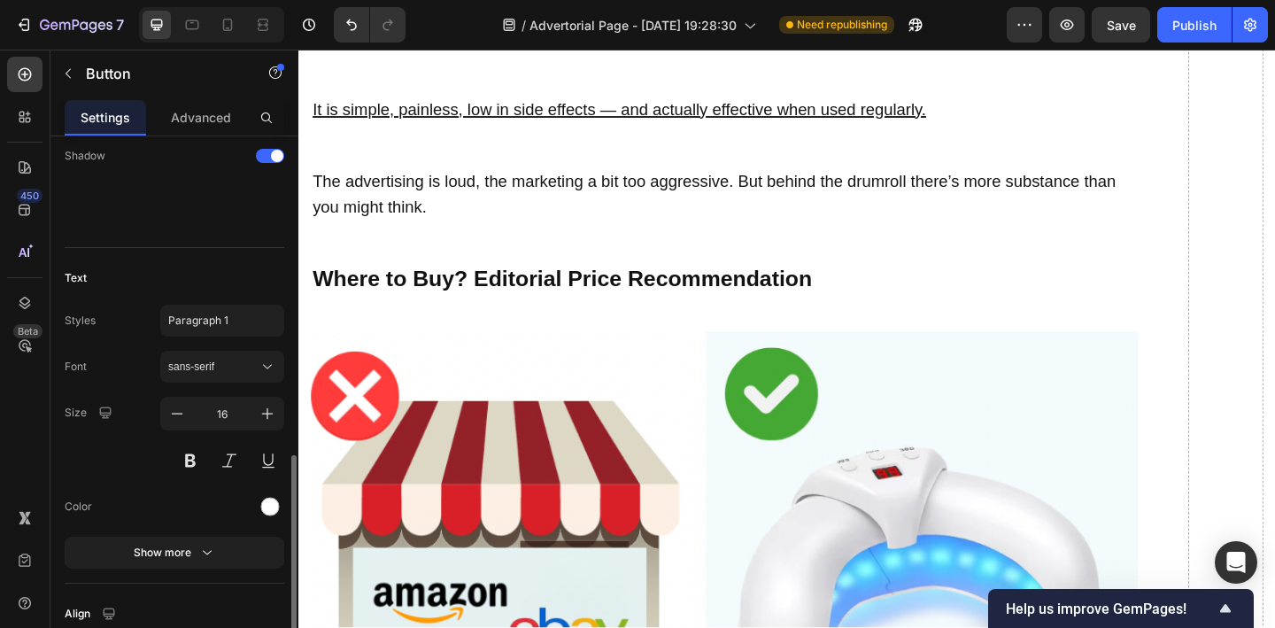
scroll to position [791, 0]
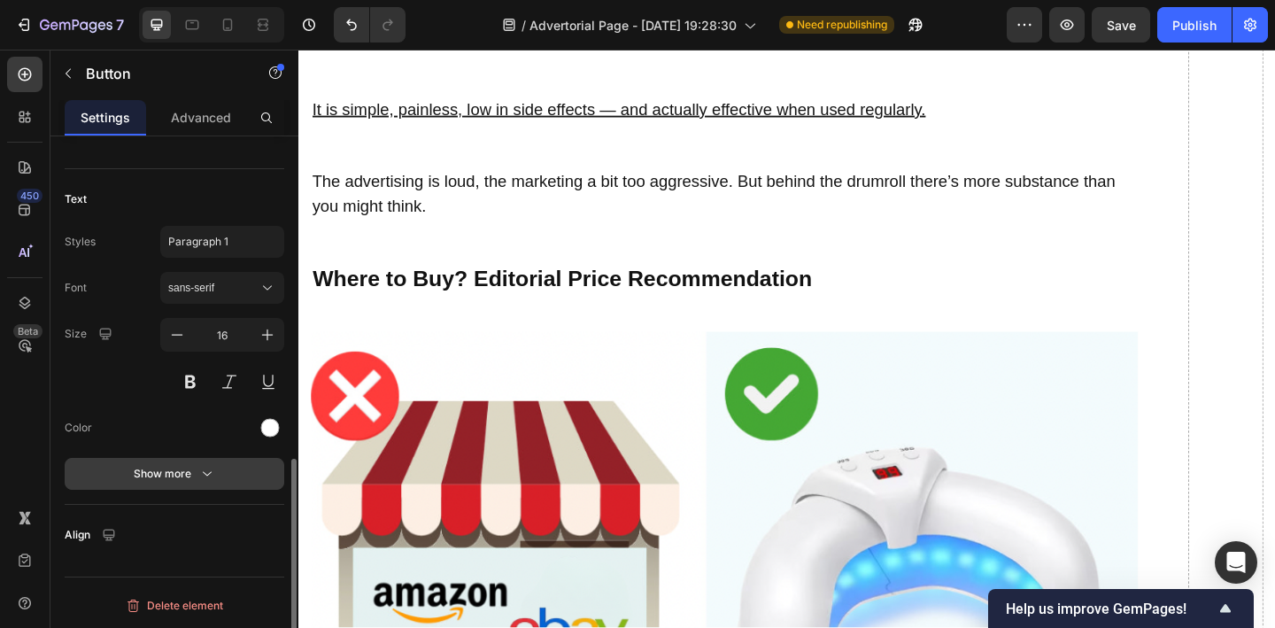
click at [185, 480] on div "Show more" at bounding box center [175, 474] width 82 height 18
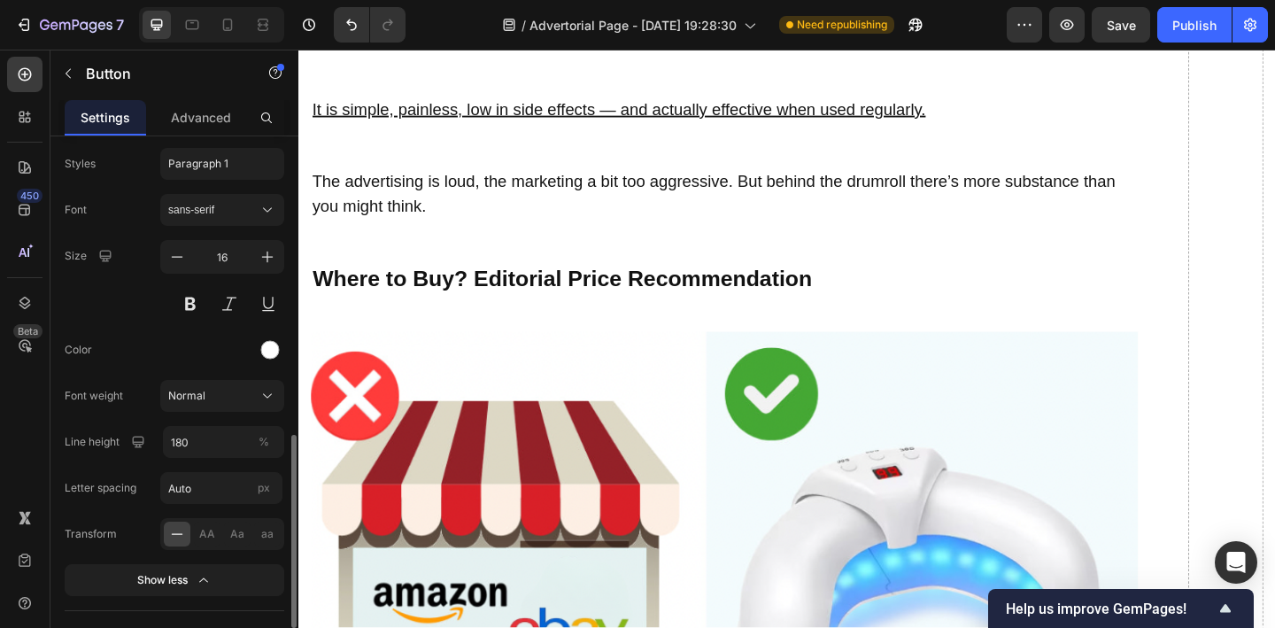
scroll to position [871, 0]
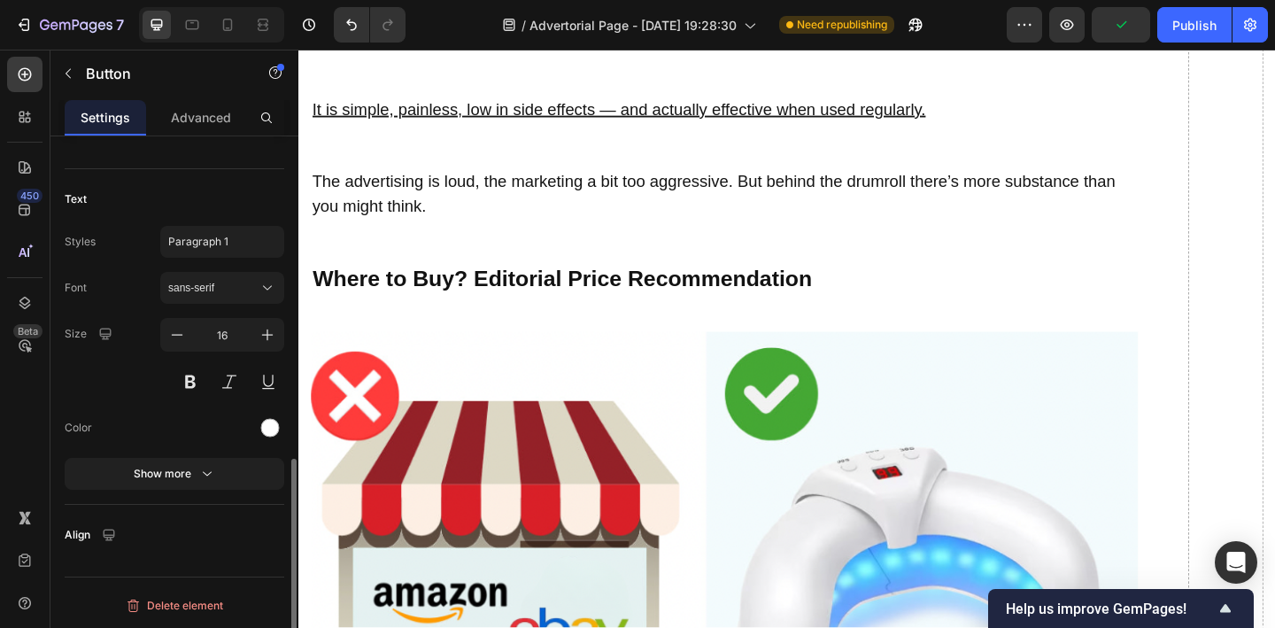
scroll to position [791, 0]
click at [170, 474] on div "Show more" at bounding box center [175, 474] width 82 height 18
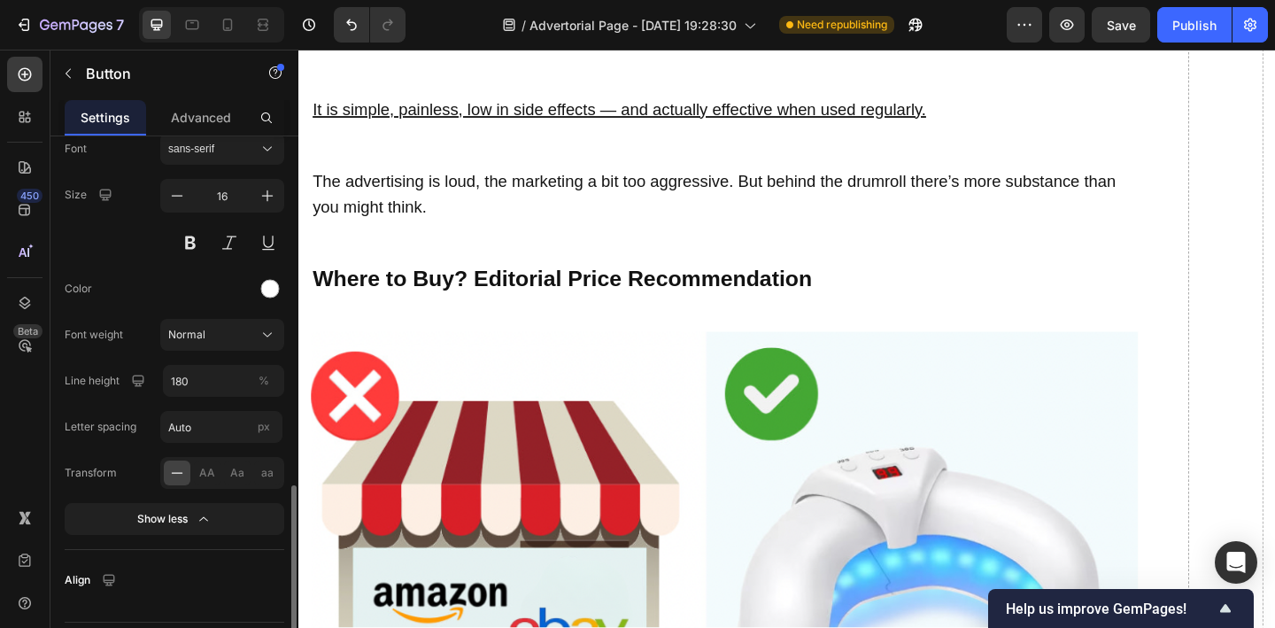
scroll to position [946, 0]
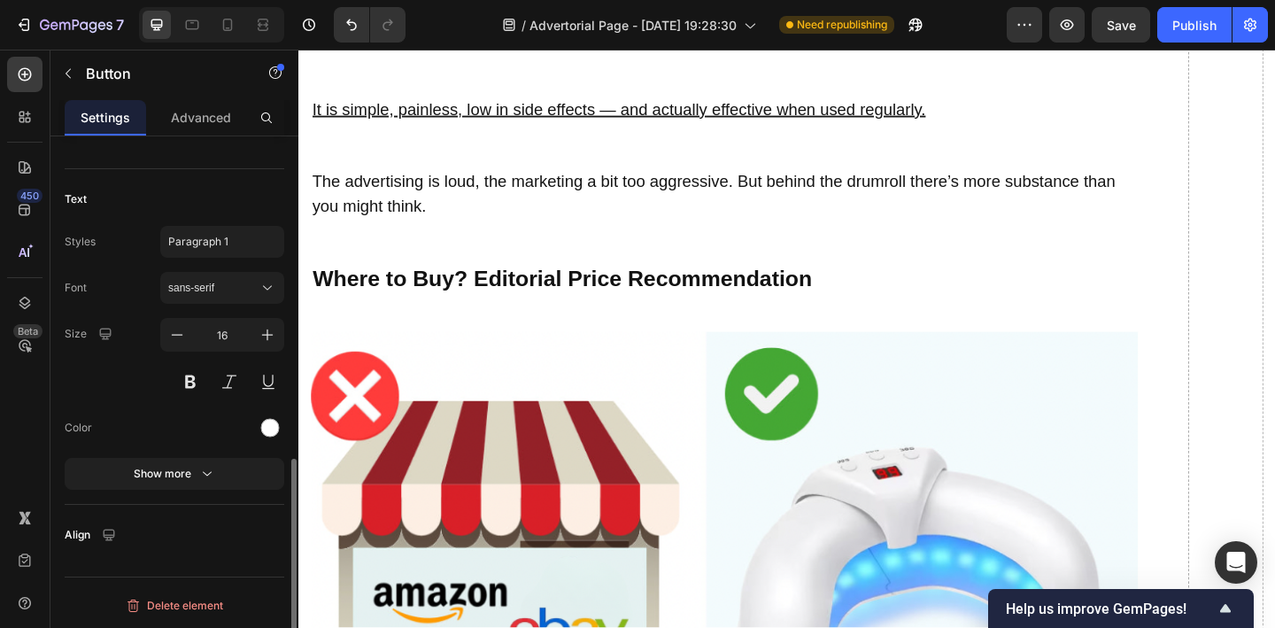
scroll to position [791, 0]
click at [210, 476] on icon "button" at bounding box center [207, 474] width 18 height 18
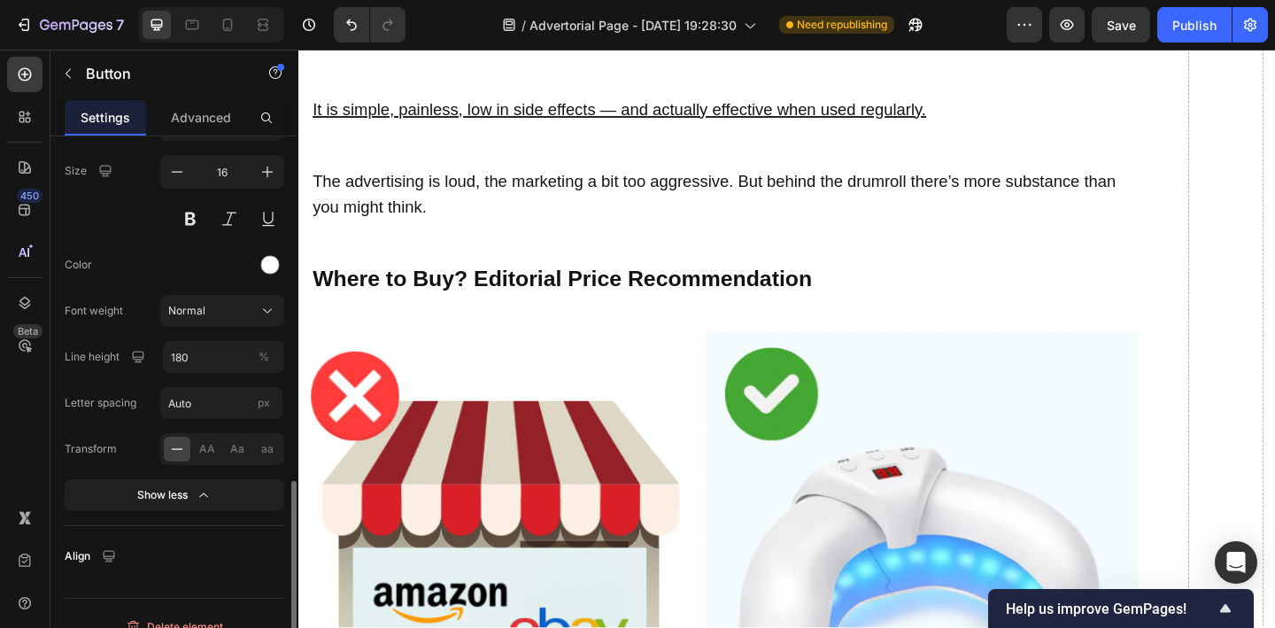
scroll to position [956, 0]
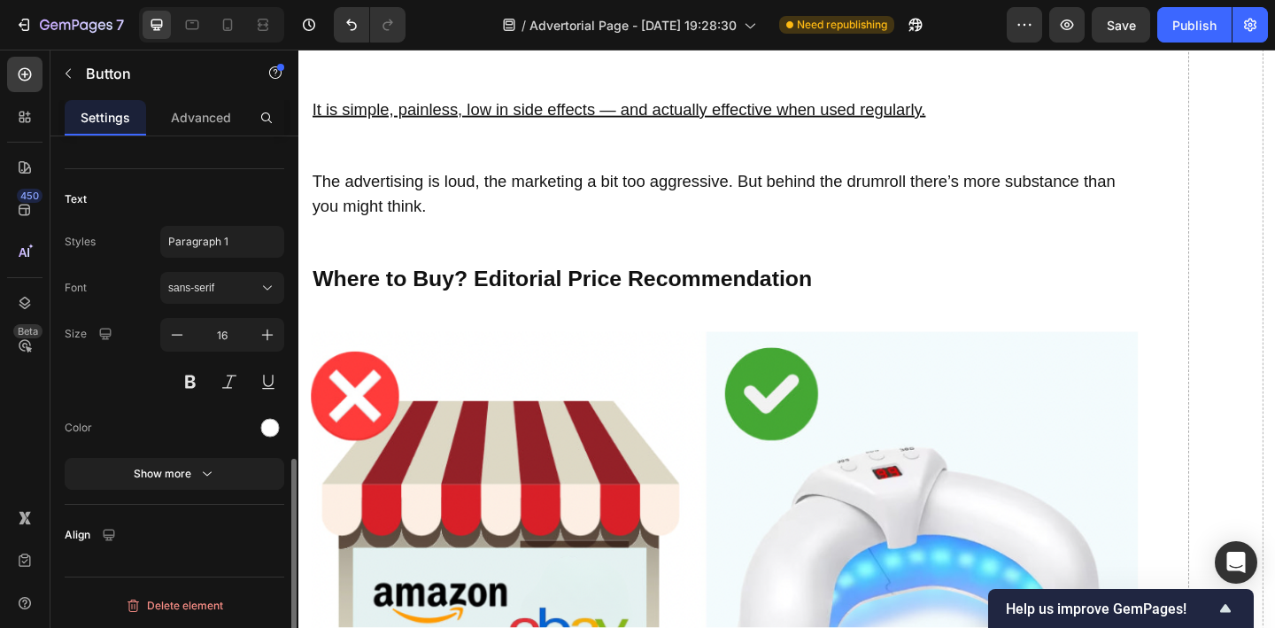
scroll to position [791, 0]
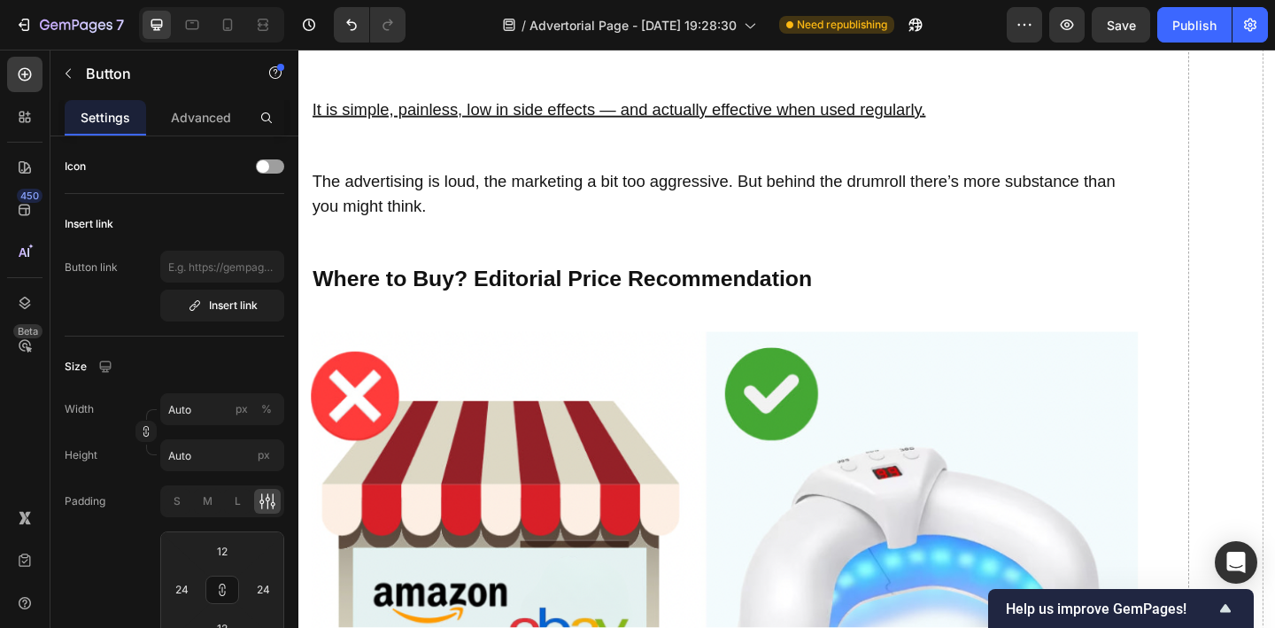
click at [220, 128] on div "Advanced" at bounding box center [200, 117] width 81 height 35
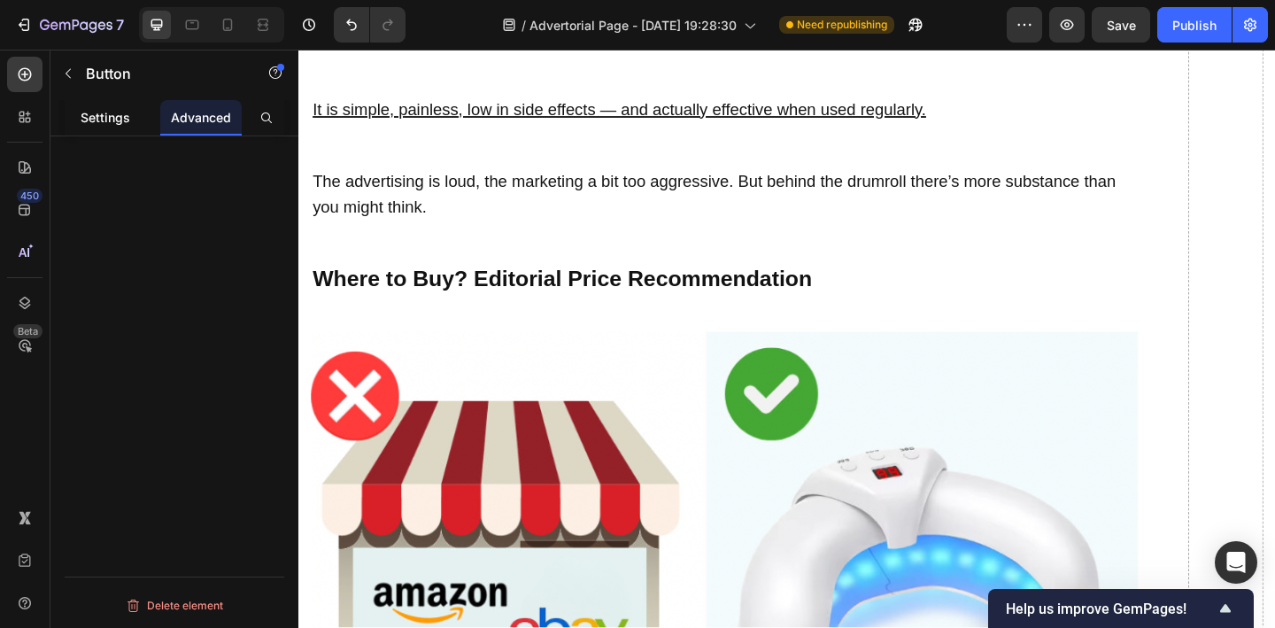
click at [121, 135] on div "Settings" at bounding box center [105, 117] width 81 height 35
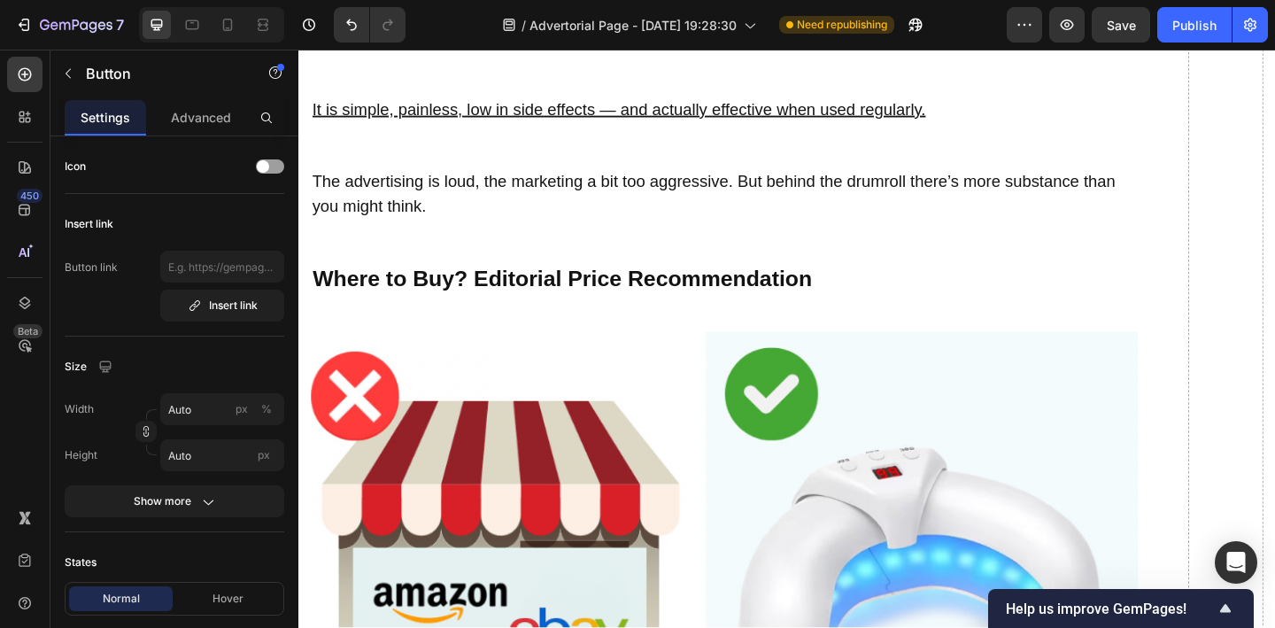
click at [217, 119] on p "Advanced" at bounding box center [201, 117] width 60 height 19
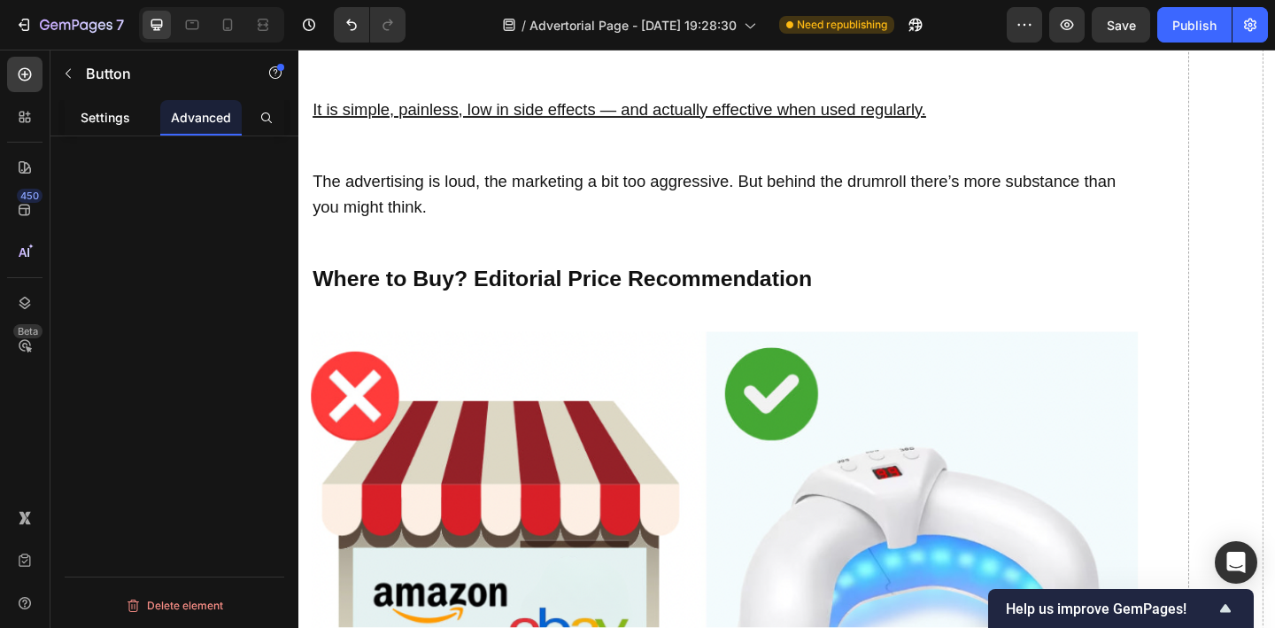
click at [94, 119] on p "Settings" at bounding box center [106, 117] width 50 height 19
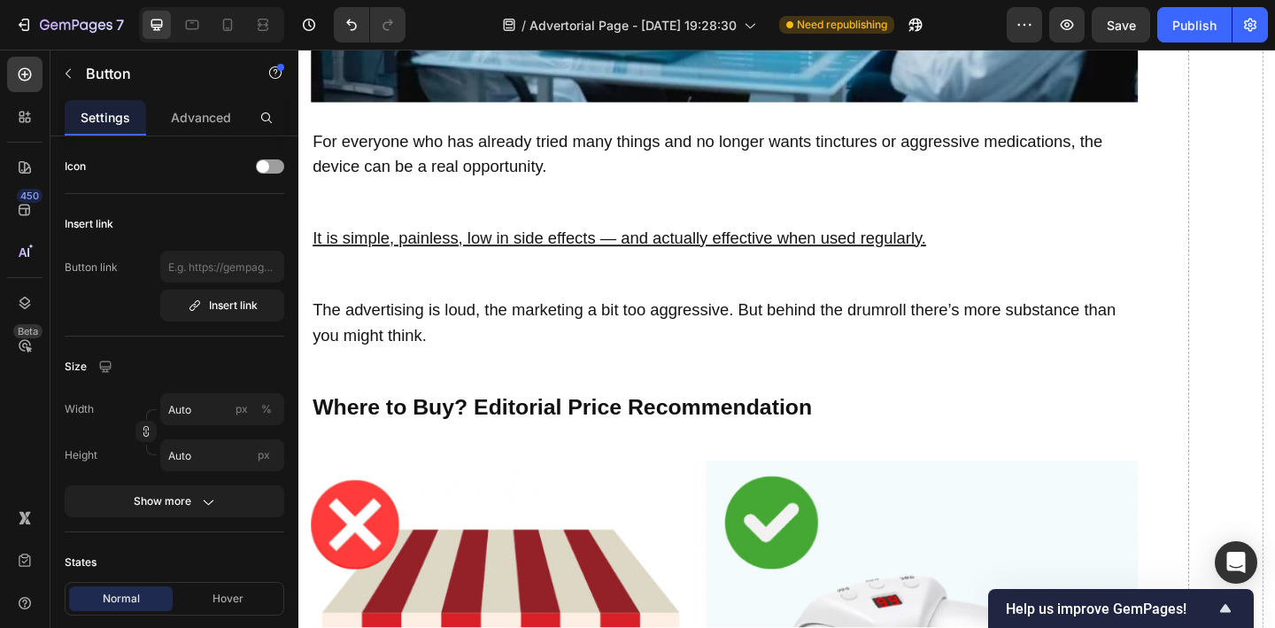
scroll to position [9994, 0]
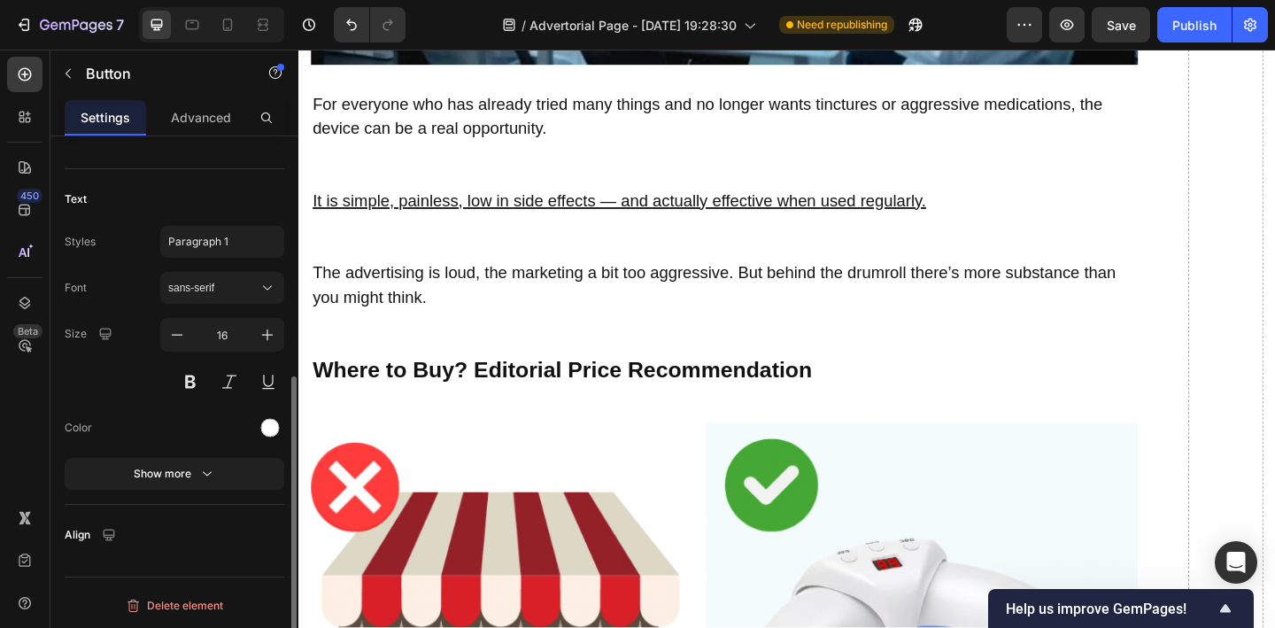
scroll to position [0, 0]
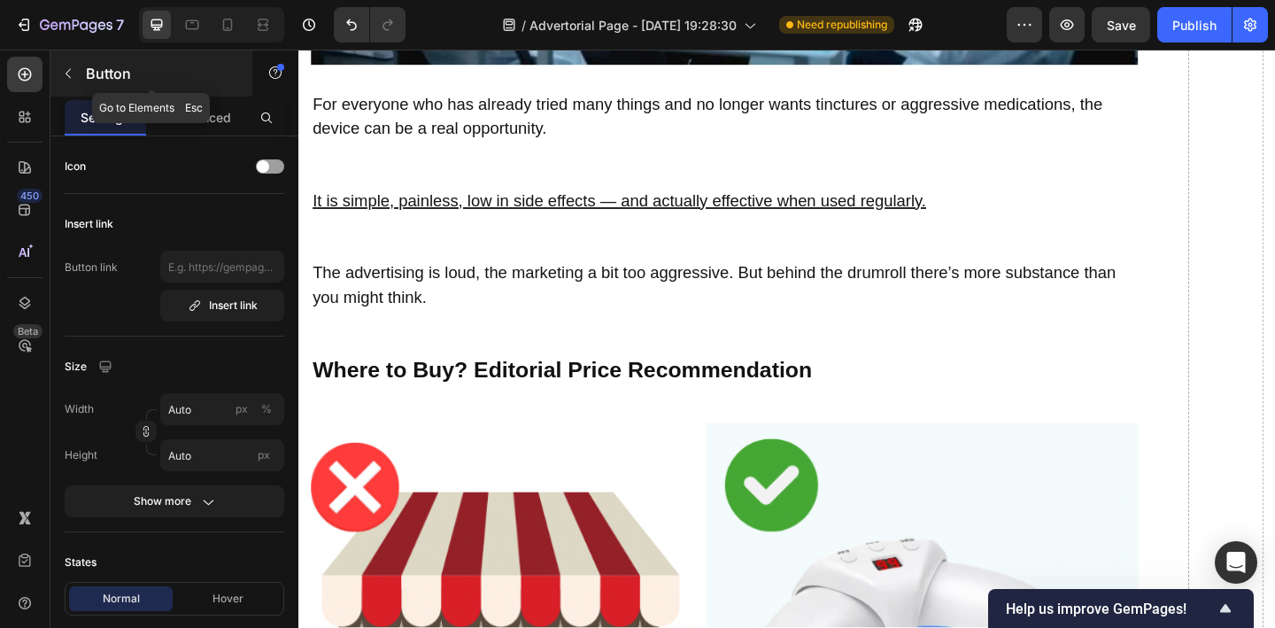
click at [69, 65] on button "button" at bounding box center [68, 73] width 28 height 28
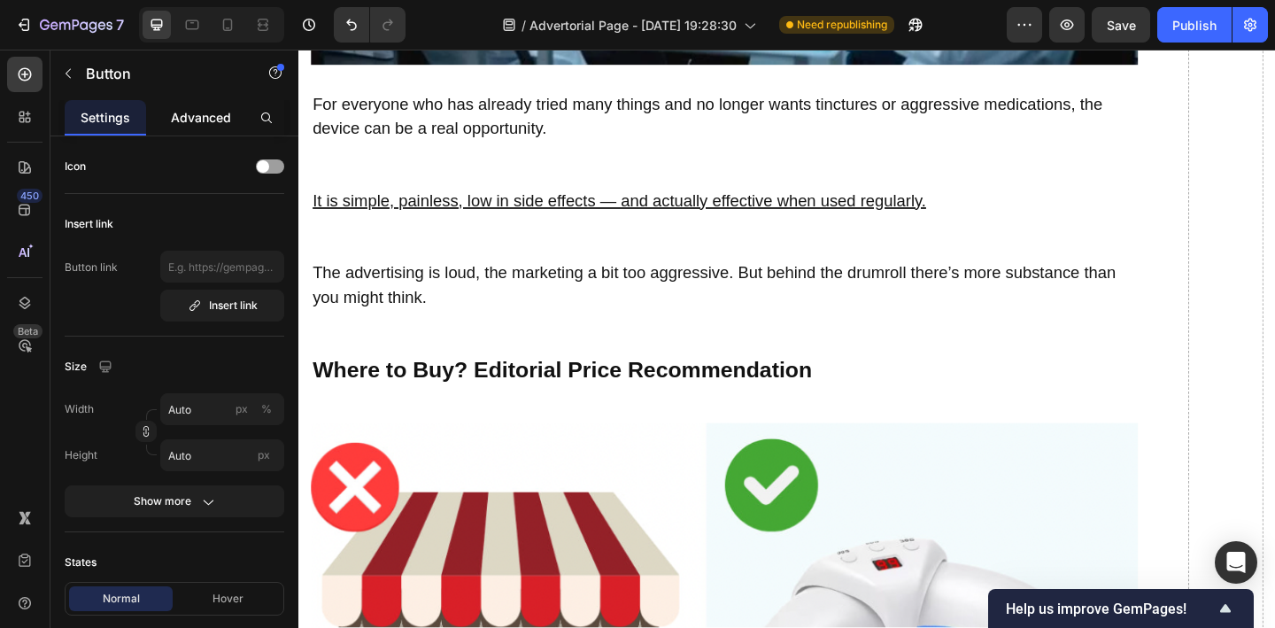
click at [210, 133] on div "Advanced" at bounding box center [200, 117] width 81 height 35
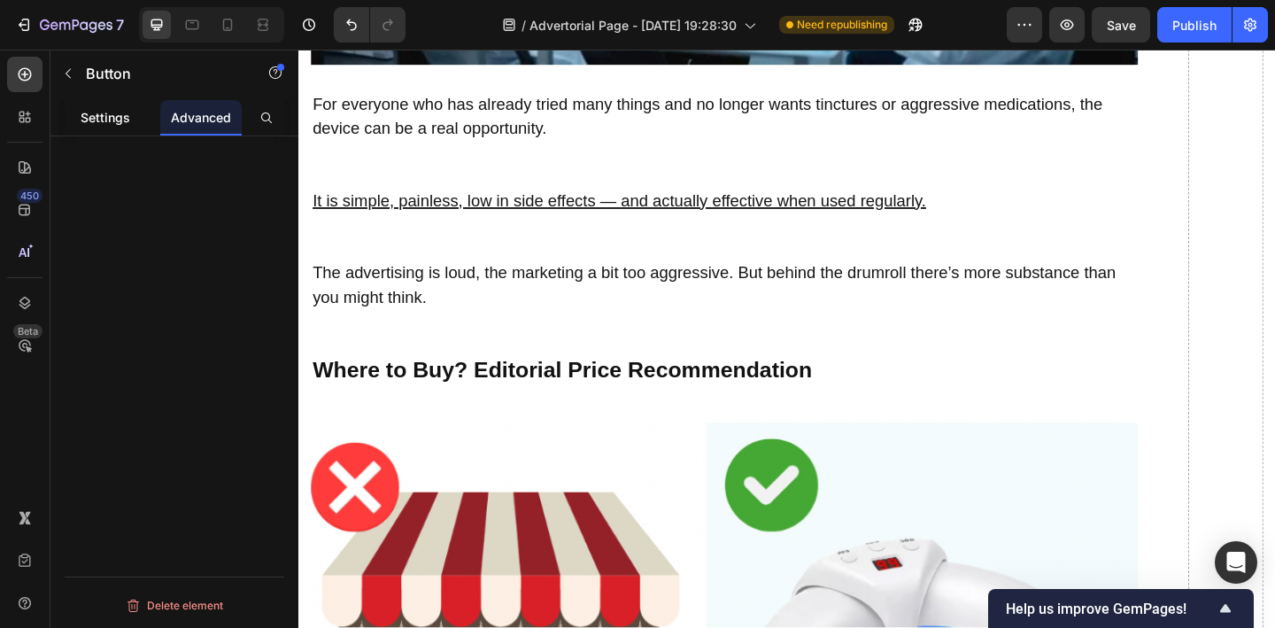
click at [128, 112] on p "Settings" at bounding box center [106, 117] width 50 height 19
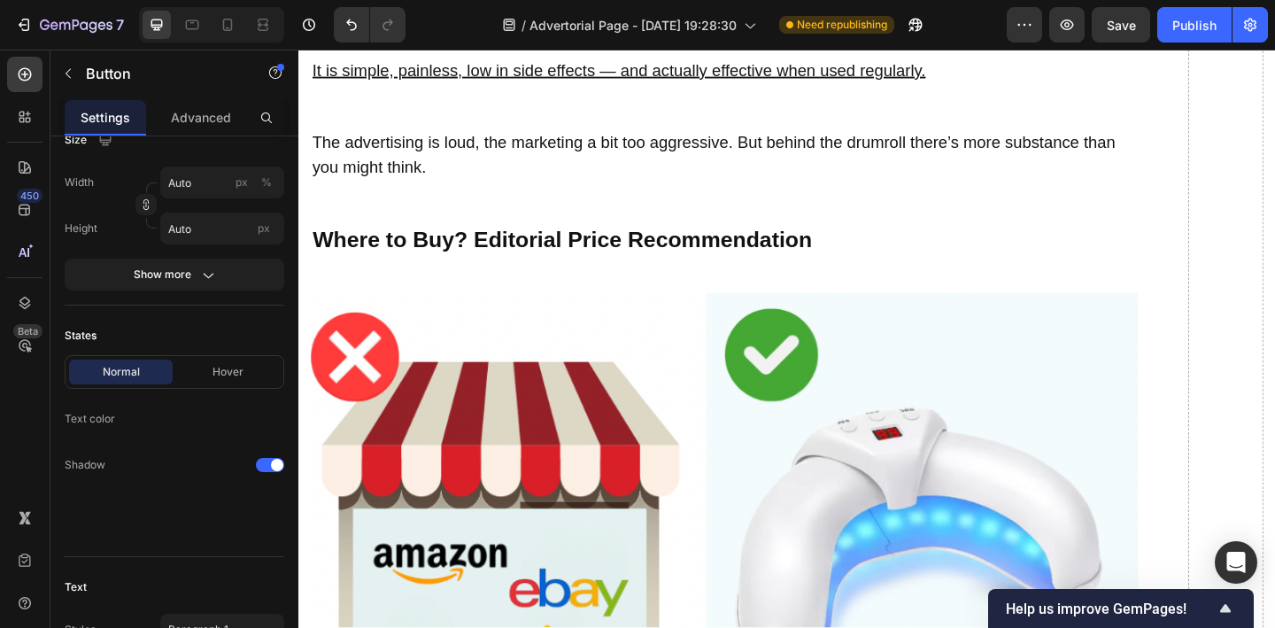
scroll to position [10071, 0]
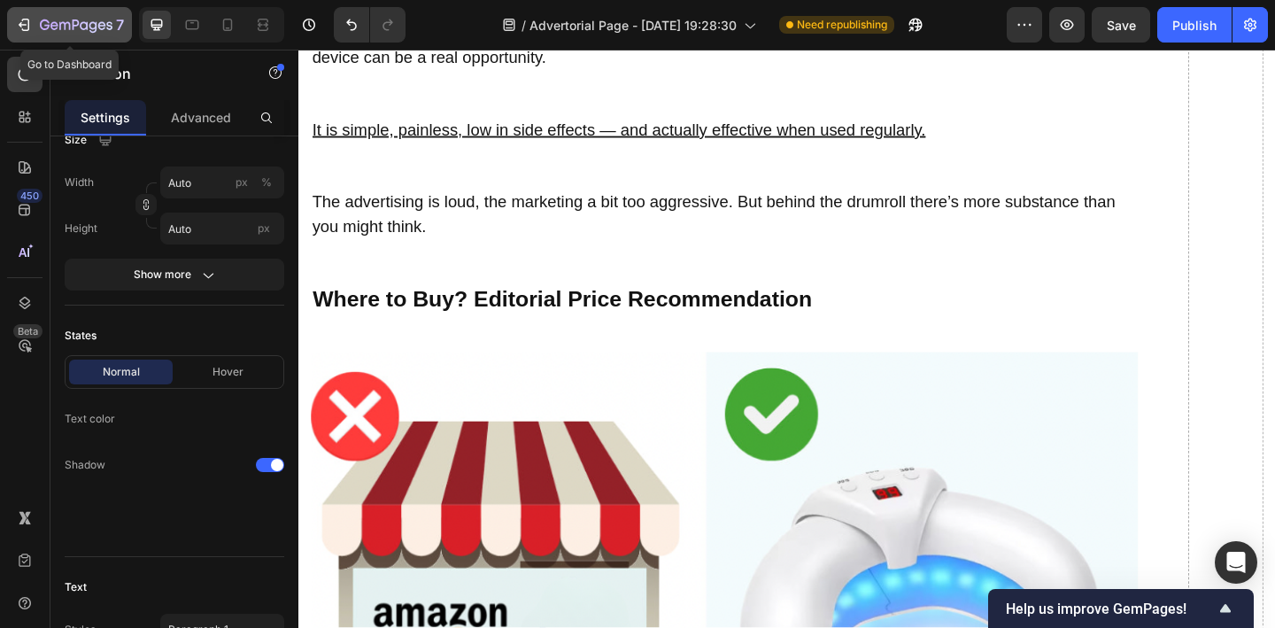
click at [29, 26] on icon "button" at bounding box center [24, 25] width 18 height 18
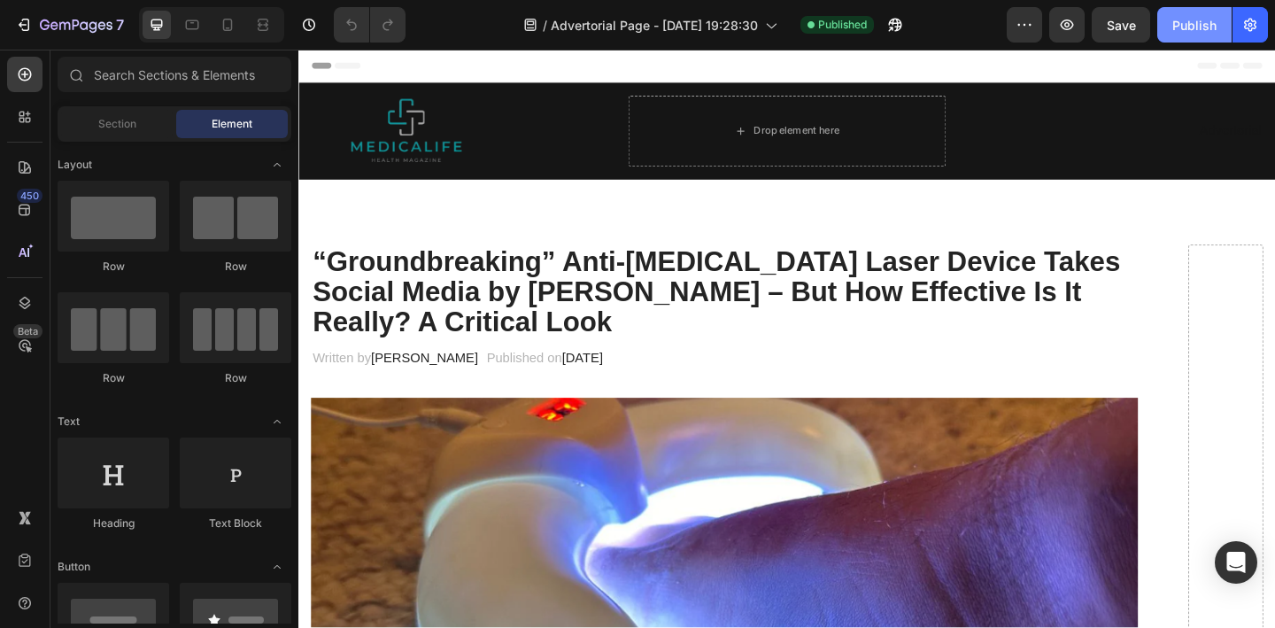
click at [1186, 25] on div "Publish" at bounding box center [1194, 25] width 44 height 19
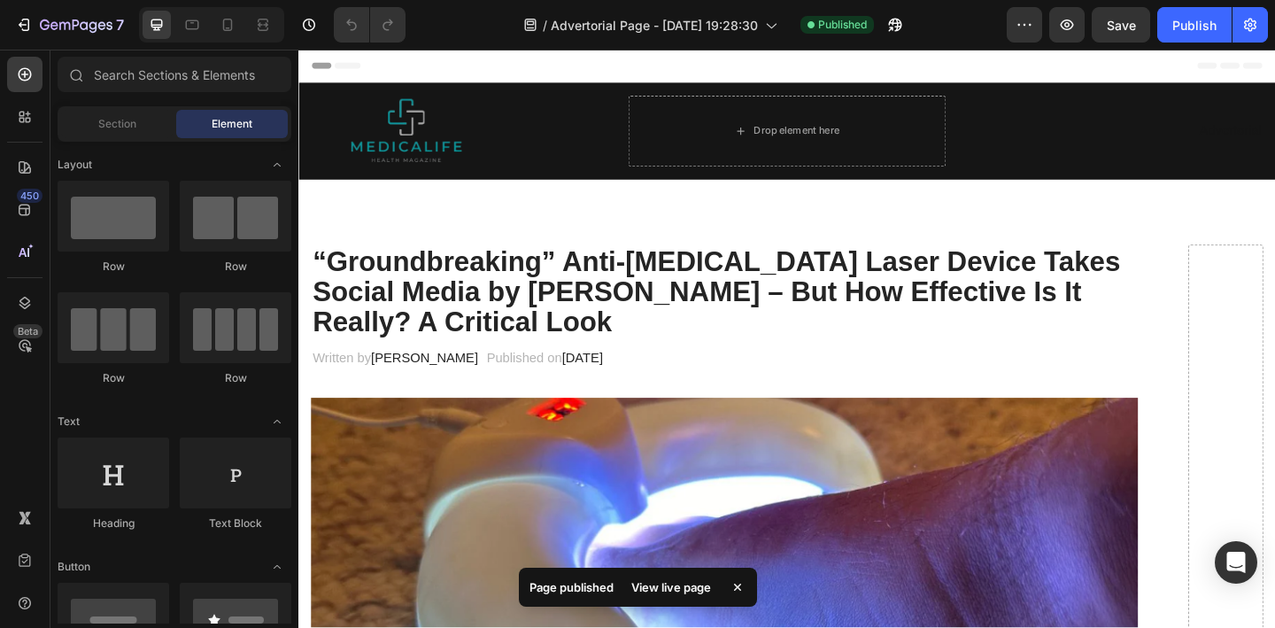
click at [685, 579] on div "View live page" at bounding box center [670, 586] width 101 height 25
